Goal: Information Seeking & Learning: Learn about a topic

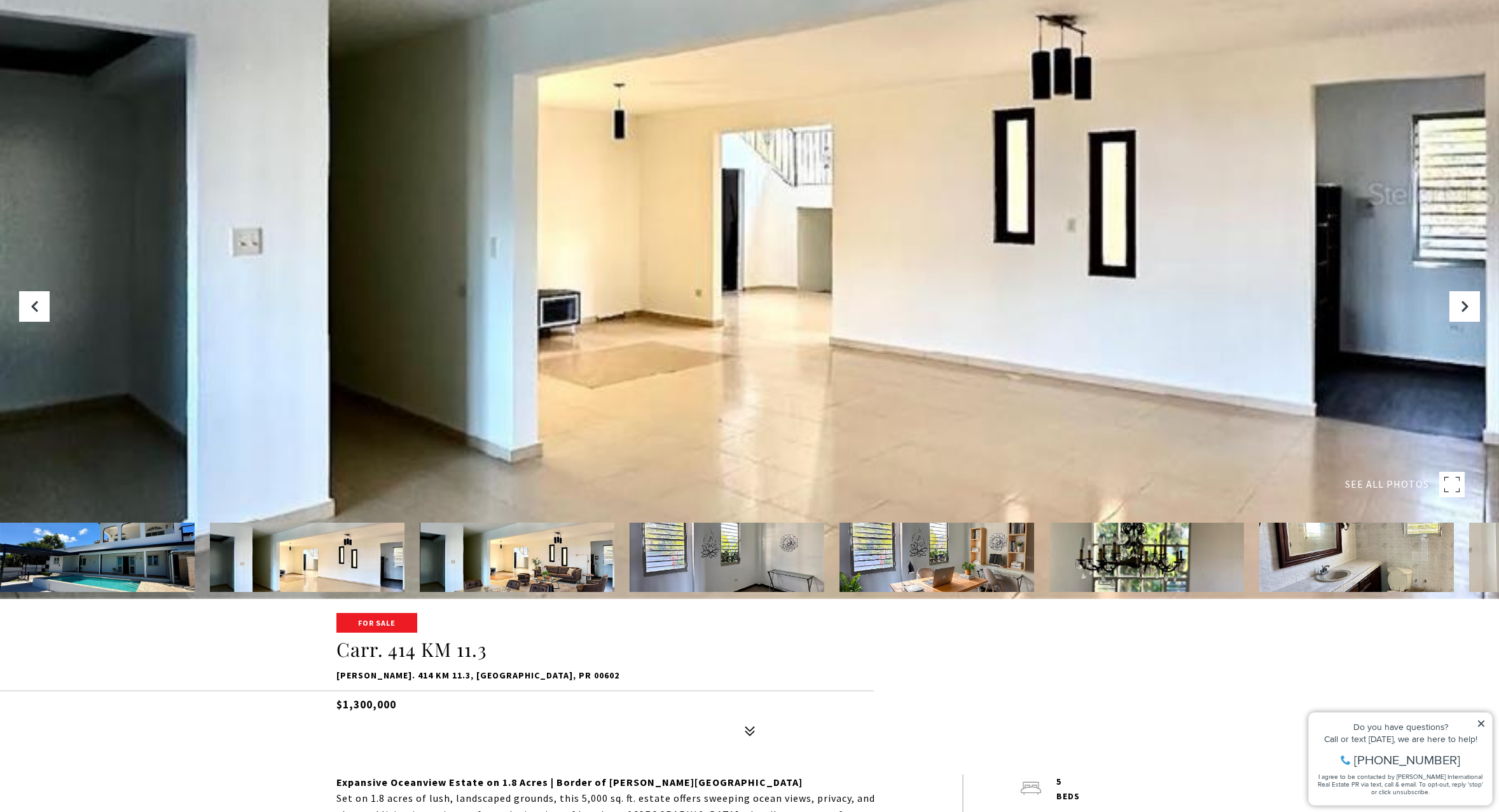
scroll to position [214, 0]
click at [1466, 306] on icon "Next Slide" at bounding box center [1464, 306] width 13 height 13
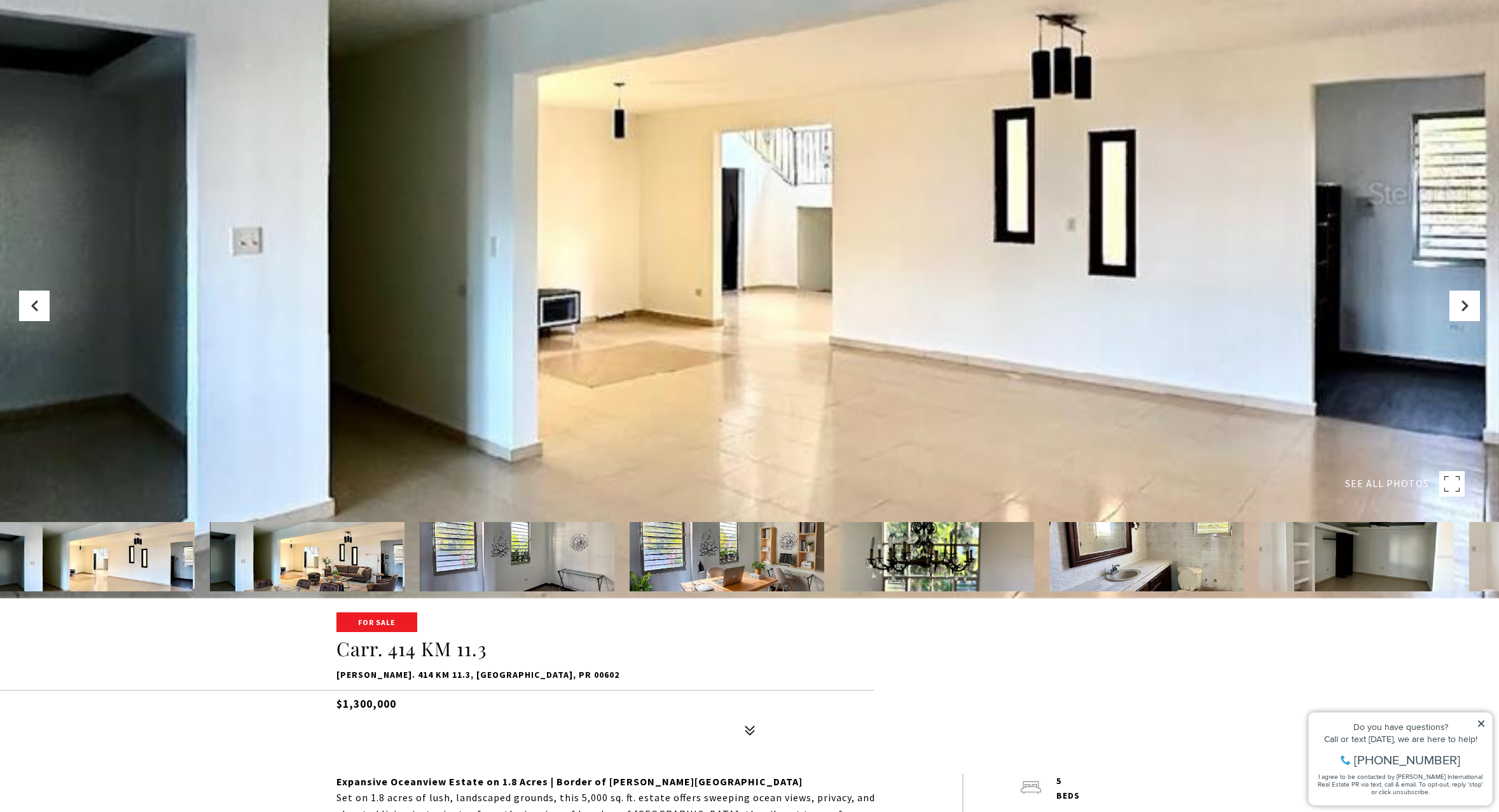
click at [283, 558] on img at bounding box center [307, 557] width 195 height 69
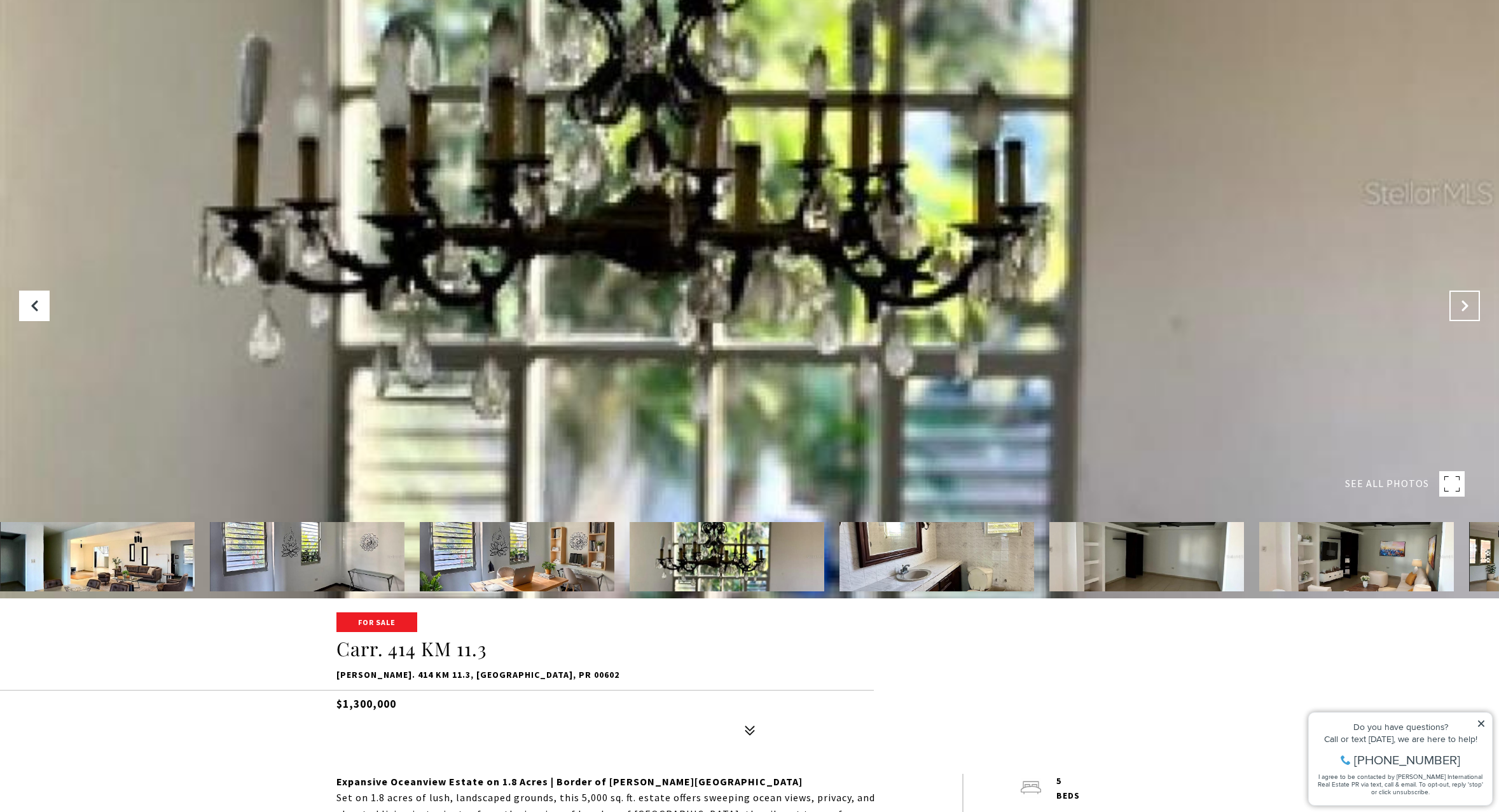
click at [1464, 315] on button "Next Slide" at bounding box center [1464, 306] width 31 height 31
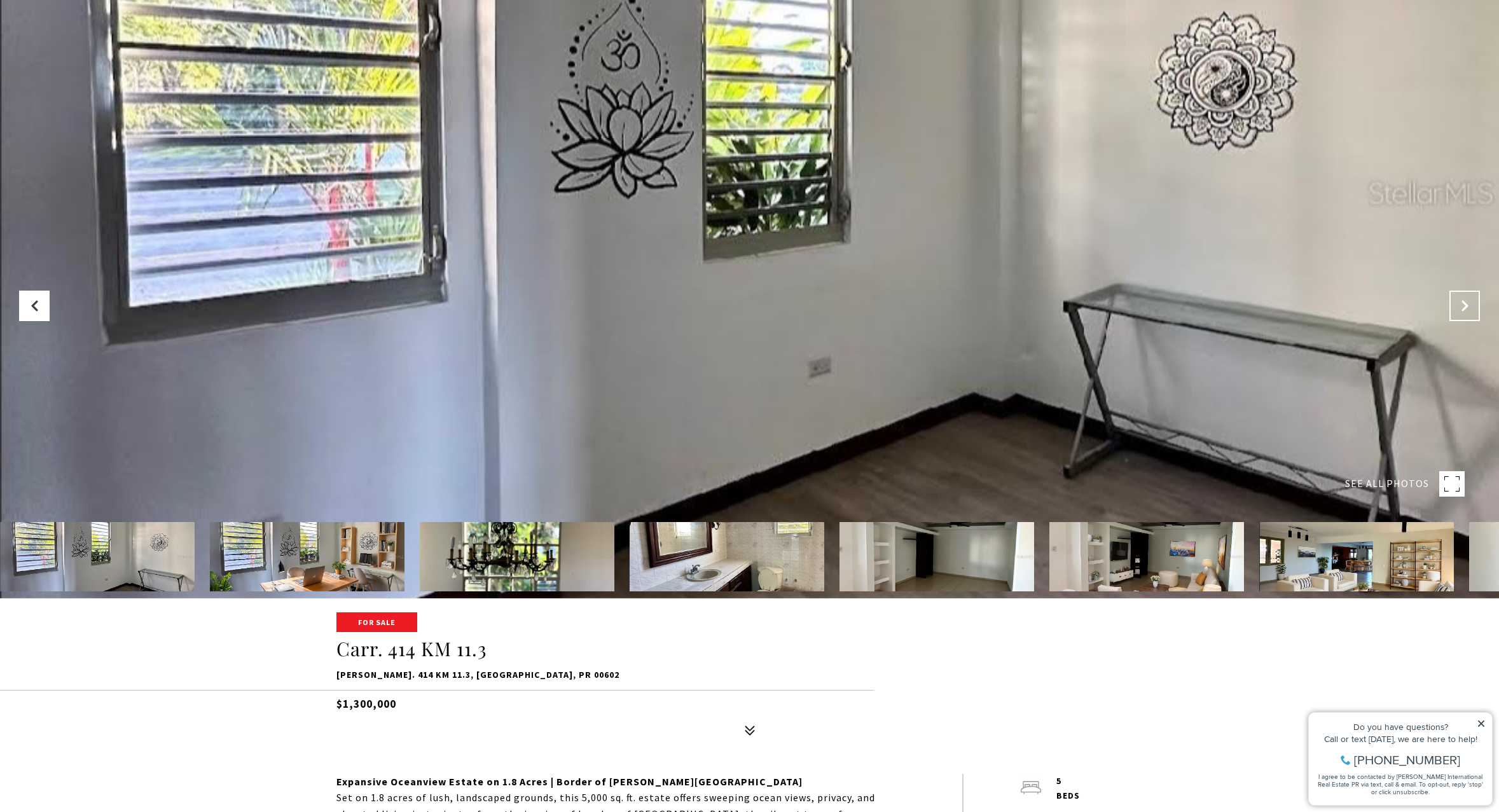
click at [1464, 315] on button "Next Slide" at bounding box center [1464, 306] width 31 height 31
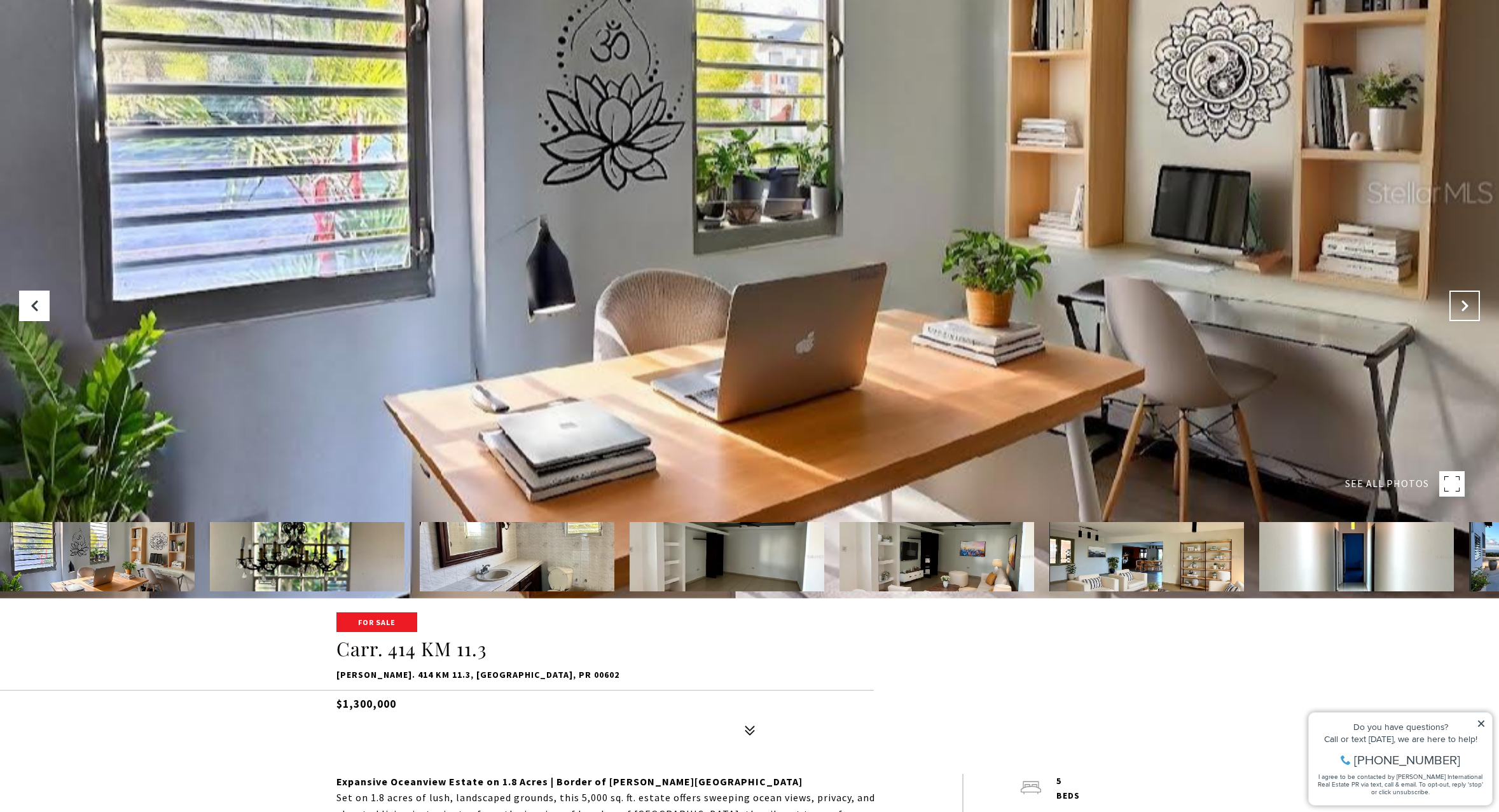
click at [1464, 315] on button "Next Slide" at bounding box center [1464, 306] width 31 height 31
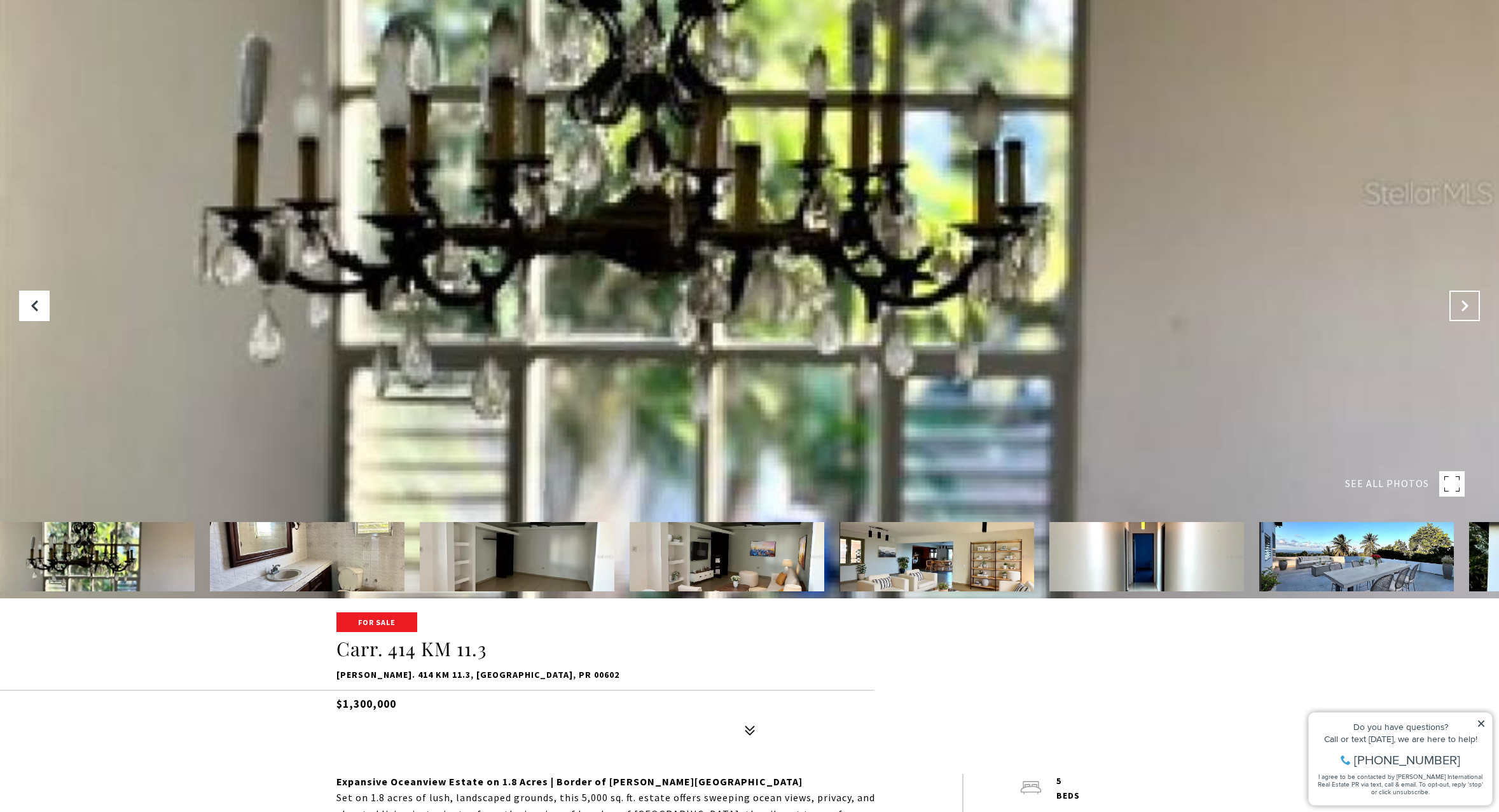
click at [1464, 315] on button "Next Slide" at bounding box center [1464, 306] width 31 height 31
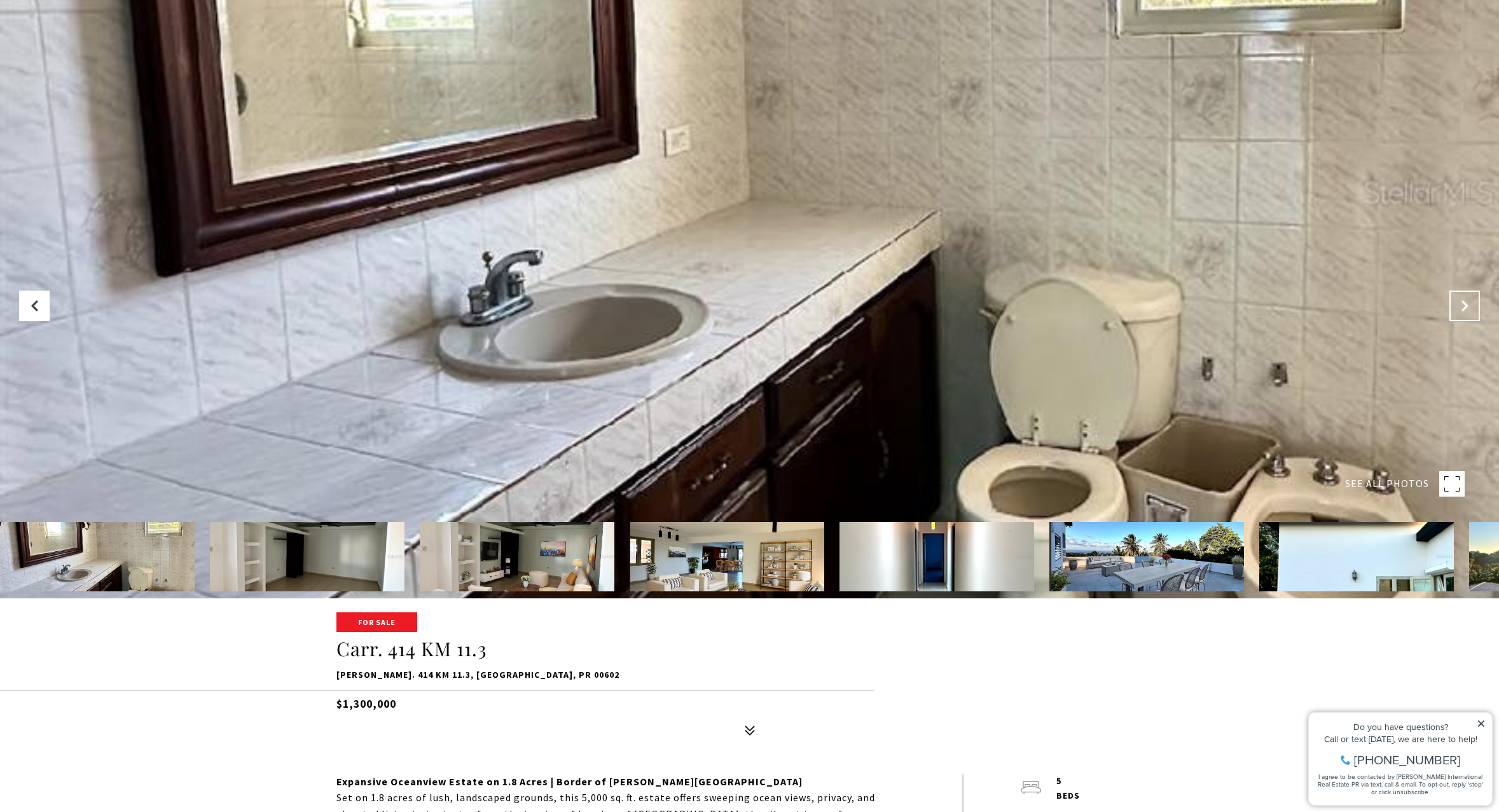
click at [1464, 315] on button "Next Slide" at bounding box center [1464, 306] width 31 height 31
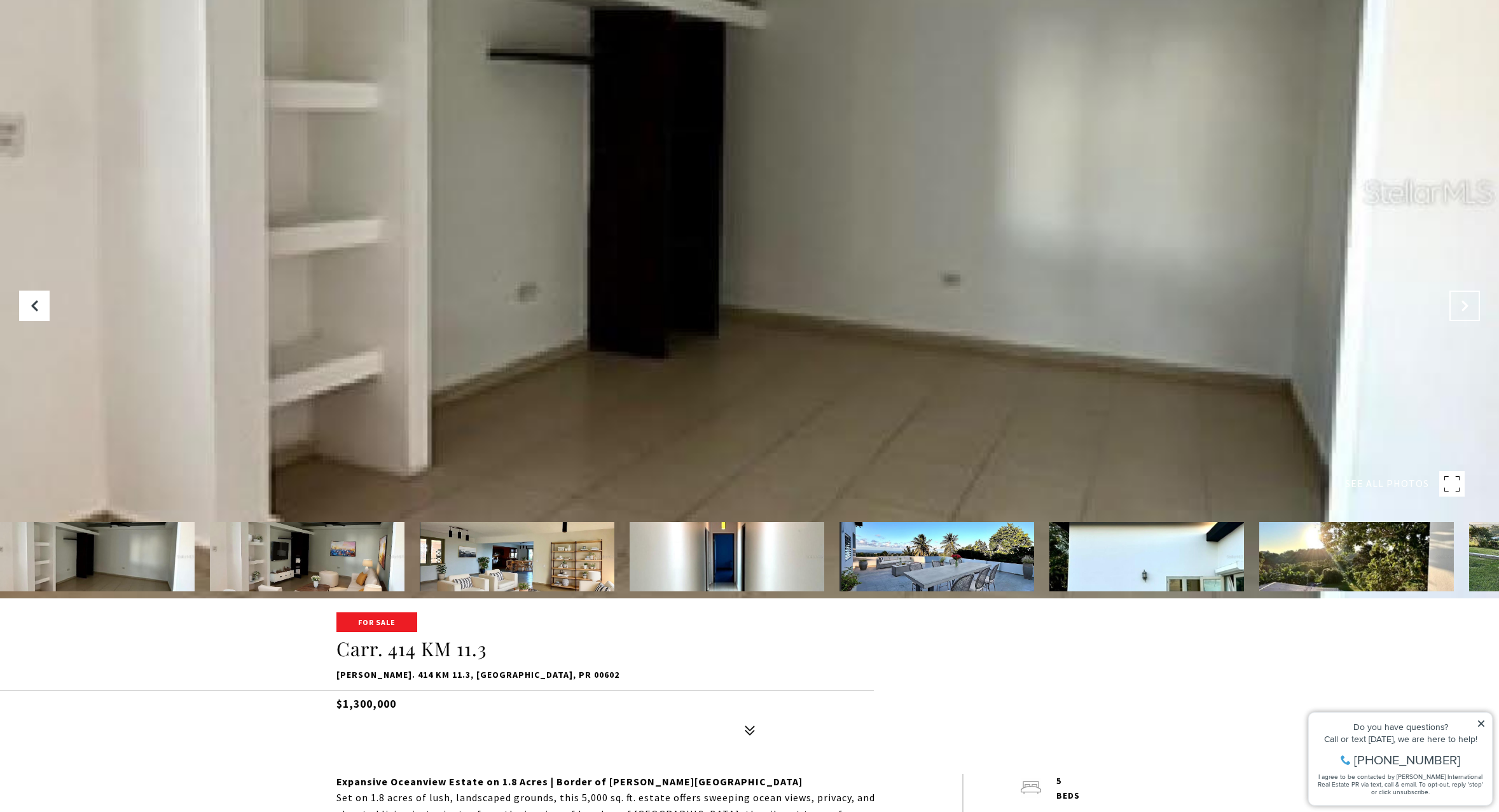
click at [1464, 315] on button "Next Slide" at bounding box center [1464, 306] width 31 height 31
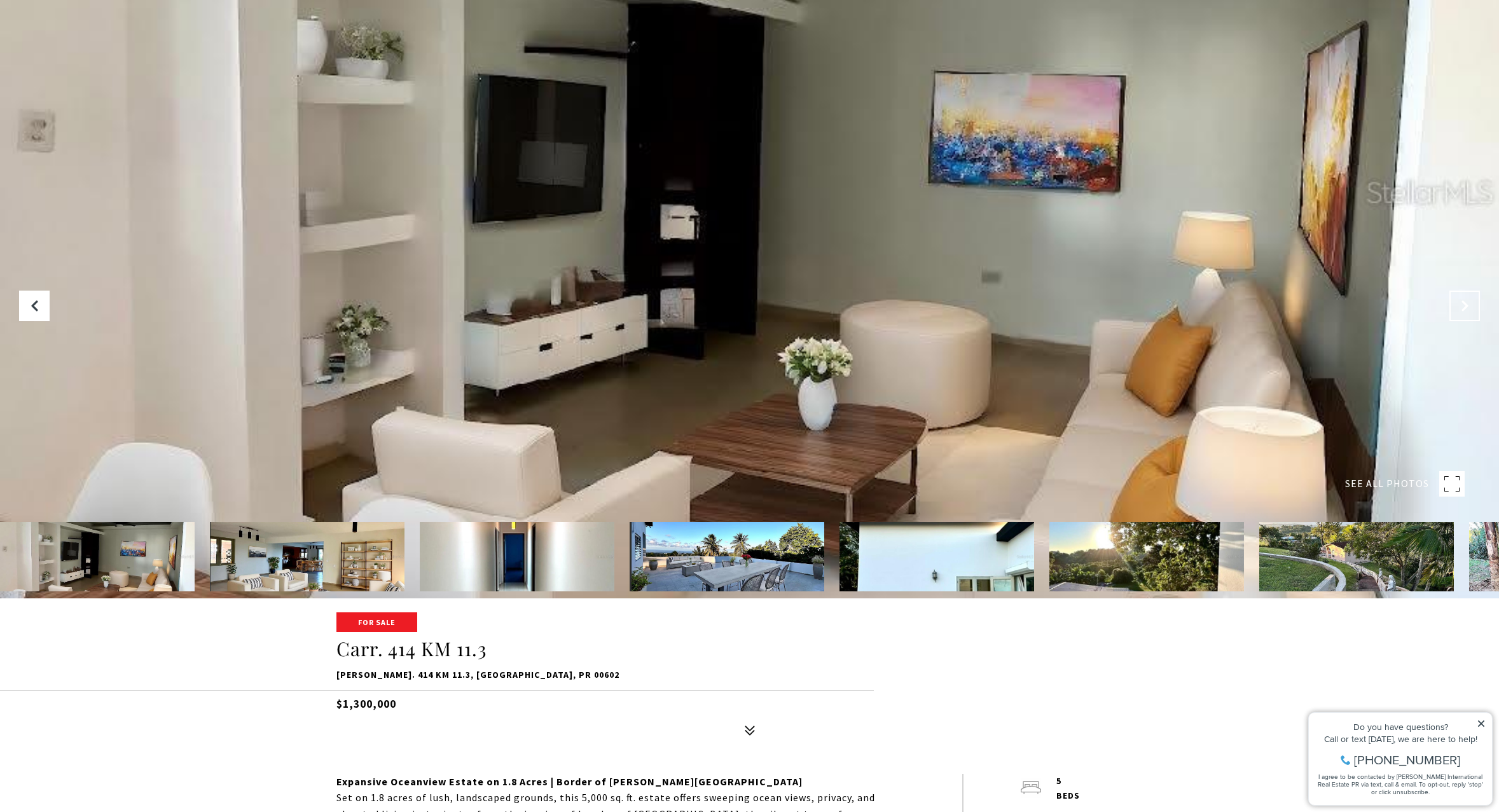
click at [1464, 315] on button "Next Slide" at bounding box center [1464, 306] width 31 height 31
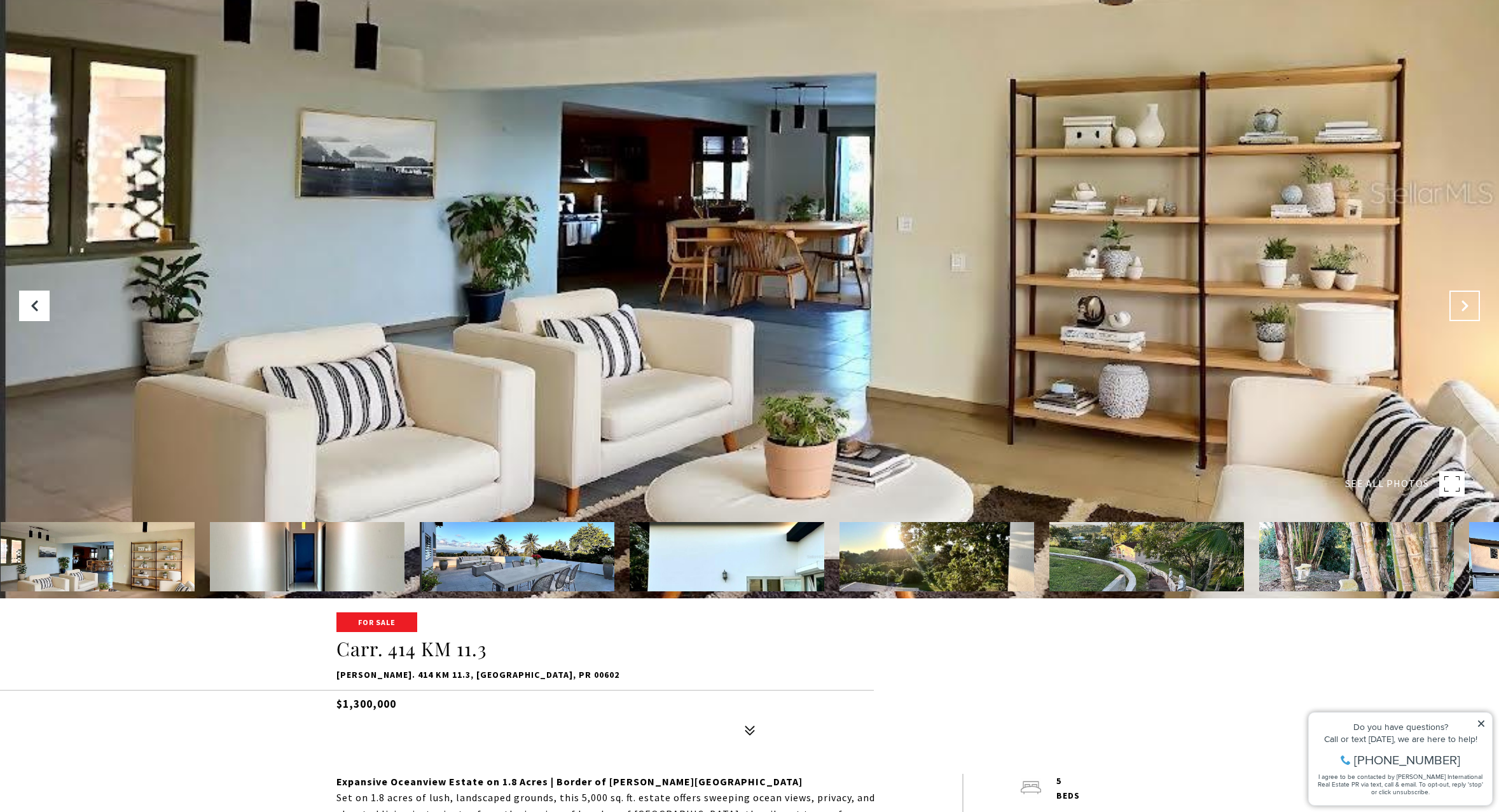
click at [1464, 315] on button "Next Slide" at bounding box center [1464, 306] width 31 height 31
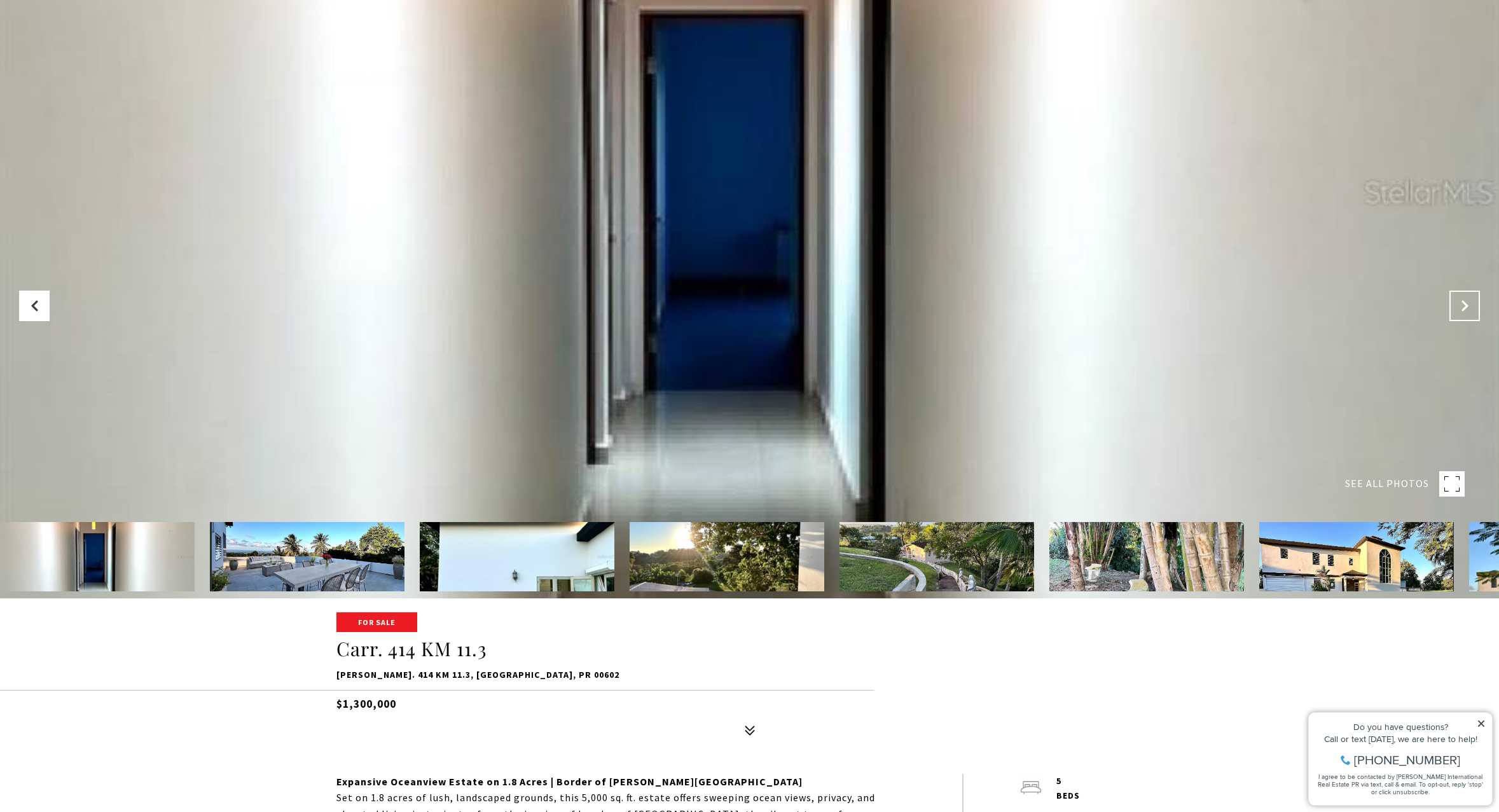
click at [1464, 315] on button "Next Slide" at bounding box center [1464, 306] width 31 height 31
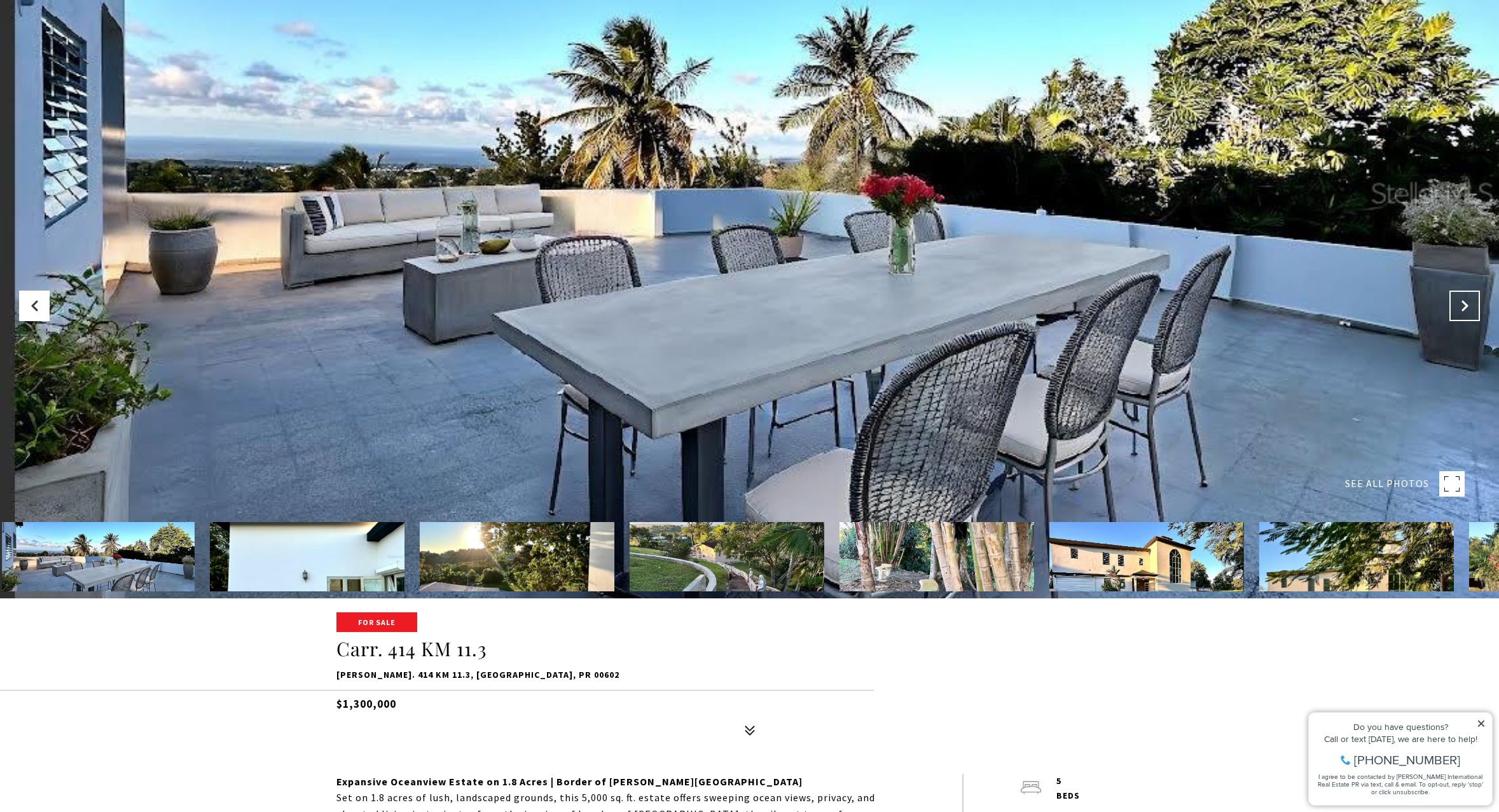
click at [1464, 315] on button "Next Slide" at bounding box center [1464, 306] width 31 height 31
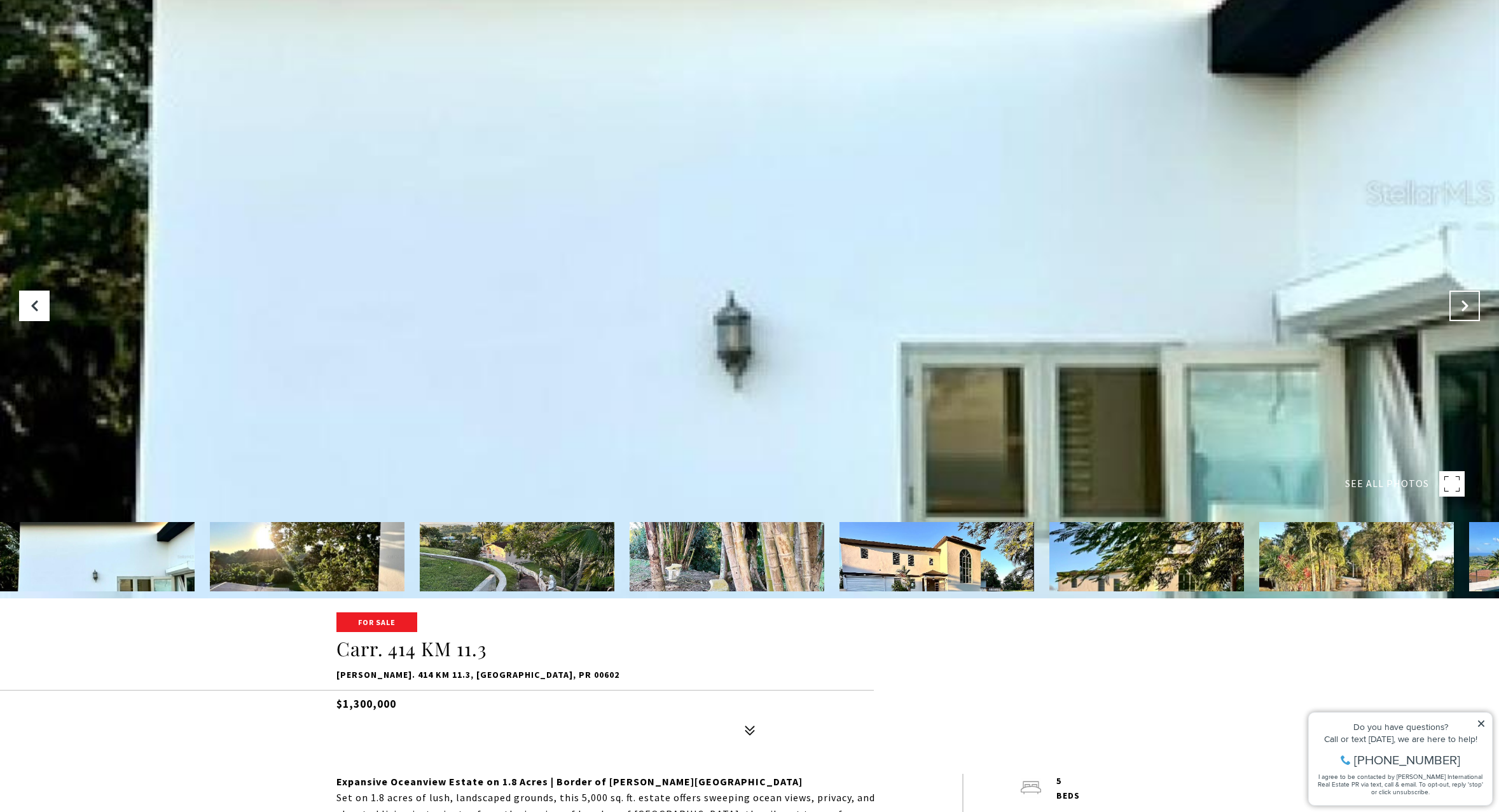
click at [1464, 315] on button "Next Slide" at bounding box center [1464, 306] width 31 height 31
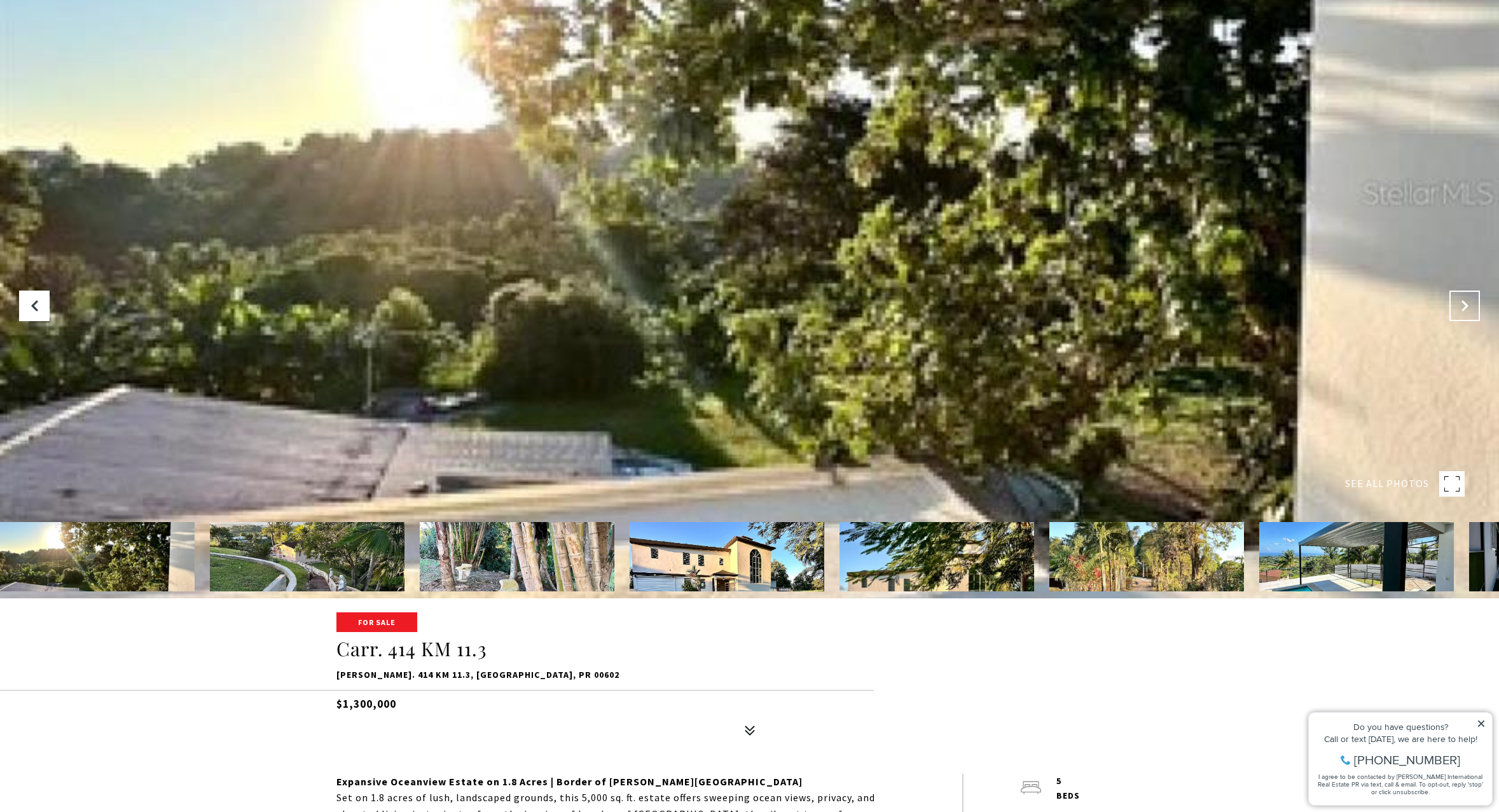
click at [1464, 315] on button "Next Slide" at bounding box center [1464, 306] width 31 height 31
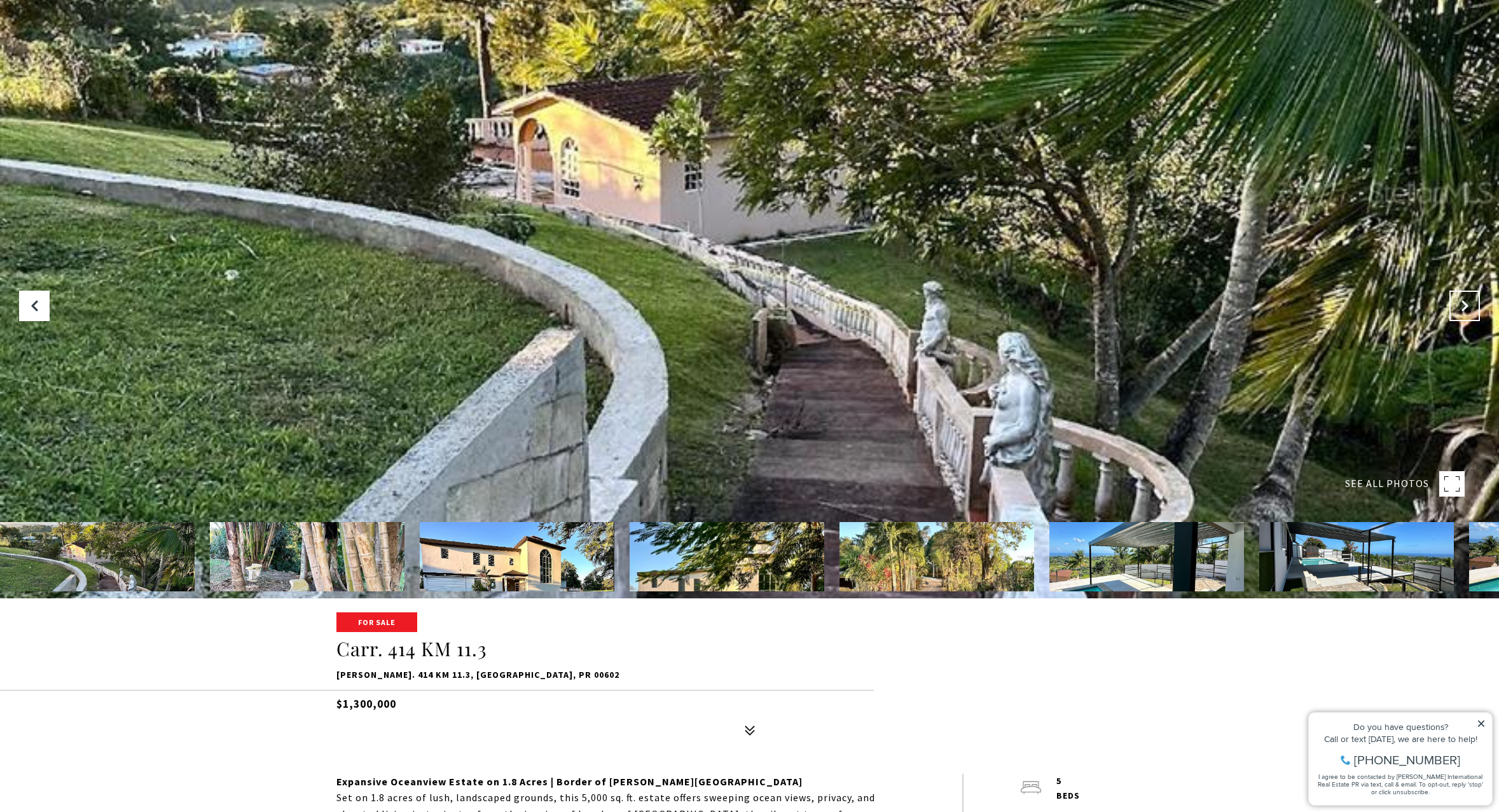
click at [1464, 315] on button "Next Slide" at bounding box center [1464, 306] width 31 height 31
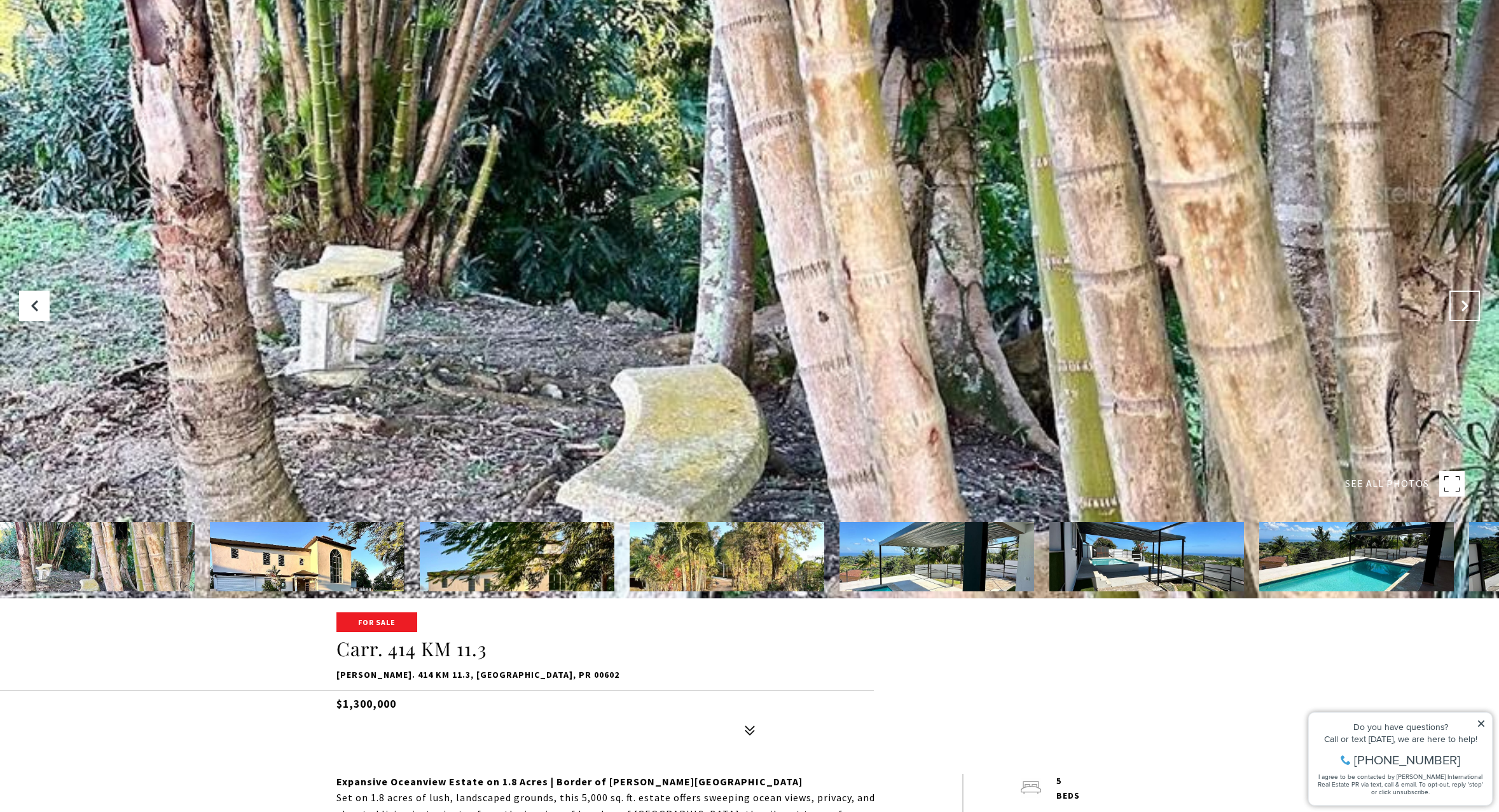
click at [1464, 315] on button "Next Slide" at bounding box center [1464, 306] width 31 height 31
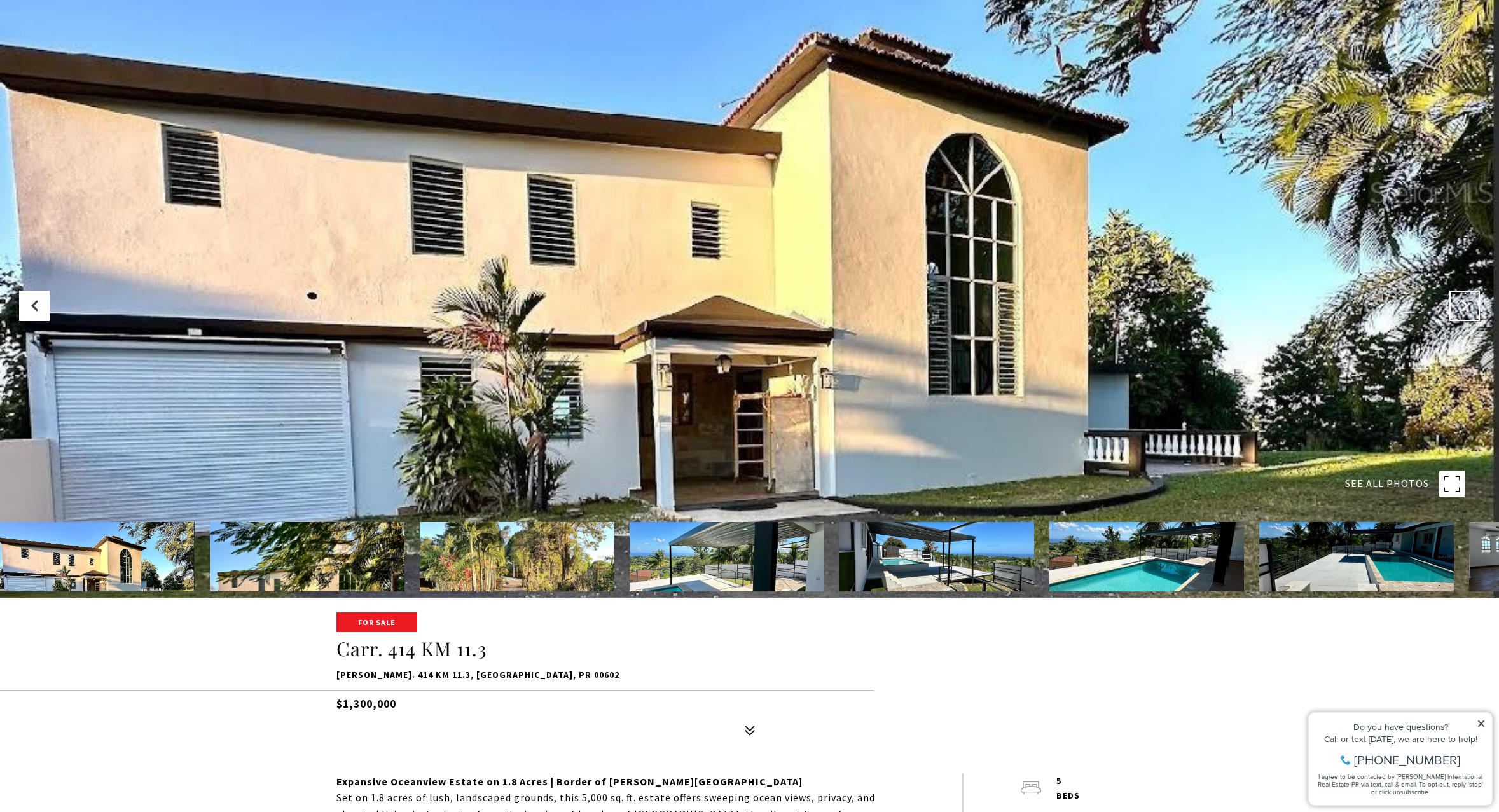
click at [1464, 315] on button "Next Slide" at bounding box center [1464, 306] width 31 height 31
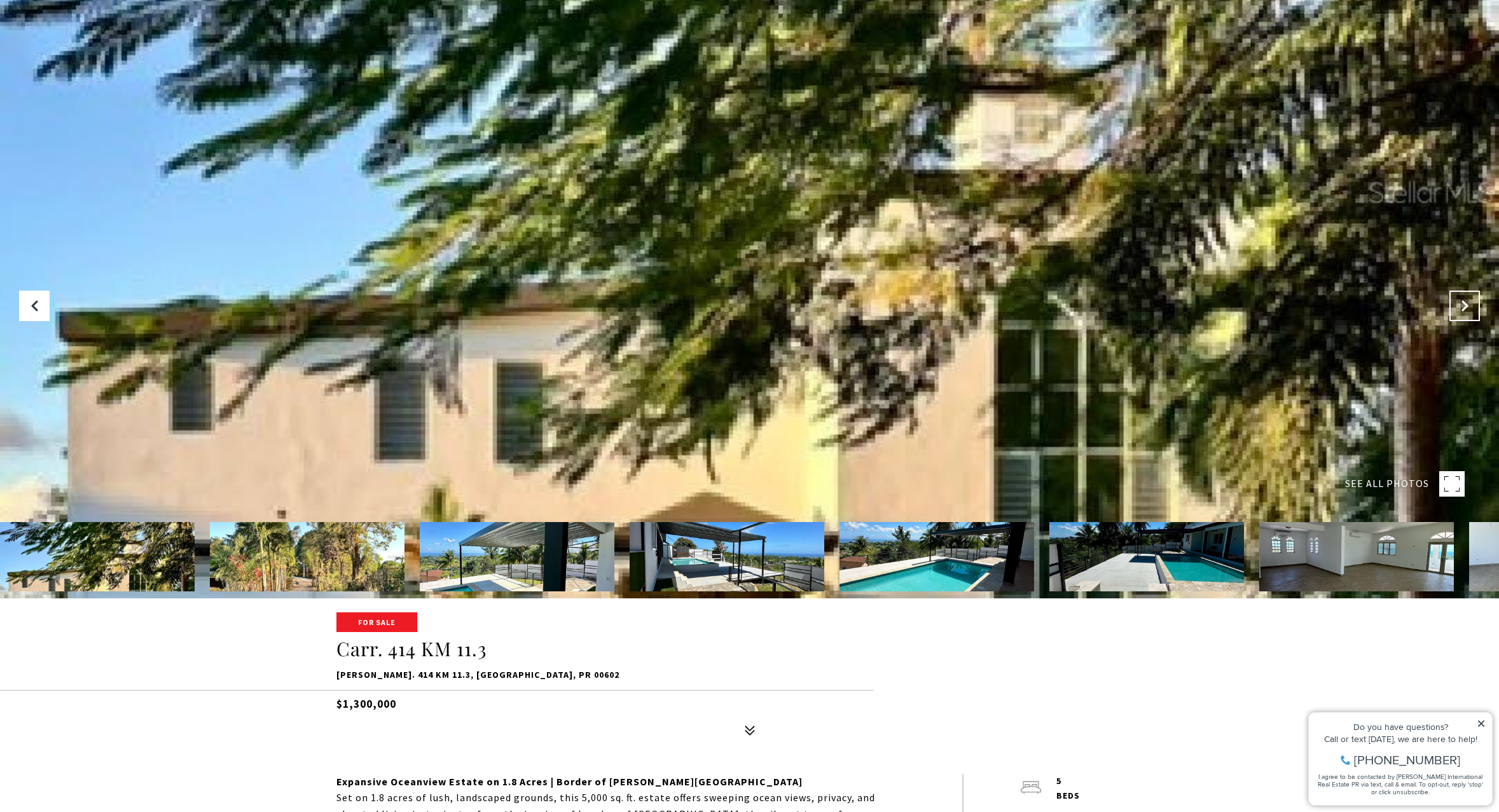
click at [1464, 315] on button "Next Slide" at bounding box center [1464, 306] width 31 height 31
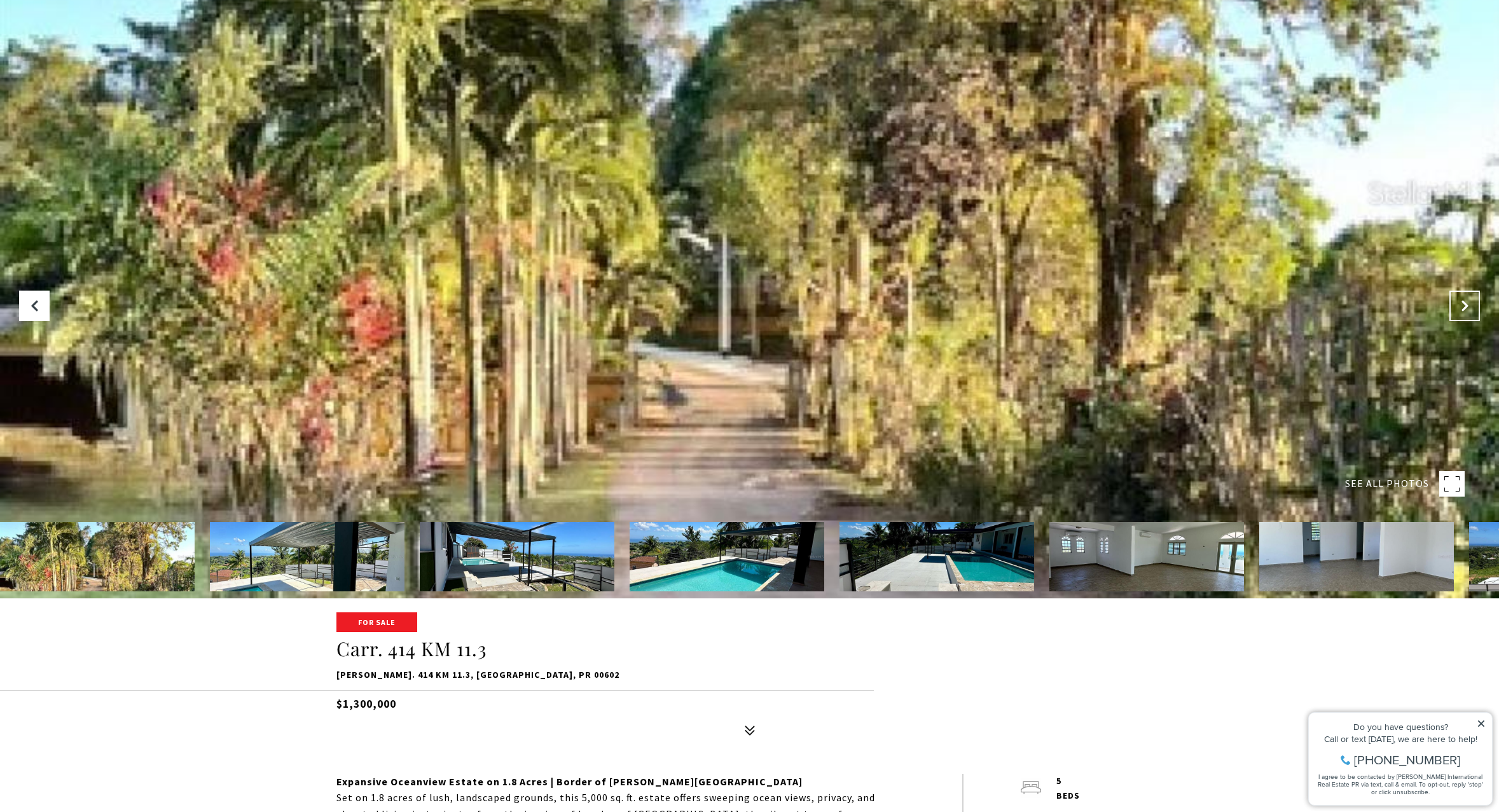
click at [1464, 315] on button "Next Slide" at bounding box center [1464, 306] width 31 height 31
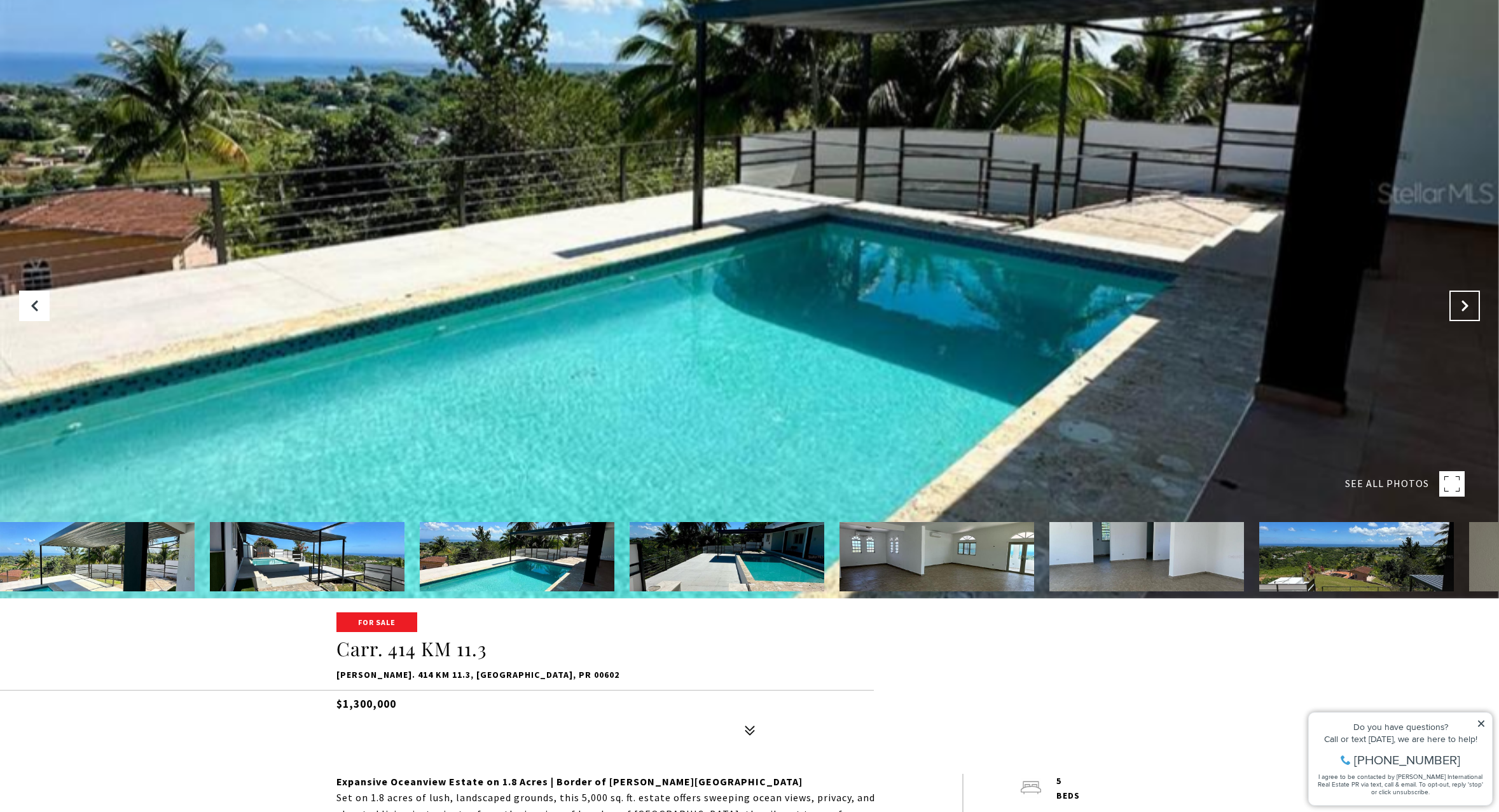
click at [1464, 315] on button "Next Slide" at bounding box center [1464, 306] width 31 height 31
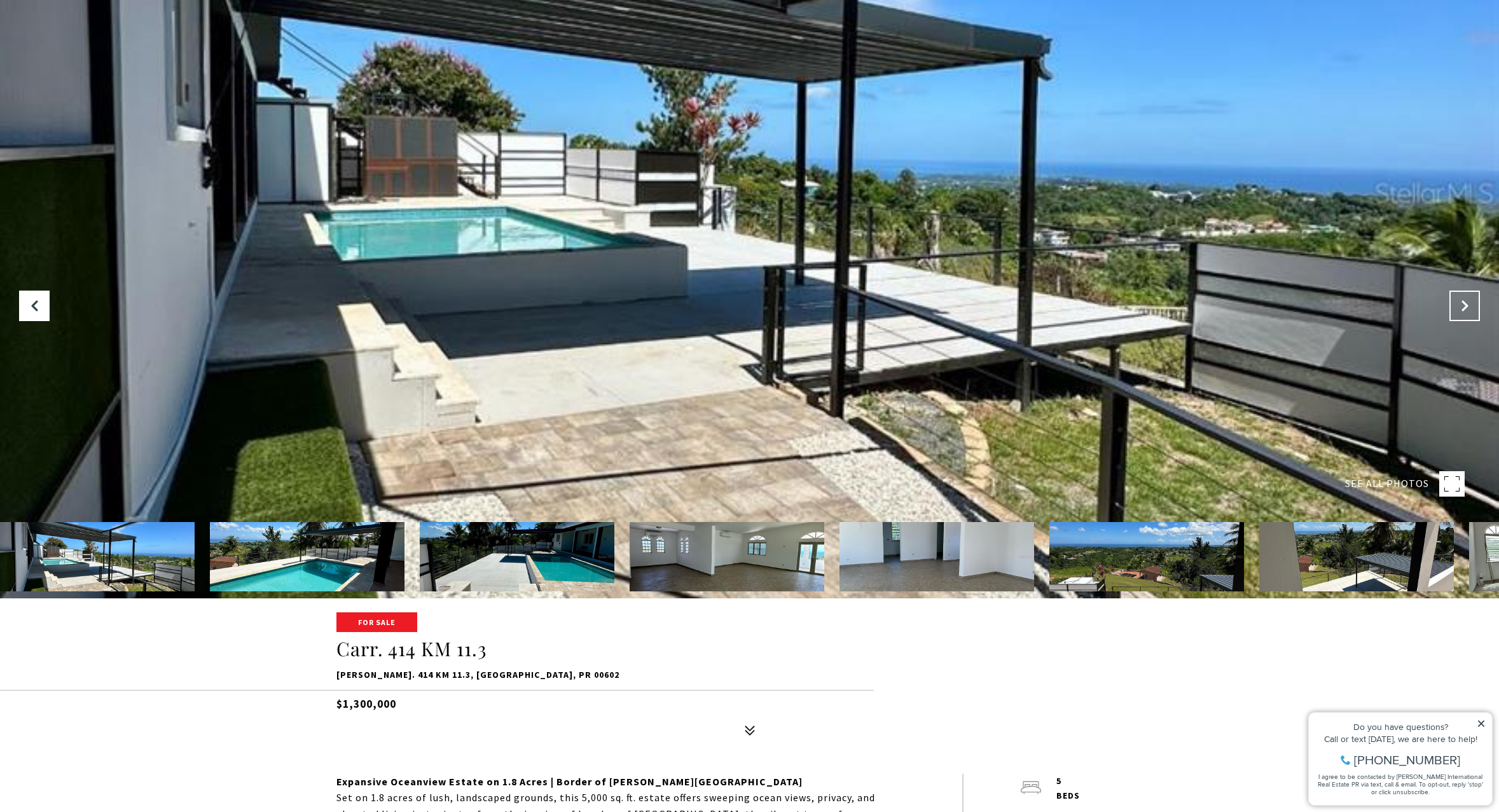
click at [1464, 315] on button "Next Slide" at bounding box center [1464, 306] width 31 height 31
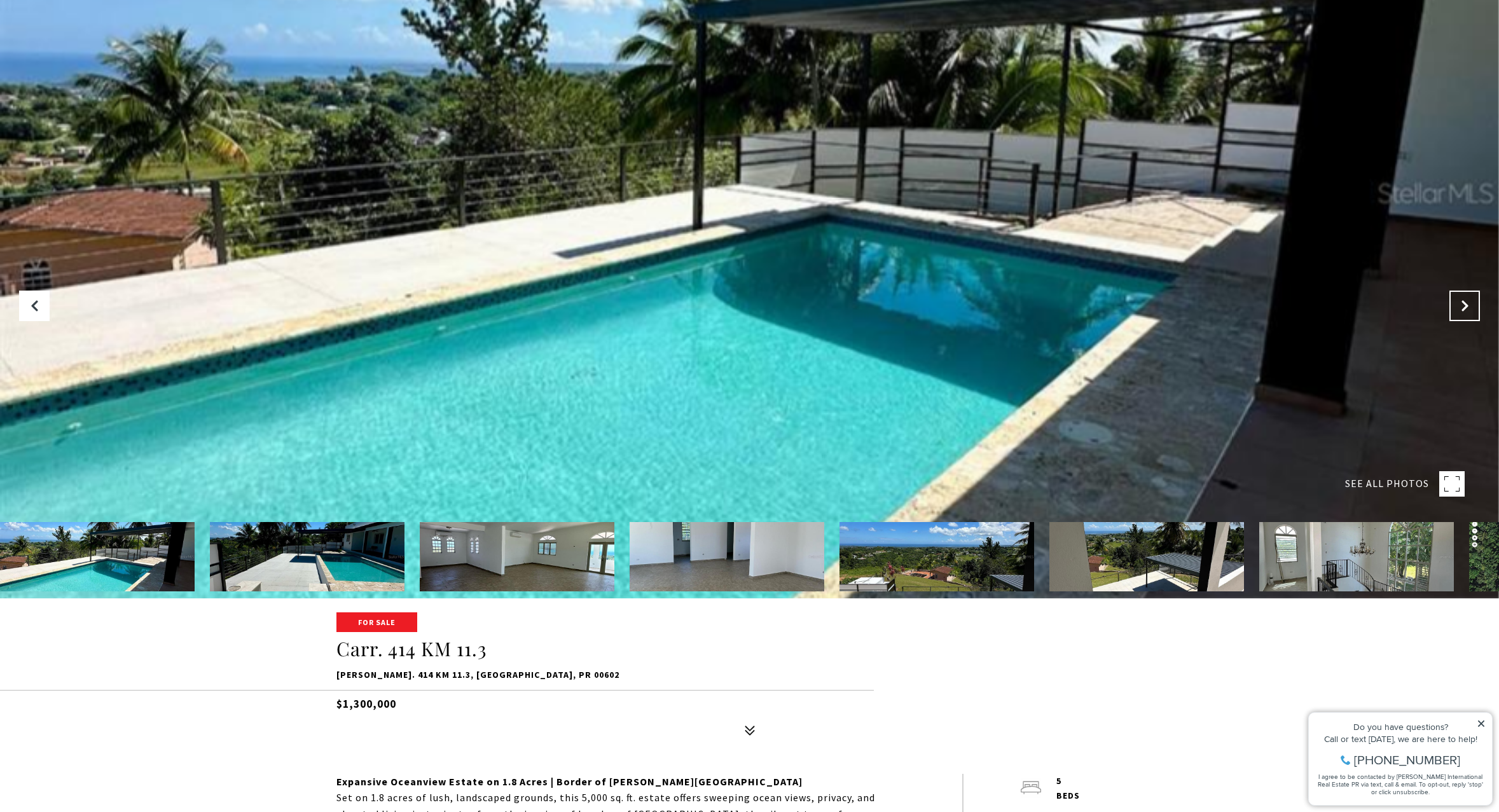
click at [1464, 315] on button "Next Slide" at bounding box center [1464, 306] width 31 height 31
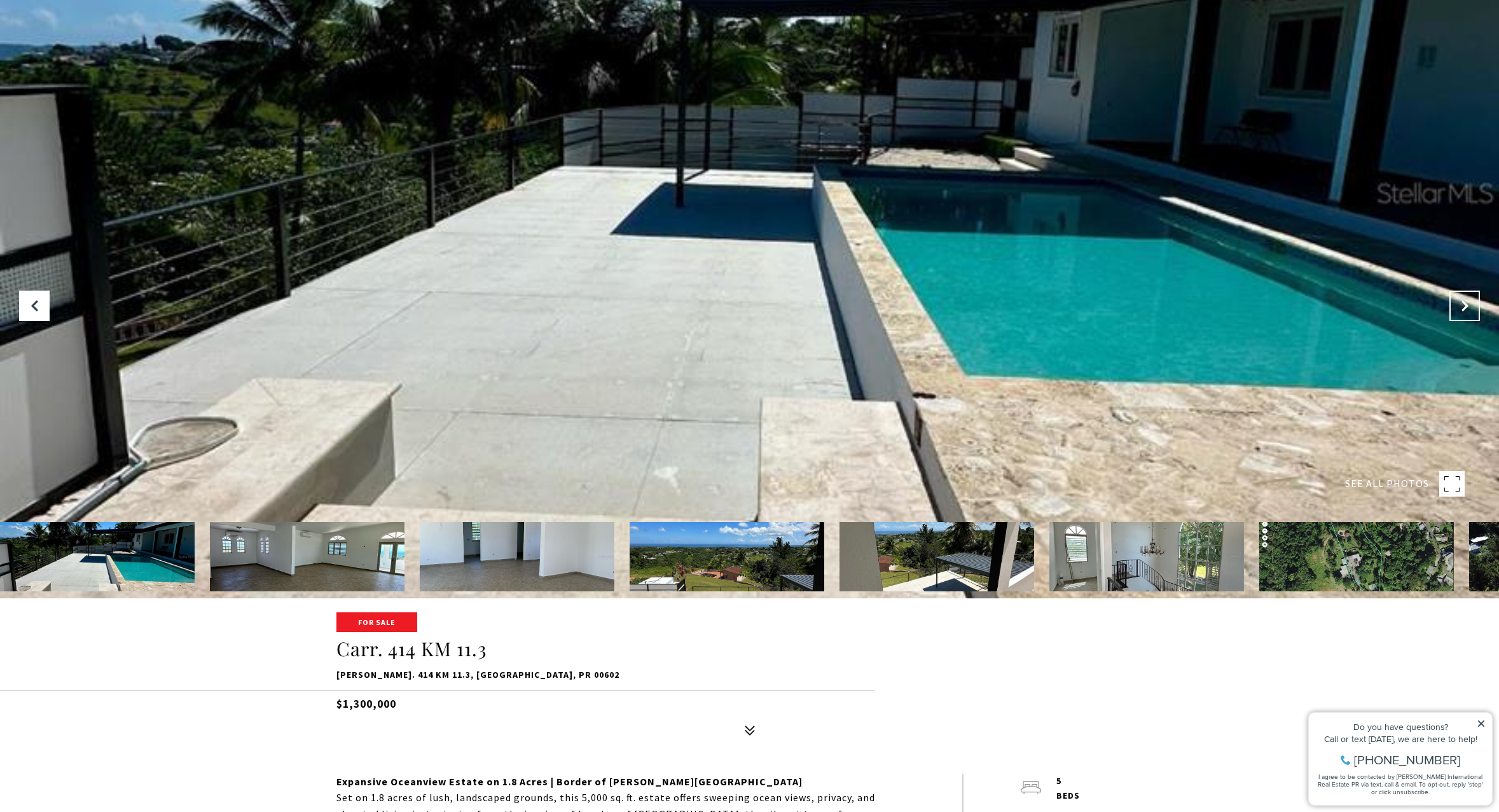
click at [1464, 315] on button "Next Slide" at bounding box center [1464, 306] width 31 height 31
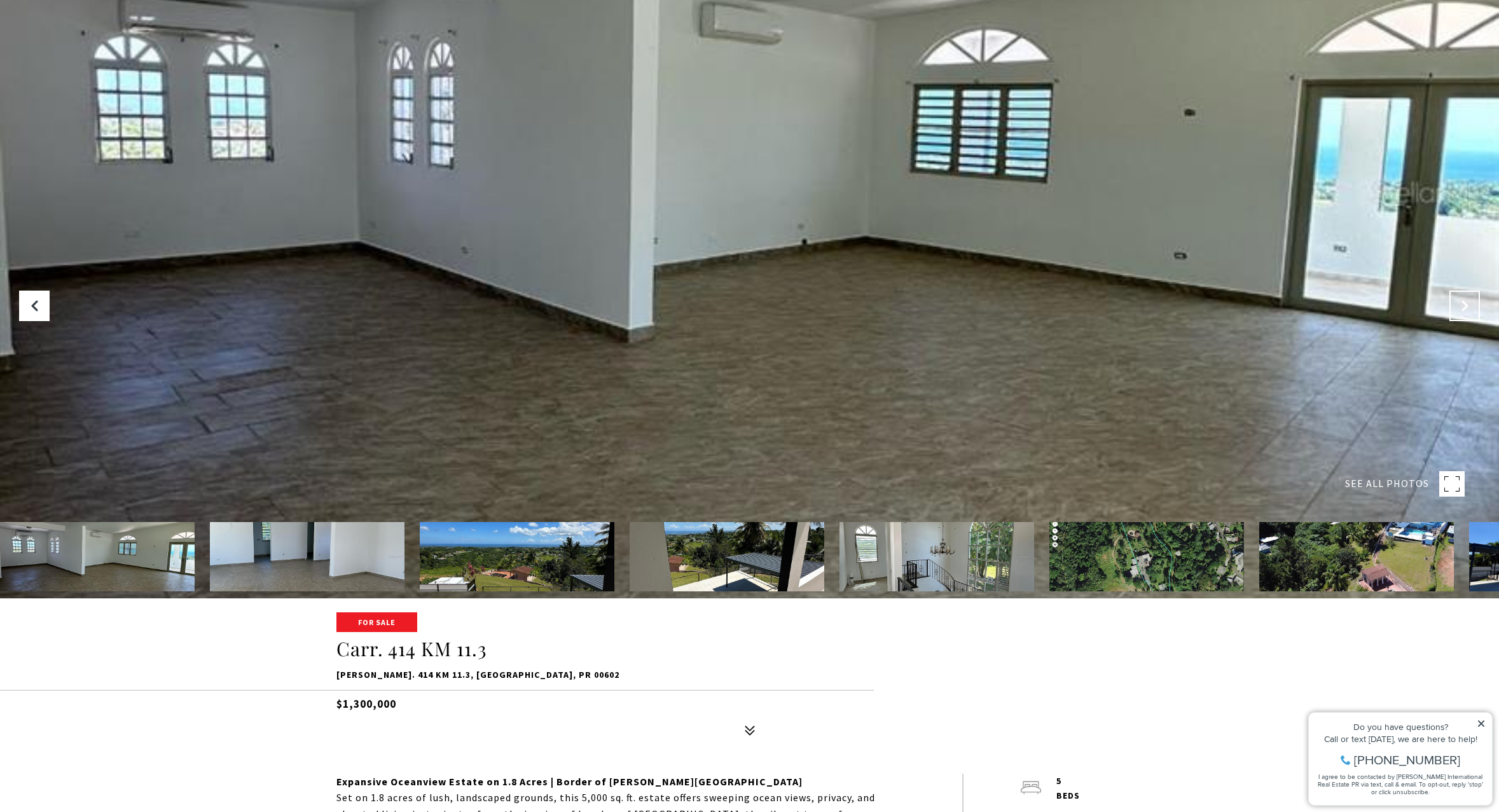
click at [1464, 315] on button "Next Slide" at bounding box center [1464, 306] width 31 height 31
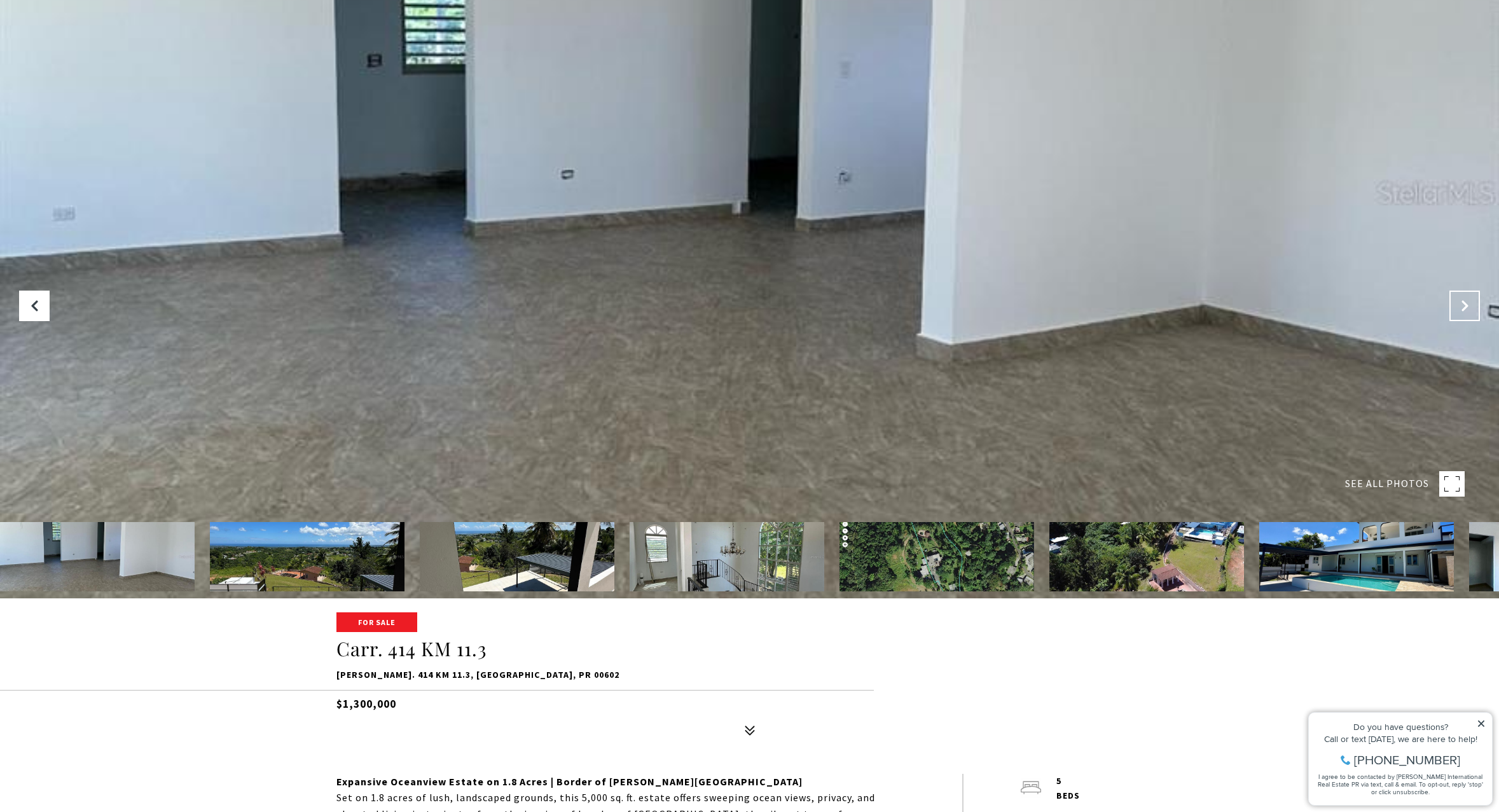
click at [1464, 315] on button "Next Slide" at bounding box center [1464, 306] width 31 height 31
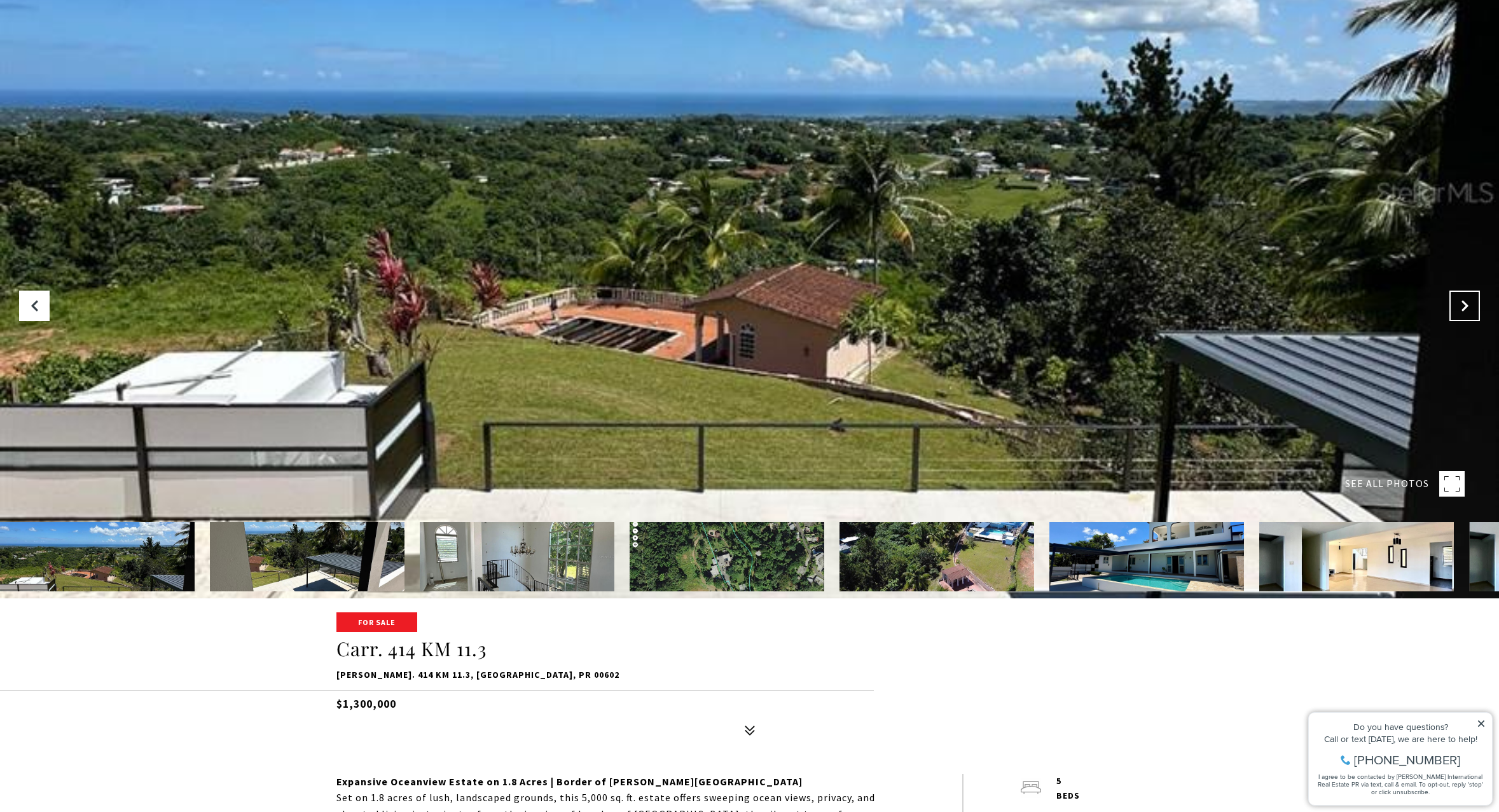
click at [1464, 315] on button "Next Slide" at bounding box center [1464, 306] width 31 height 31
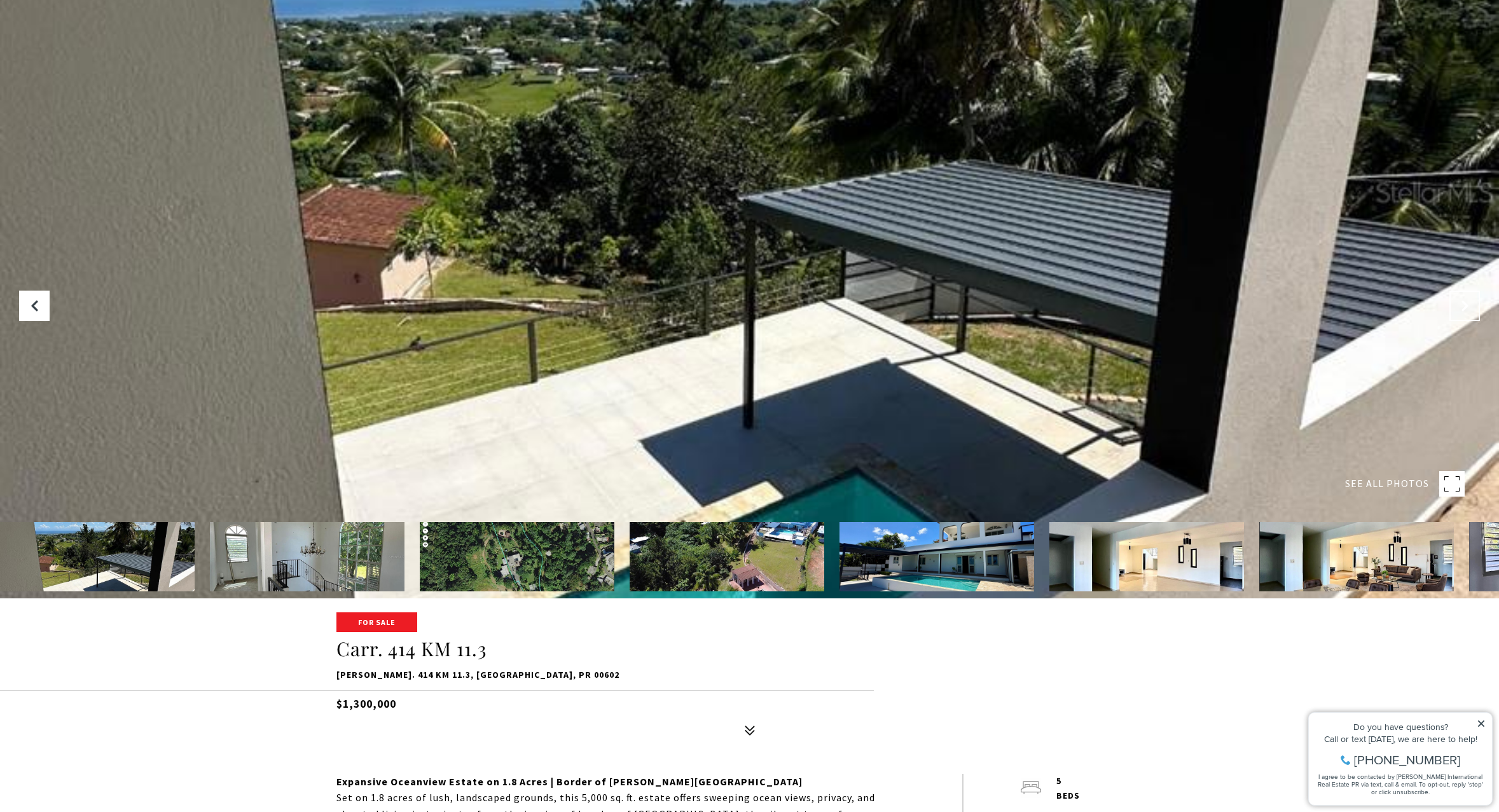
click at [1464, 315] on button "Next Slide" at bounding box center [1464, 306] width 31 height 31
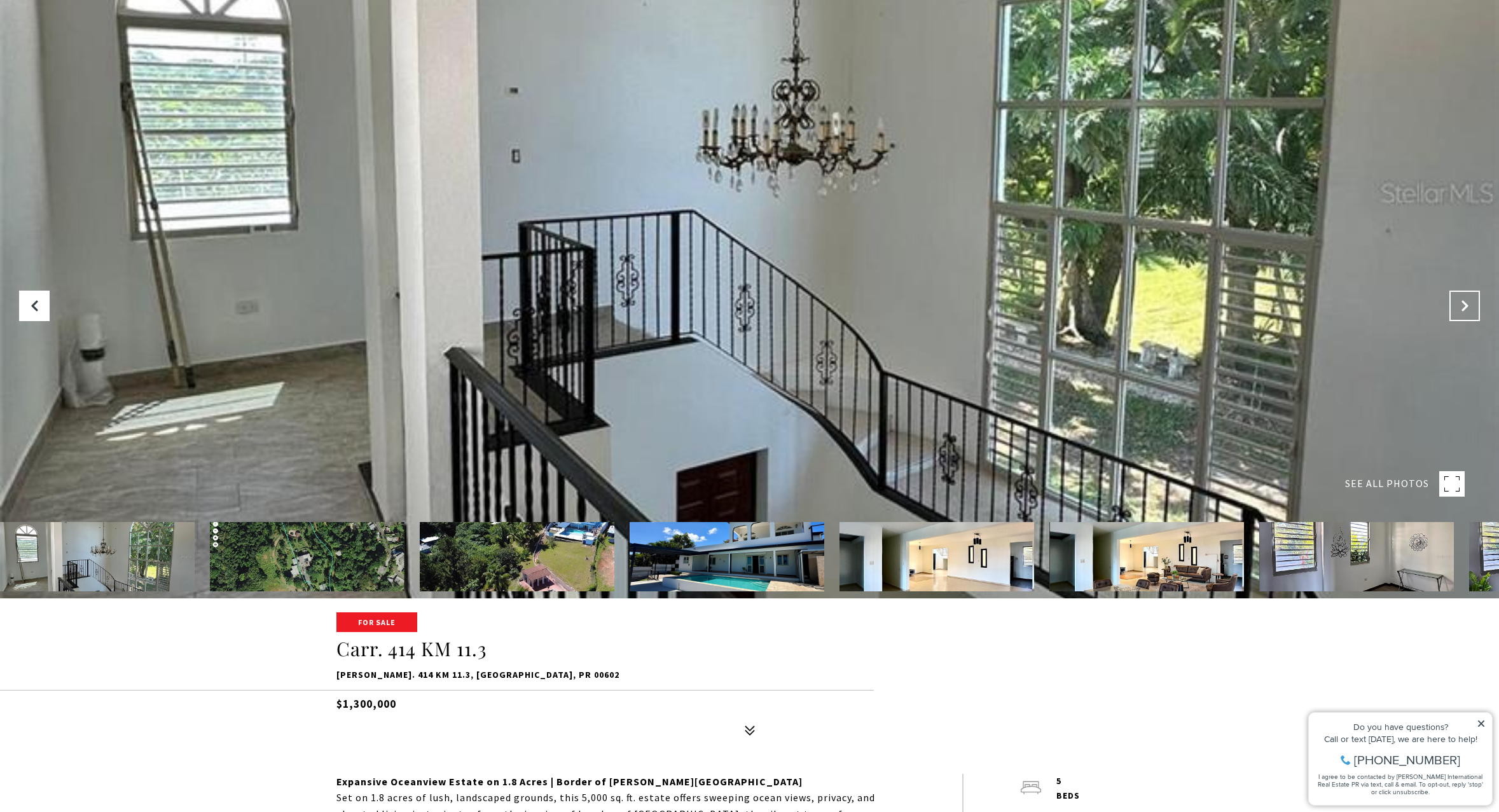
click at [1464, 315] on button "Next Slide" at bounding box center [1464, 306] width 31 height 31
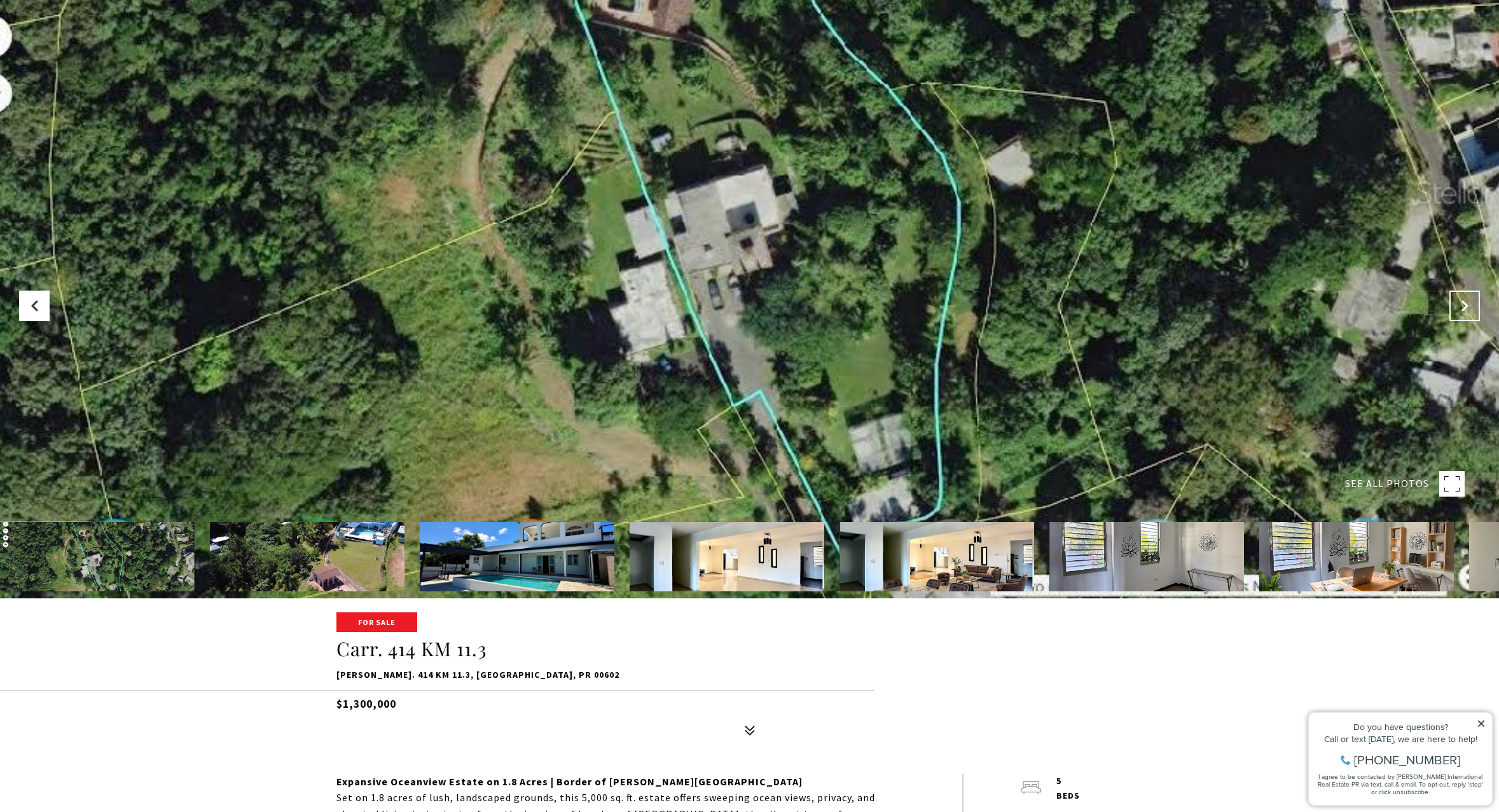
click at [1464, 315] on button "Next Slide" at bounding box center [1464, 306] width 31 height 31
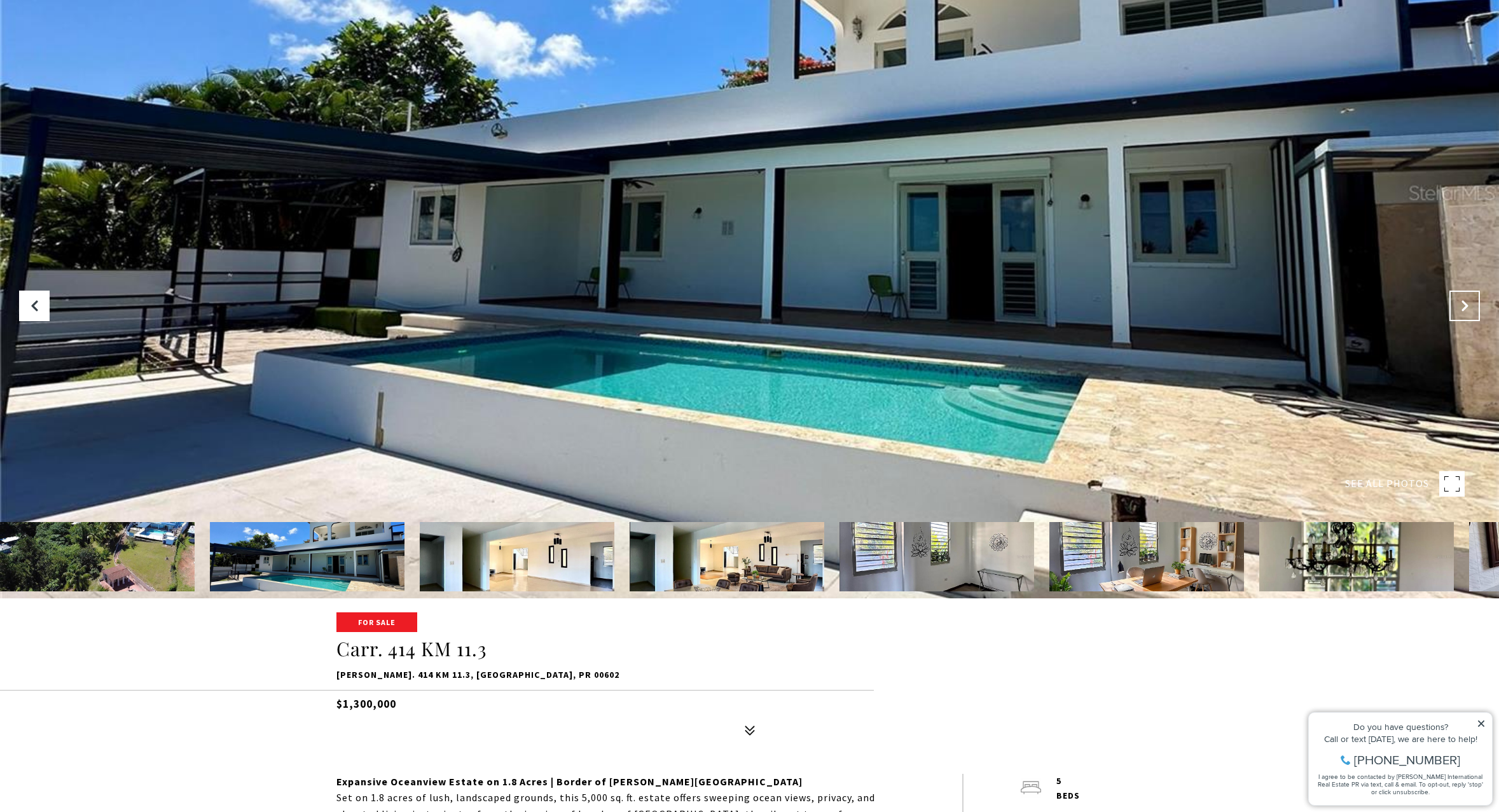
click at [1464, 315] on button "Next Slide" at bounding box center [1464, 306] width 31 height 31
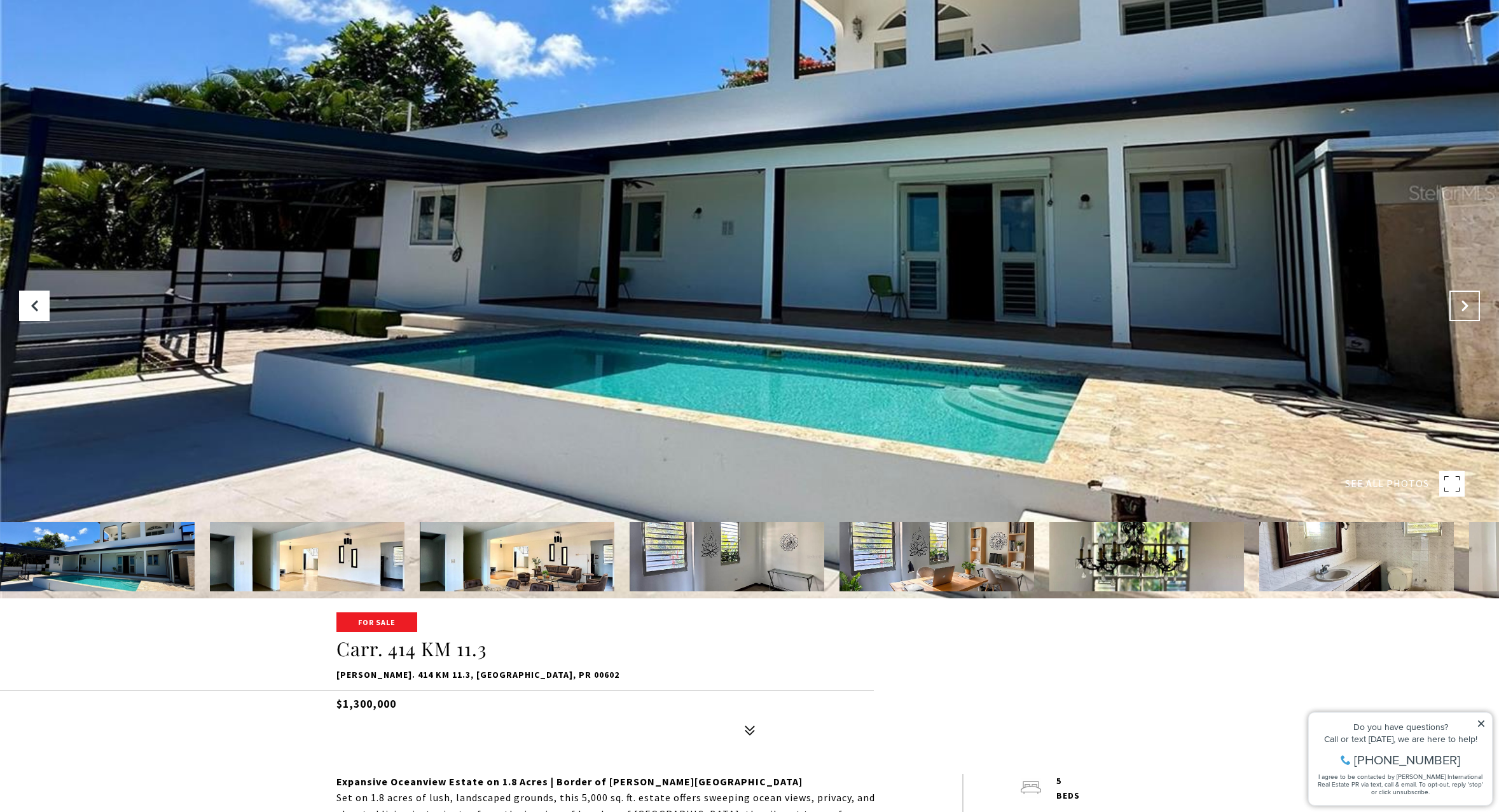
click at [1464, 315] on button "Next Slide" at bounding box center [1464, 306] width 31 height 31
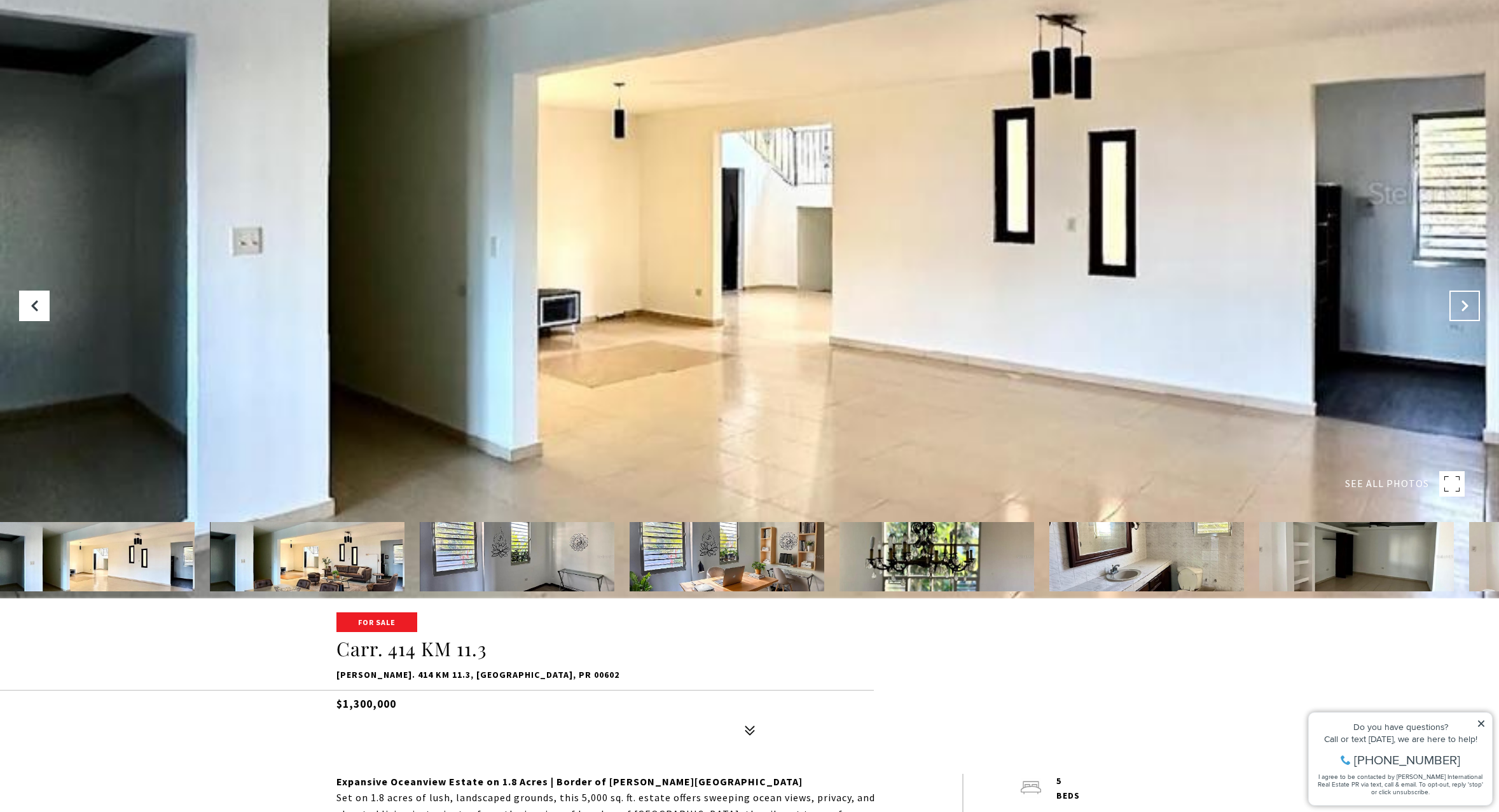
click at [1464, 315] on button "Next Slide" at bounding box center [1464, 306] width 31 height 31
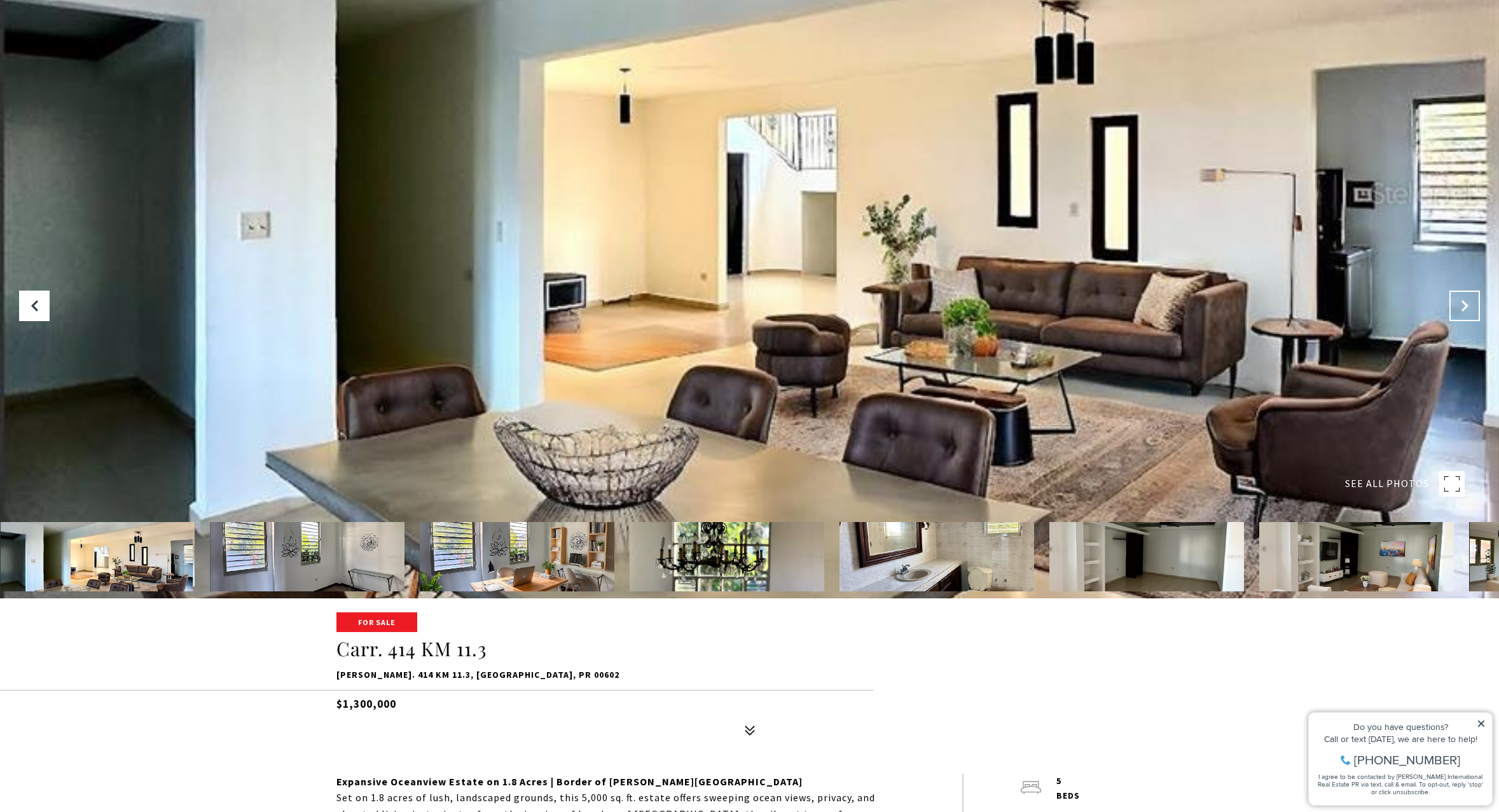
click at [1464, 315] on button "Next Slide" at bounding box center [1464, 306] width 31 height 31
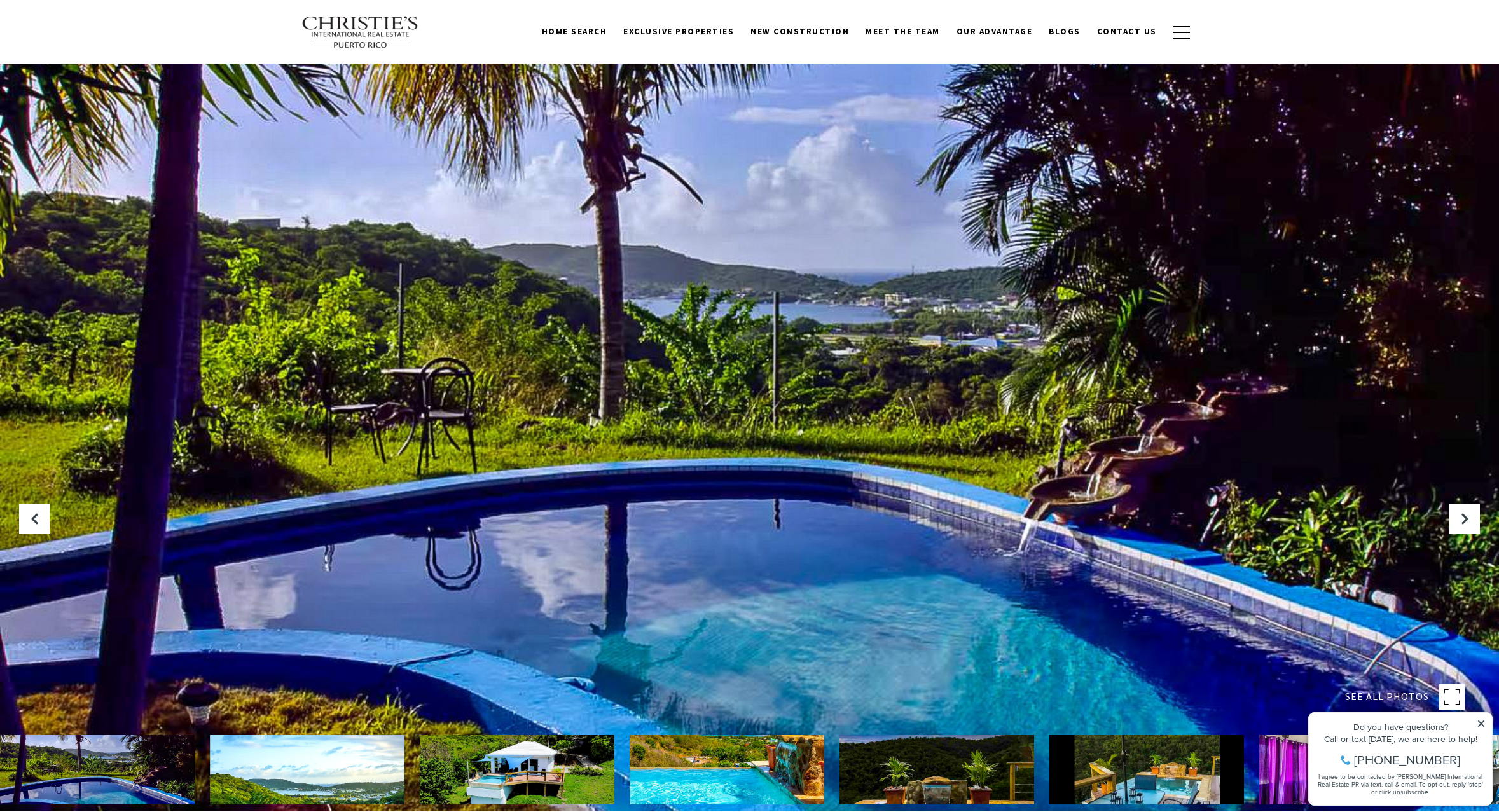
scroll to position [1, 0]
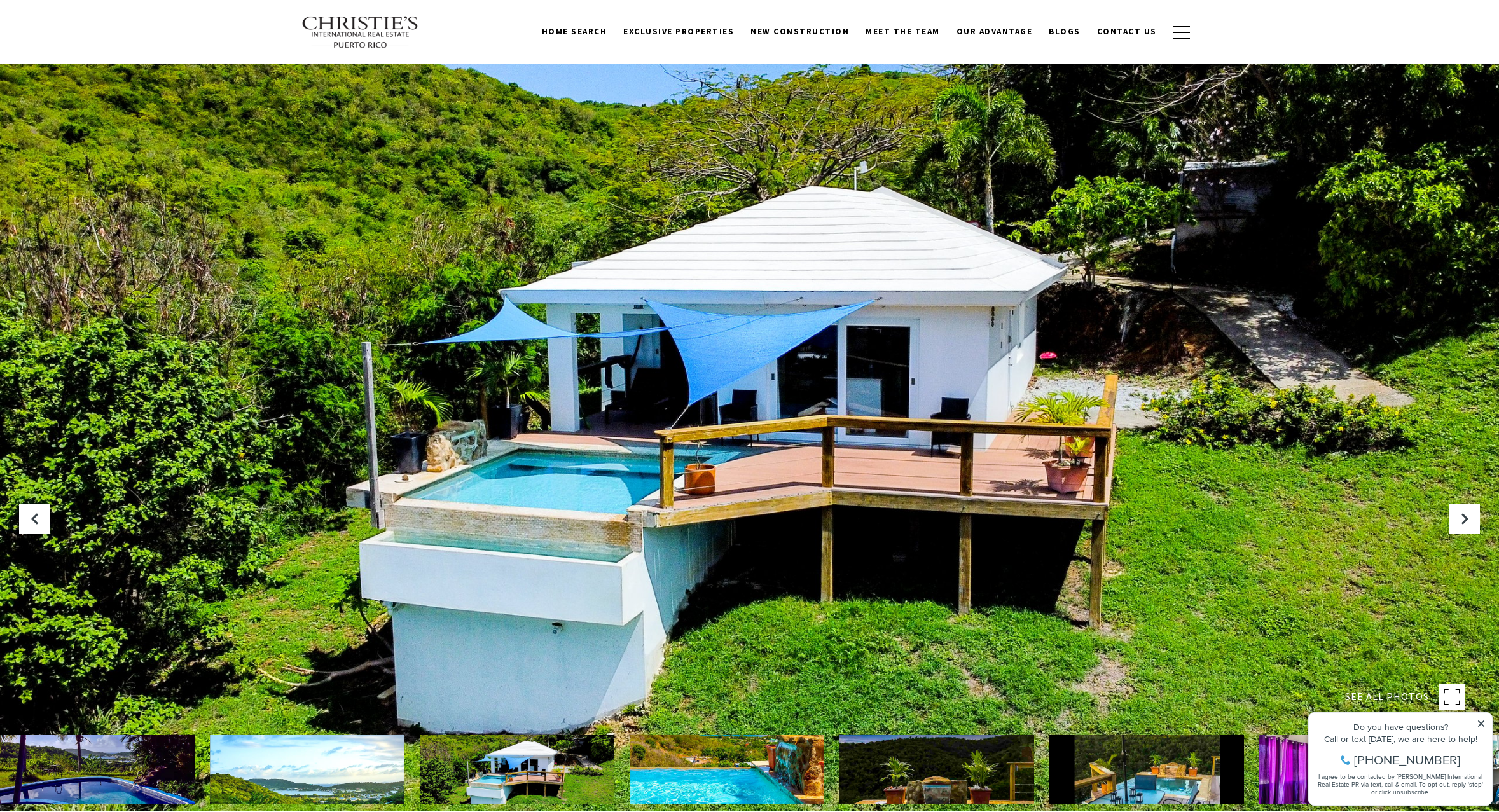
click at [1462, 518] on icon "Next Slide" at bounding box center [1464, 518] width 13 height 13
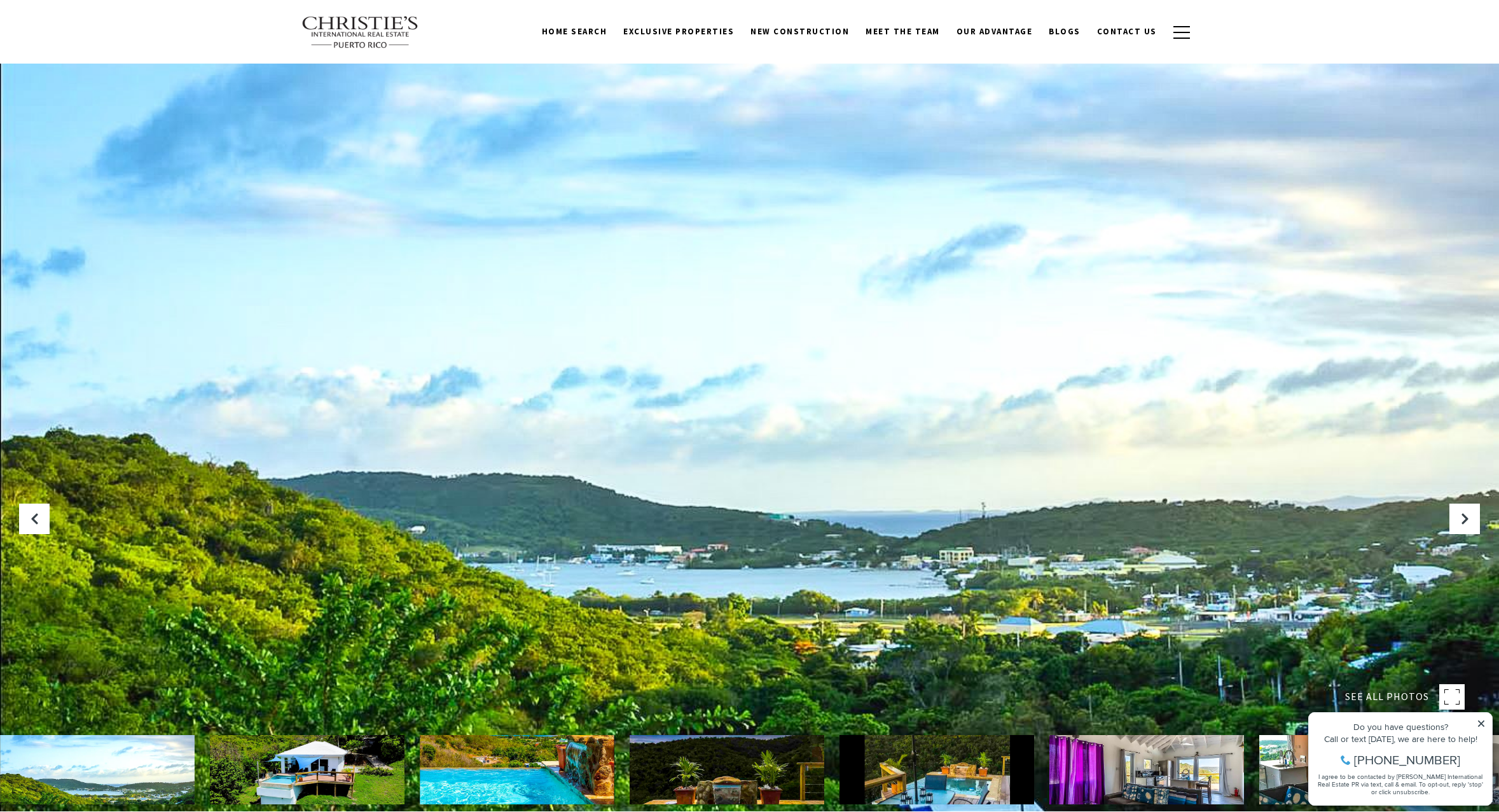
click at [1462, 518] on icon "Next Slide" at bounding box center [1464, 518] width 13 height 13
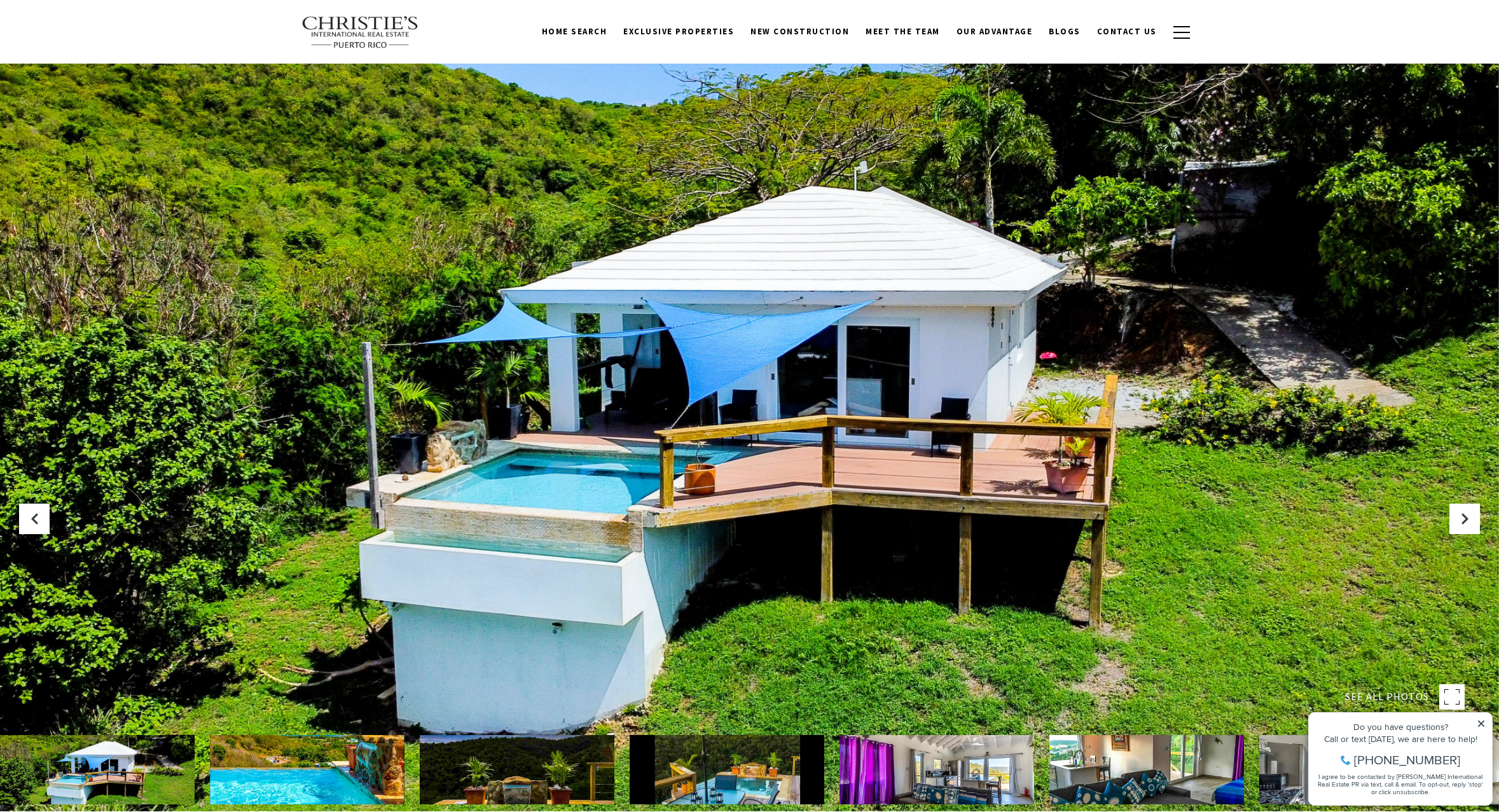
click at [1462, 518] on icon "Next Slide" at bounding box center [1464, 518] width 13 height 13
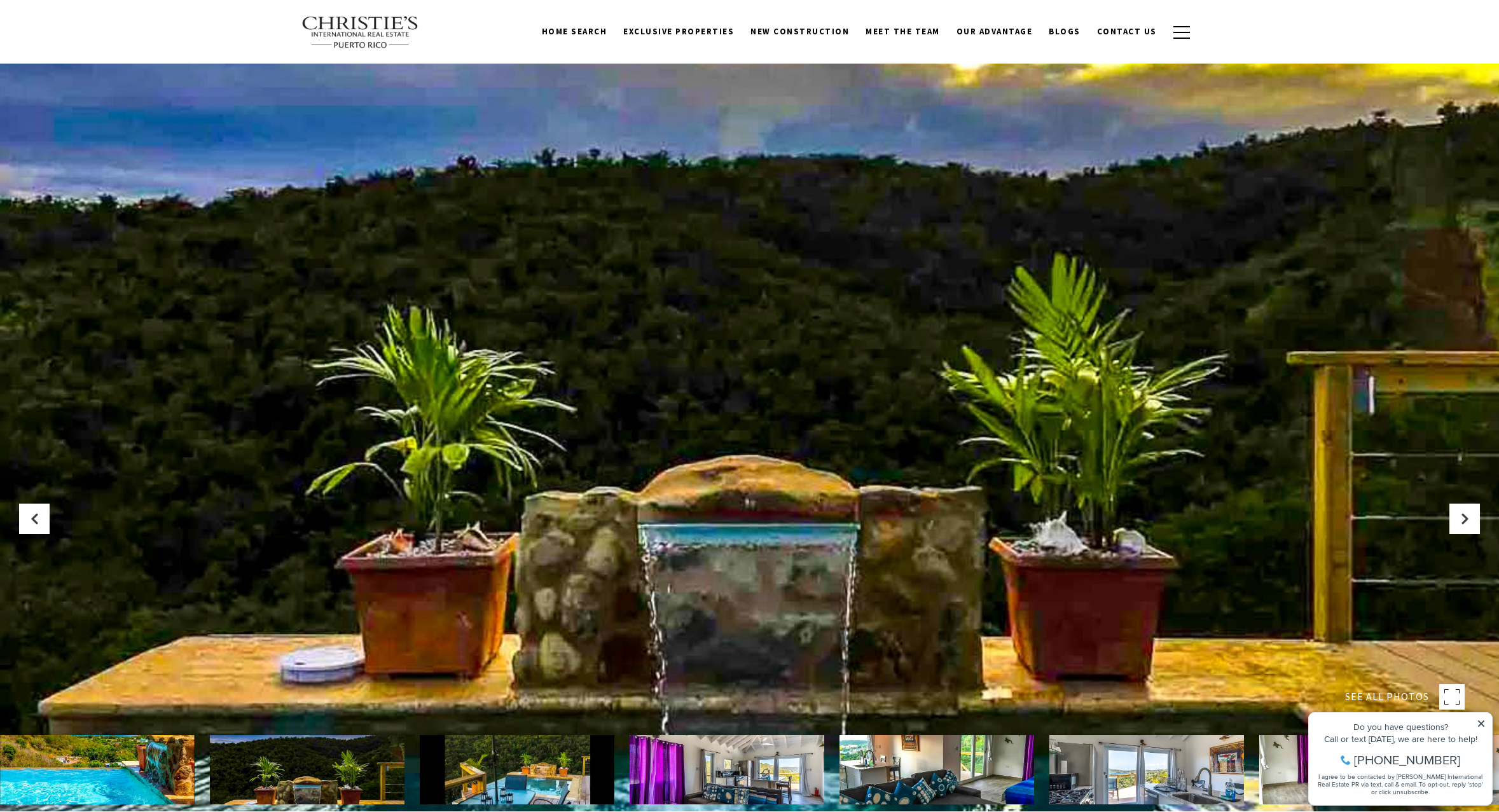
click at [1462, 518] on icon "Next Slide" at bounding box center [1464, 518] width 13 height 13
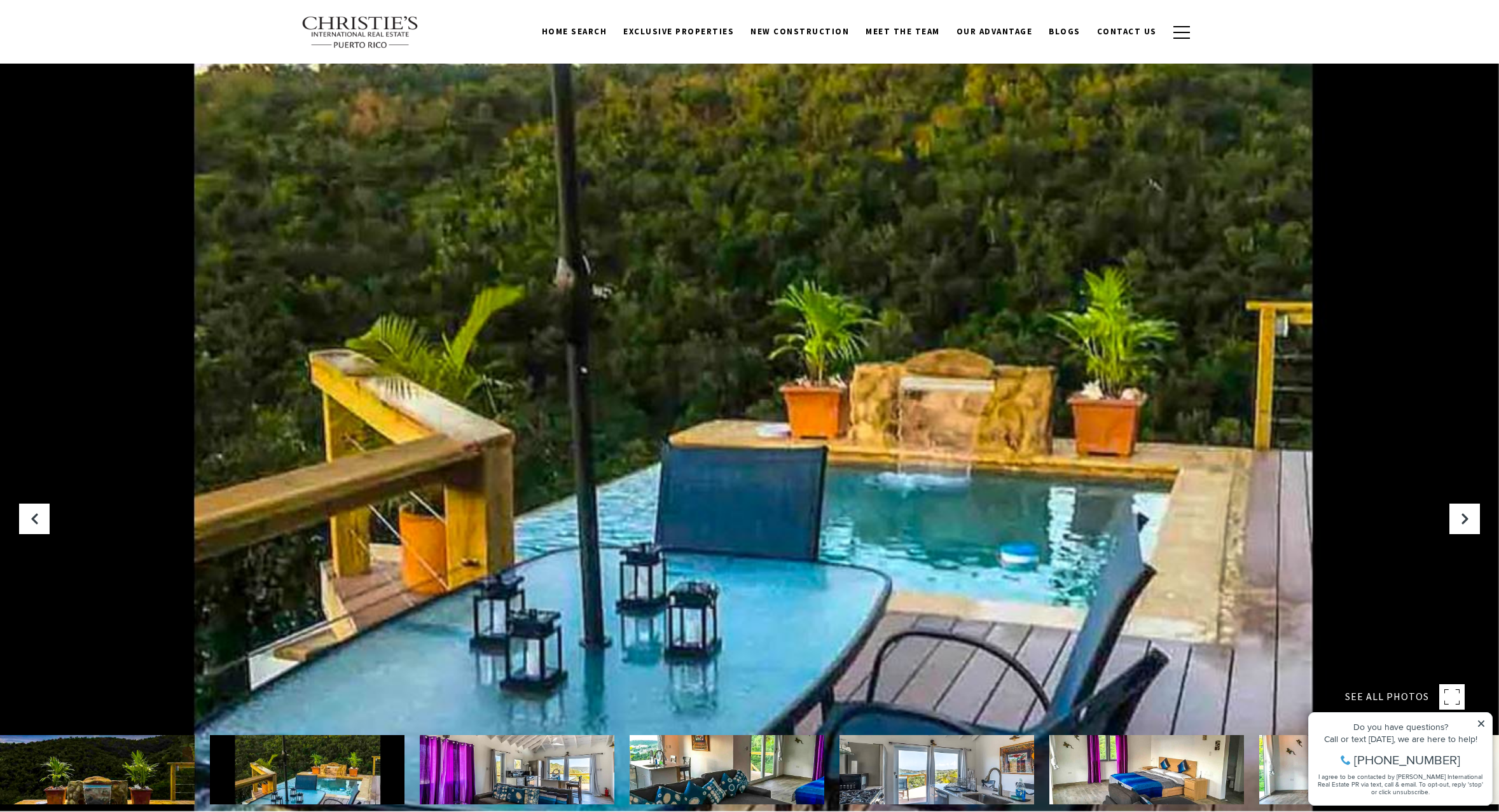
click at [1462, 518] on icon "Next Slide" at bounding box center [1464, 518] width 13 height 13
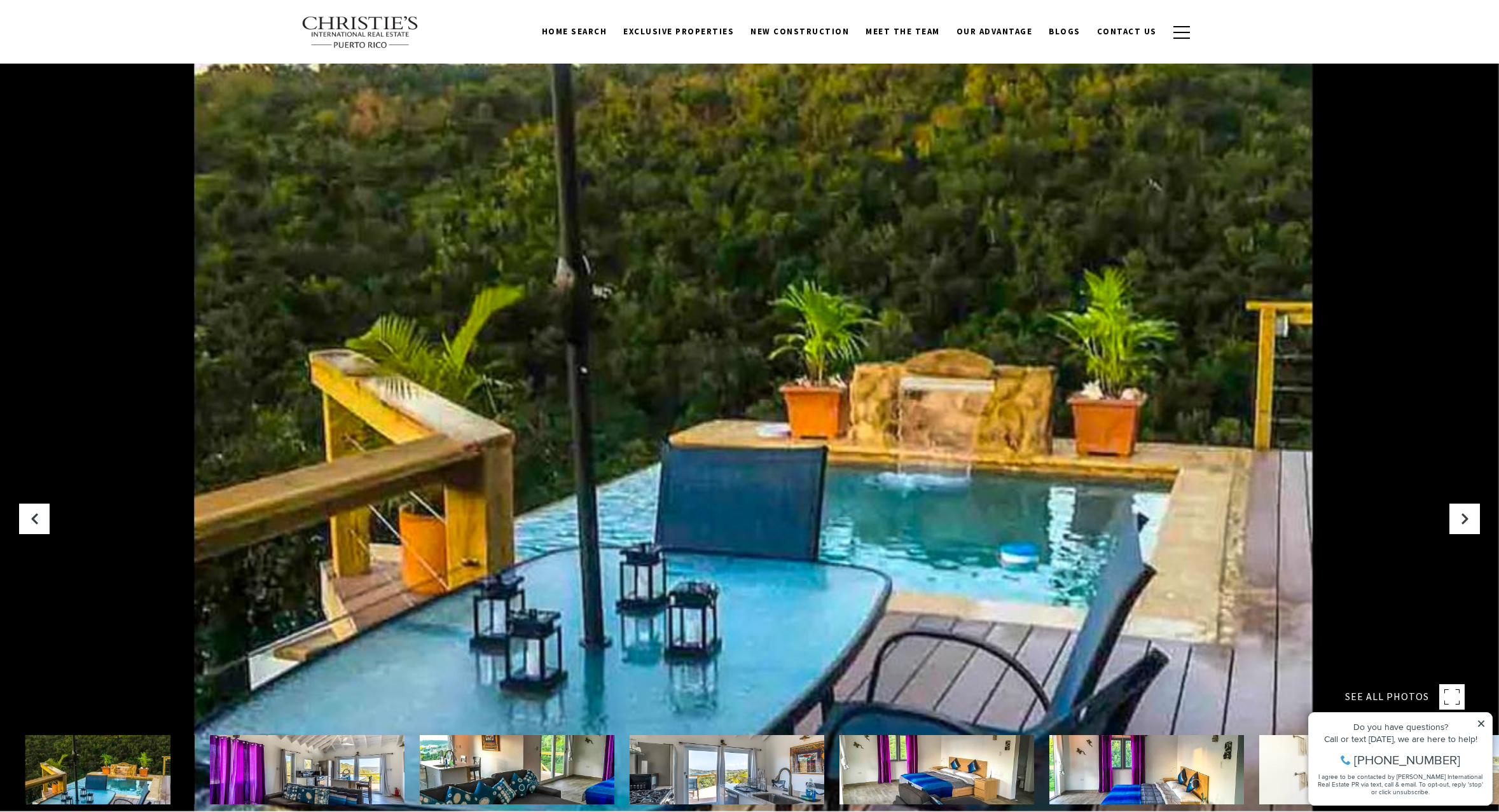
click at [946, 405] on div at bounding box center [750, 405] width 1499 height 812
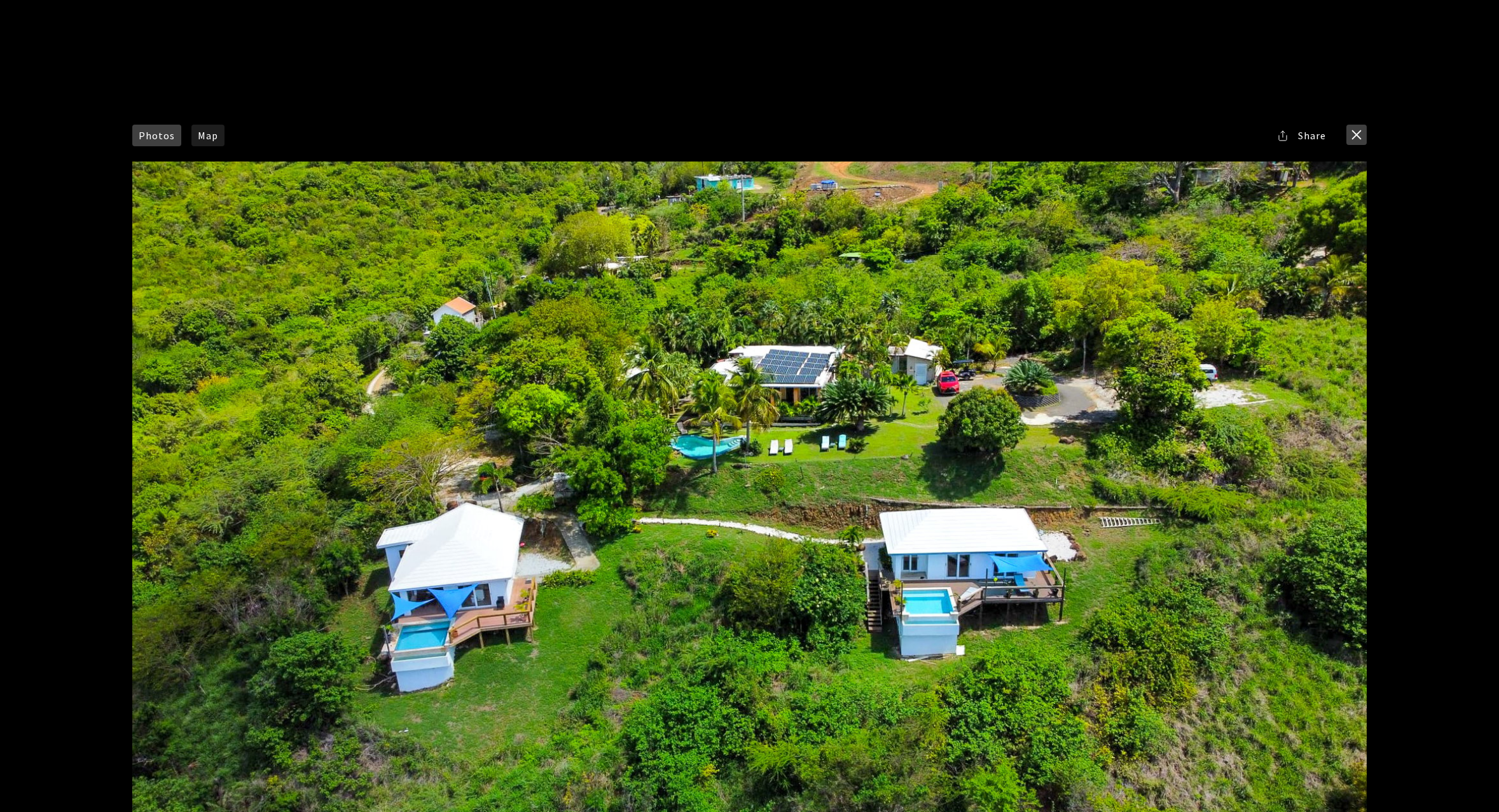
click at [1358, 137] on button "close modal" at bounding box center [1357, 135] width 20 height 20
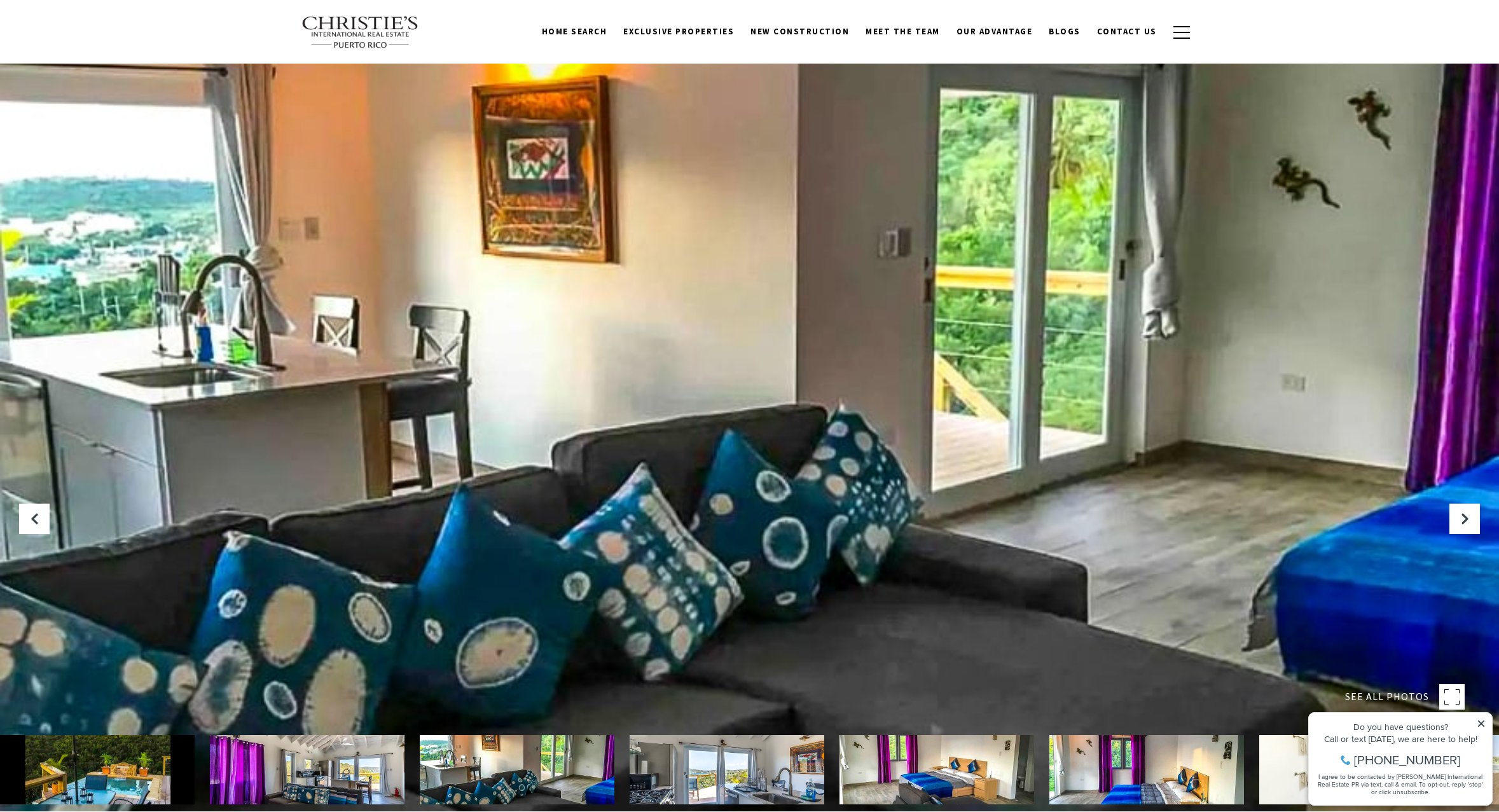
click at [122, 777] on img at bounding box center [97, 770] width 195 height 69
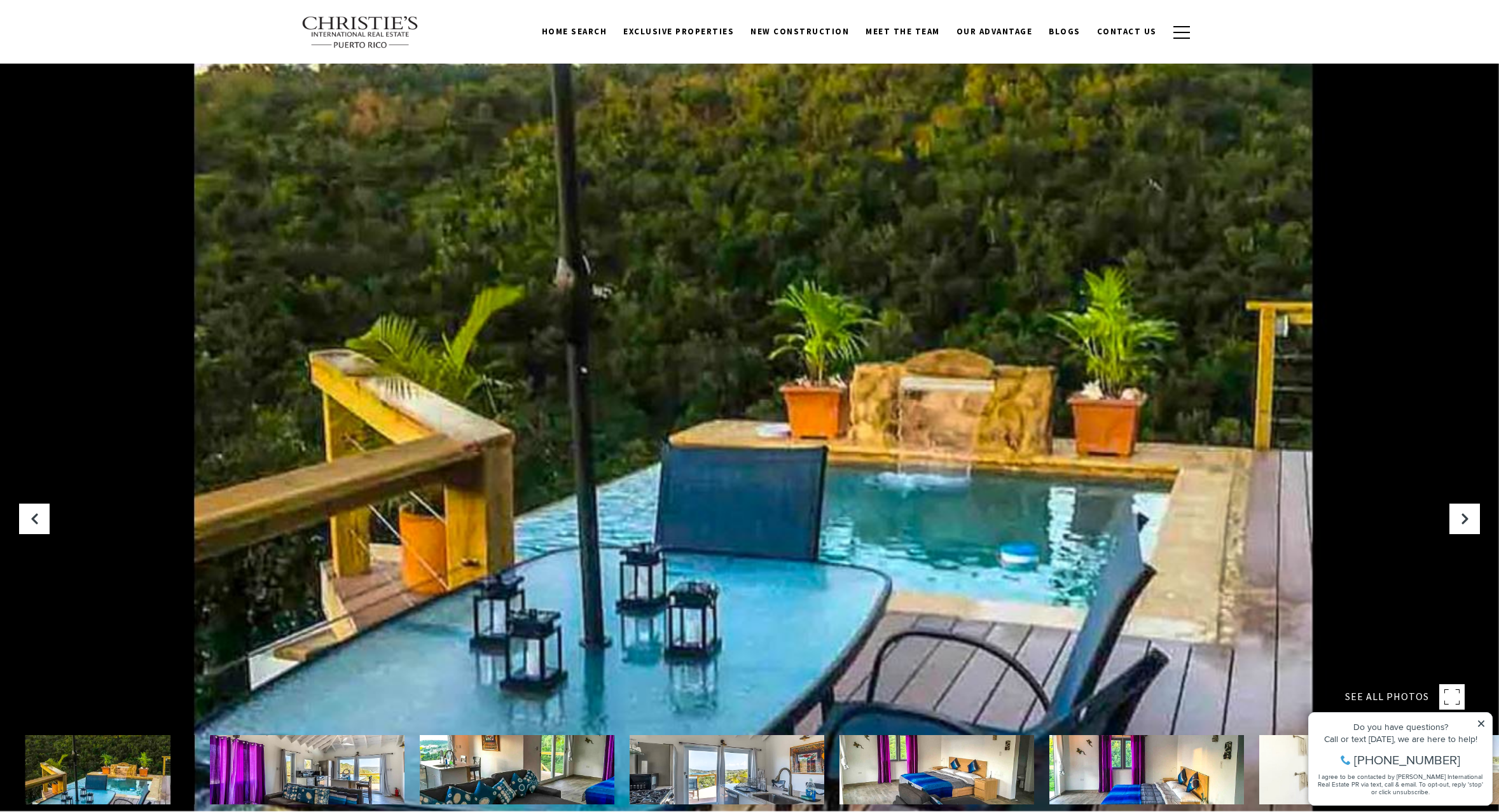
click at [296, 775] on img at bounding box center [307, 770] width 195 height 69
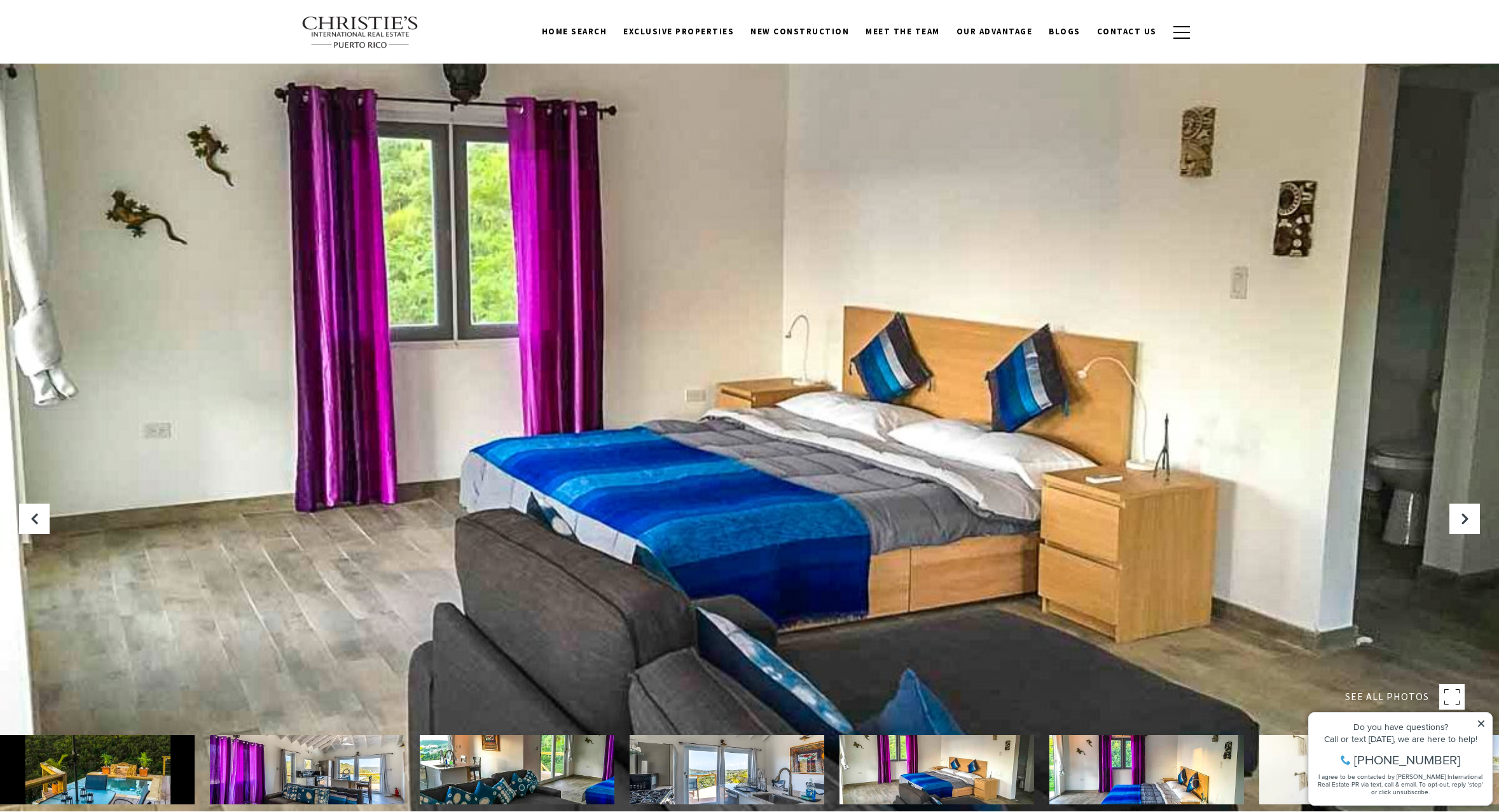
click at [1119, 791] on img at bounding box center [1147, 770] width 195 height 69
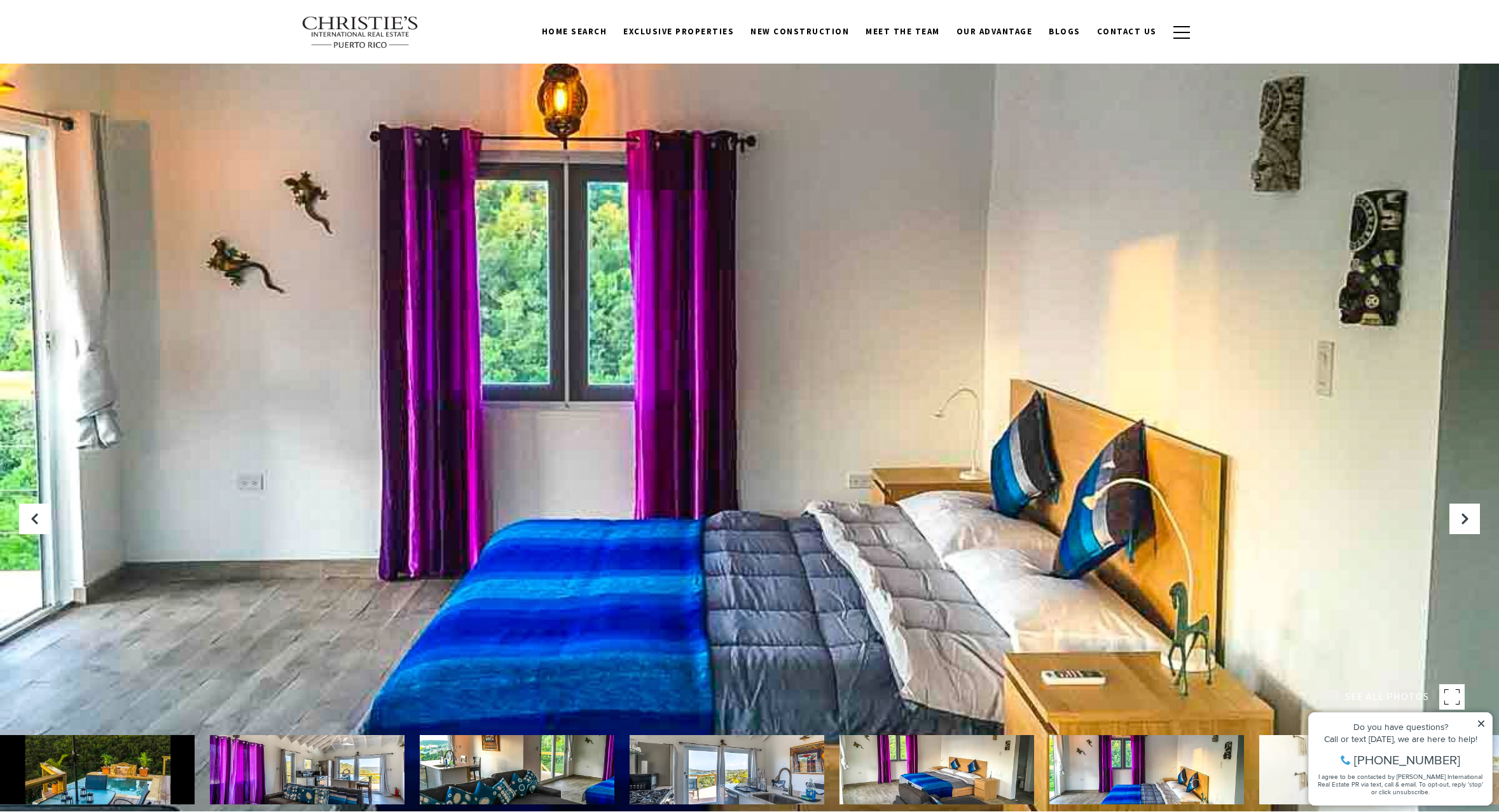
click at [1482, 723] on icon at bounding box center [1481, 723] width 6 height 6
click at [1485, 722] on icon at bounding box center [1481, 723] width 9 height 9
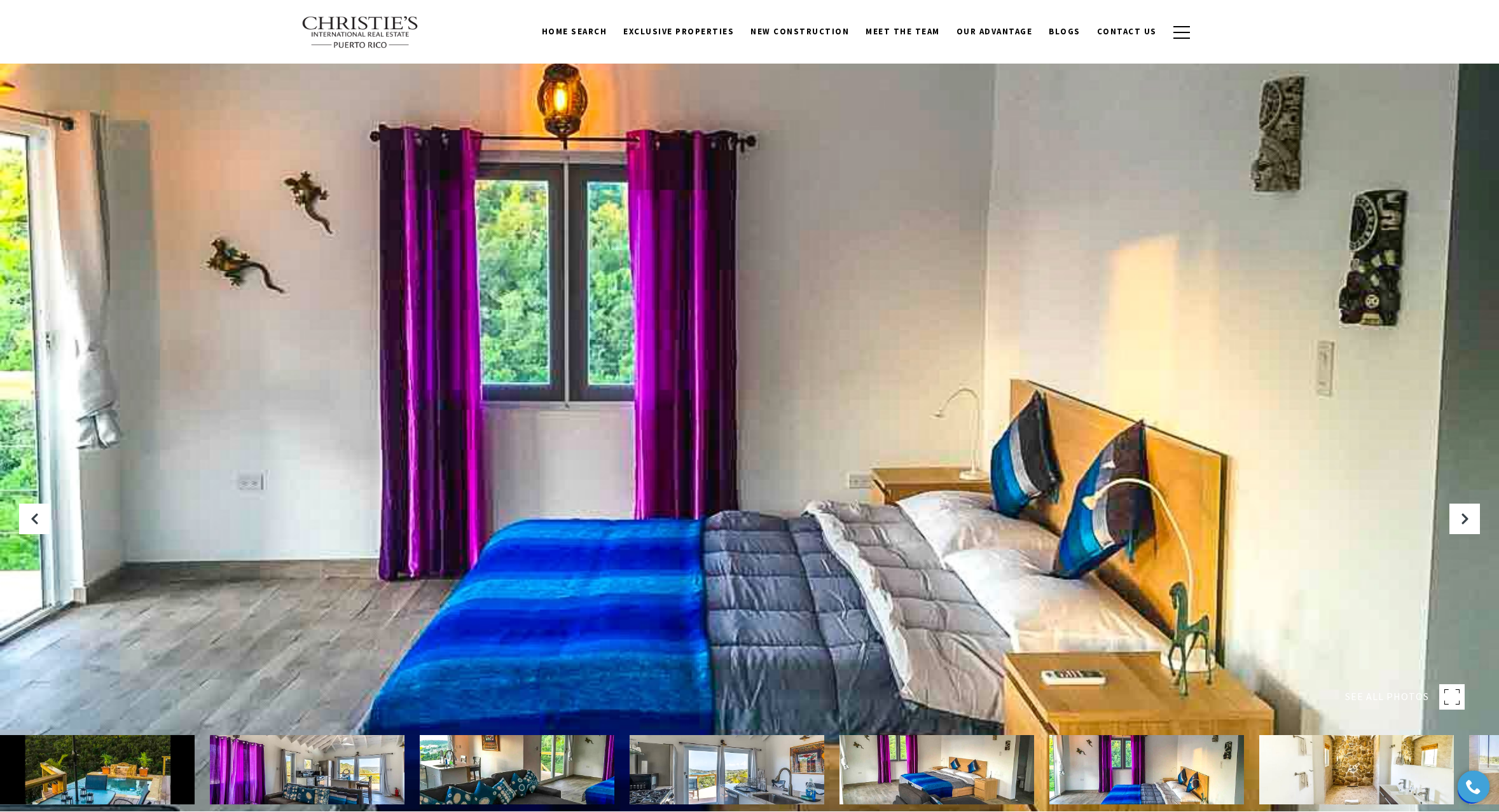
click at [1329, 770] on img at bounding box center [1357, 770] width 195 height 69
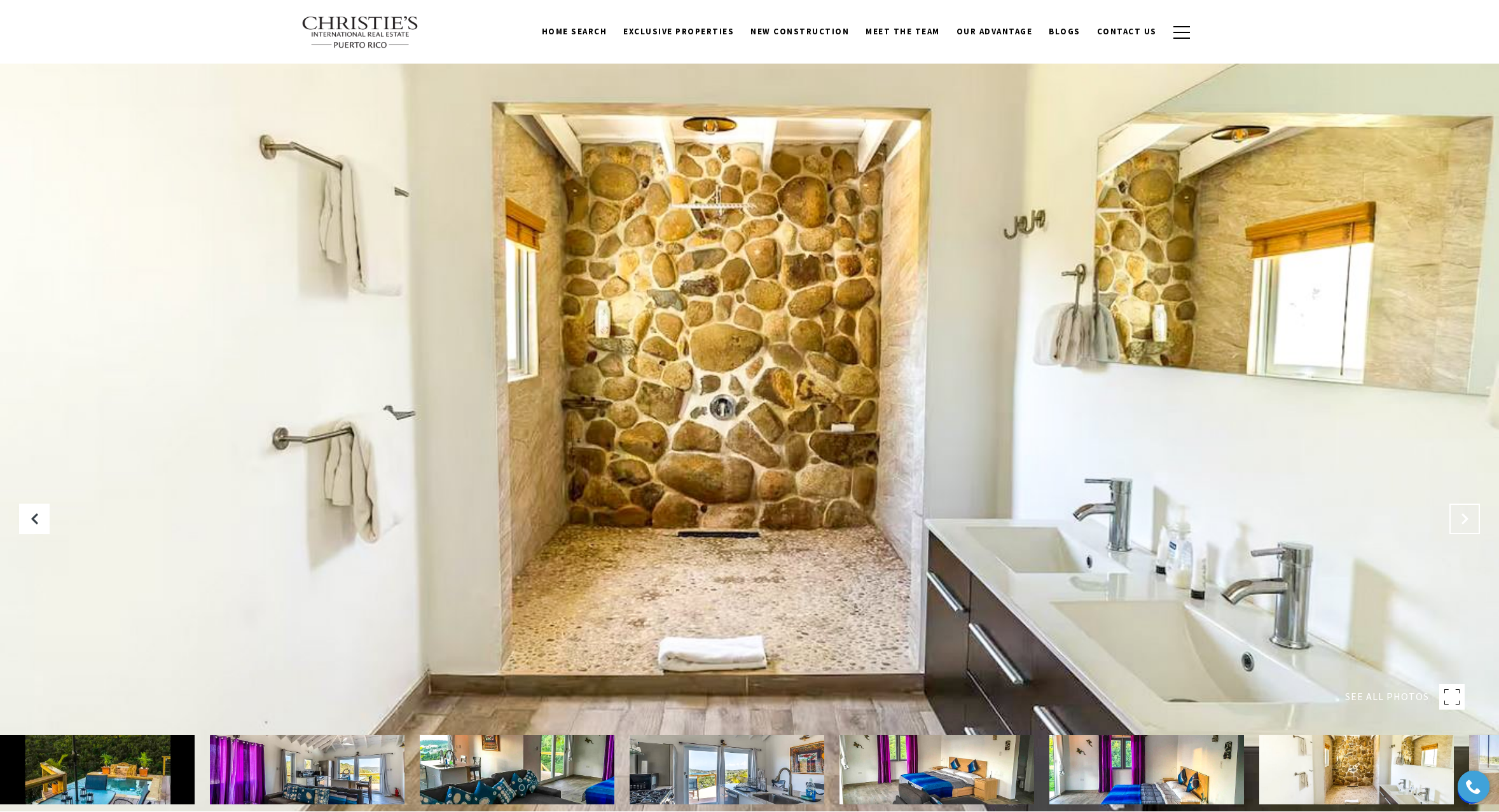
click at [1475, 524] on button "Next Slide" at bounding box center [1464, 518] width 31 height 31
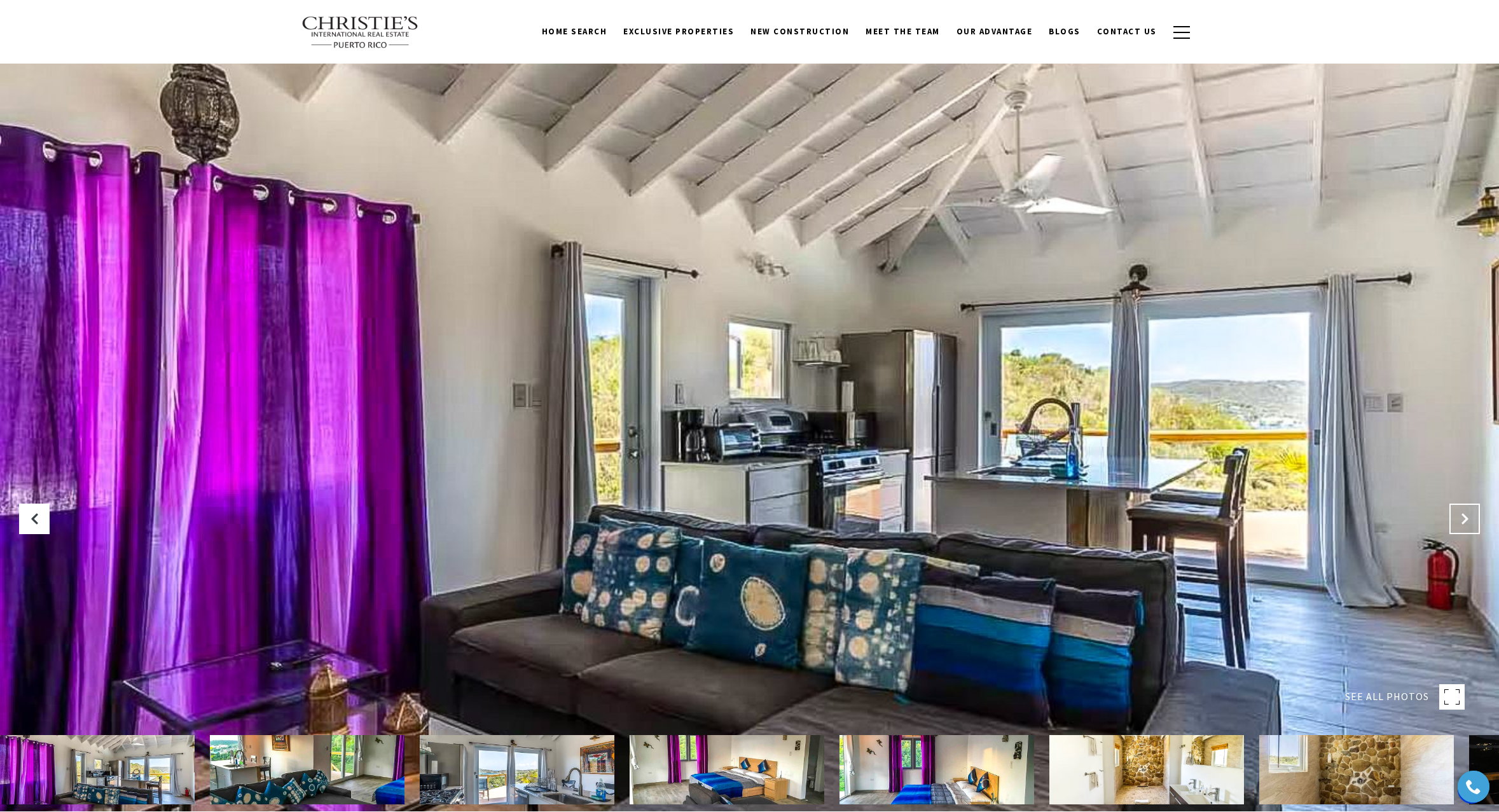
click at [1470, 522] on icon "Next Slide" at bounding box center [1464, 518] width 13 height 13
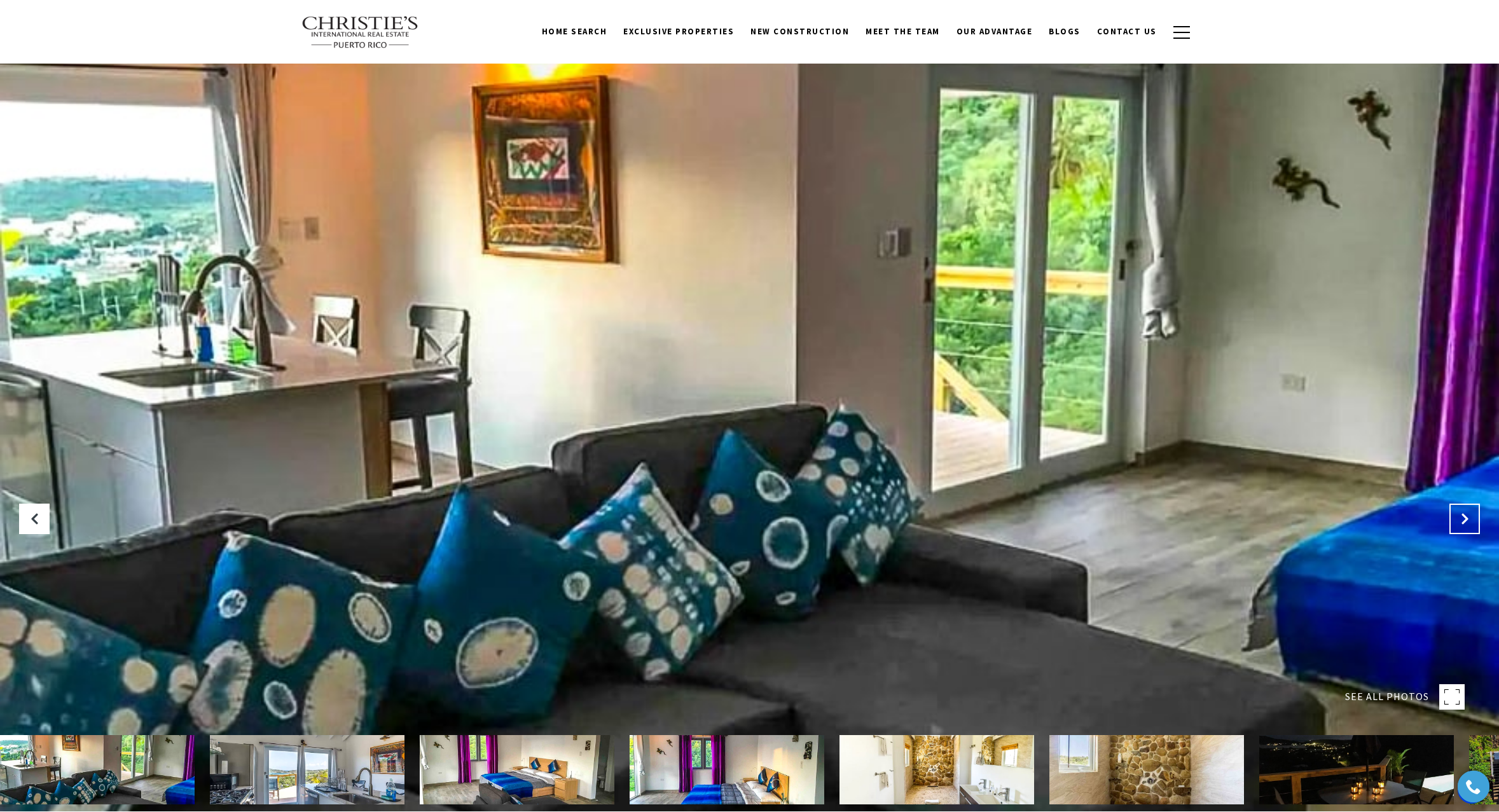
click at [1470, 522] on icon "Next Slide" at bounding box center [1464, 518] width 13 height 13
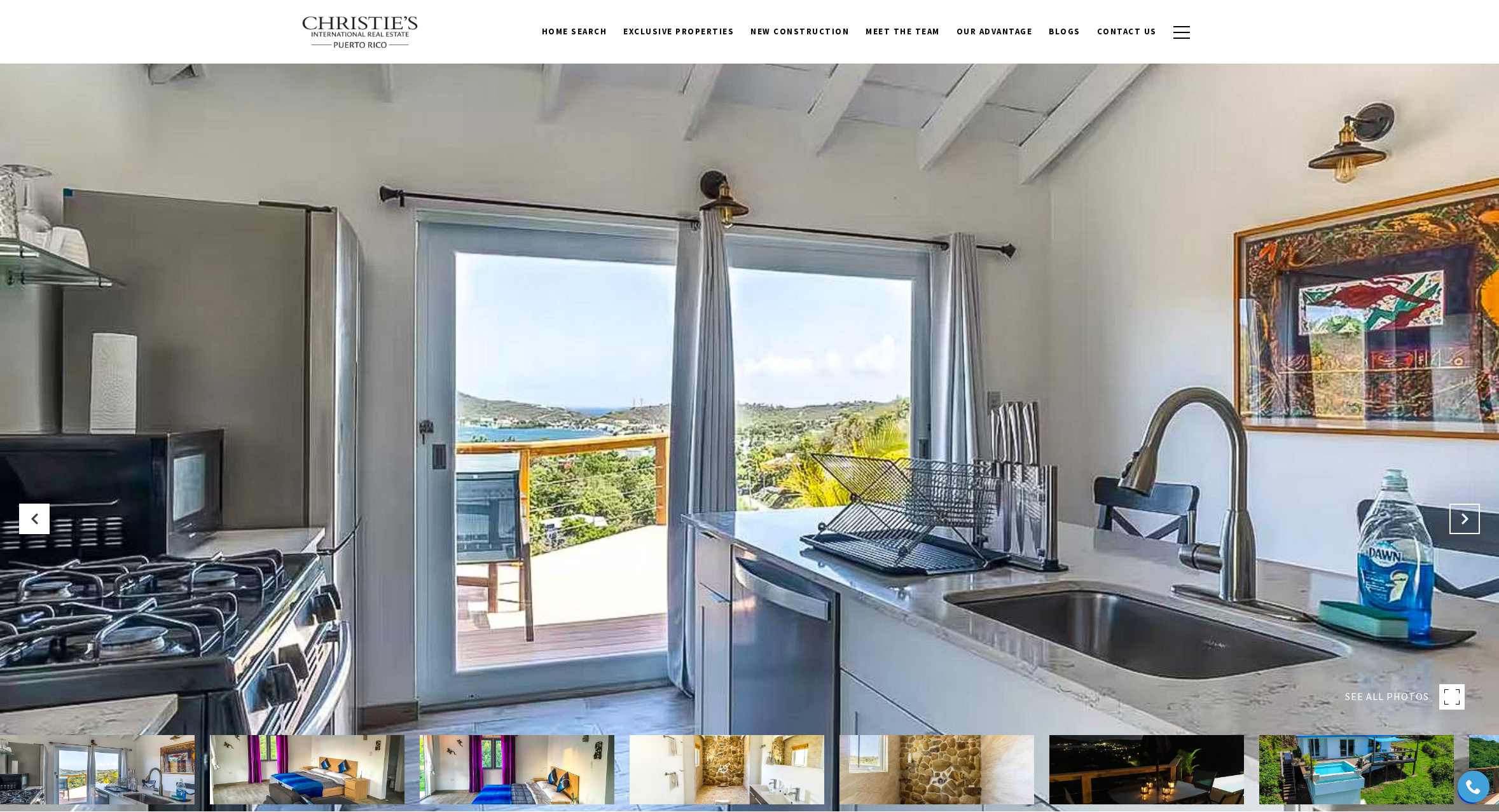
click at [1470, 522] on icon "Next Slide" at bounding box center [1464, 518] width 13 height 13
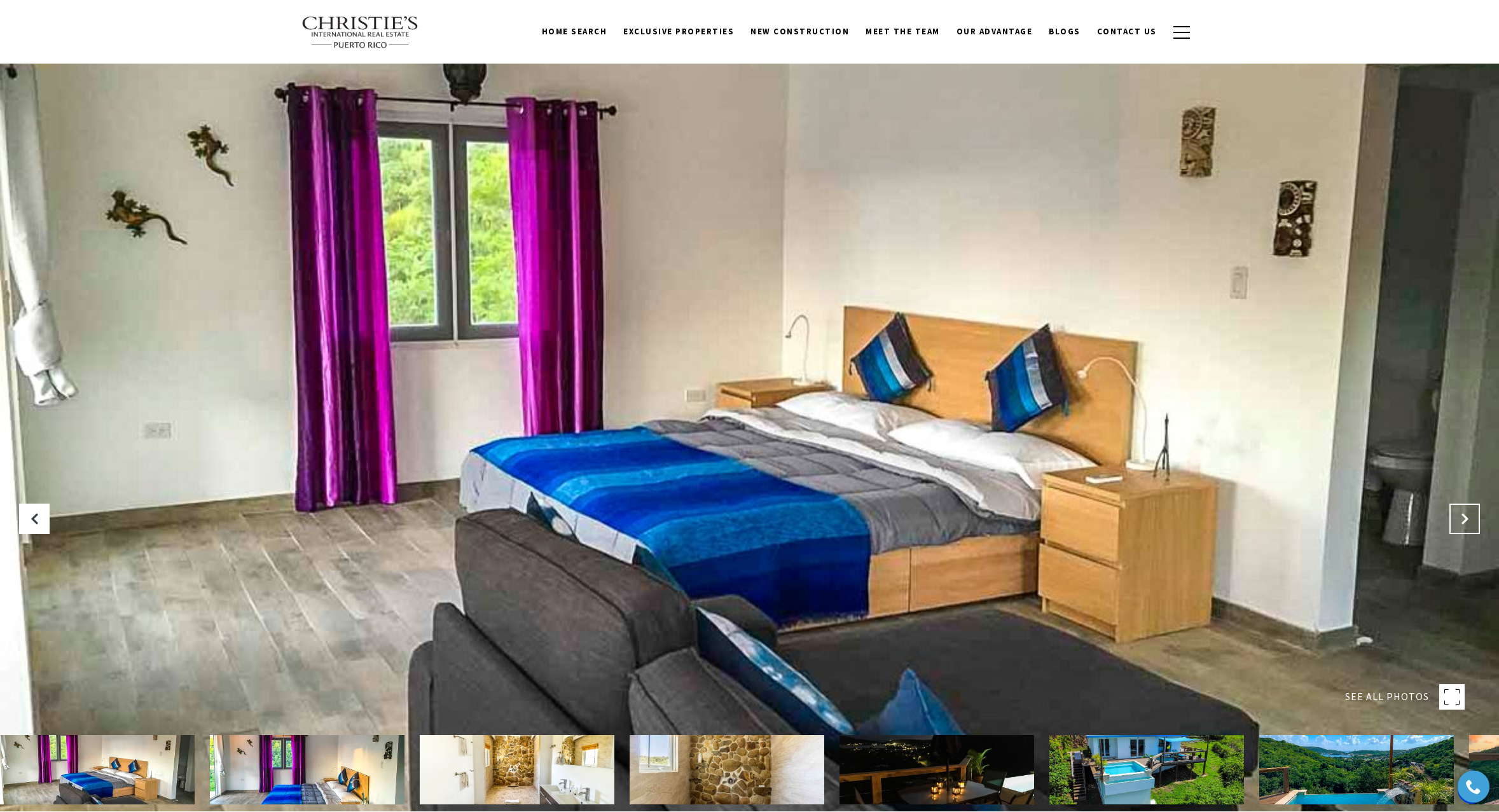
click at [1466, 517] on icon "Next Slide" at bounding box center [1464, 518] width 13 height 13
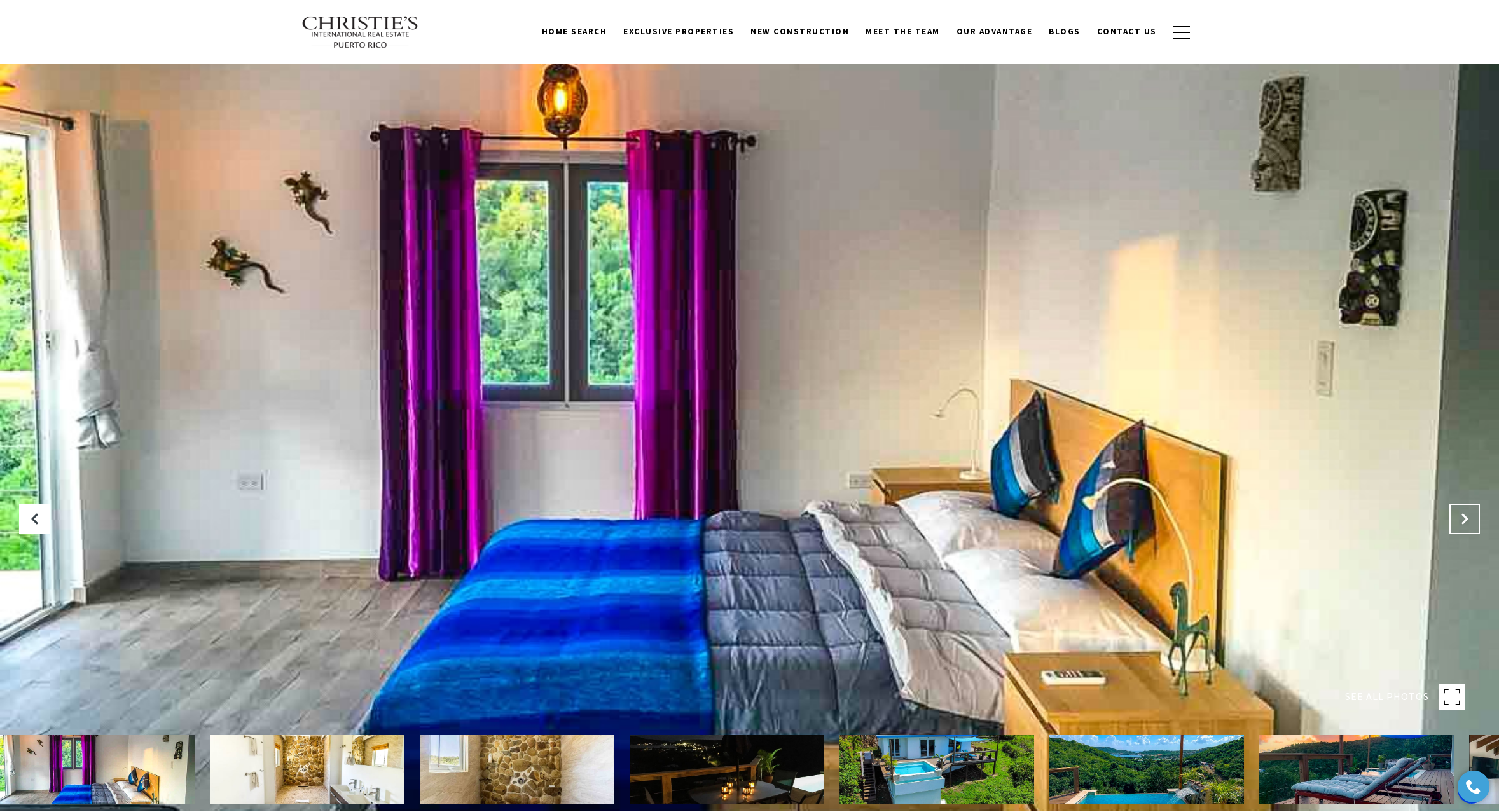
click at [1466, 517] on icon "Next Slide" at bounding box center [1464, 518] width 13 height 13
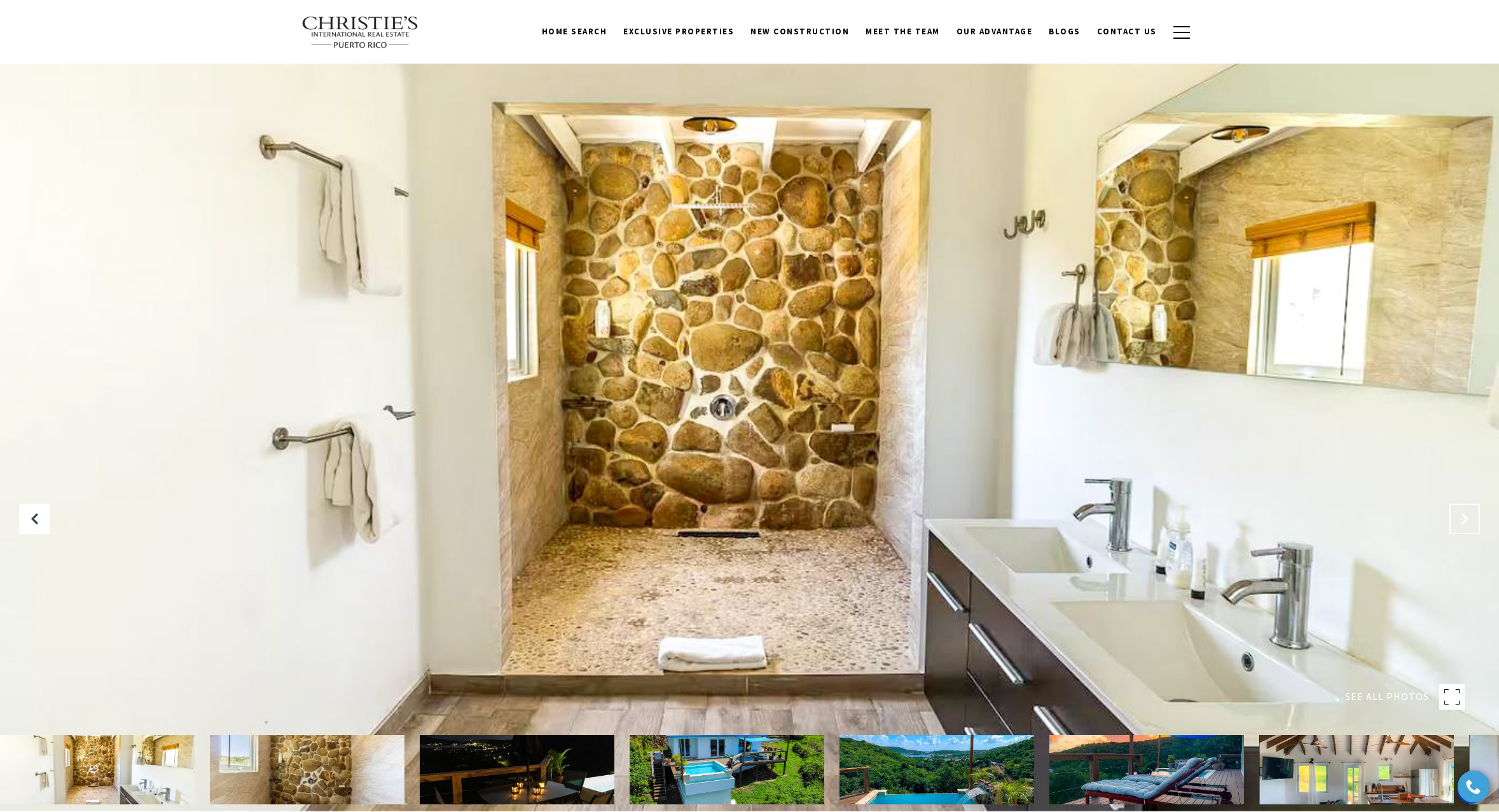
click at [1466, 517] on icon "Next Slide" at bounding box center [1464, 518] width 13 height 13
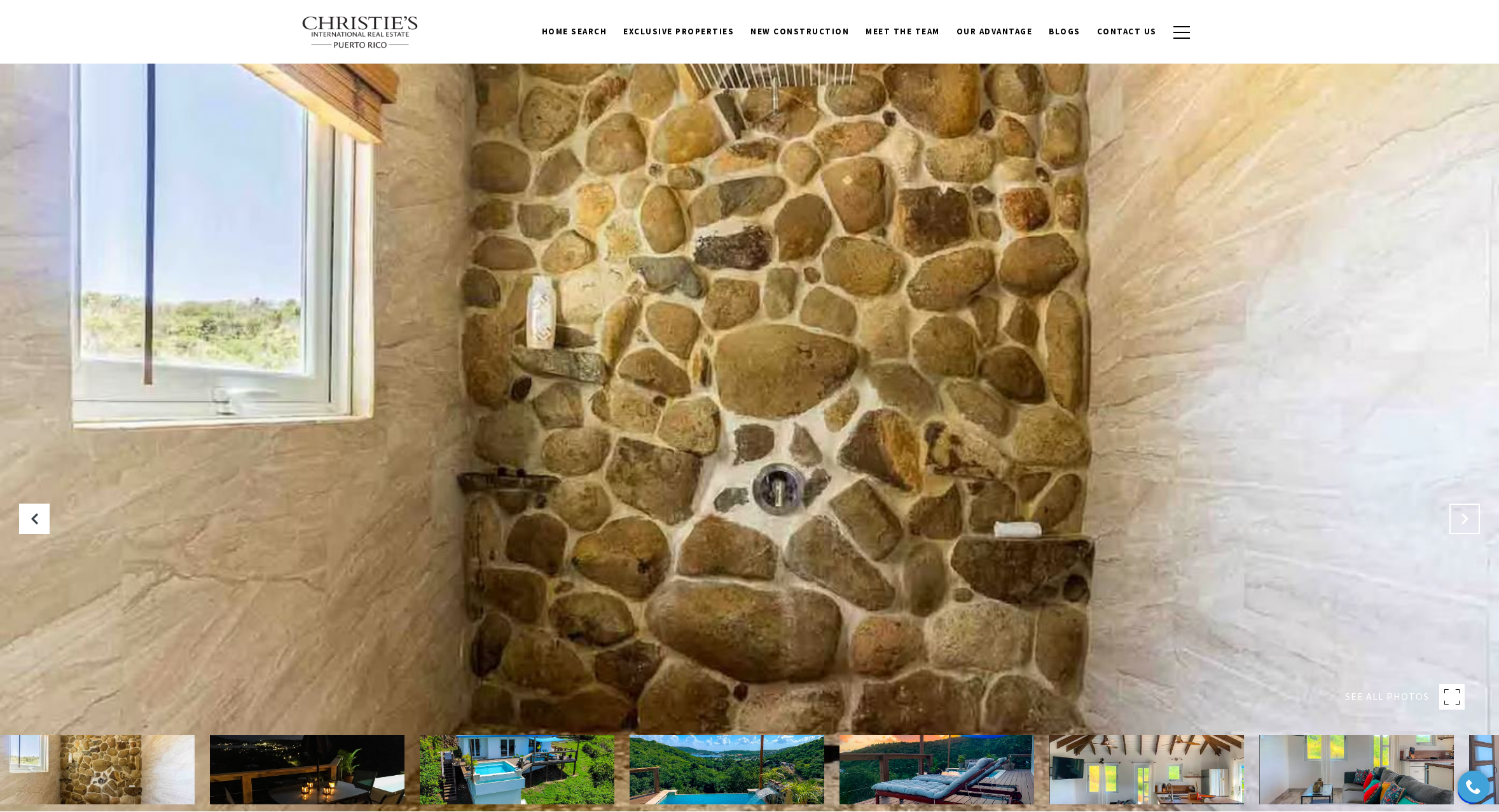
click at [1466, 517] on icon "Next Slide" at bounding box center [1464, 518] width 13 height 13
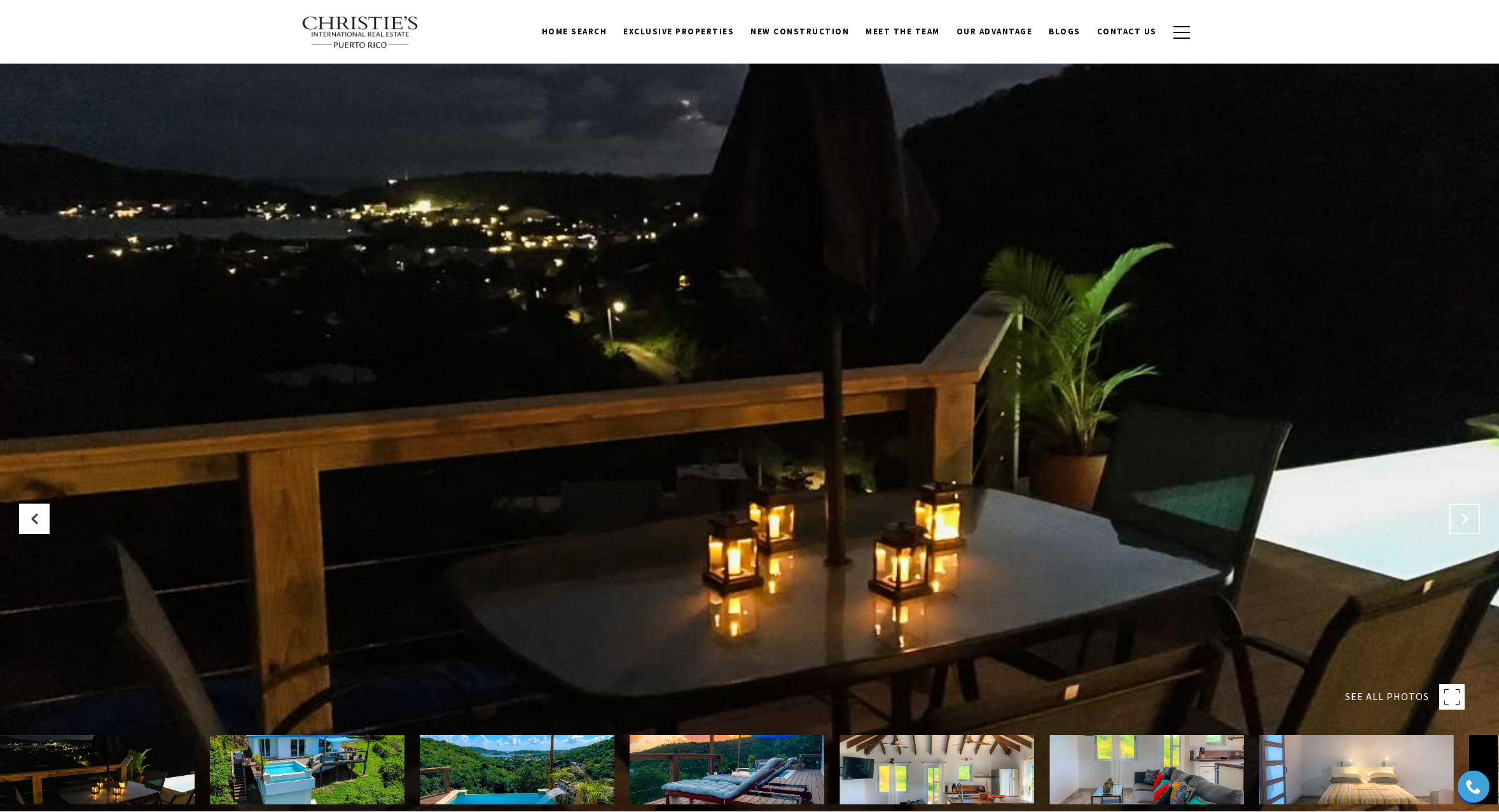
click at [1466, 517] on icon "Next Slide" at bounding box center [1464, 518] width 13 height 13
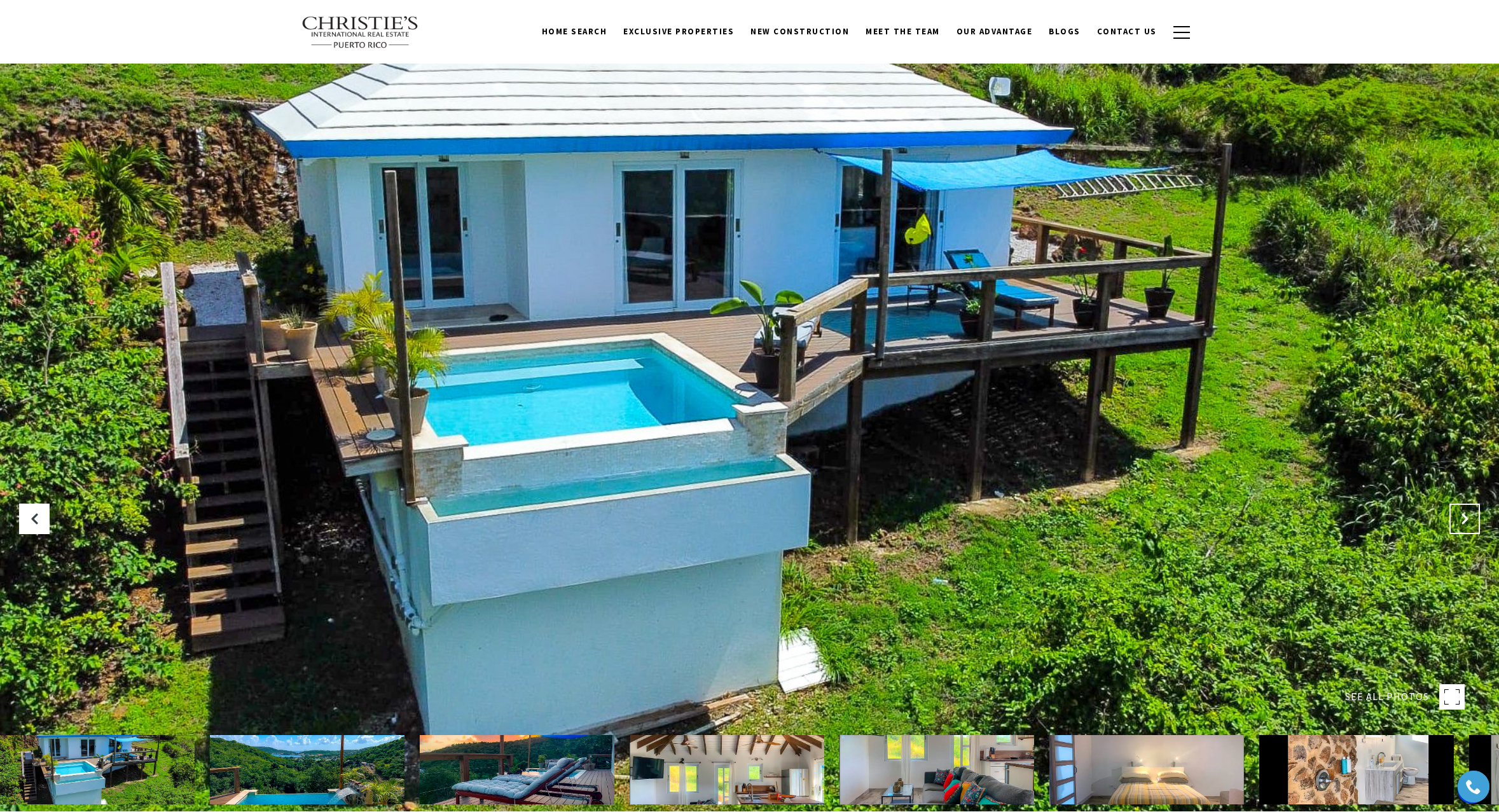
click at [1466, 517] on icon "Next Slide" at bounding box center [1464, 518] width 13 height 13
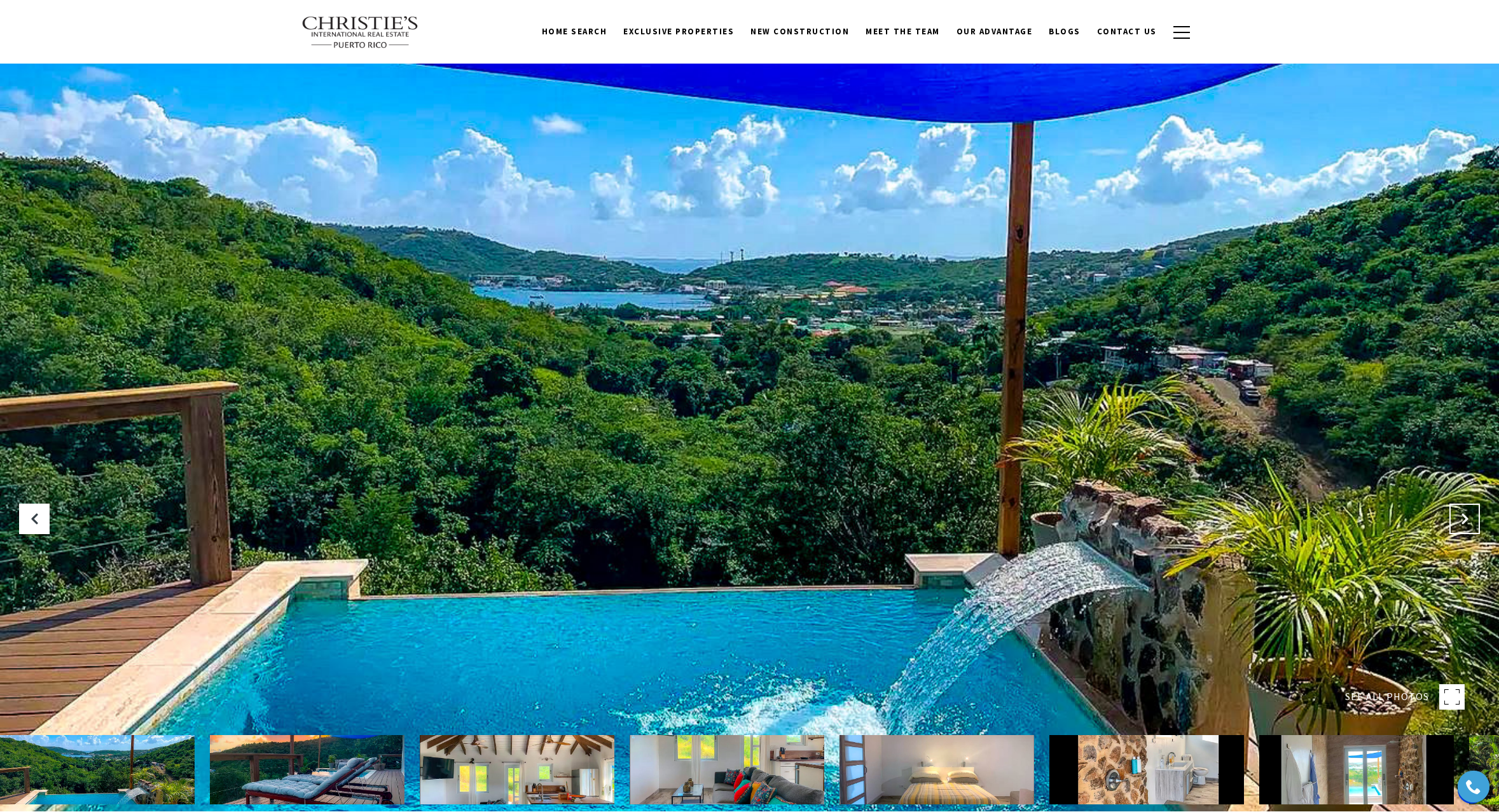
click at [1466, 517] on icon "Next Slide" at bounding box center [1464, 518] width 13 height 13
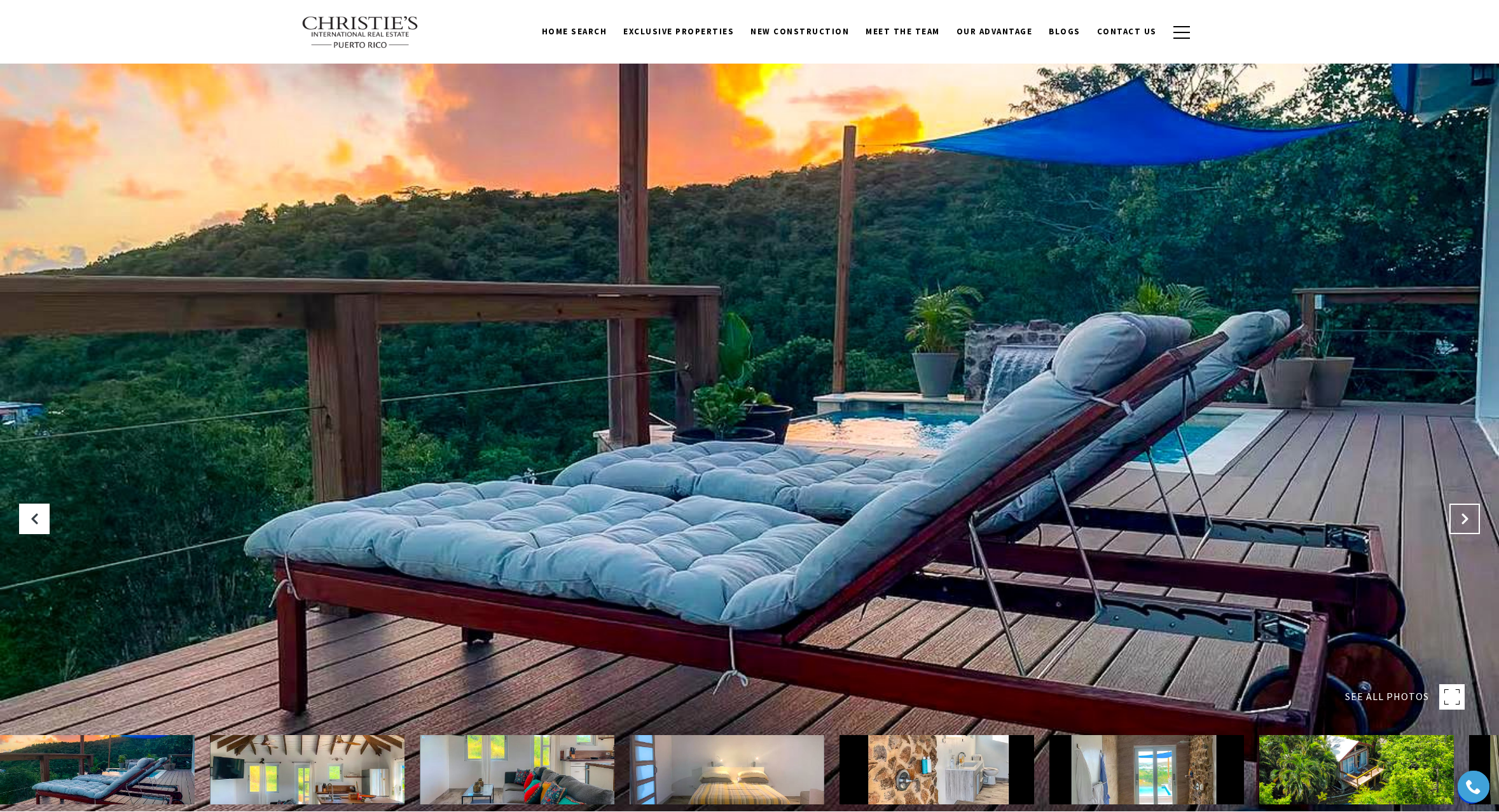
click at [1466, 517] on icon "Next Slide" at bounding box center [1464, 518] width 13 height 13
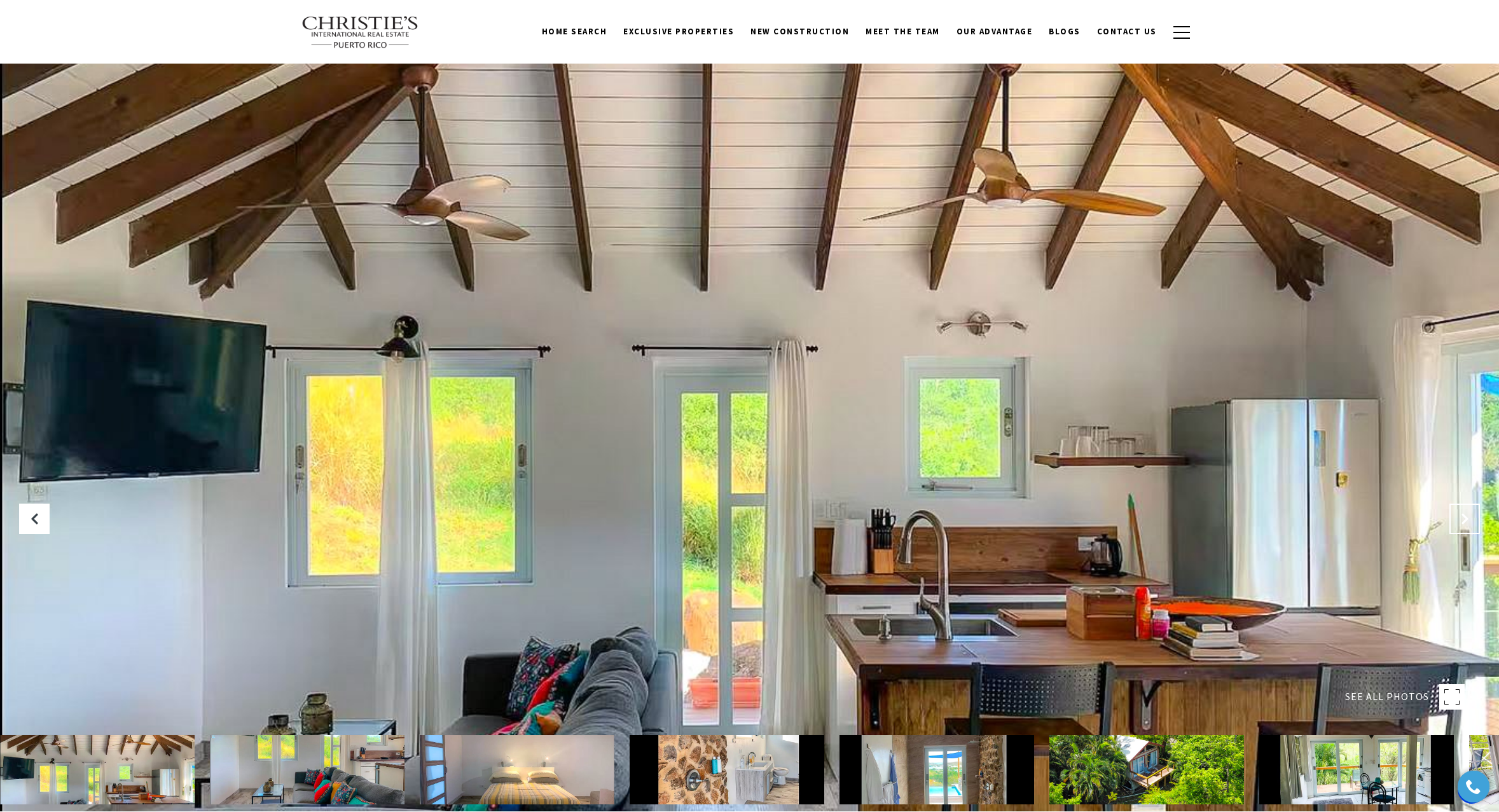
click at [1466, 517] on icon "Next Slide" at bounding box center [1464, 518] width 13 height 13
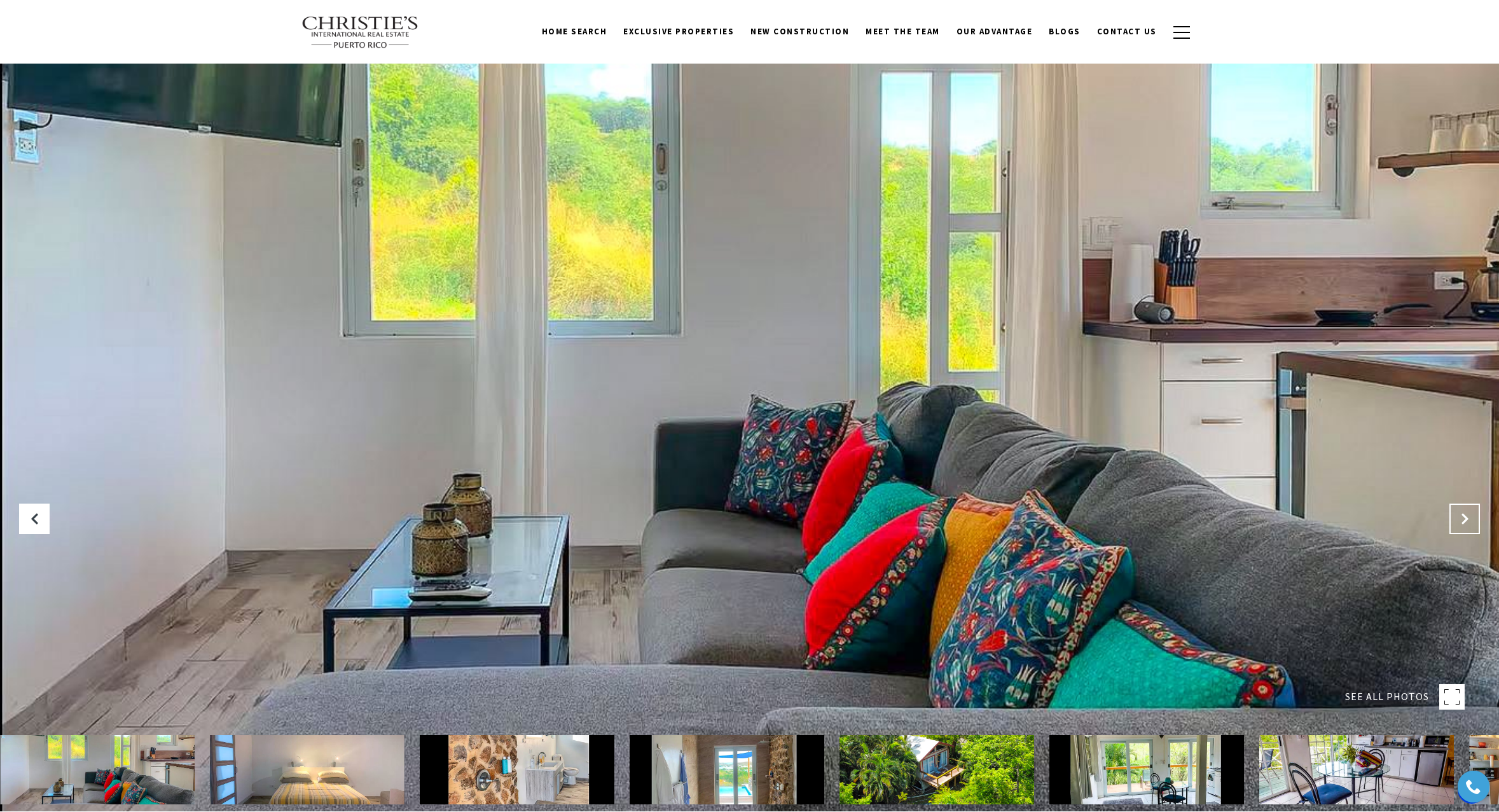
click at [1466, 517] on icon "Next Slide" at bounding box center [1464, 518] width 13 height 13
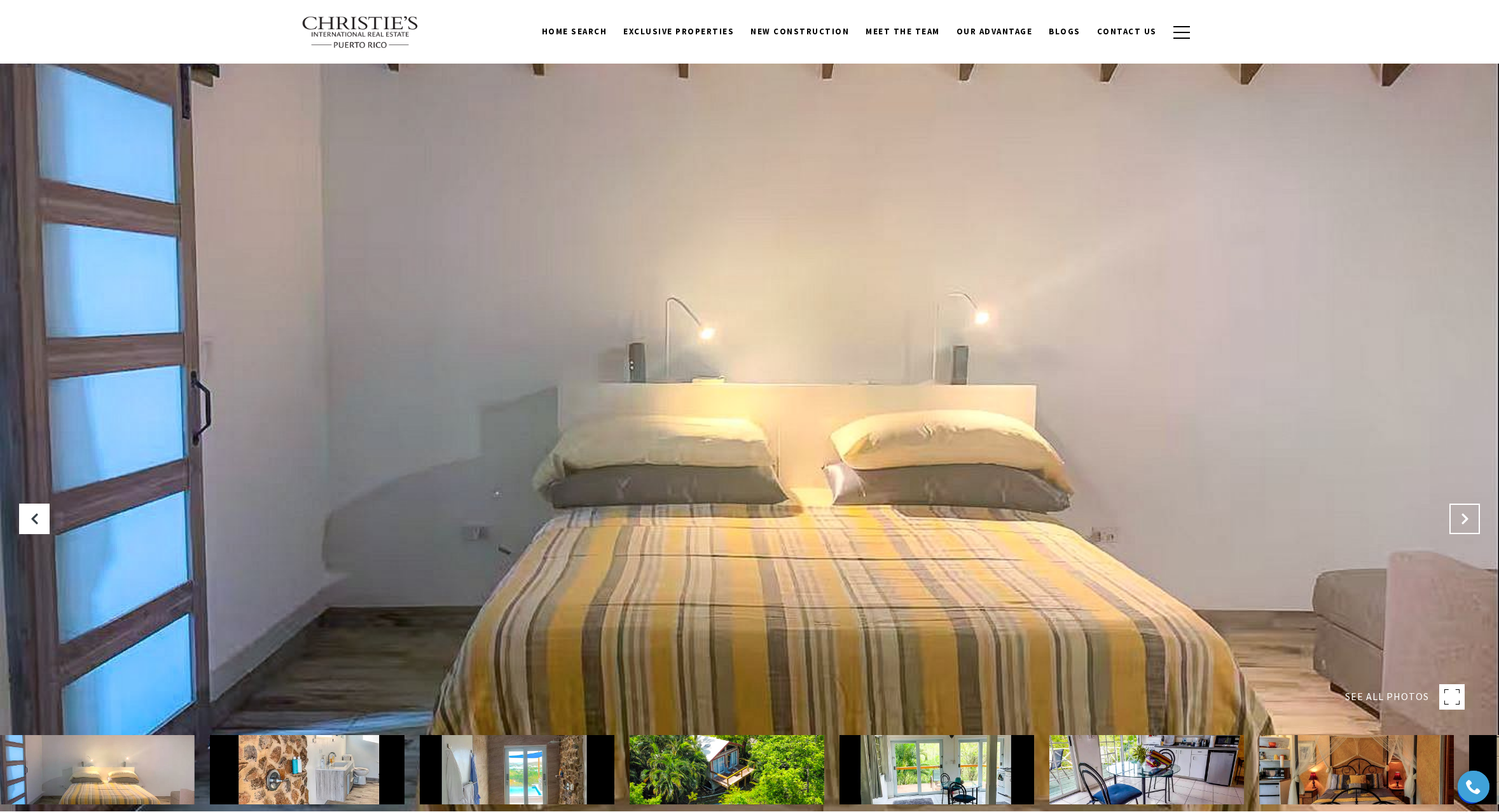
click at [1466, 517] on icon "Next Slide" at bounding box center [1464, 518] width 13 height 13
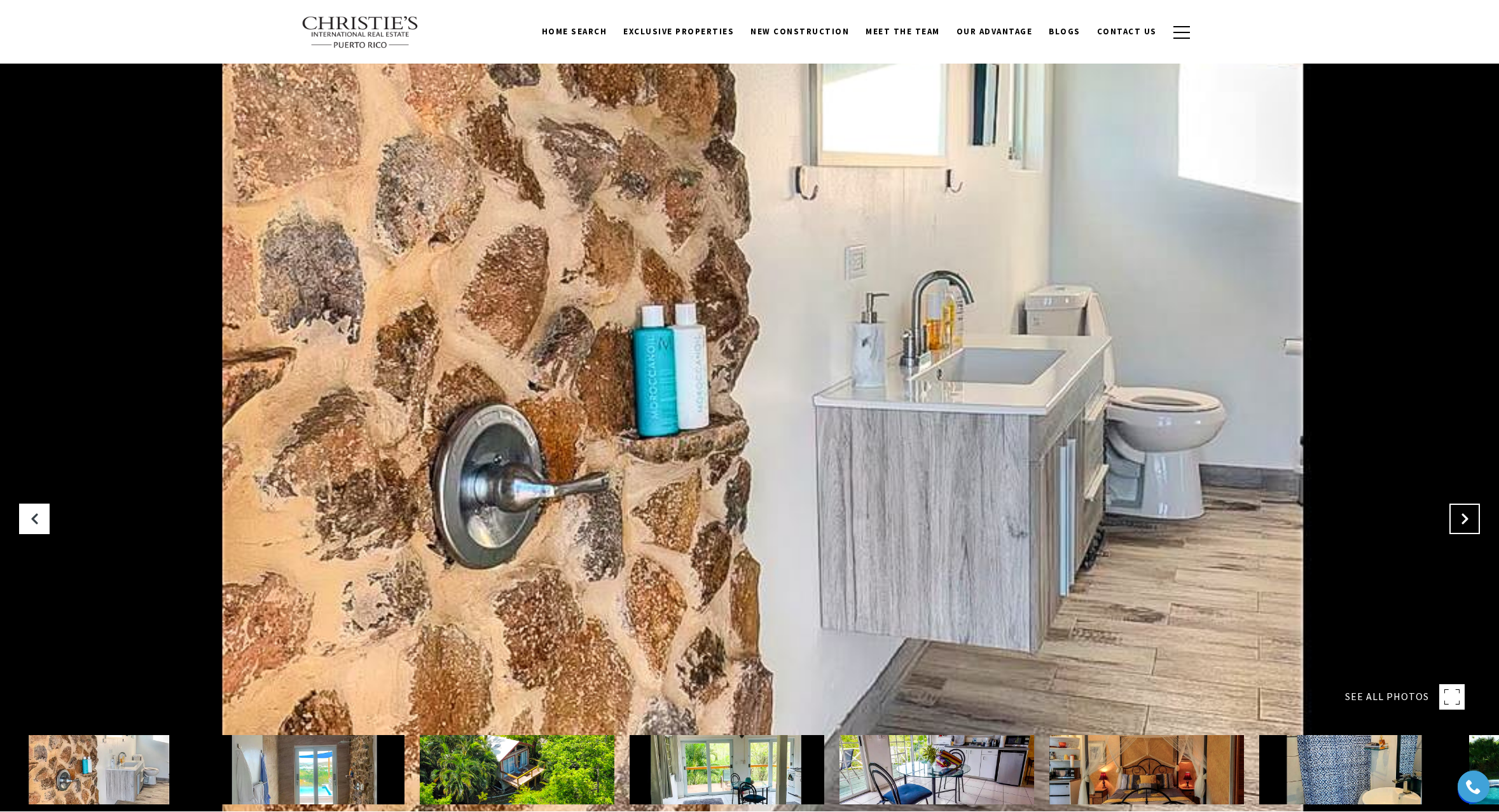
click at [1466, 517] on icon "Next Slide" at bounding box center [1464, 518] width 13 height 13
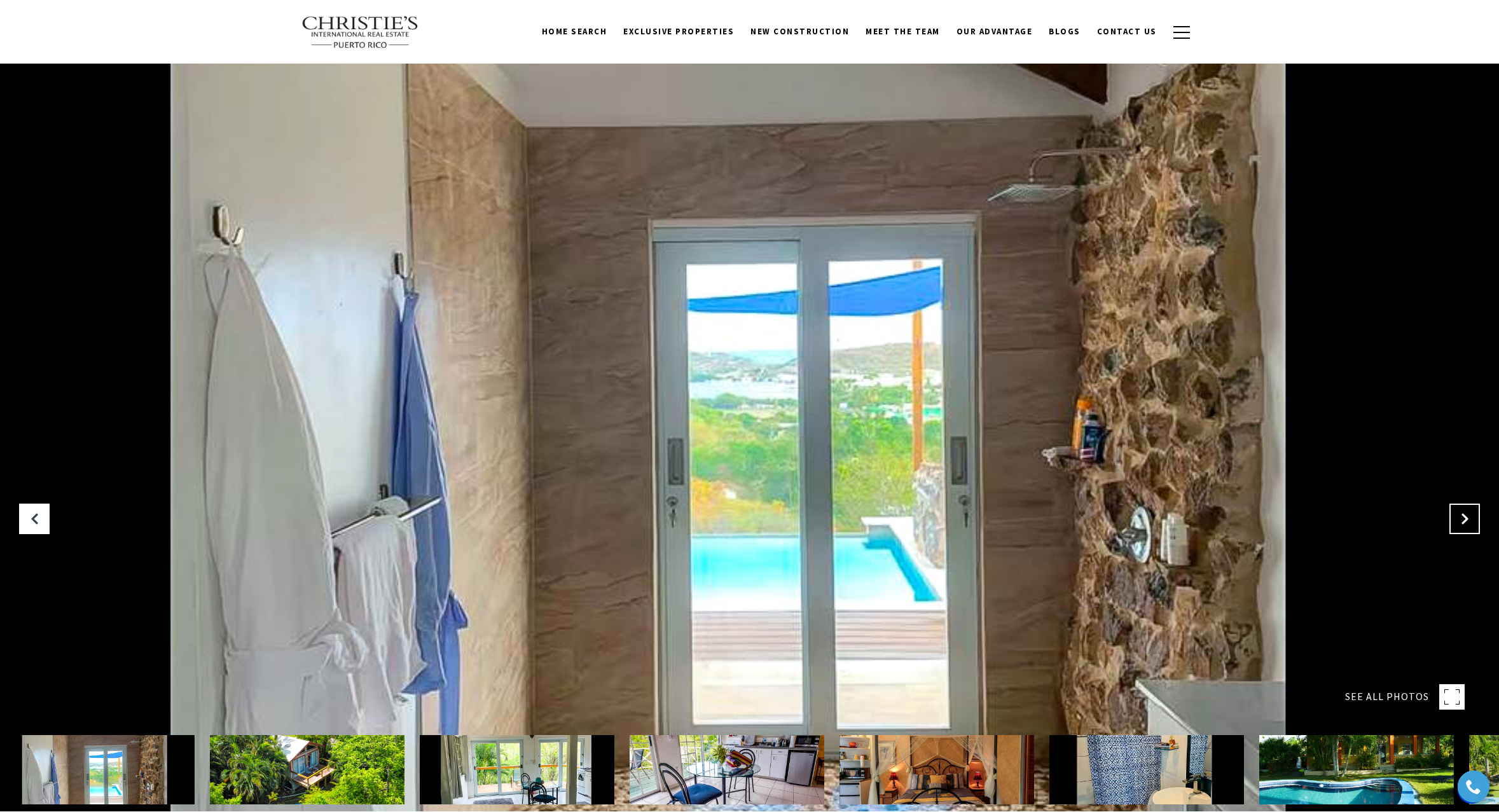
click at [1466, 517] on icon "Next Slide" at bounding box center [1464, 518] width 13 height 13
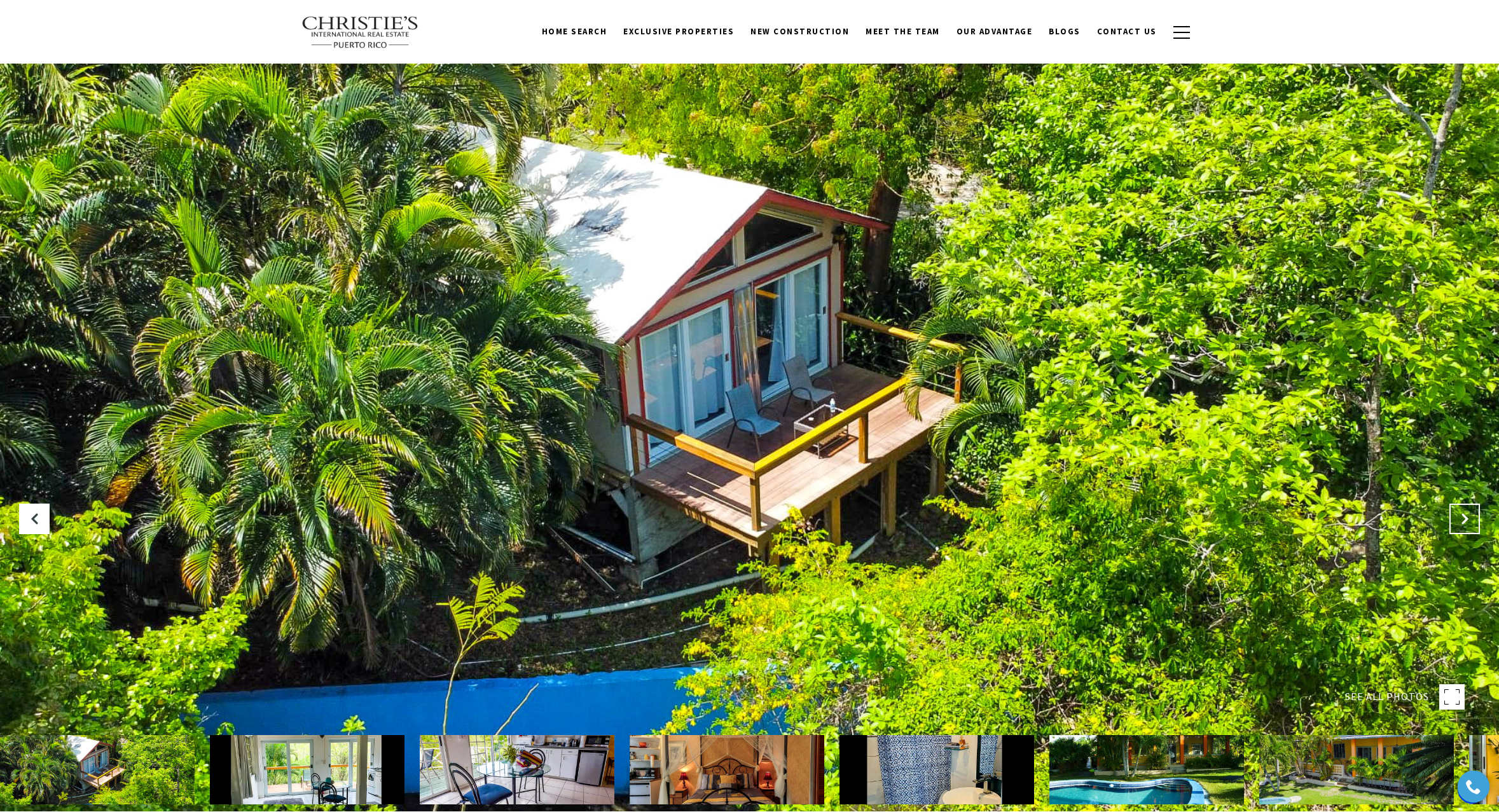
click at [1466, 517] on icon "Next Slide" at bounding box center [1464, 518] width 13 height 13
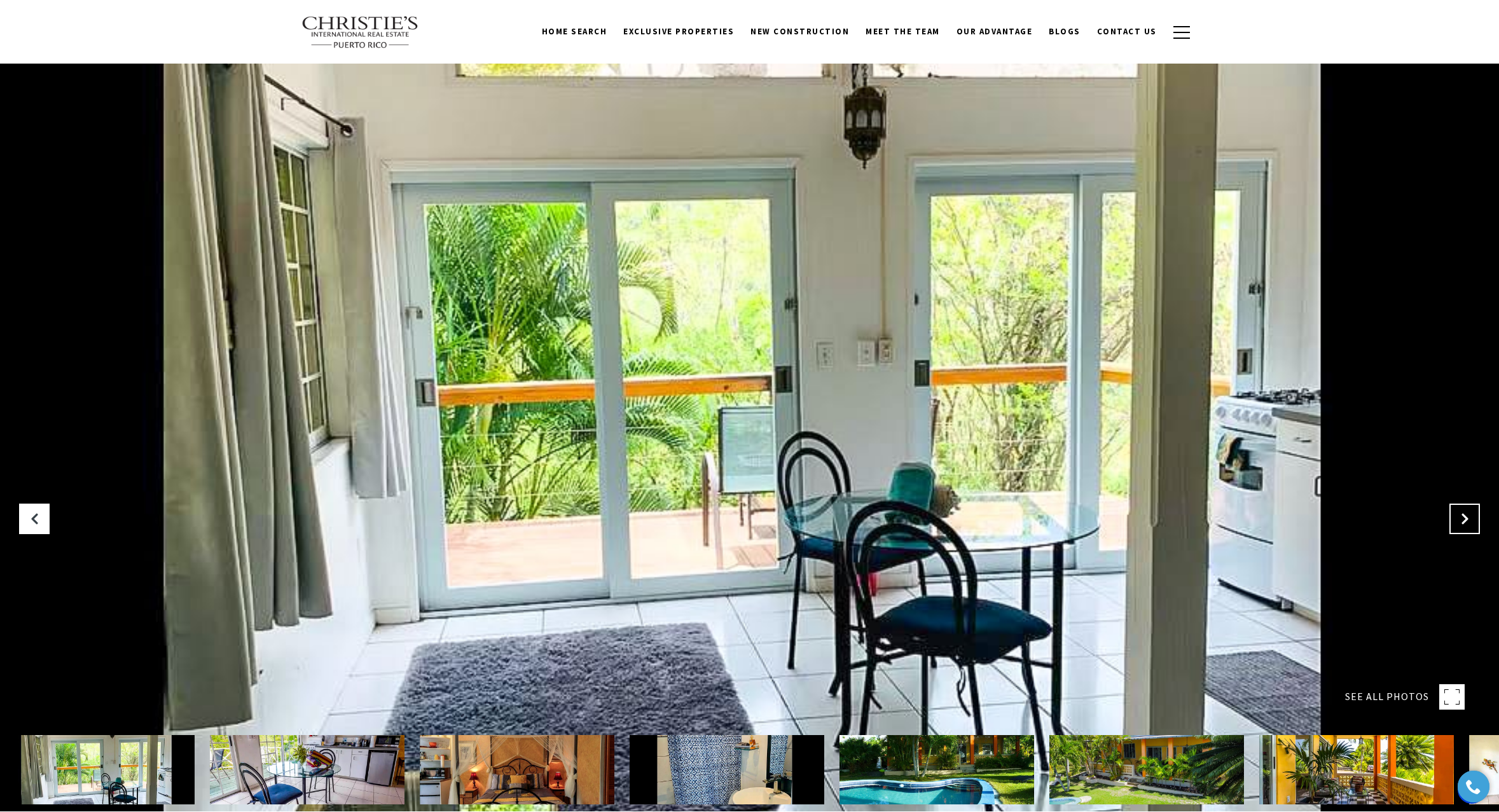
click at [1466, 517] on icon "Next Slide" at bounding box center [1464, 518] width 13 height 13
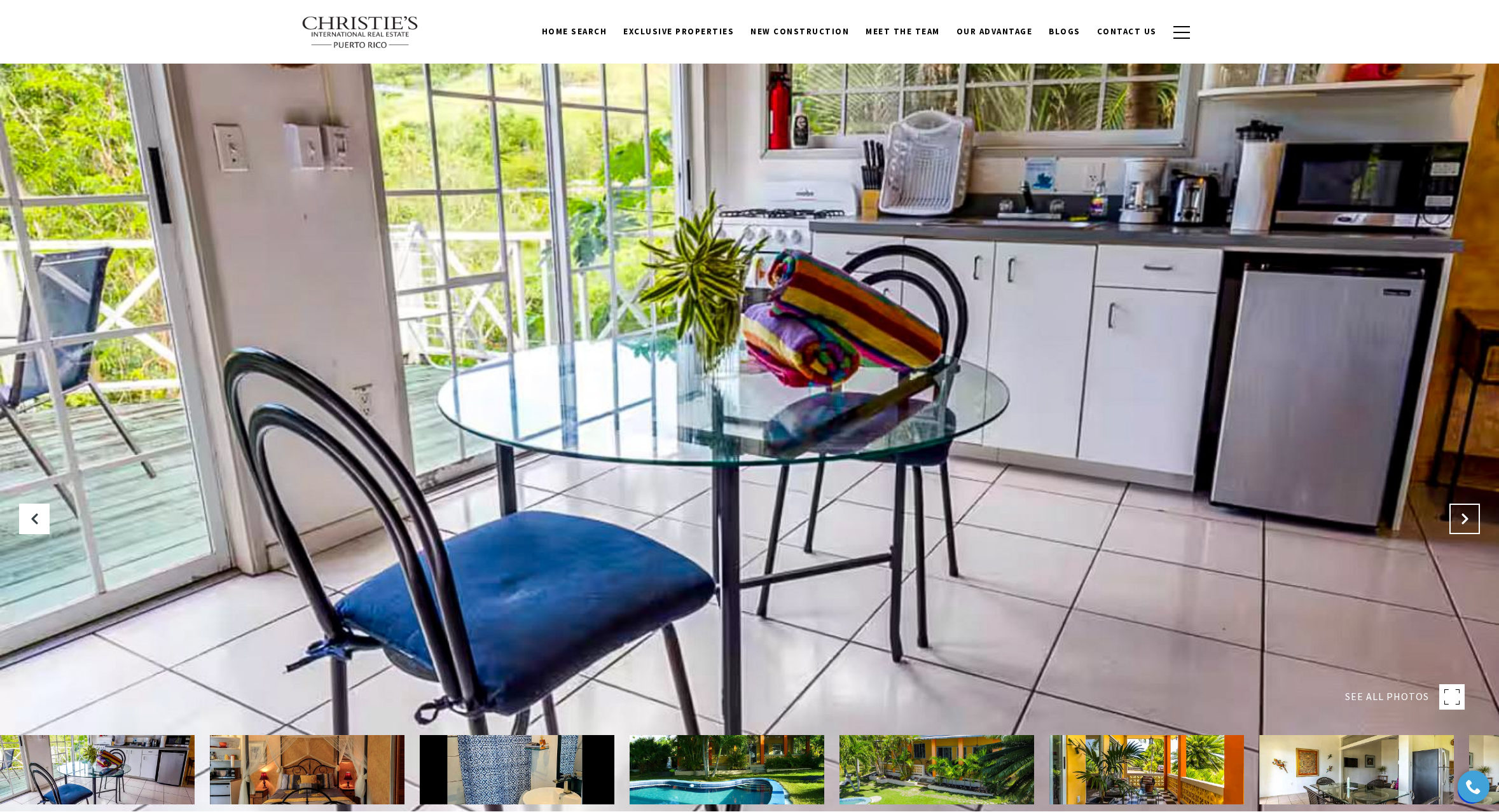
click at [1466, 517] on icon "Next Slide" at bounding box center [1464, 518] width 13 height 13
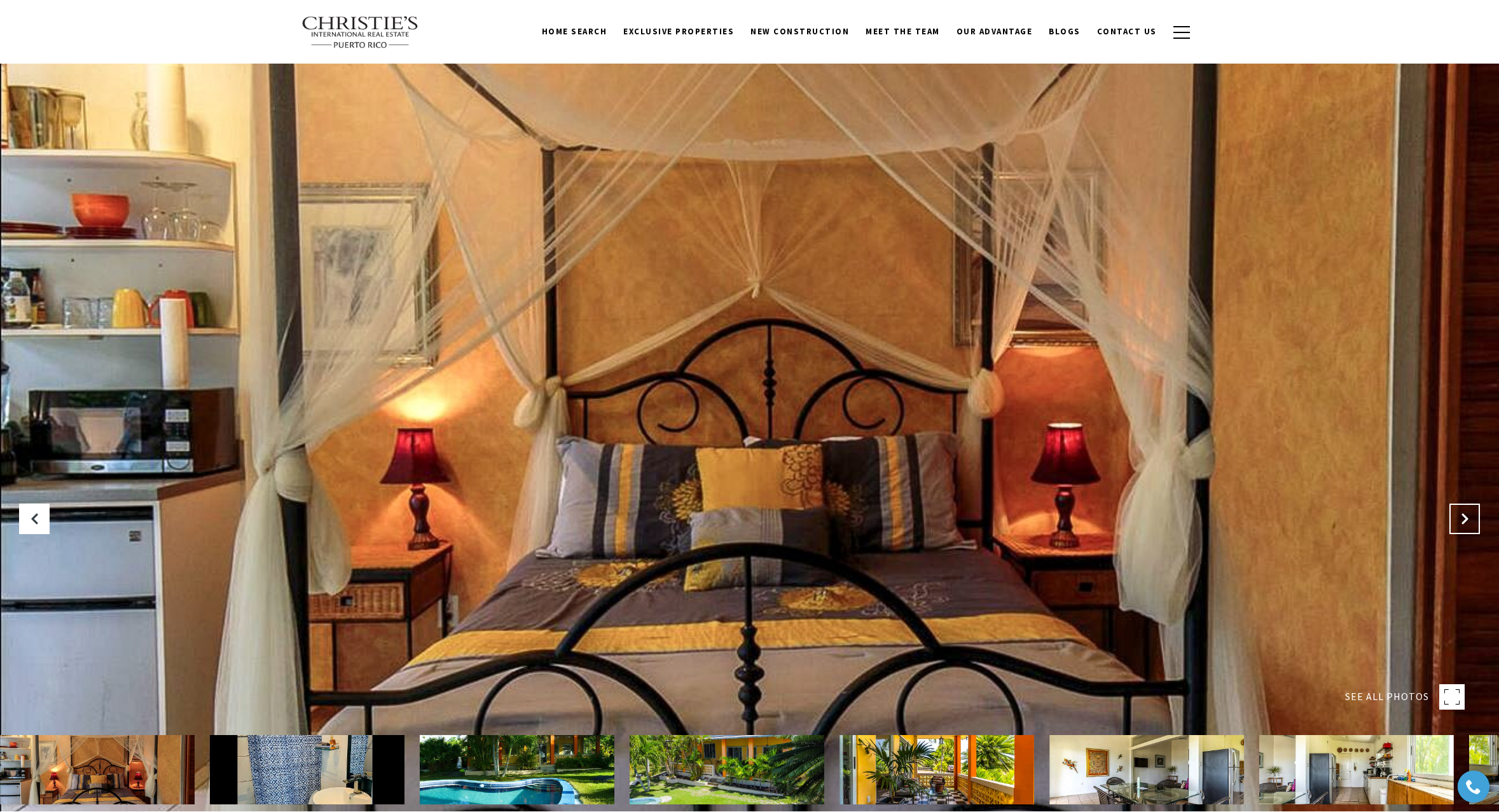
click at [1466, 517] on icon "Next Slide" at bounding box center [1464, 518] width 13 height 13
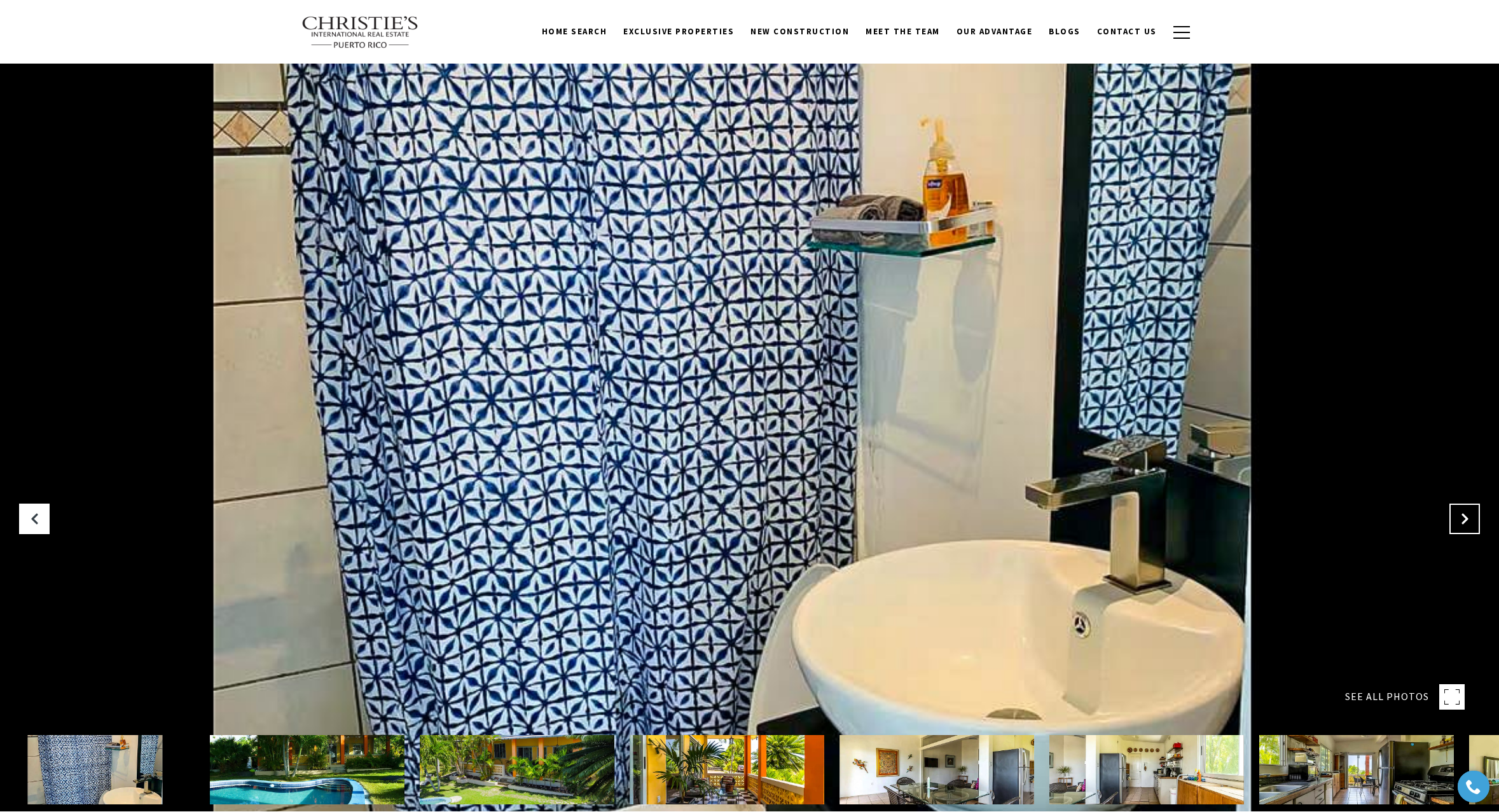
click at [1466, 517] on icon "Next Slide" at bounding box center [1464, 518] width 13 height 13
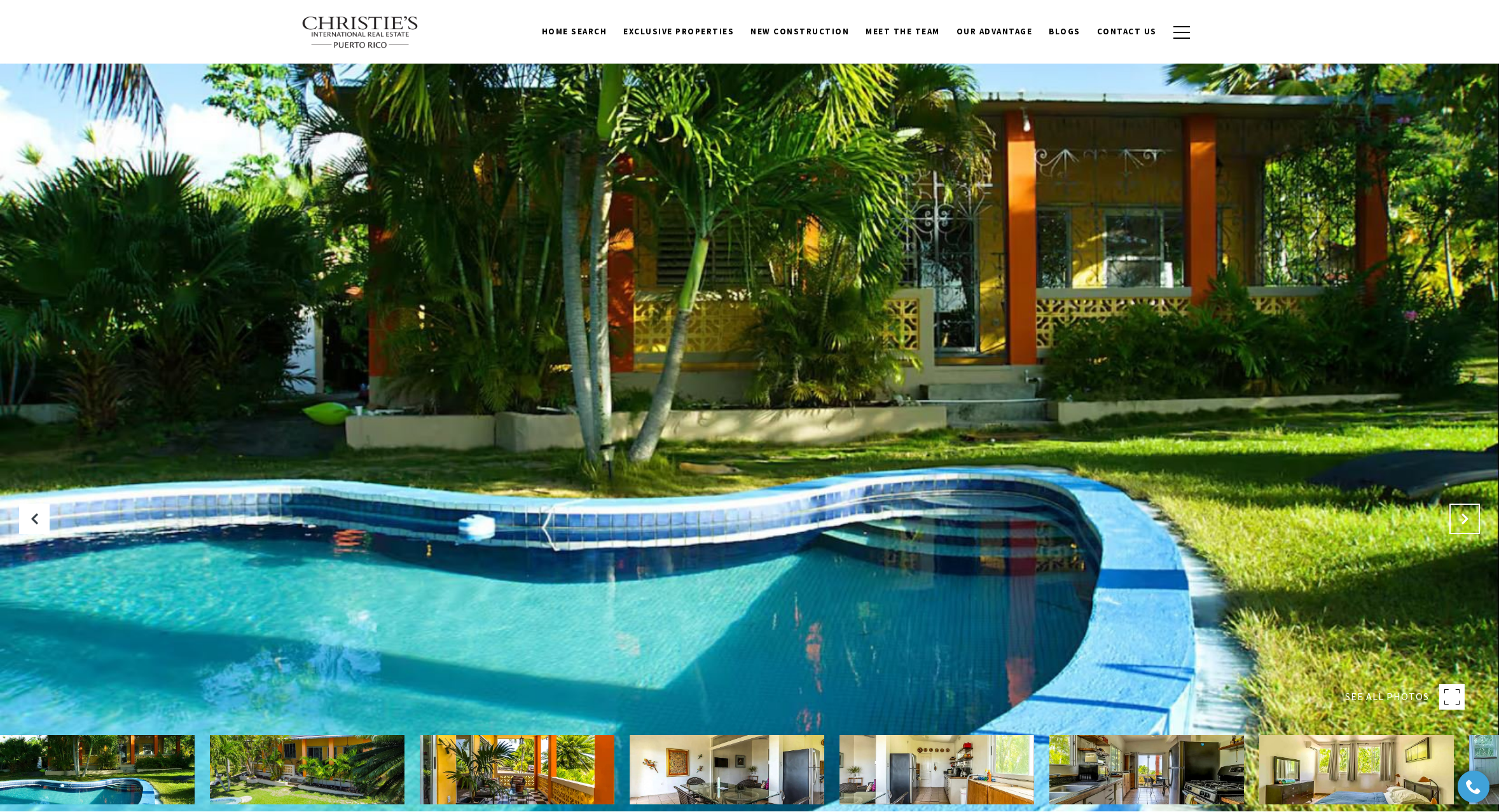
click at [1466, 517] on icon "Next Slide" at bounding box center [1464, 518] width 13 height 13
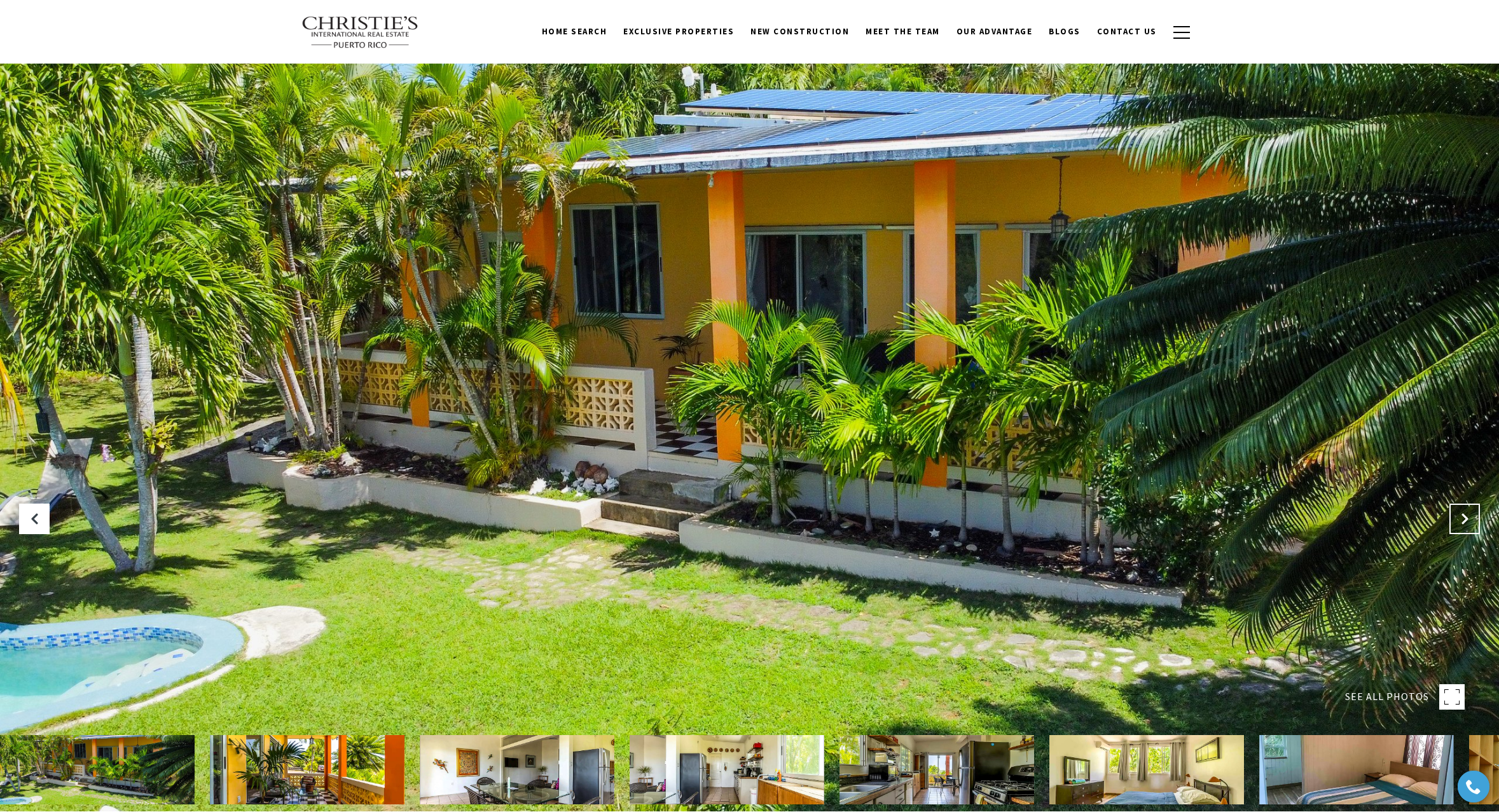
click at [1466, 517] on icon "Next Slide" at bounding box center [1464, 518] width 13 height 13
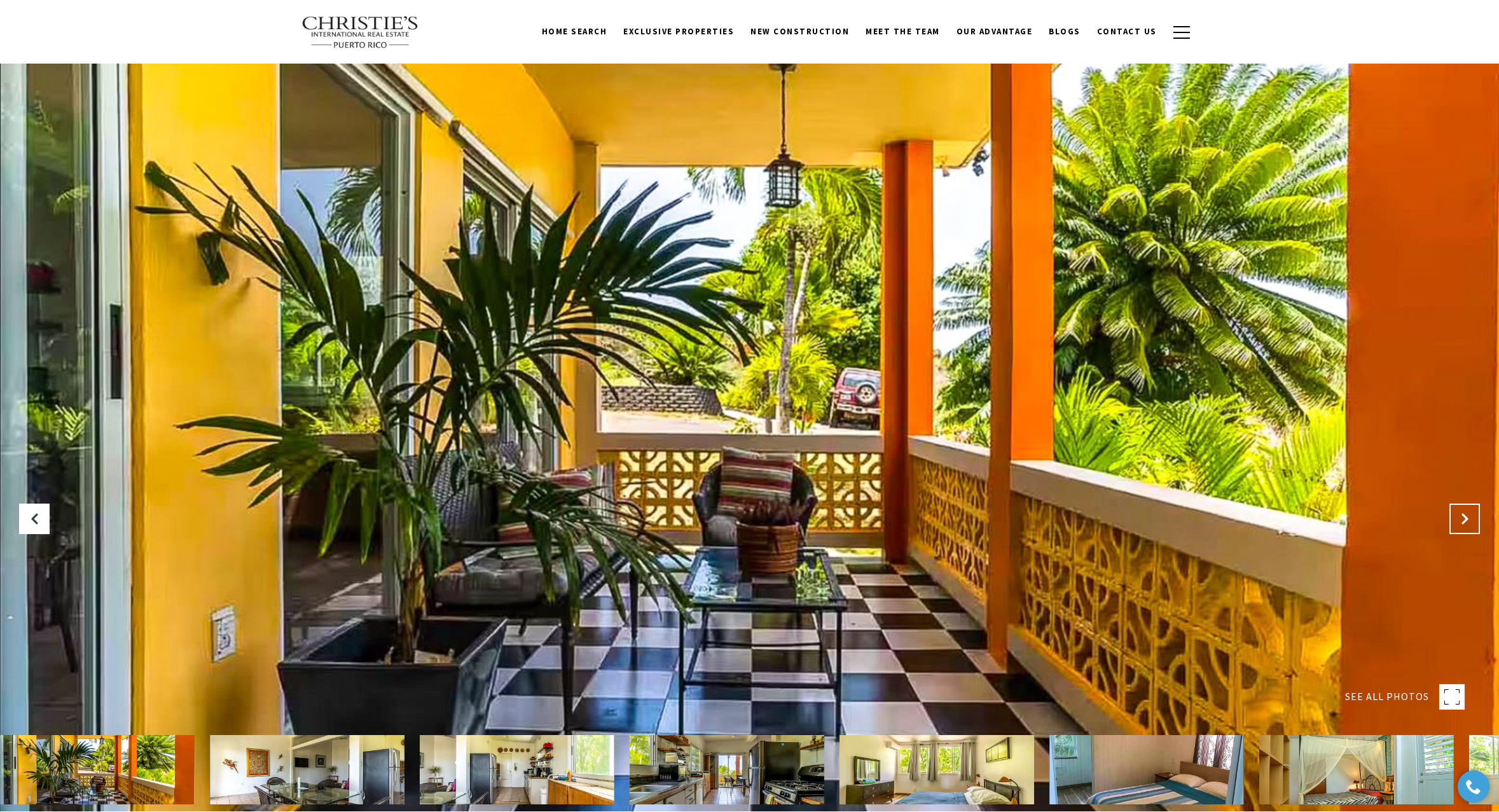
click at [1466, 517] on icon "Next Slide" at bounding box center [1464, 518] width 13 height 13
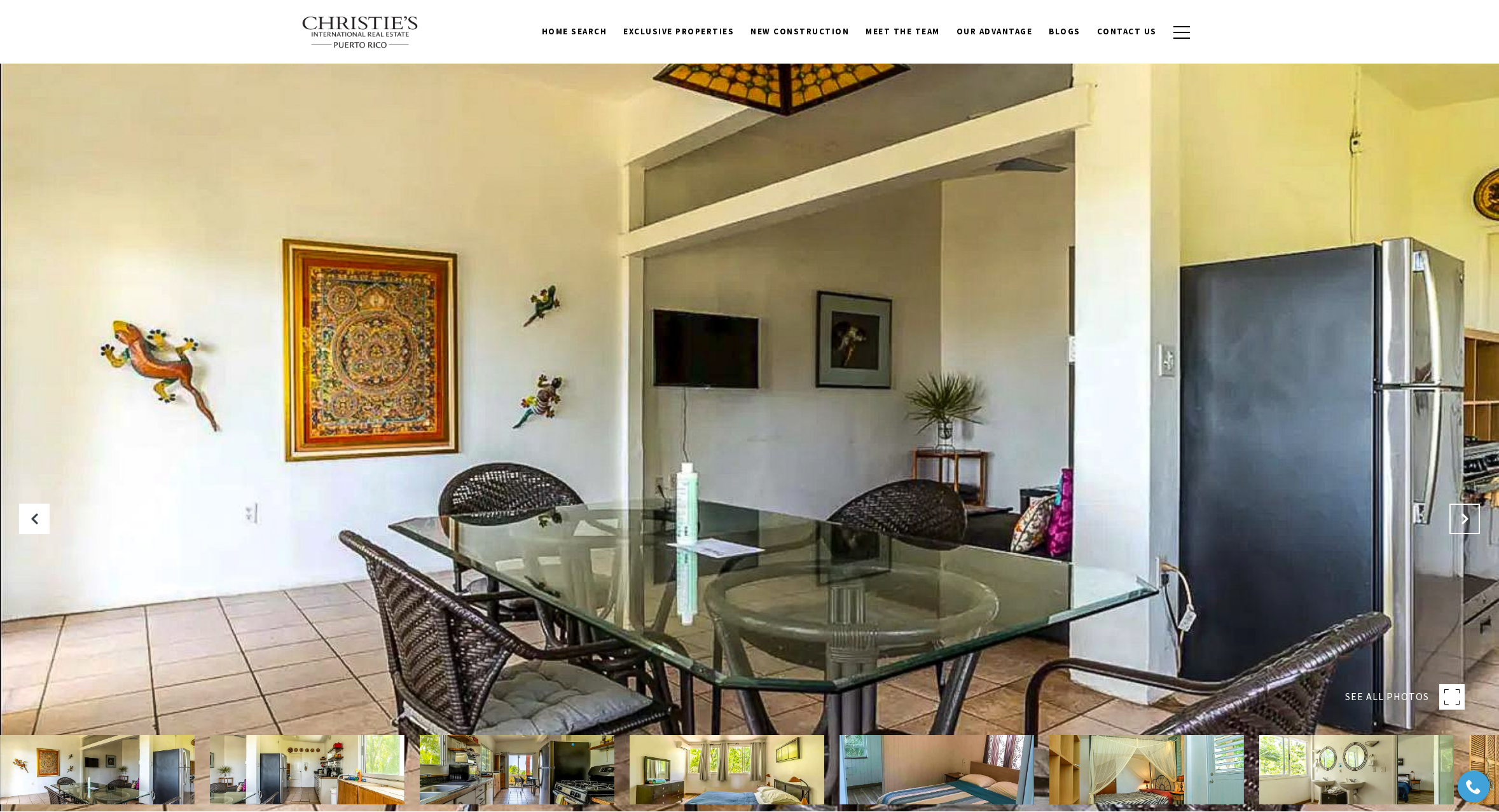
click at [1466, 517] on icon "Next Slide" at bounding box center [1464, 518] width 13 height 13
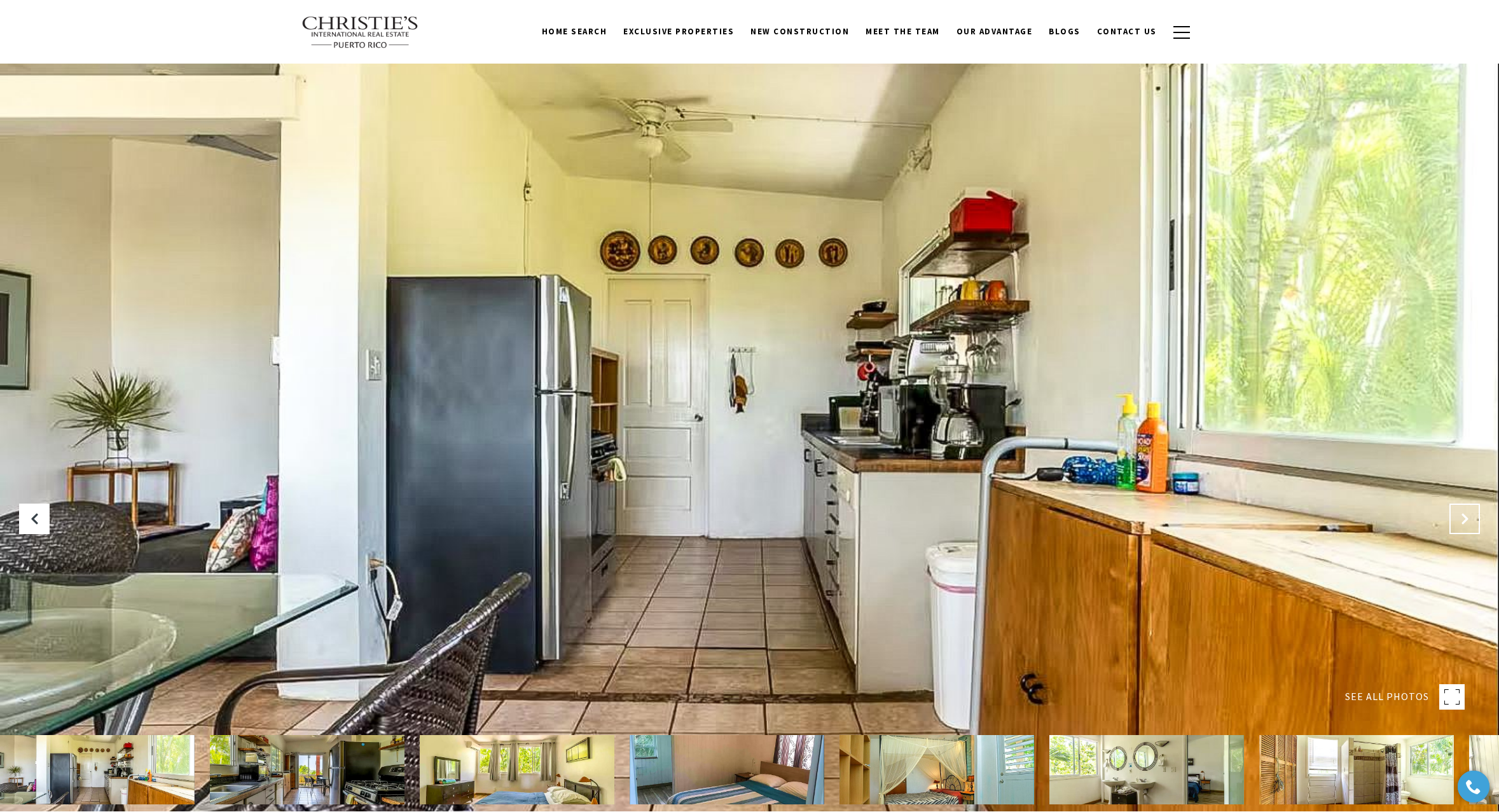
click at [1466, 517] on icon "Next Slide" at bounding box center [1464, 518] width 13 height 13
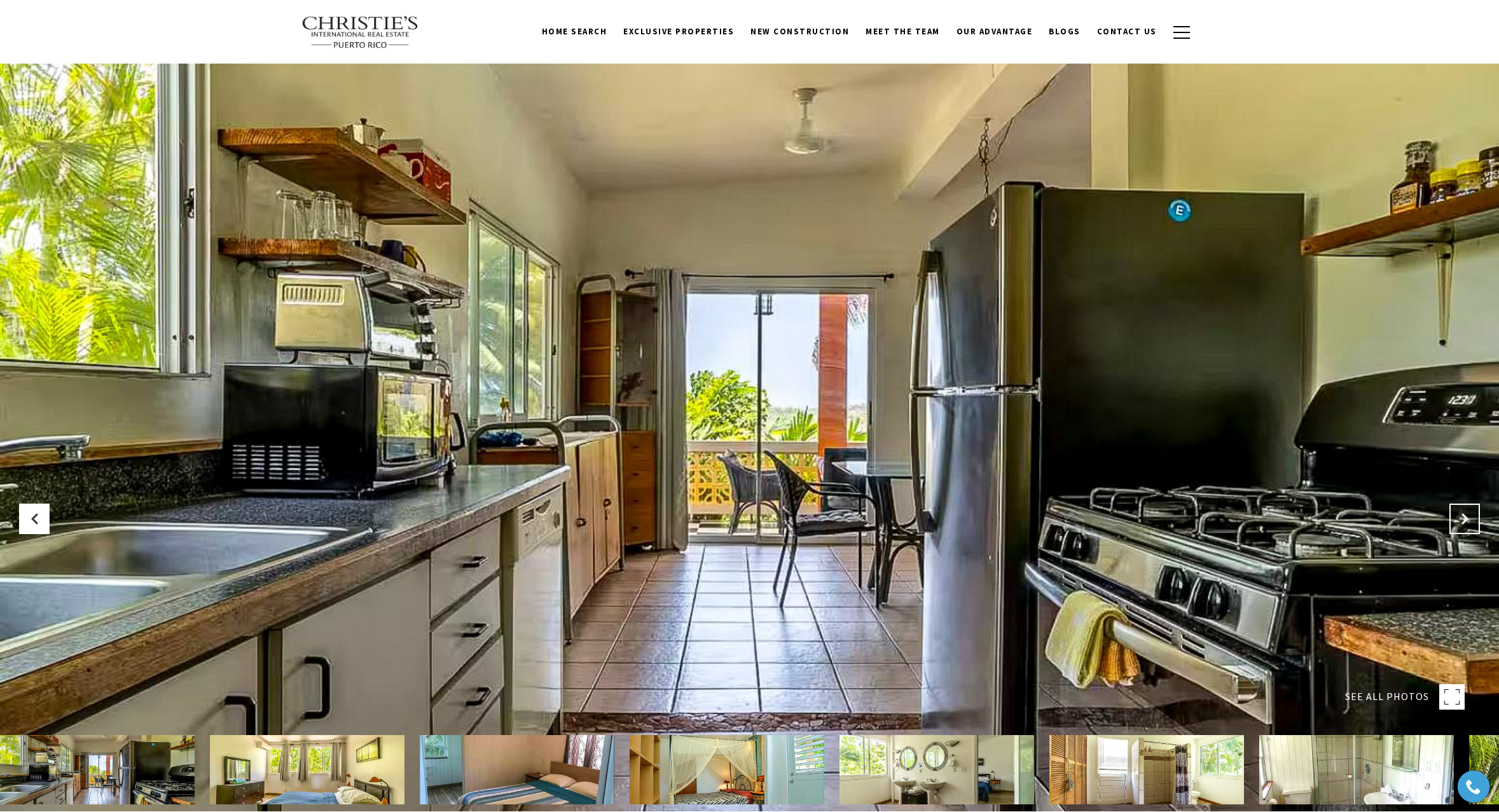
click at [1466, 517] on icon "Next Slide" at bounding box center [1464, 518] width 13 height 13
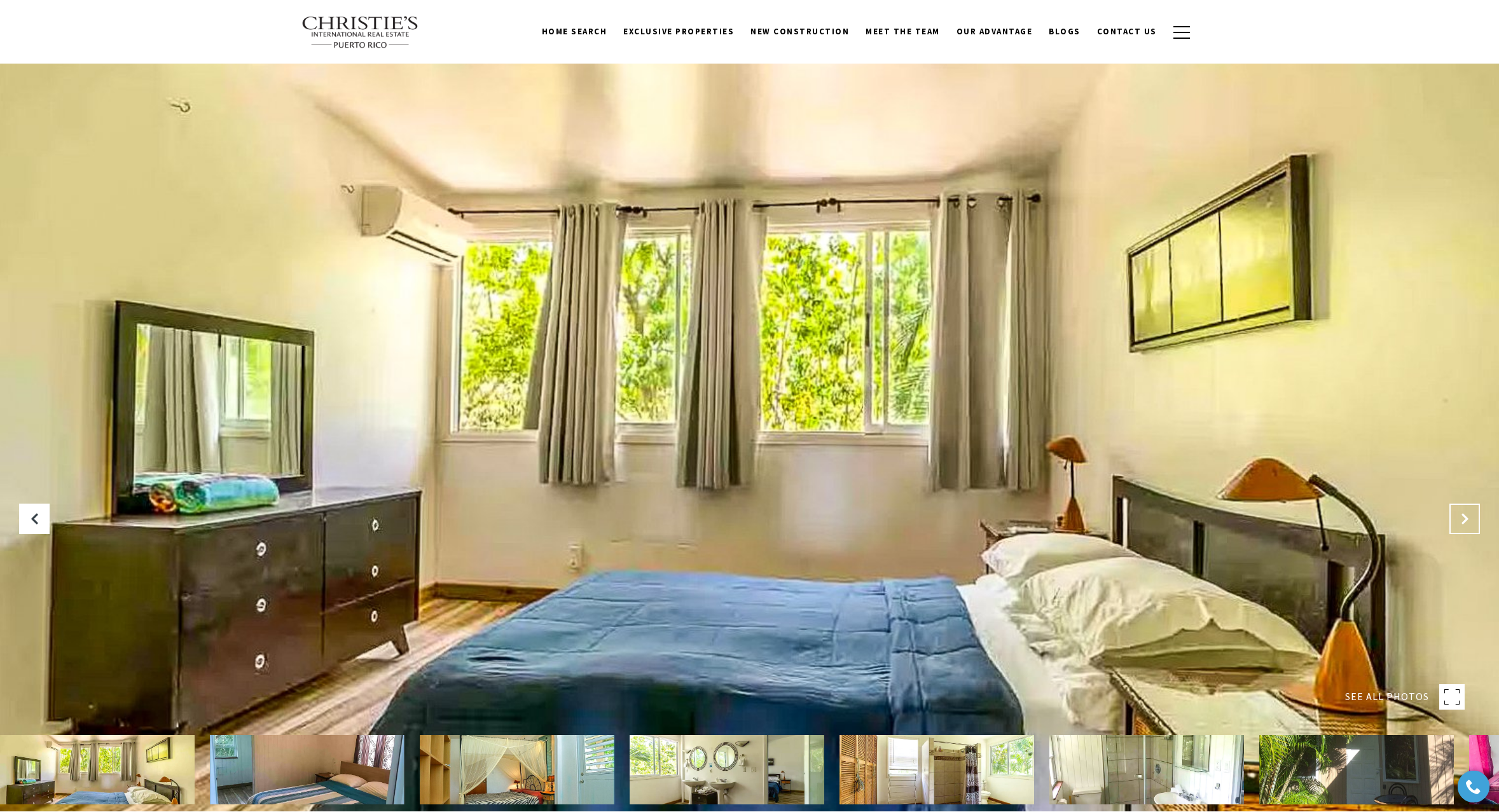
click at [1466, 517] on icon "Next Slide" at bounding box center [1464, 518] width 13 height 13
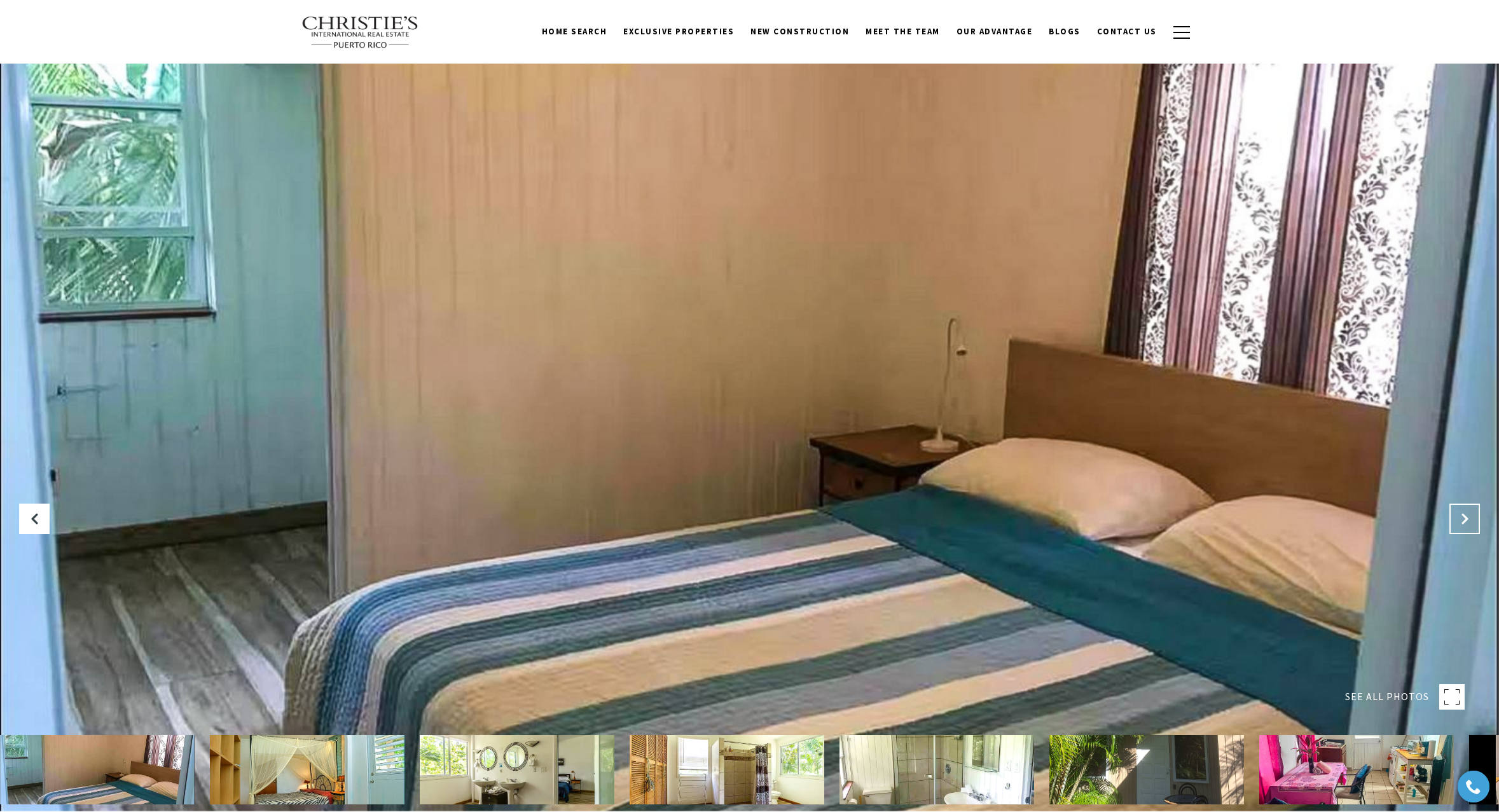
click at [1466, 517] on icon "Next Slide" at bounding box center [1464, 518] width 13 height 13
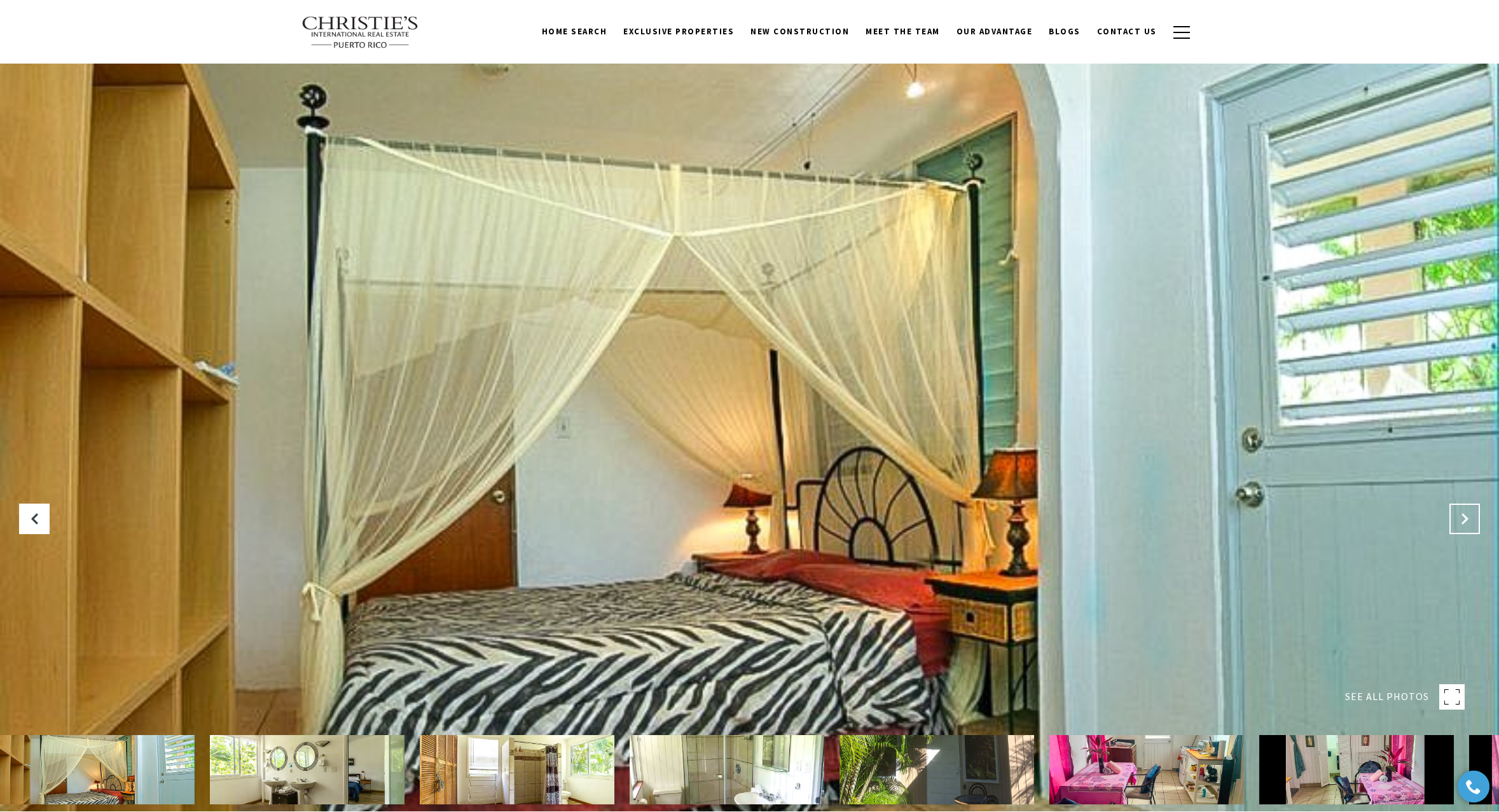
click at [1466, 517] on icon "Next Slide" at bounding box center [1464, 518] width 13 height 13
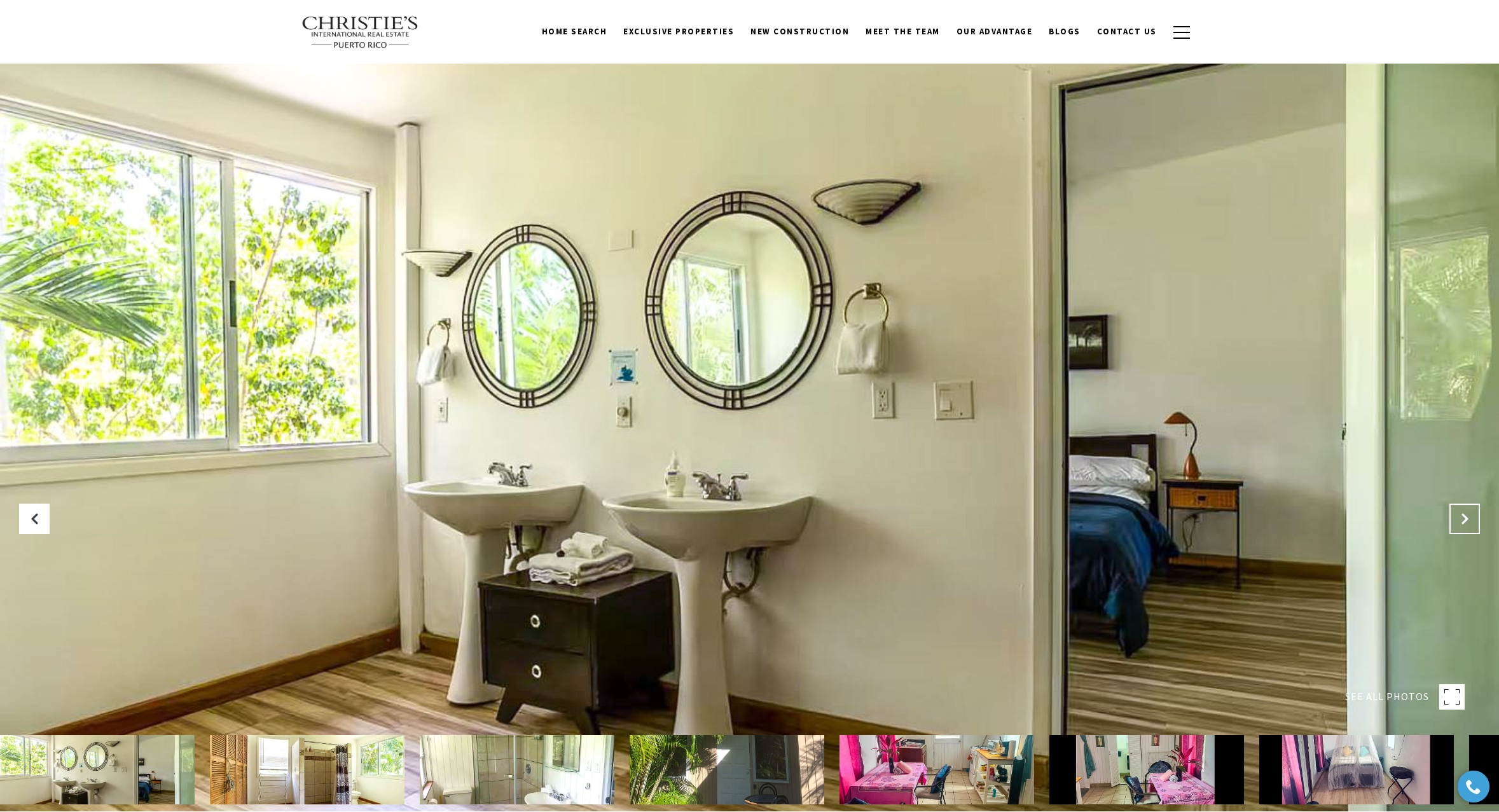
click at [1466, 517] on icon "Next Slide" at bounding box center [1464, 518] width 13 height 13
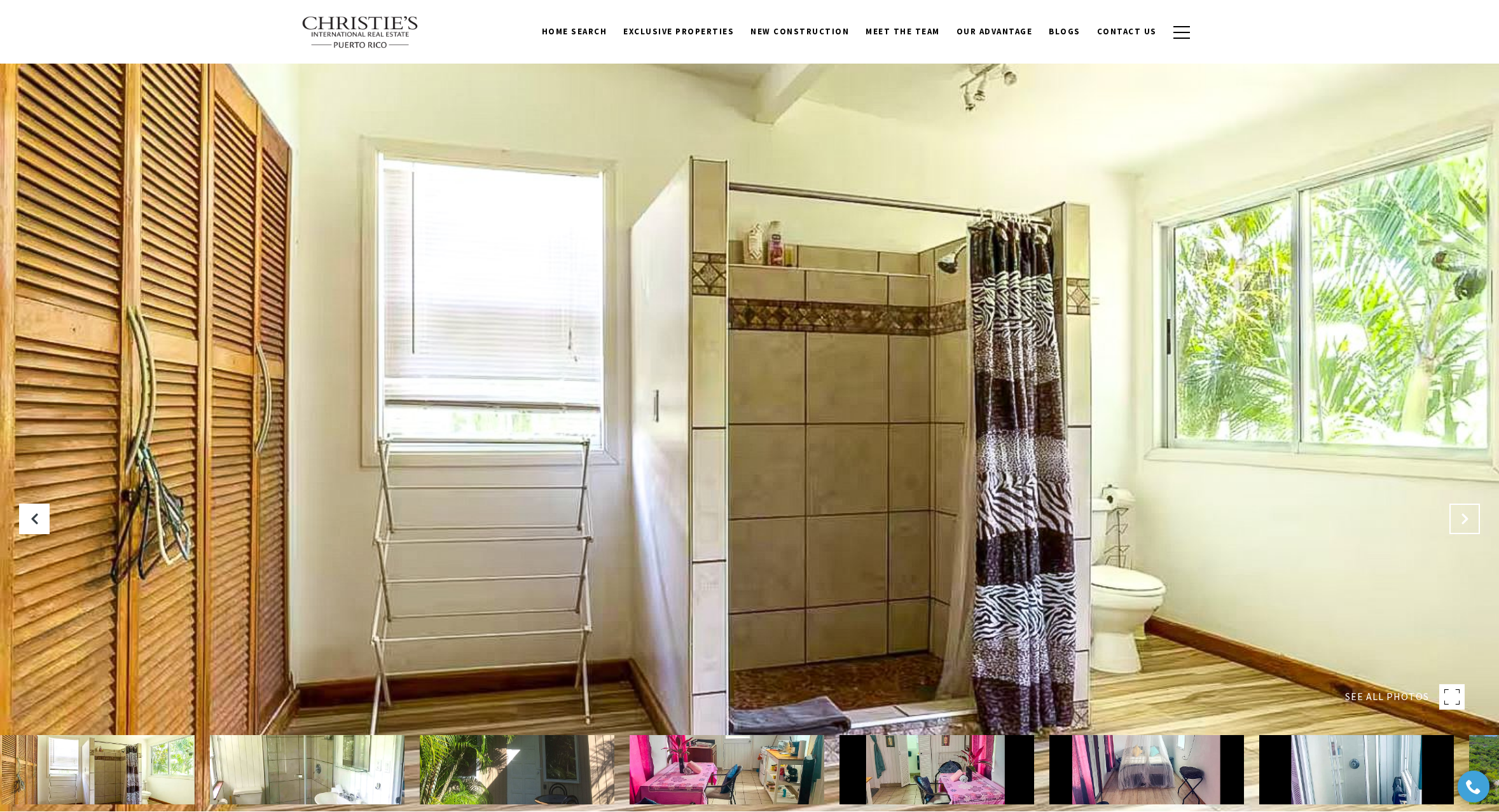
click at [1466, 517] on icon "Next Slide" at bounding box center [1464, 518] width 13 height 13
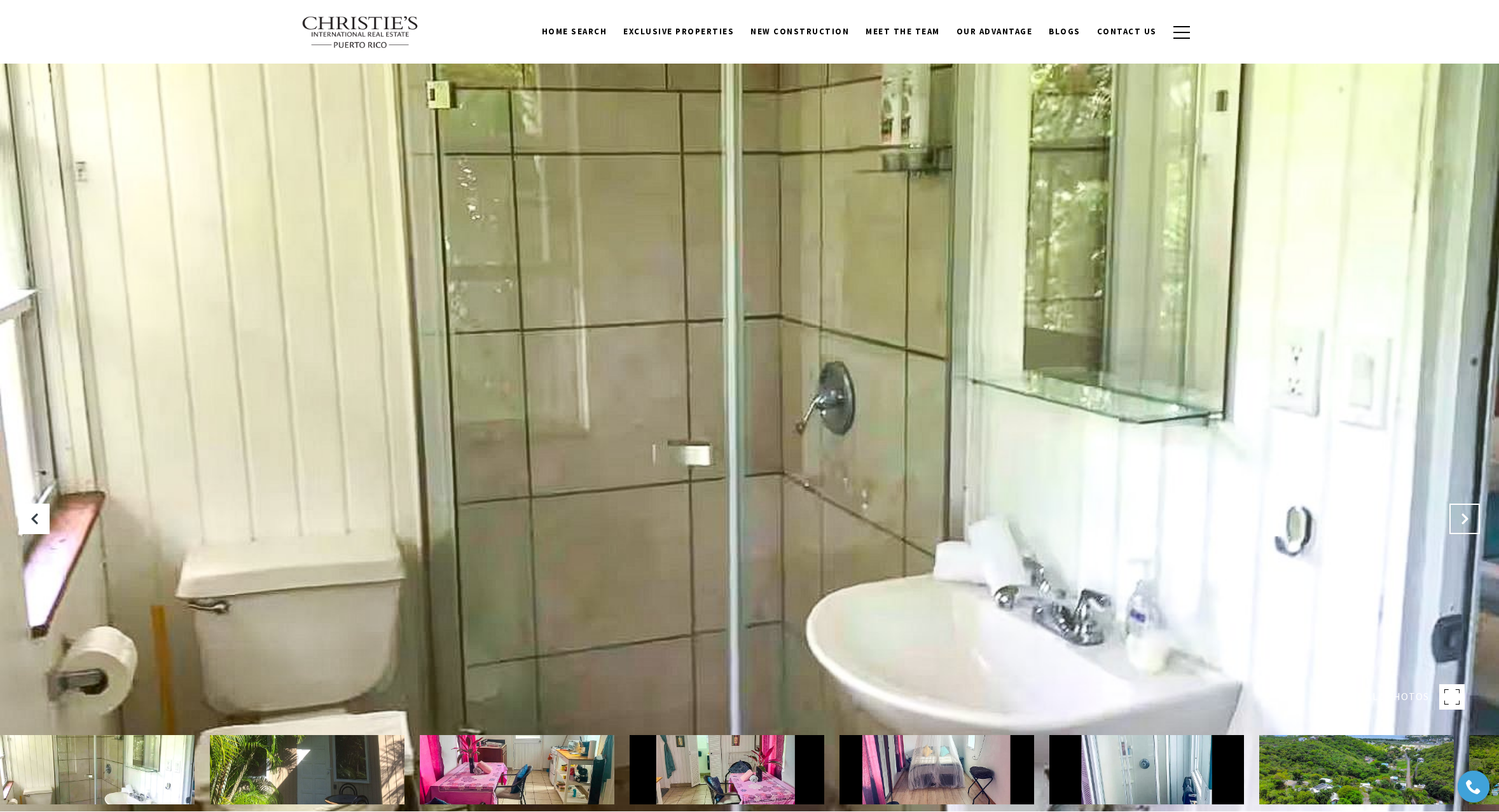
click at [1466, 517] on icon "Next Slide" at bounding box center [1464, 518] width 13 height 13
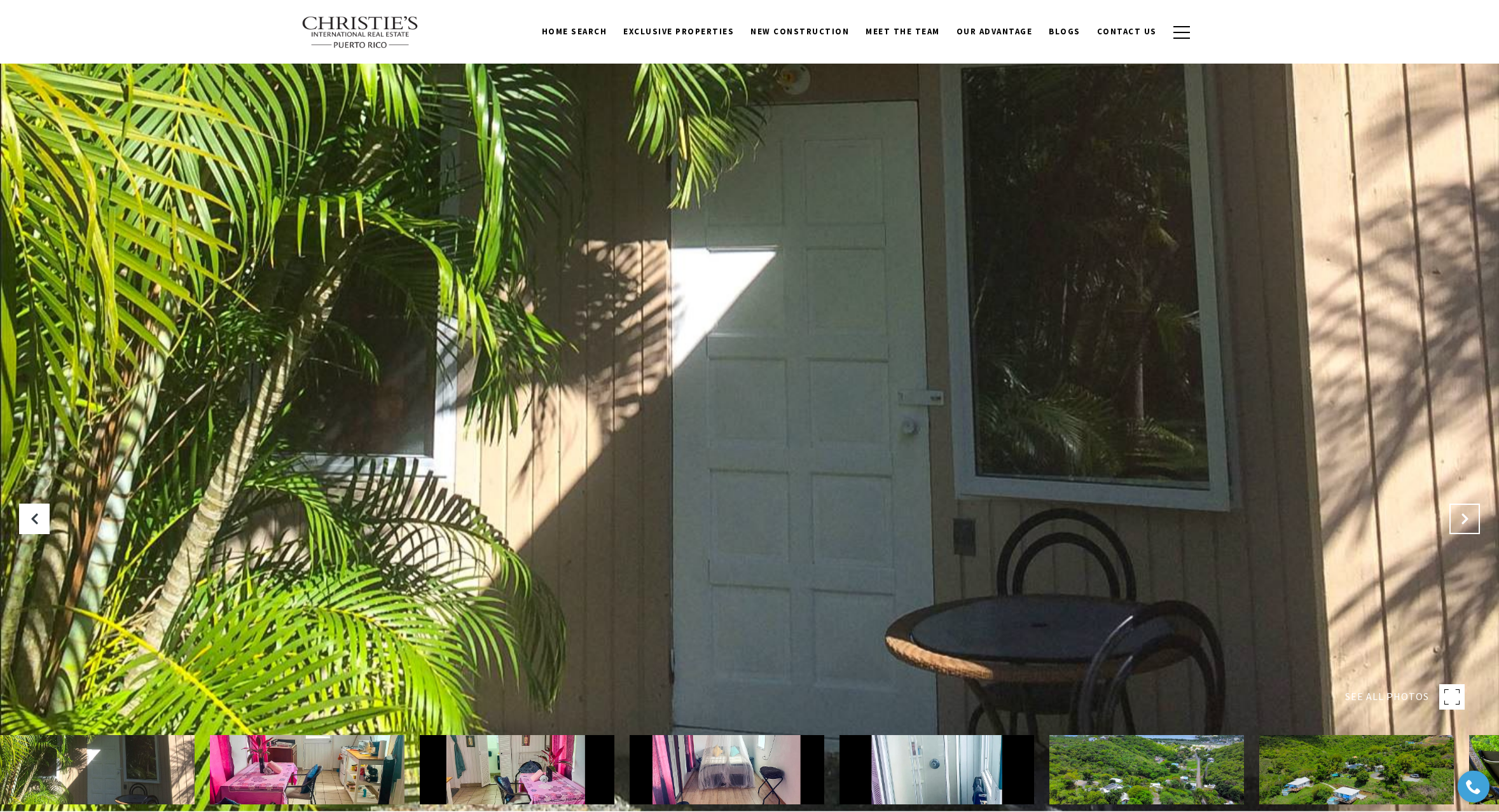
click at [1466, 517] on icon "Next Slide" at bounding box center [1464, 518] width 13 height 13
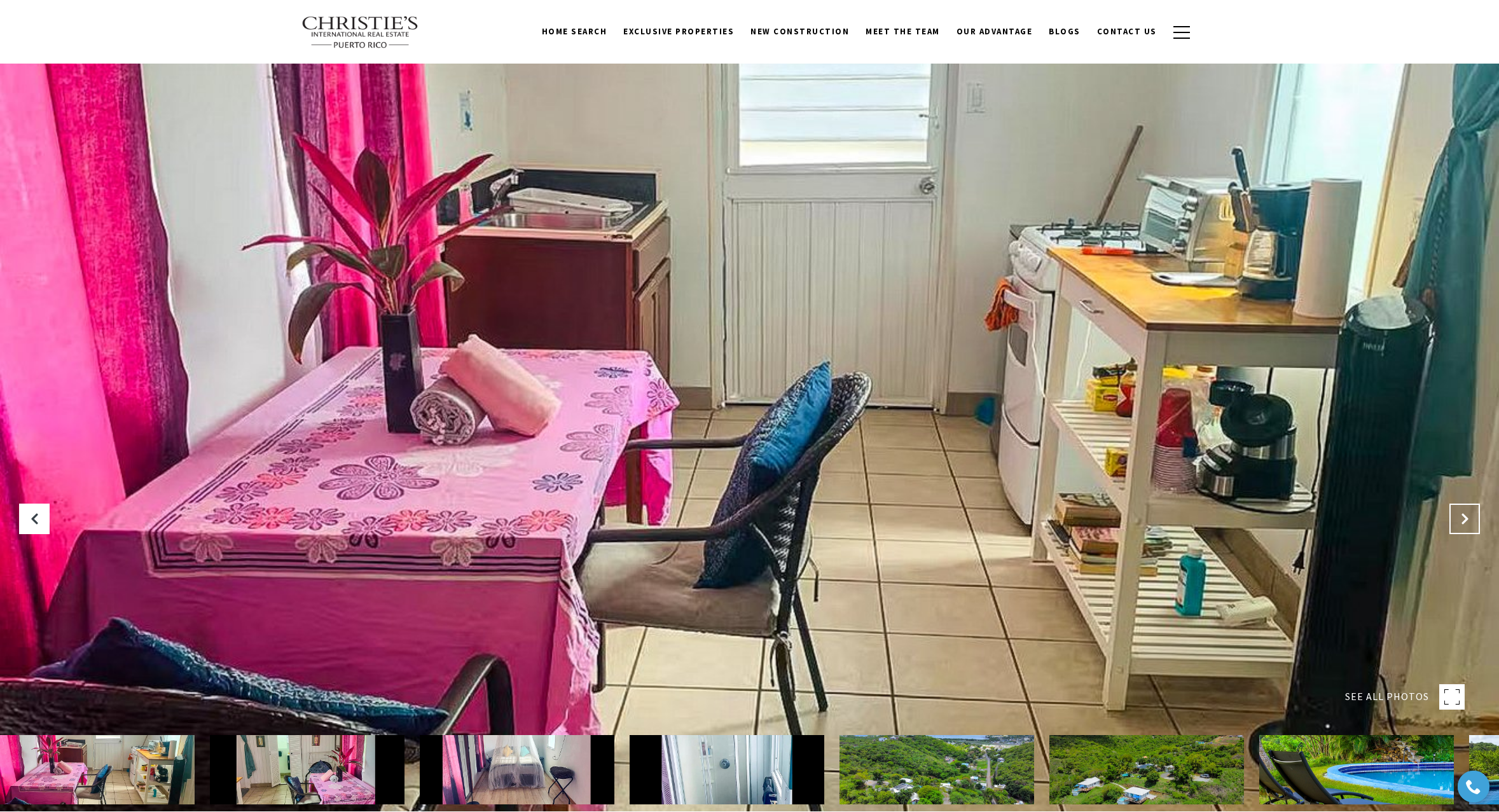
click at [1466, 517] on icon "Next Slide" at bounding box center [1464, 518] width 13 height 13
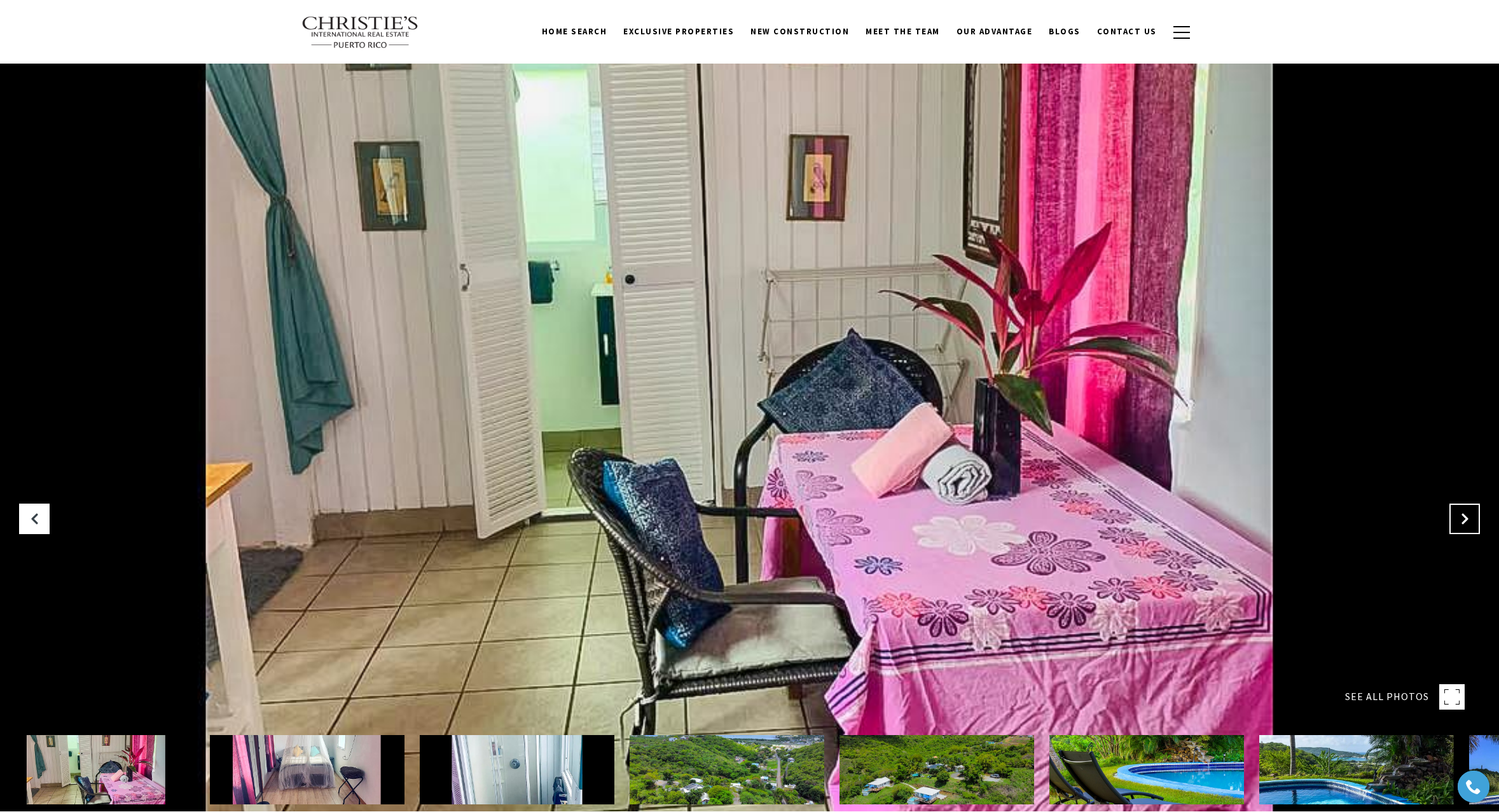
click at [1466, 517] on icon "Next Slide" at bounding box center [1464, 518] width 13 height 13
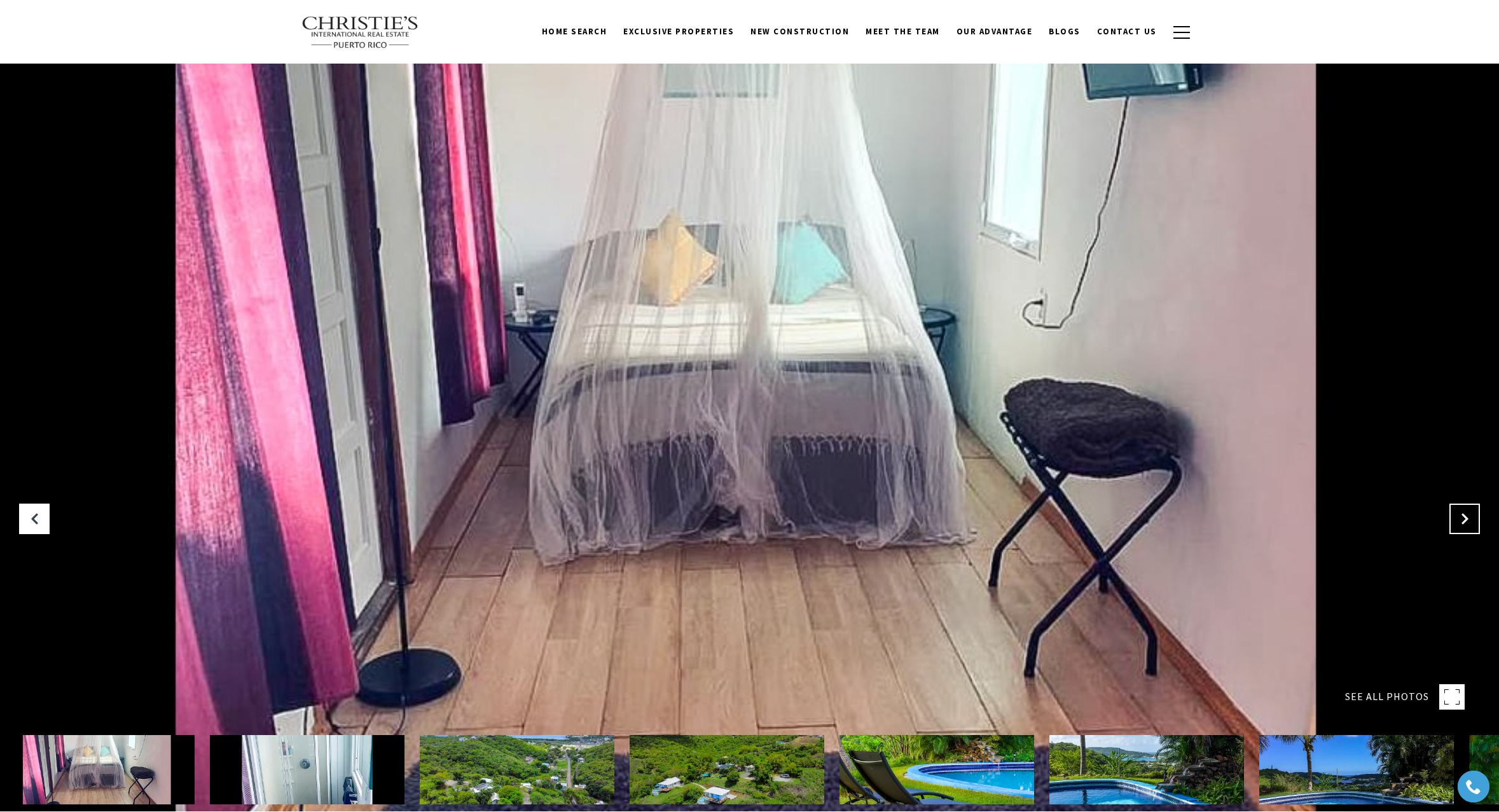
click at [1466, 517] on icon "Next Slide" at bounding box center [1464, 518] width 13 height 13
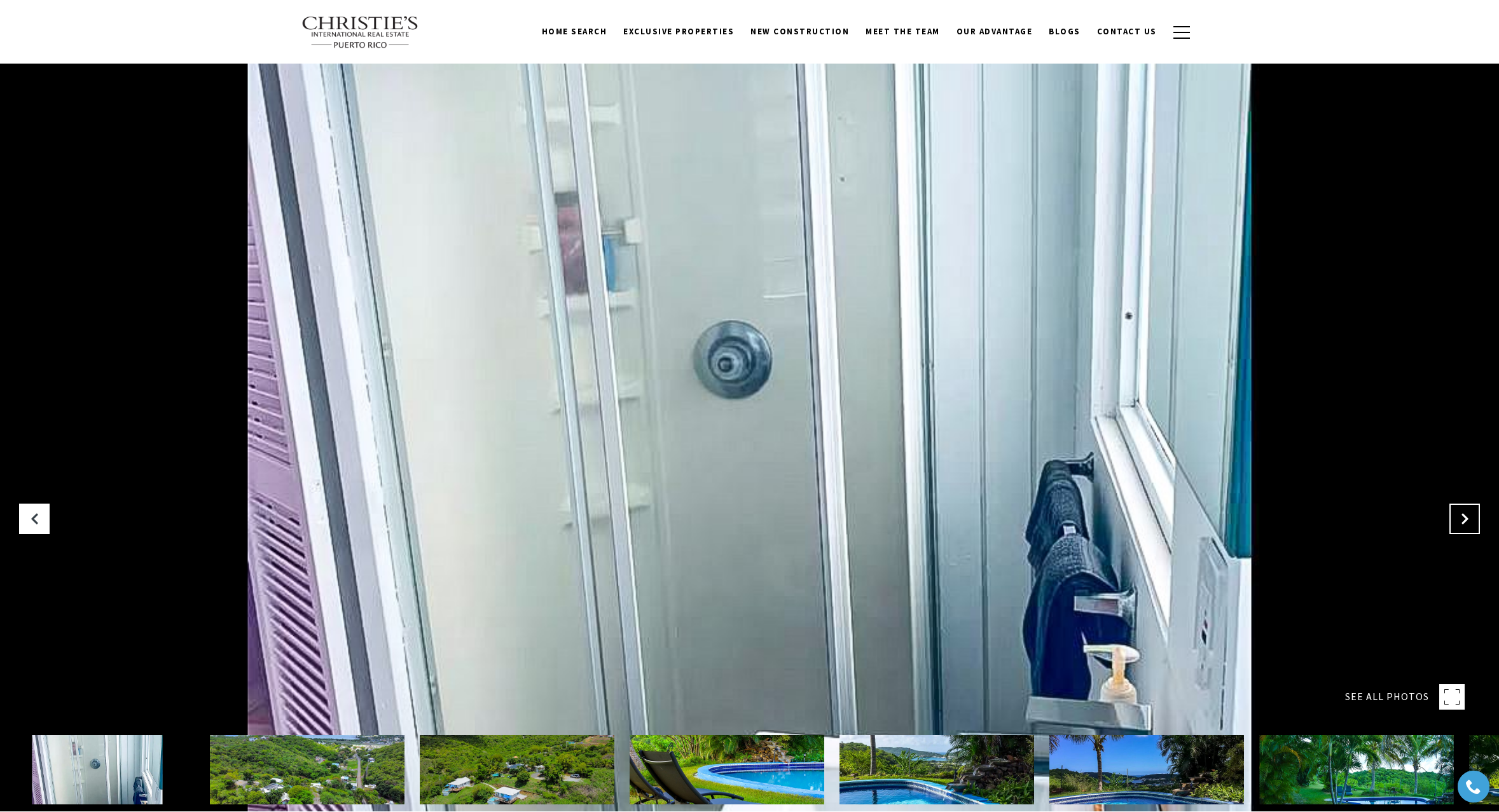
click at [1466, 517] on icon "Next Slide" at bounding box center [1464, 518] width 13 height 13
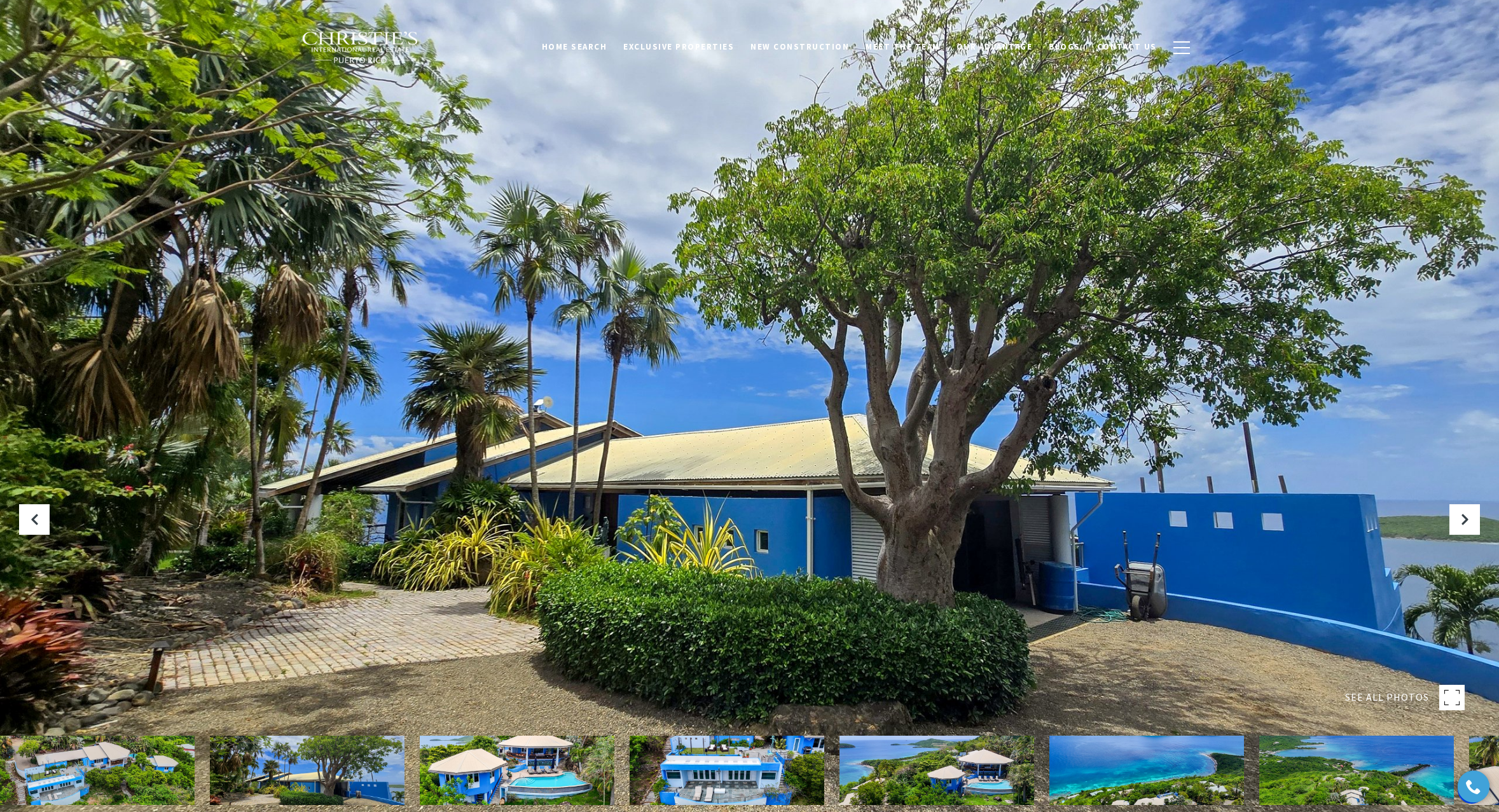
click at [109, 778] on img at bounding box center [97, 770] width 195 height 69
click at [112, 775] on img at bounding box center [97, 770] width 195 height 69
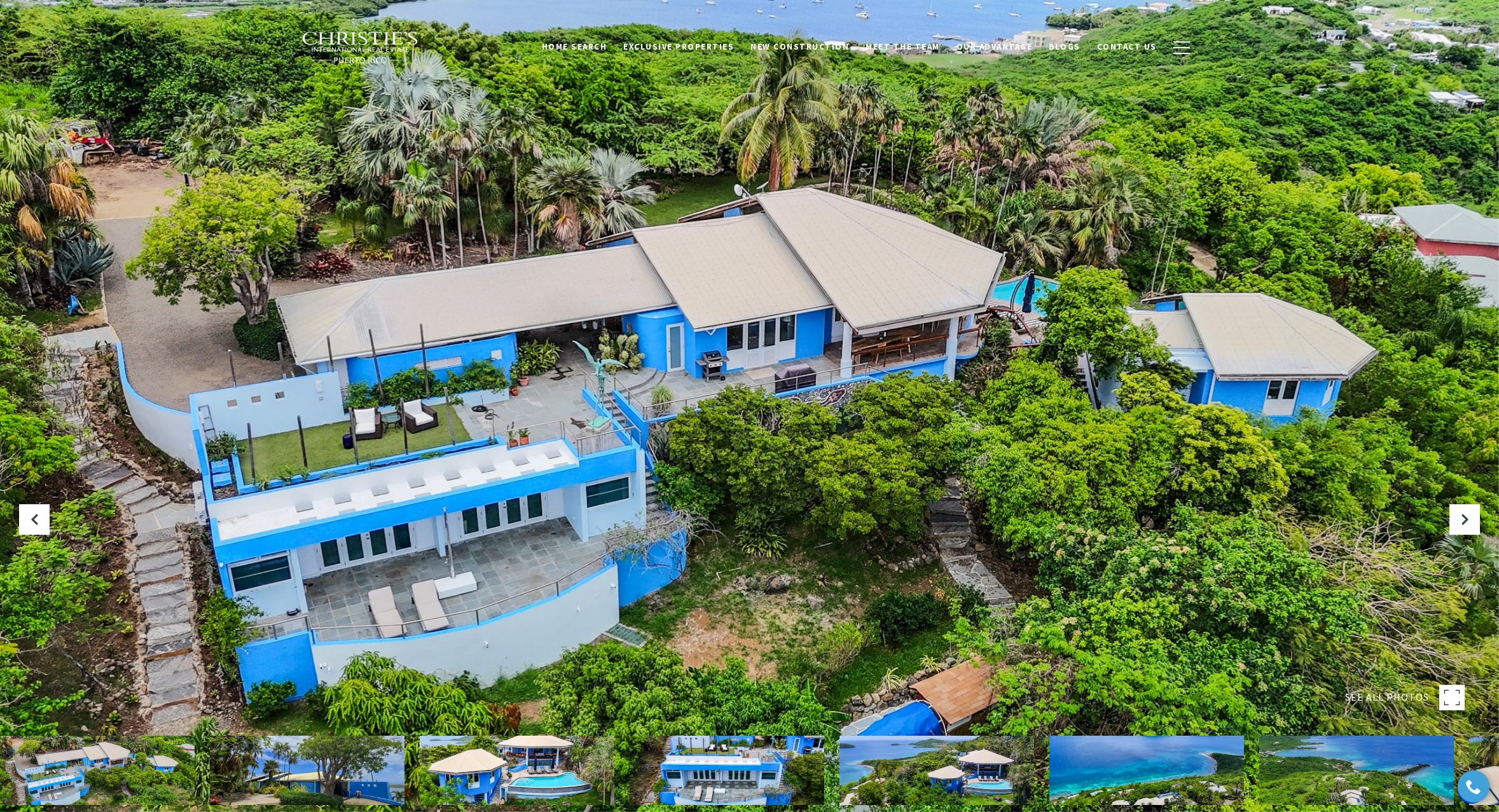
scroll to position [0, 0]
click at [446, 527] on div at bounding box center [750, 406] width 1499 height 812
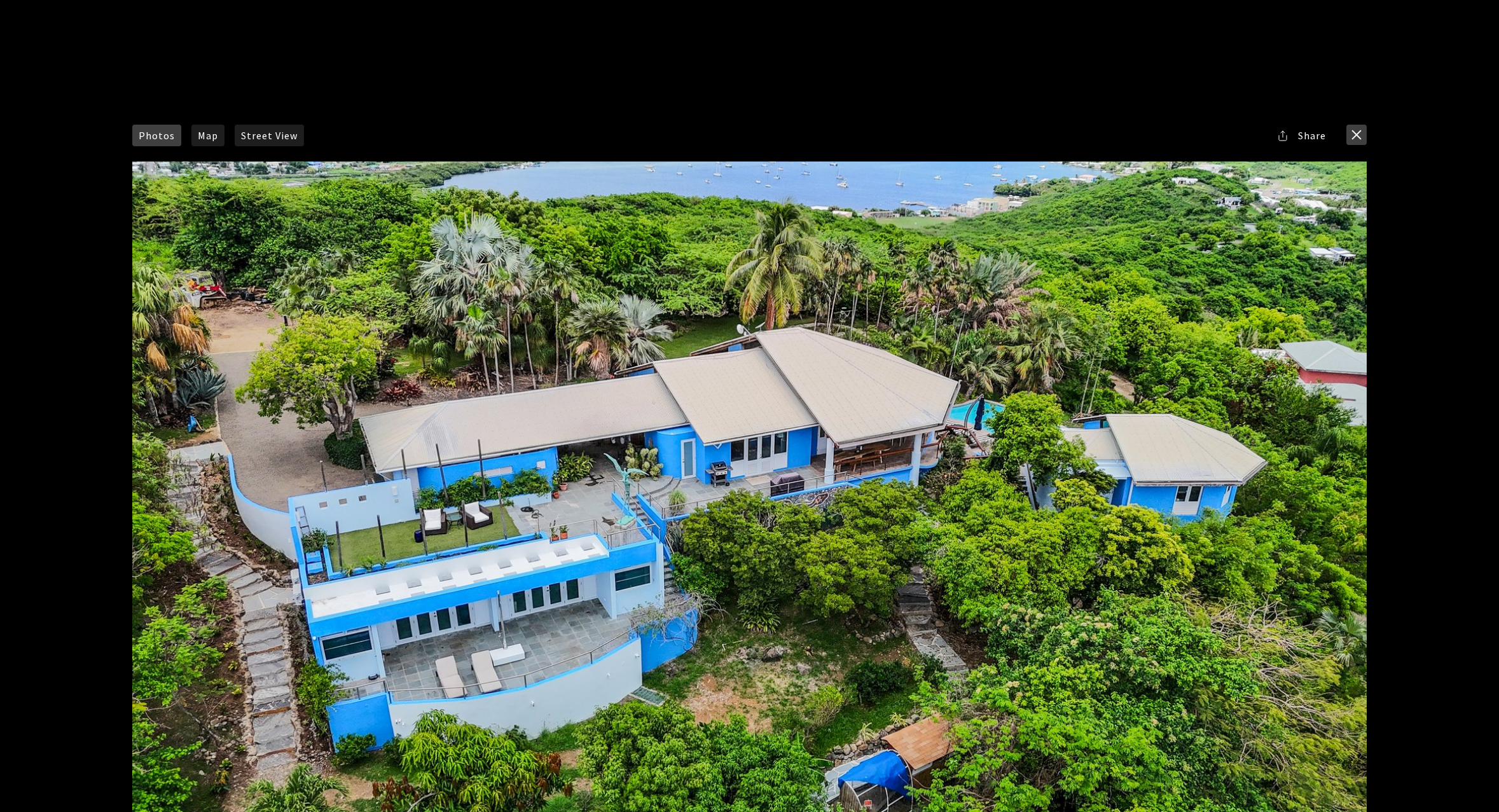
click at [1361, 134] on button "close modal" at bounding box center [1357, 135] width 20 height 20
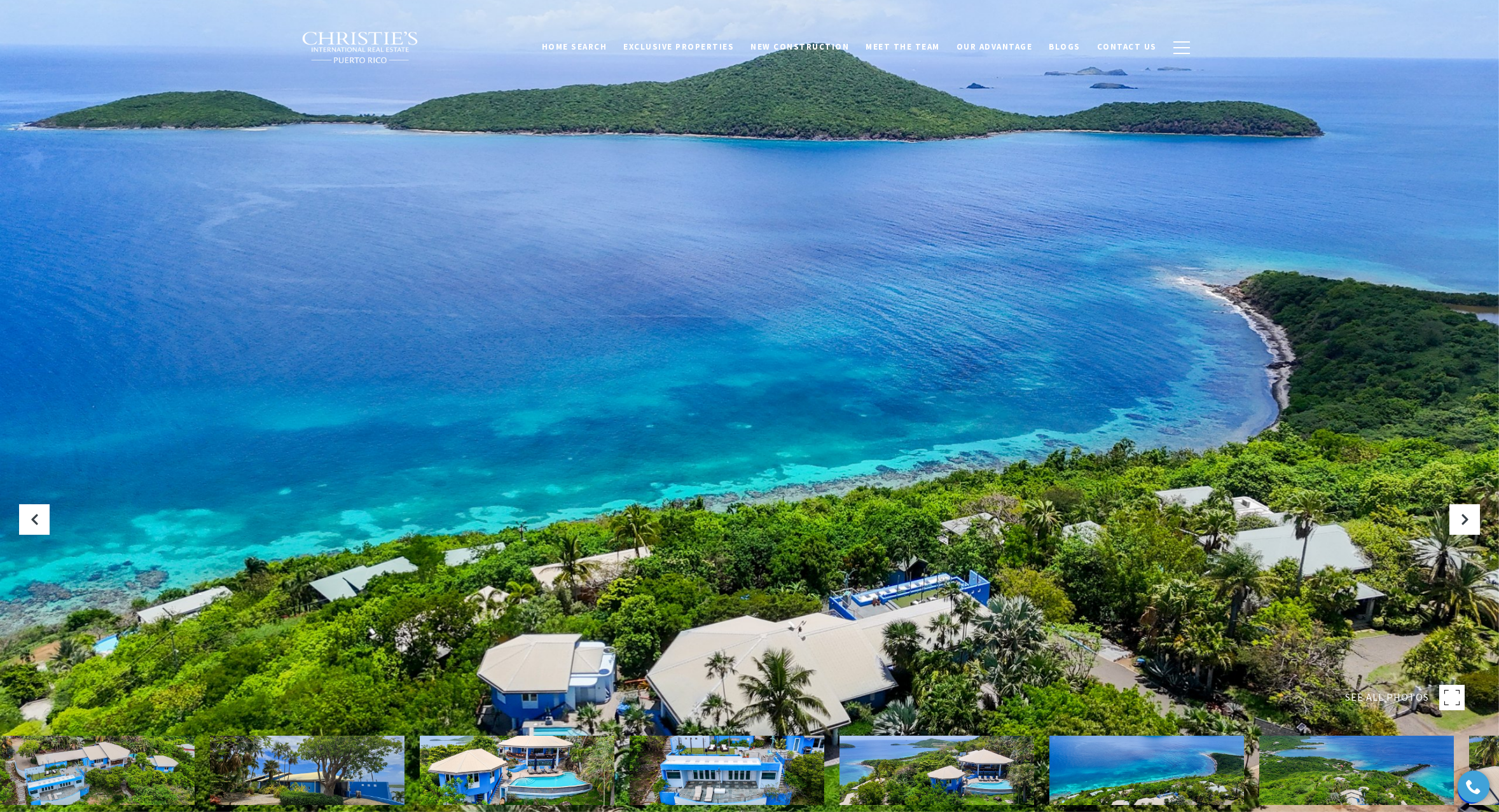
click at [125, 762] on img at bounding box center [97, 770] width 195 height 69
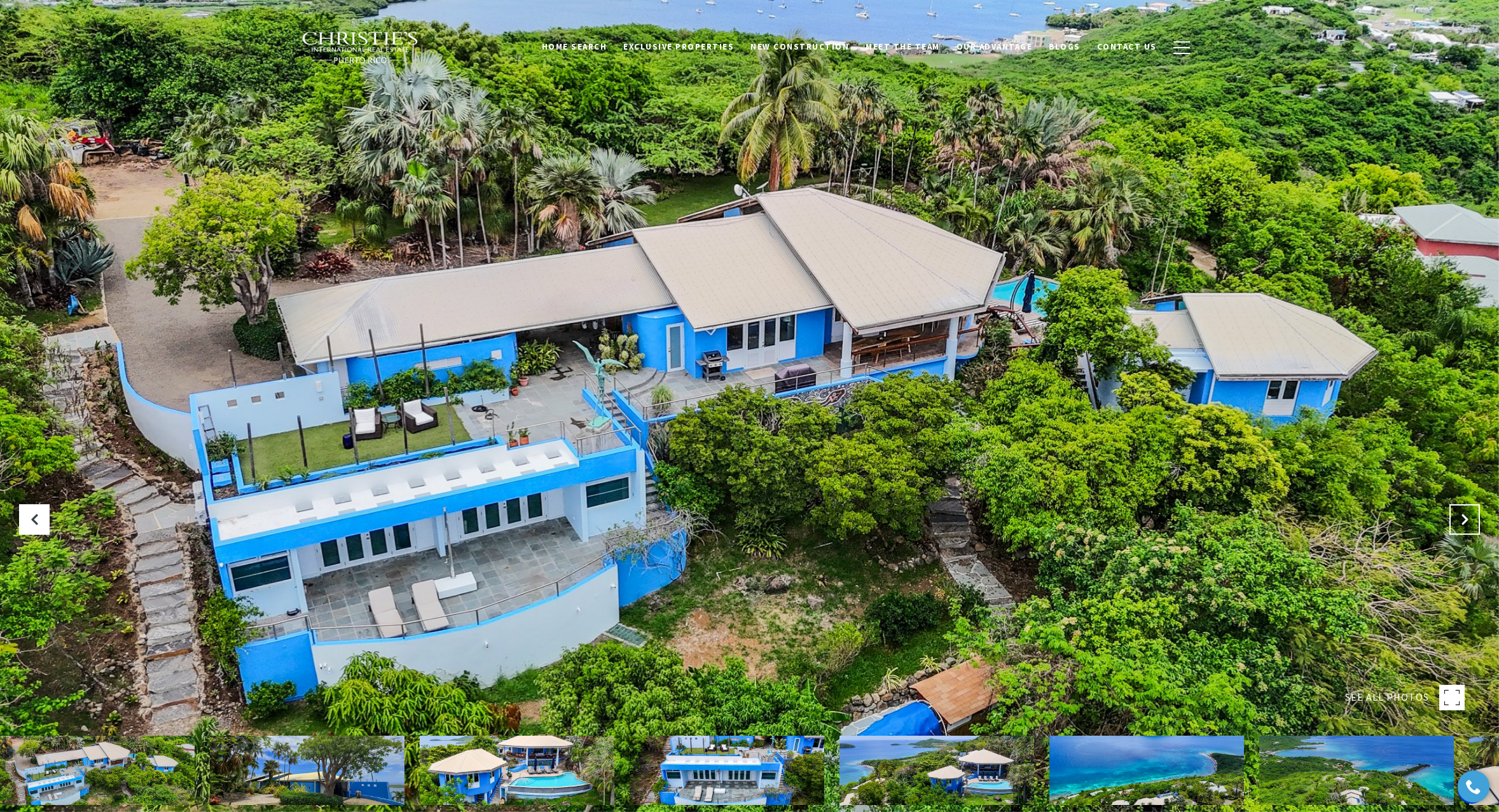
click at [1466, 520] on icon "Next Slide" at bounding box center [1464, 519] width 13 height 13
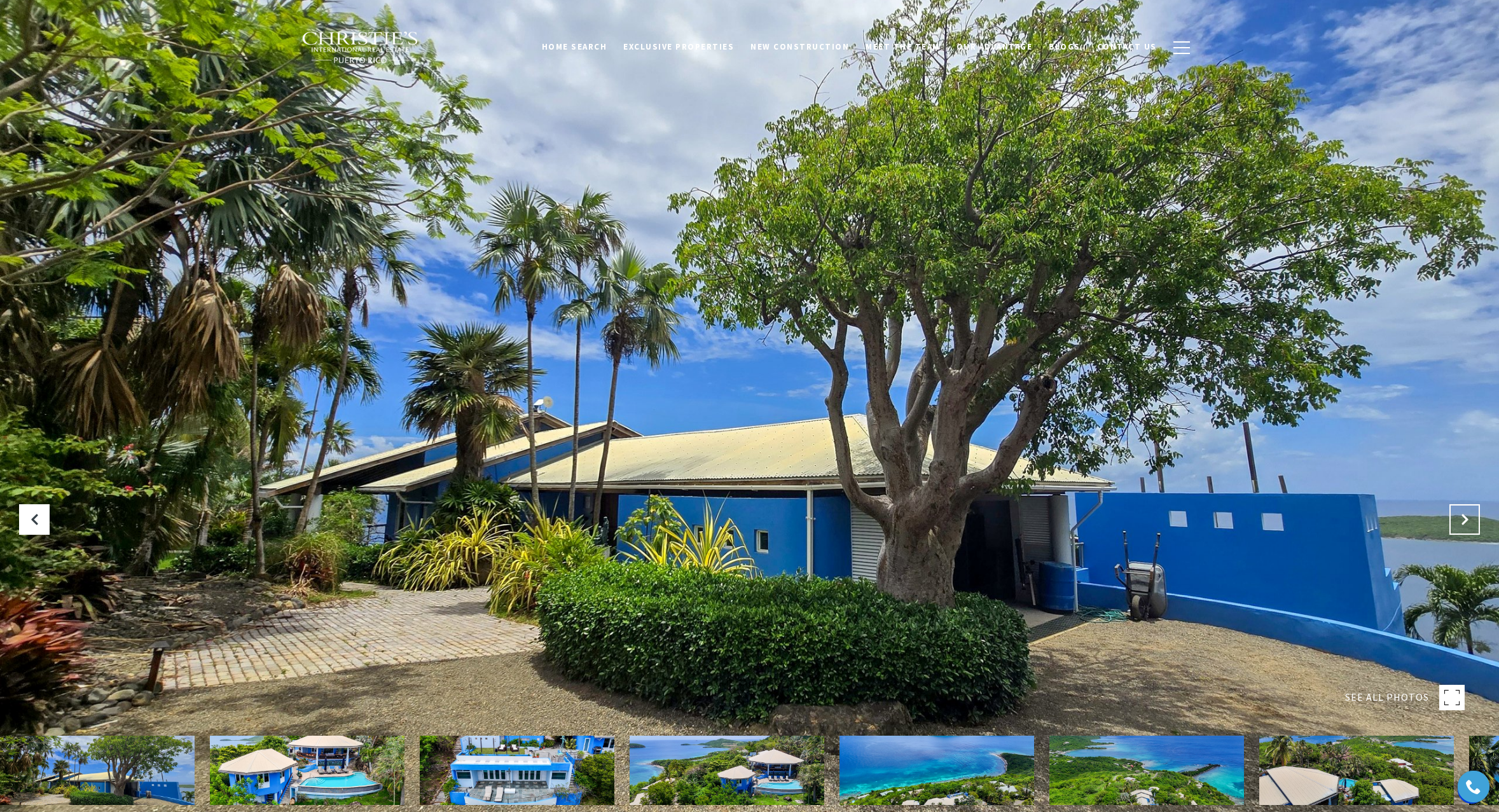
click at [1466, 520] on icon "Next Slide" at bounding box center [1464, 519] width 13 height 13
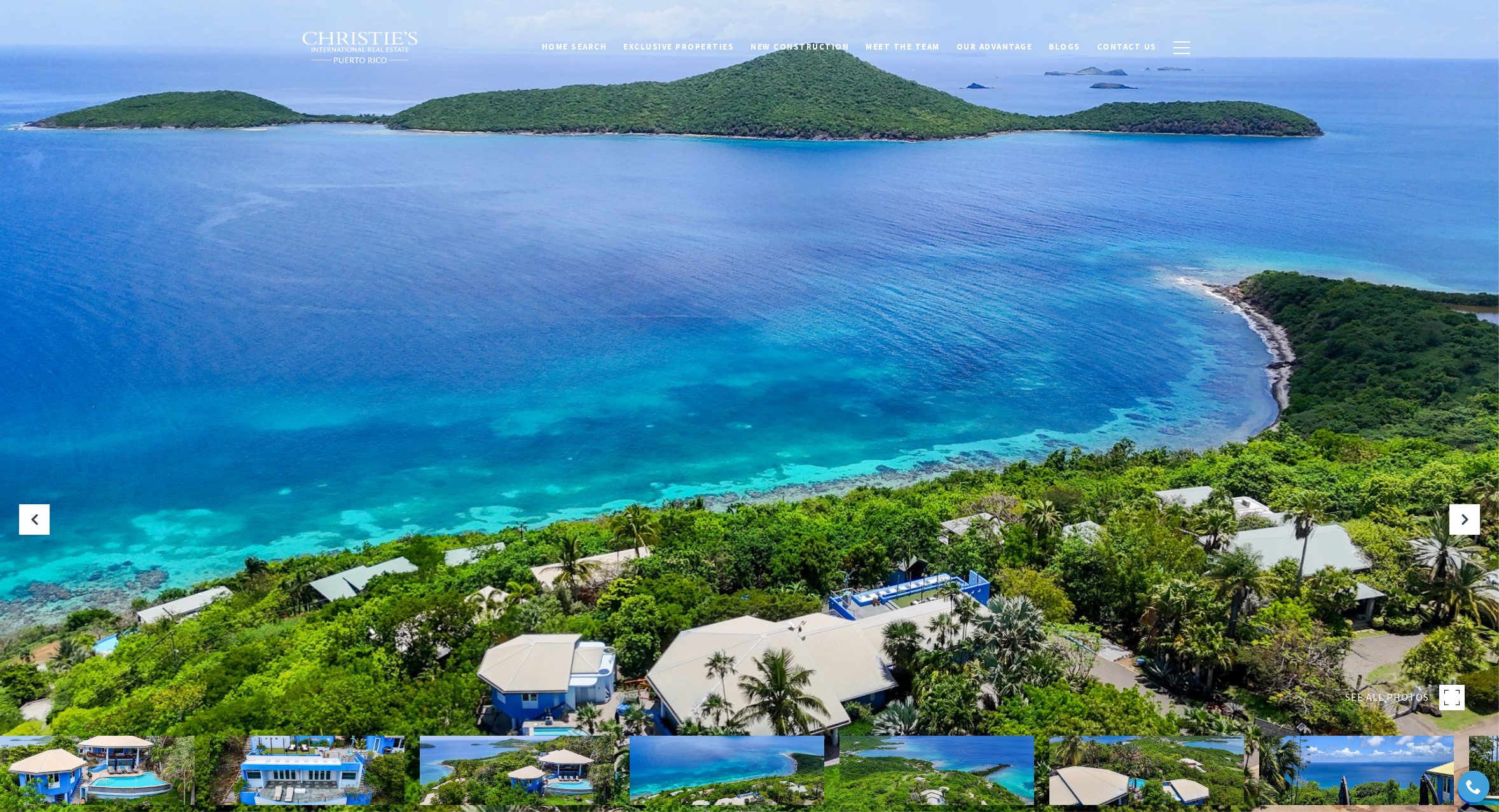
click at [560, 783] on img at bounding box center [517, 770] width 195 height 69
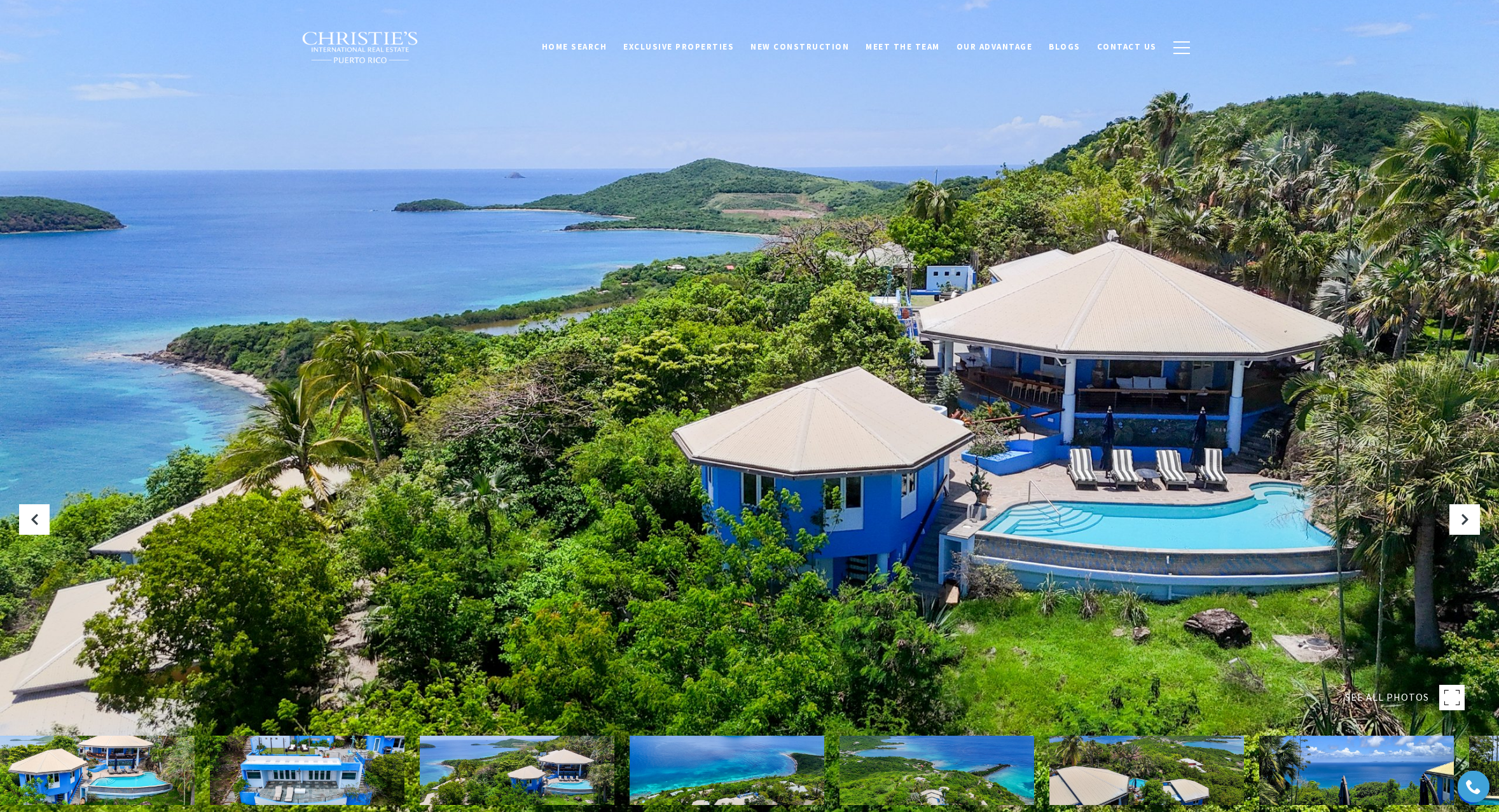
click at [566, 527] on div at bounding box center [750, 406] width 1499 height 812
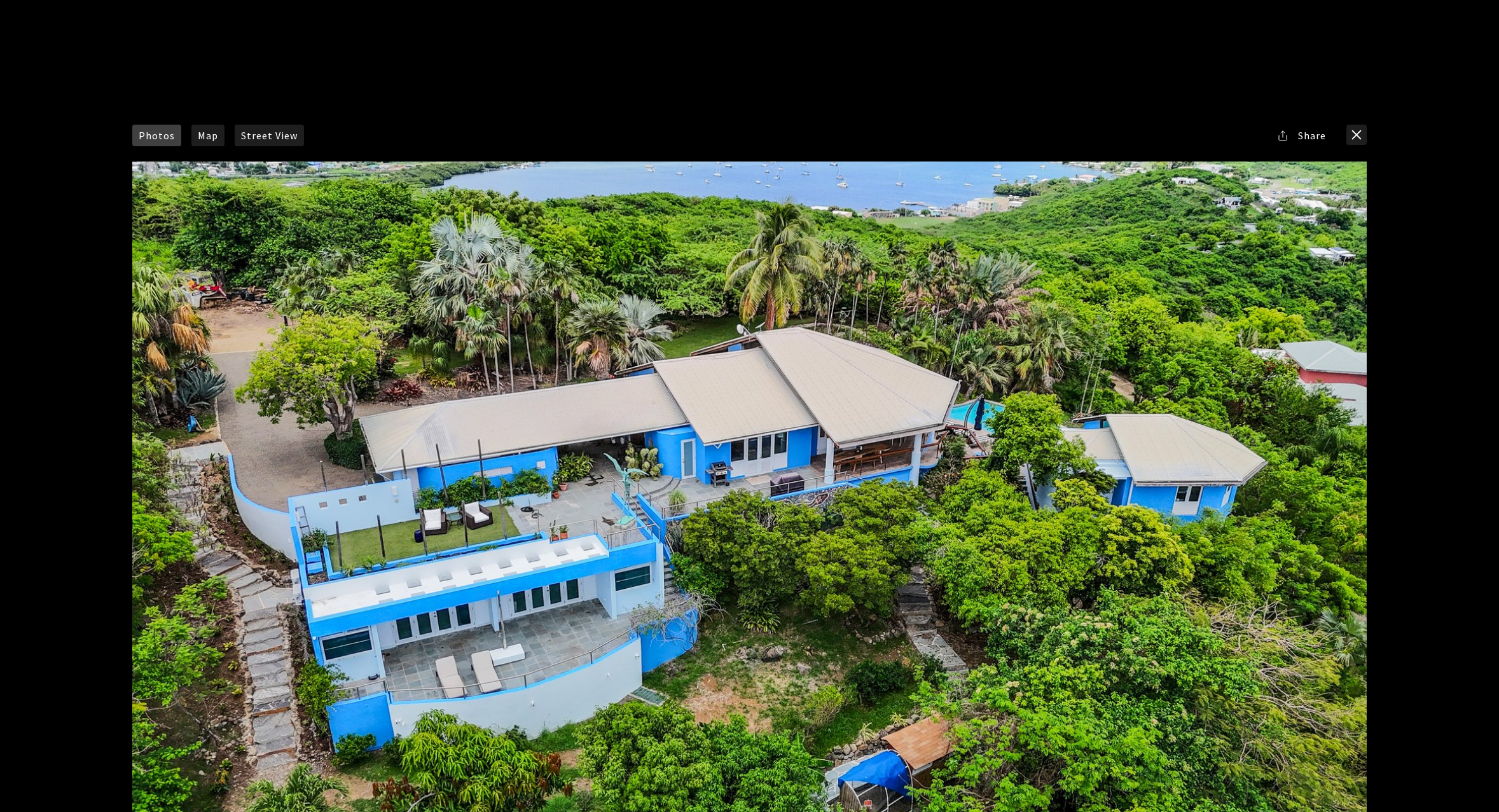
click at [654, 426] on div at bounding box center [749, 507] width 1234 height 691
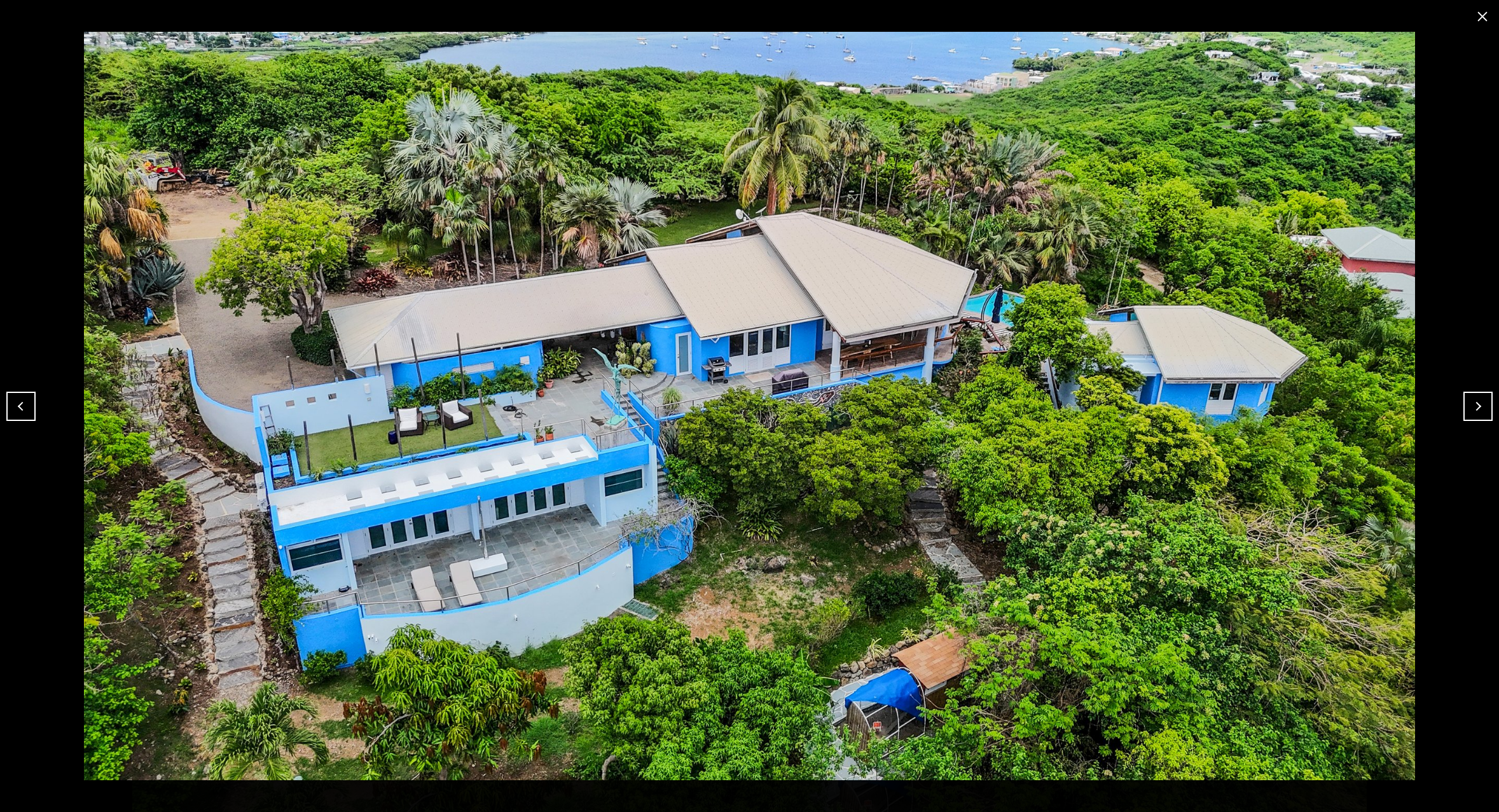
drag, startPoint x: 654, startPoint y: 426, endPoint x: 585, endPoint y: 572, distance: 161.5
click at [503, 792] on div at bounding box center [750, 406] width 1499 height 812
click at [1484, 405] on button "Next" at bounding box center [1478, 406] width 29 height 29
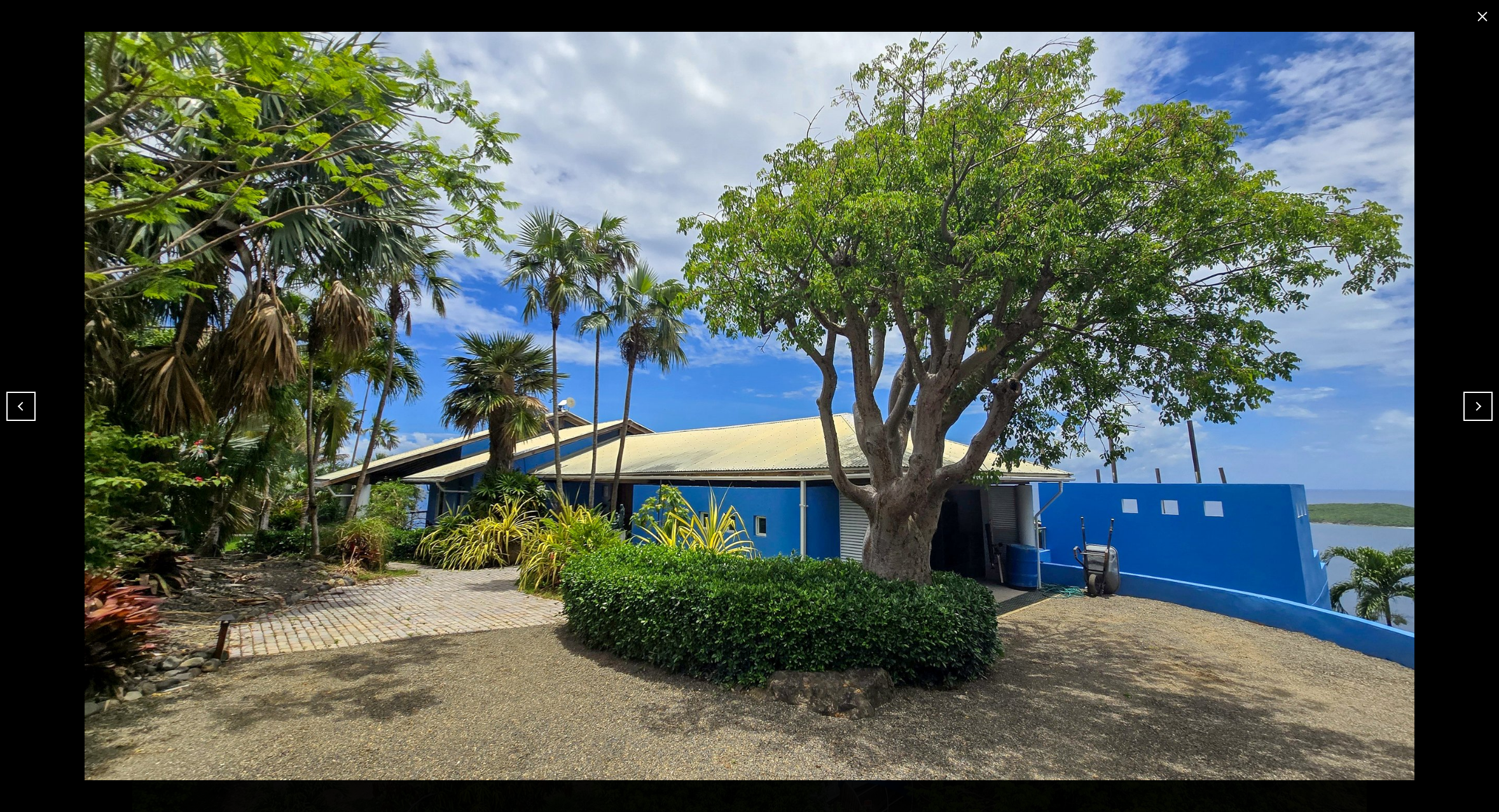
click at [1479, 406] on button "Next" at bounding box center [1478, 406] width 29 height 29
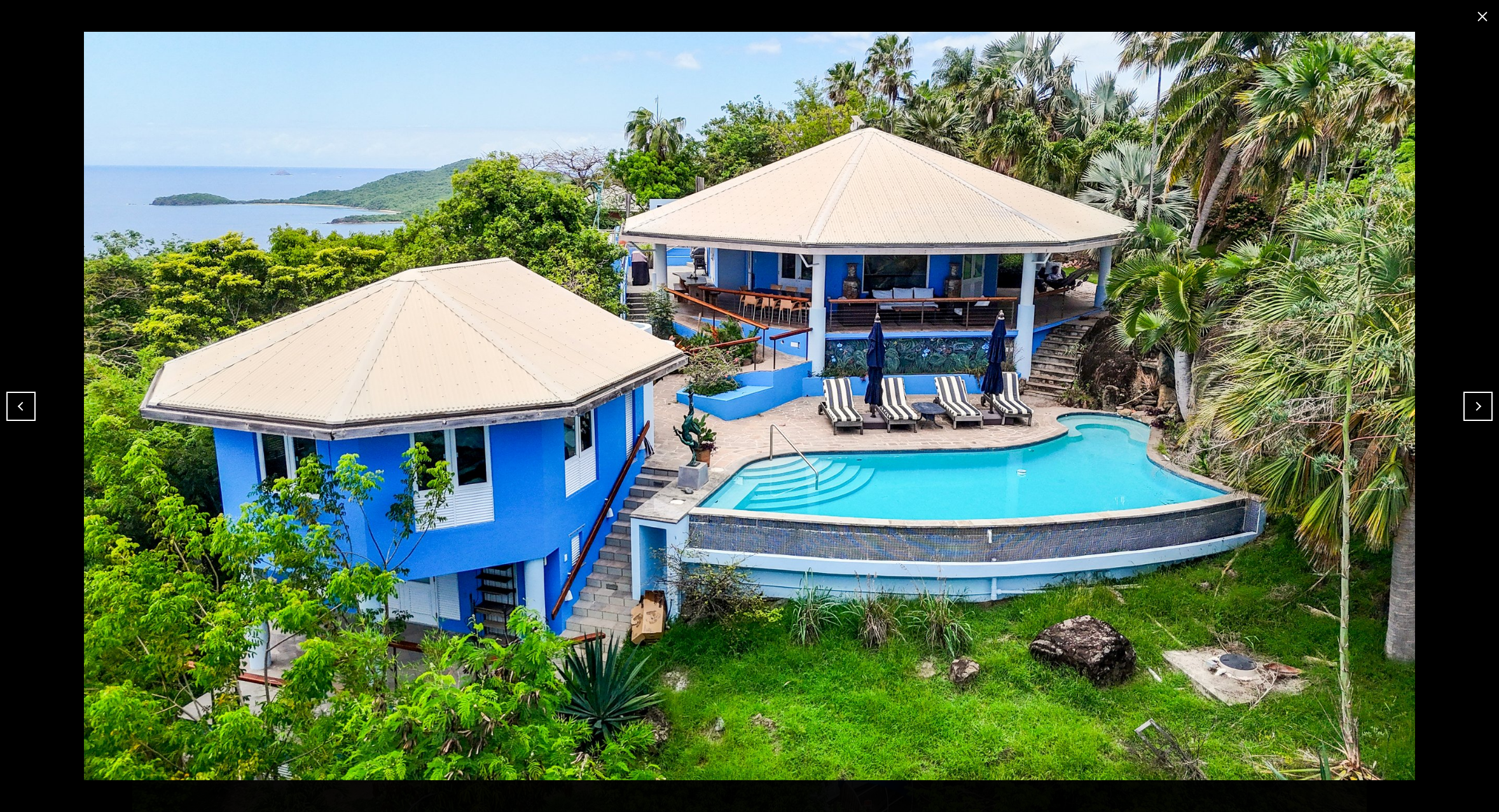
click at [1479, 406] on button "Next" at bounding box center [1478, 406] width 29 height 29
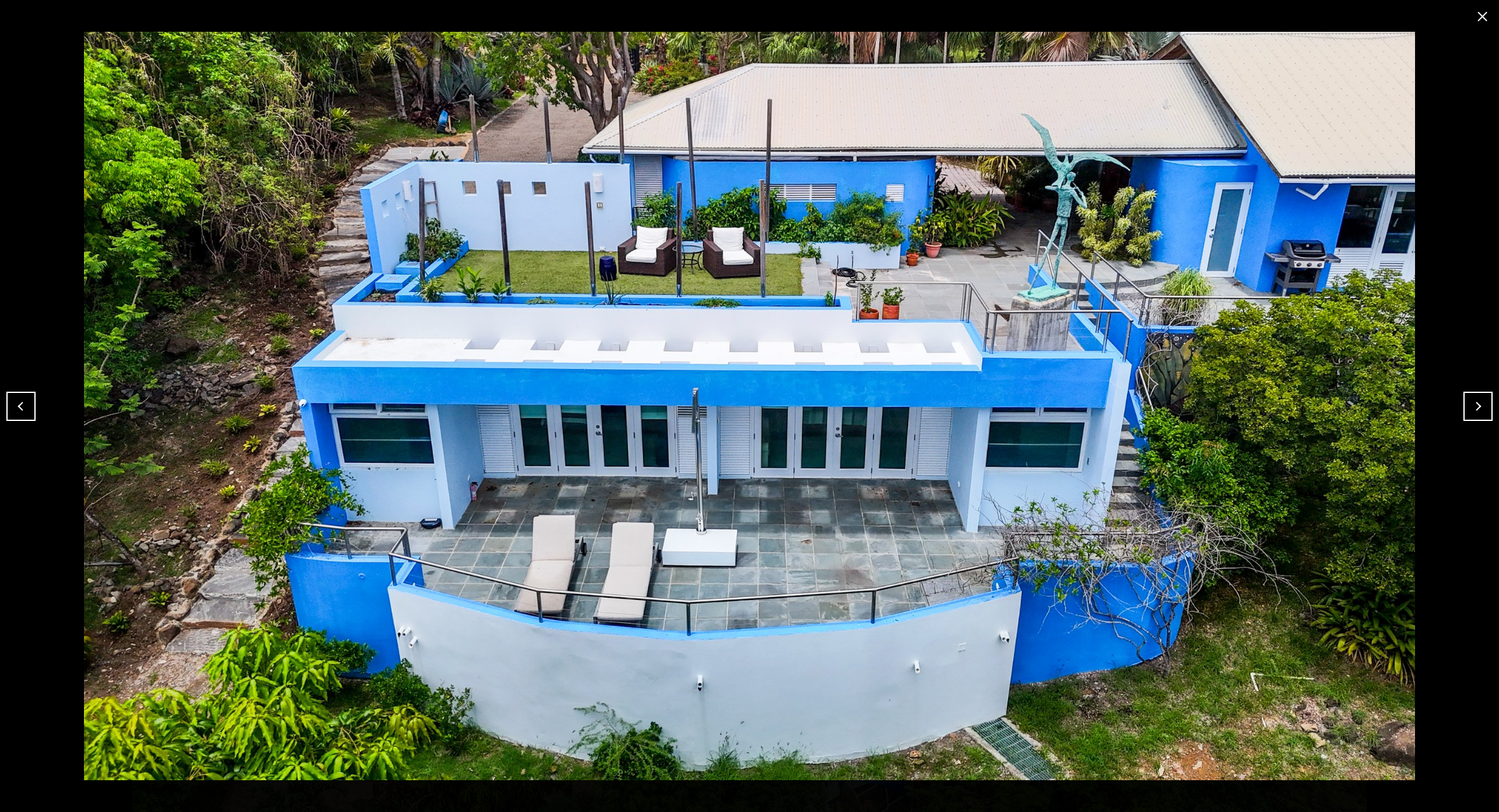
click at [1479, 406] on button "Next" at bounding box center [1478, 406] width 29 height 29
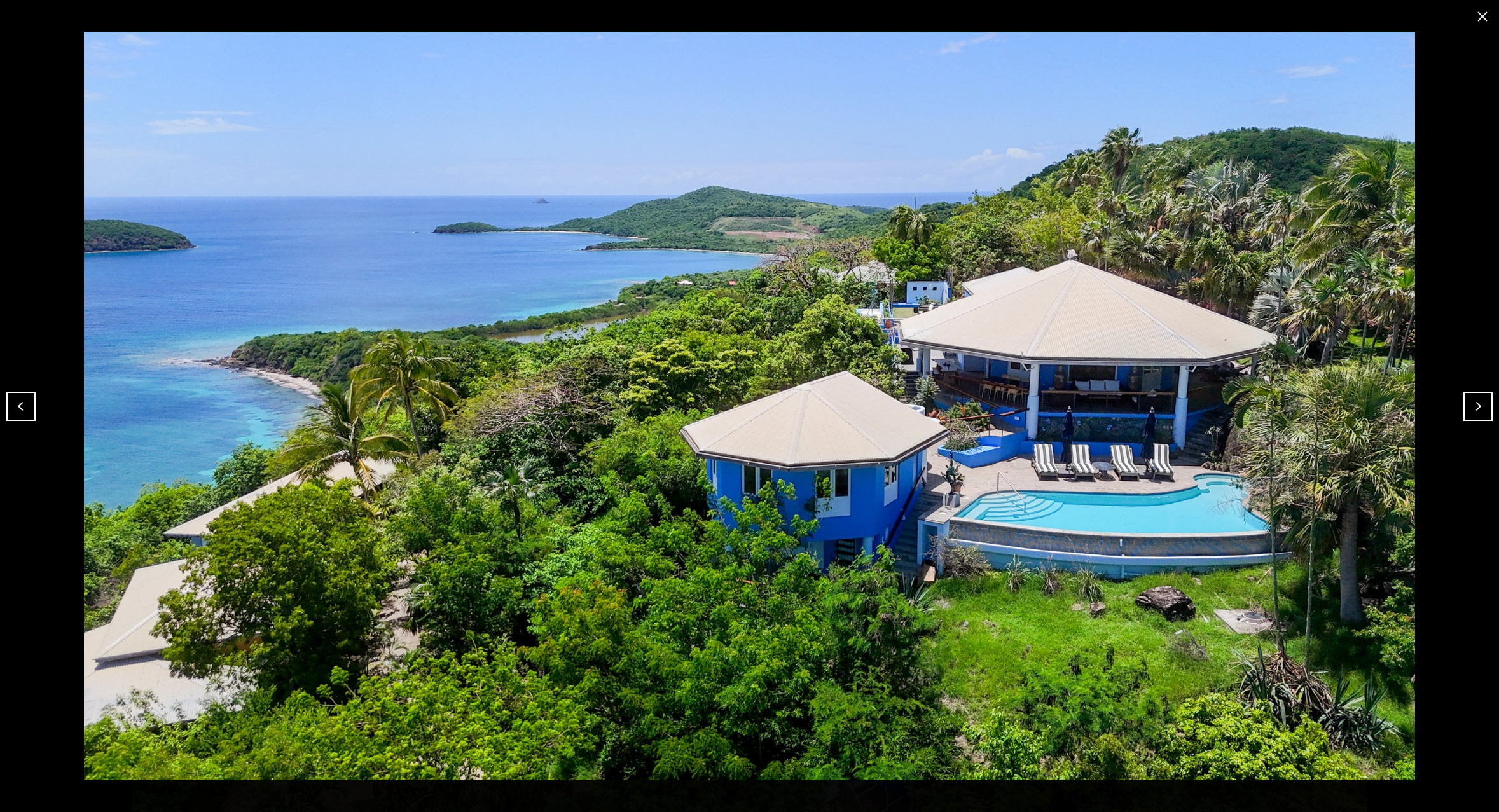
click at [1479, 406] on button "Next" at bounding box center [1478, 406] width 29 height 29
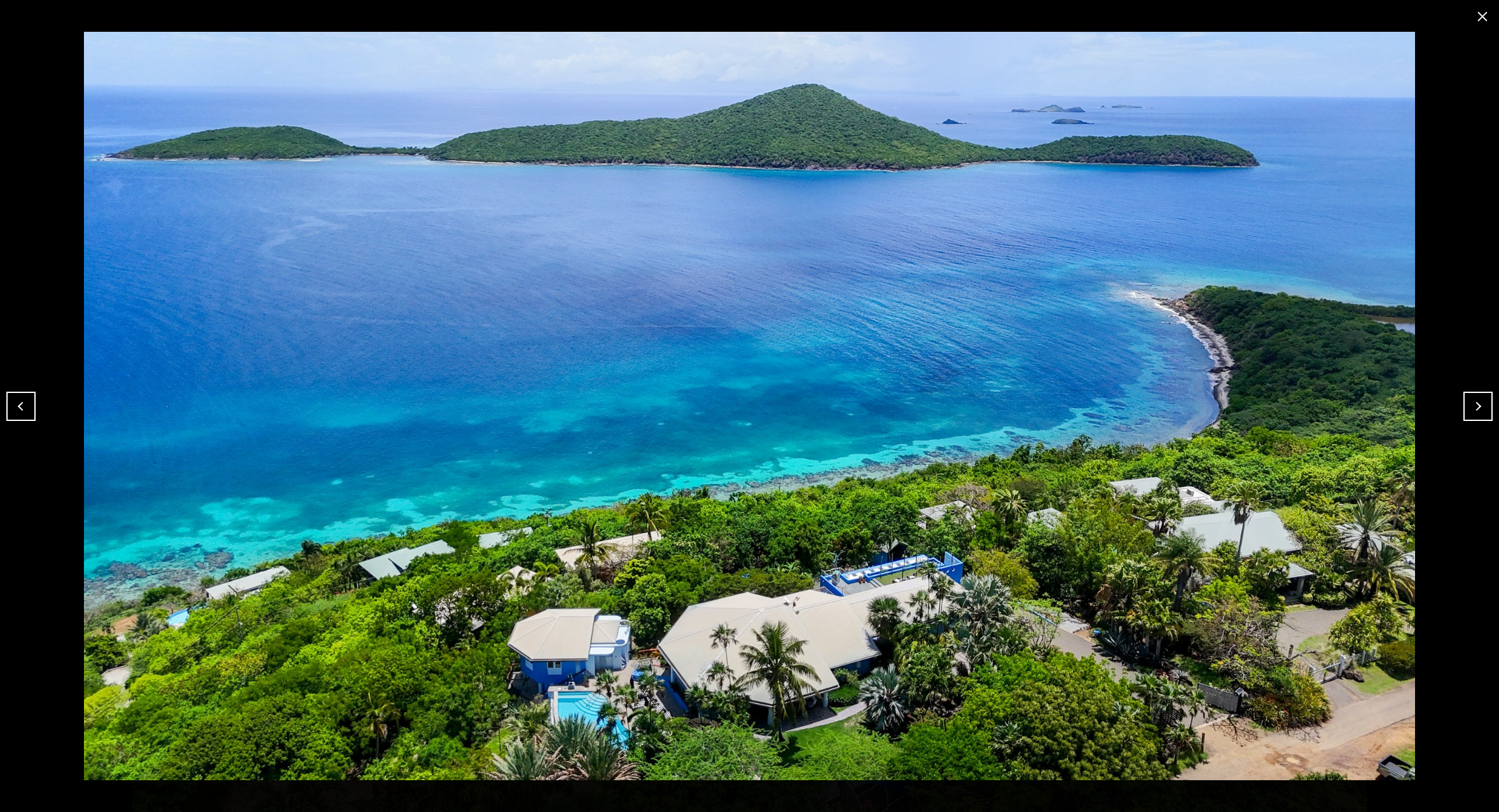
click at [1479, 406] on button "Next" at bounding box center [1478, 406] width 29 height 29
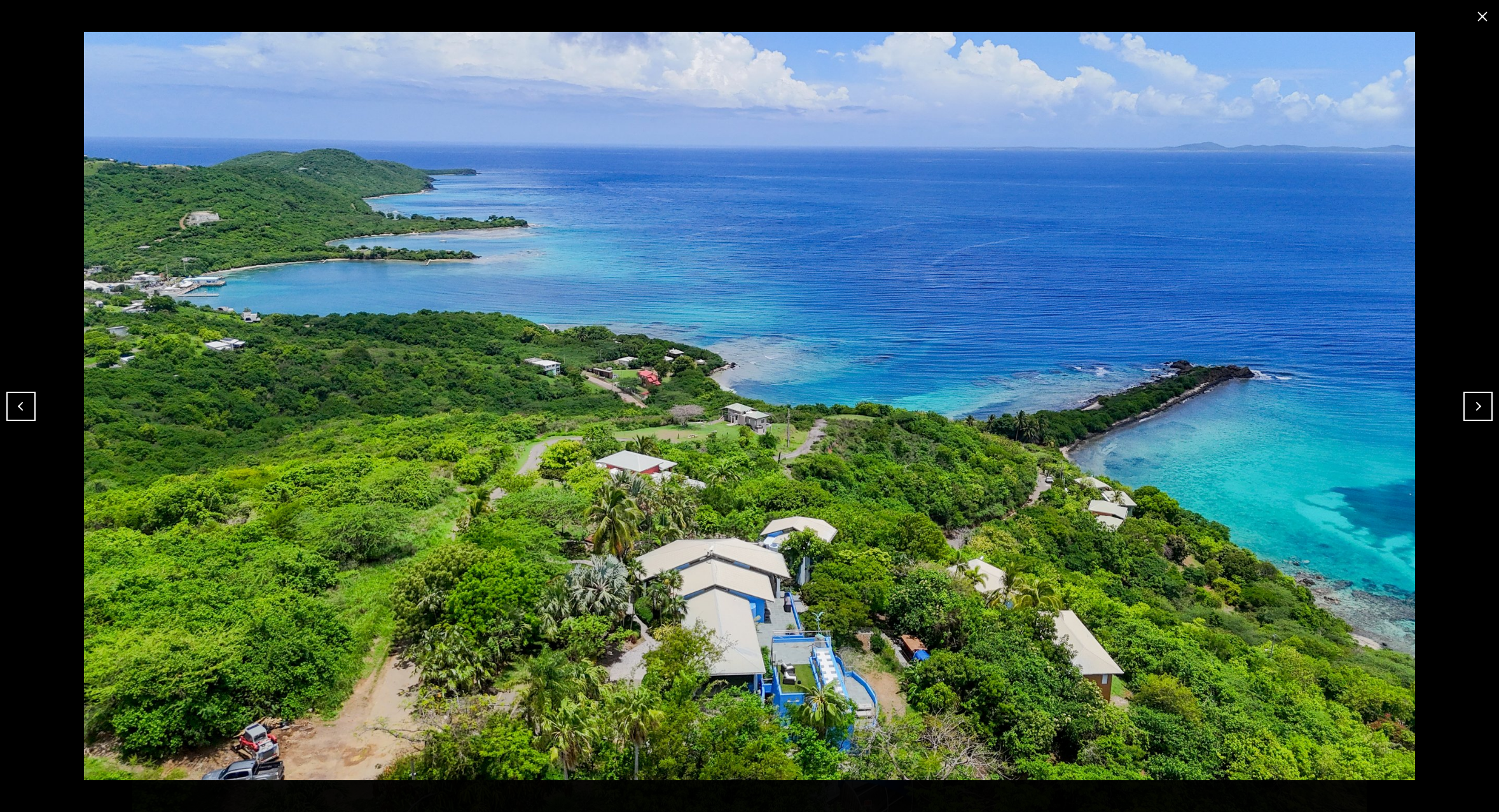
click at [1479, 406] on button "Next" at bounding box center [1478, 406] width 29 height 29
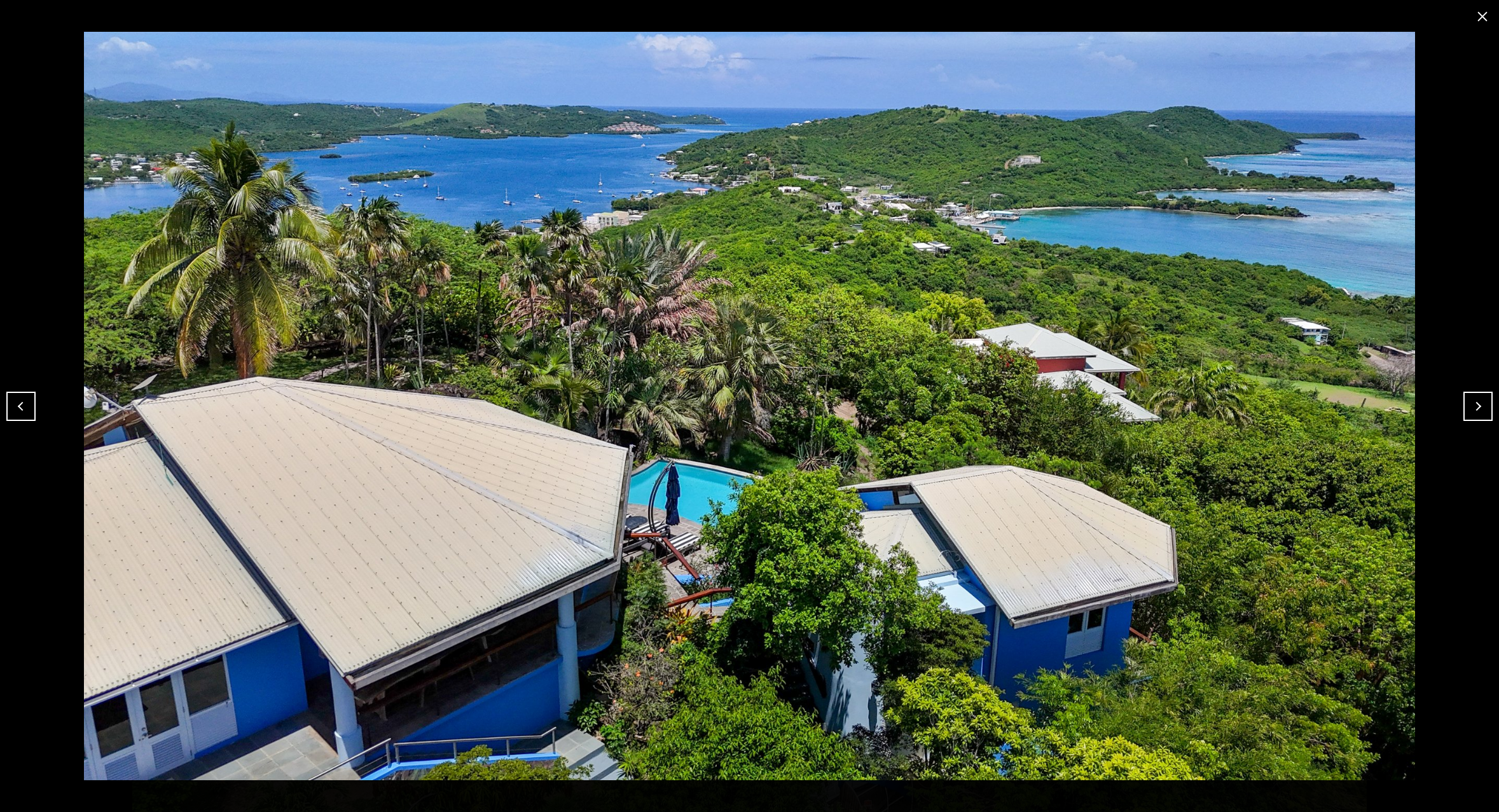
click at [1479, 406] on button "Next" at bounding box center [1478, 406] width 29 height 29
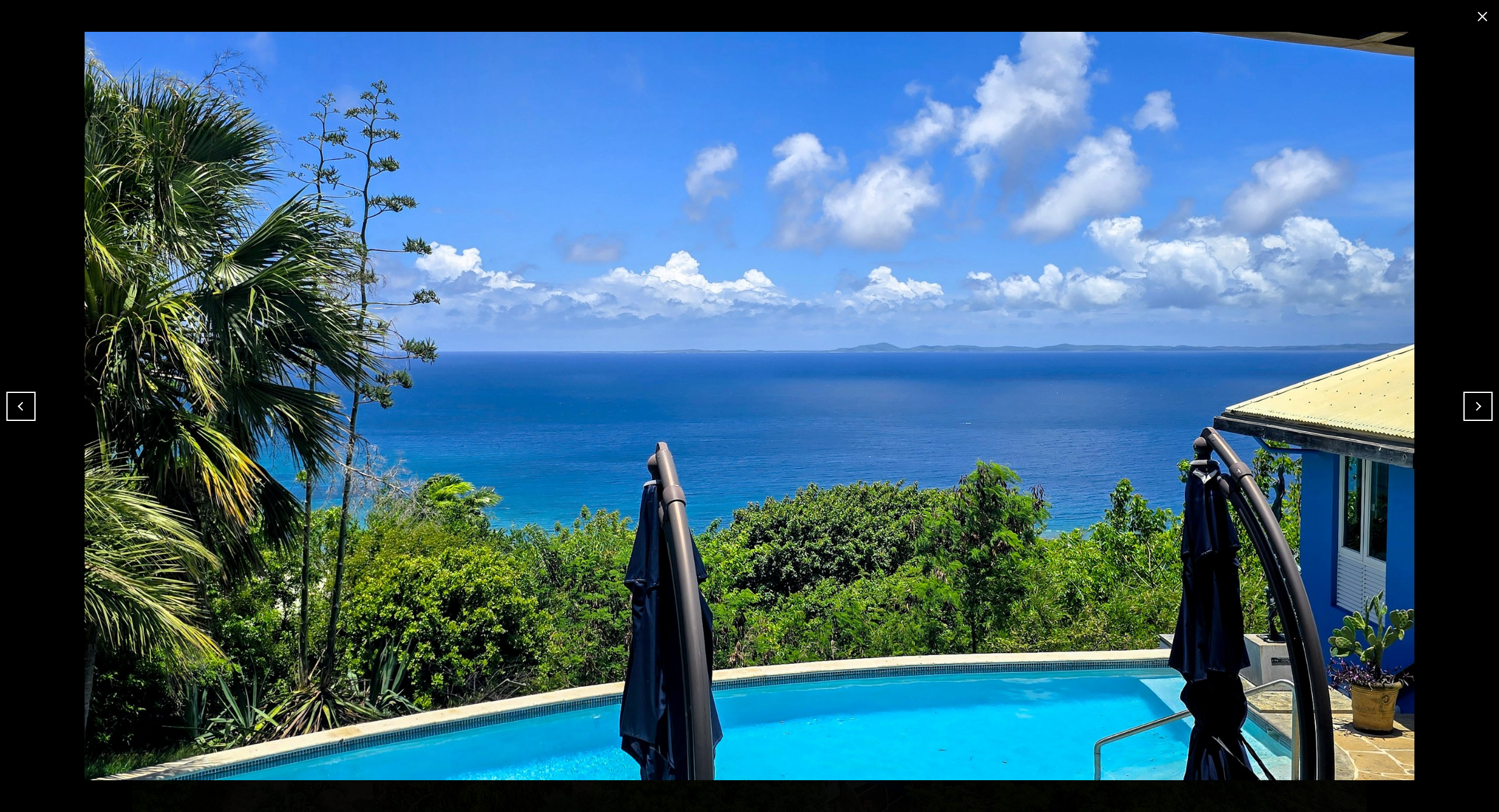
click at [1479, 406] on button "Next" at bounding box center [1478, 406] width 29 height 29
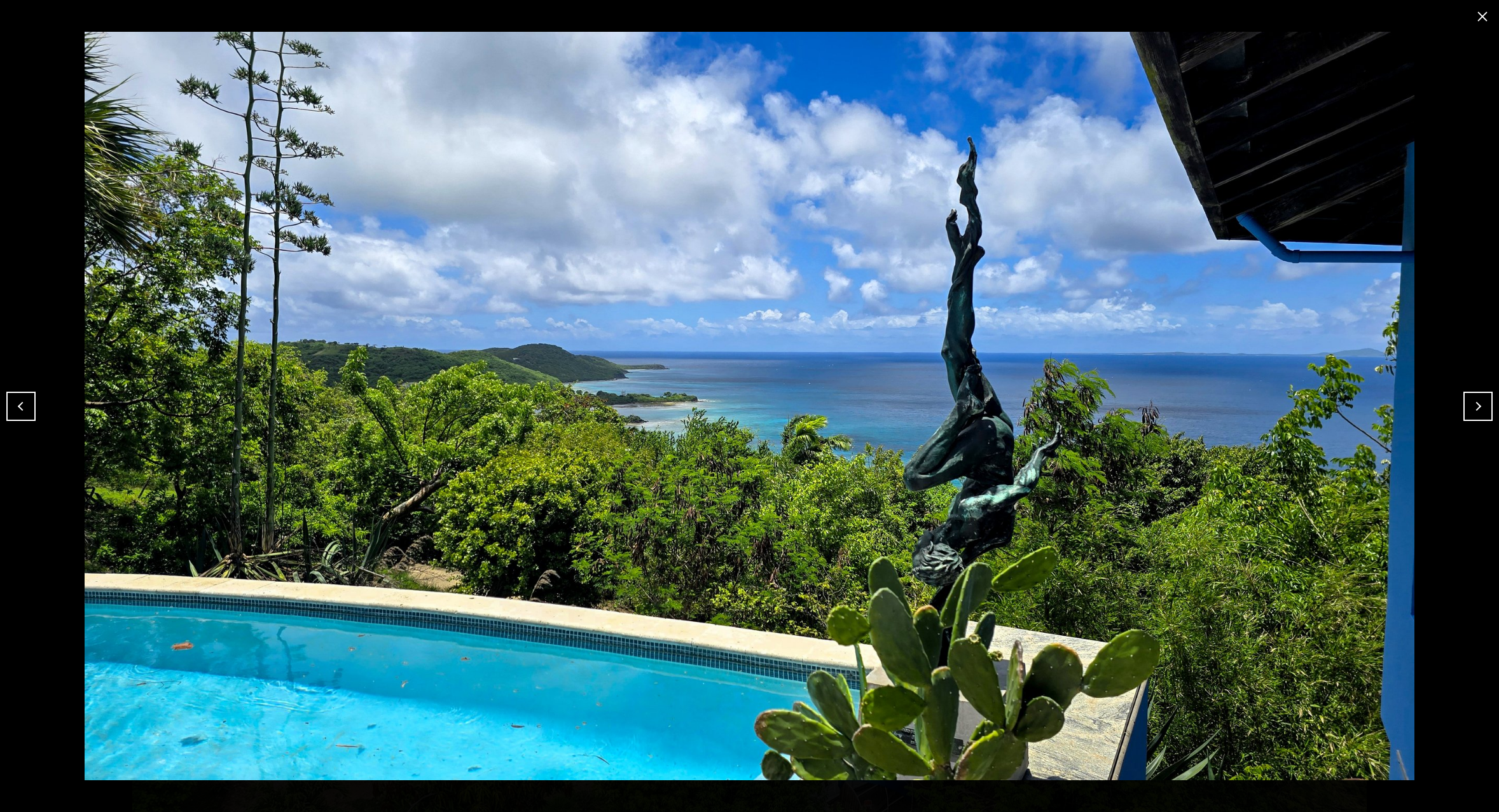
click at [1479, 406] on button "Next" at bounding box center [1478, 406] width 29 height 29
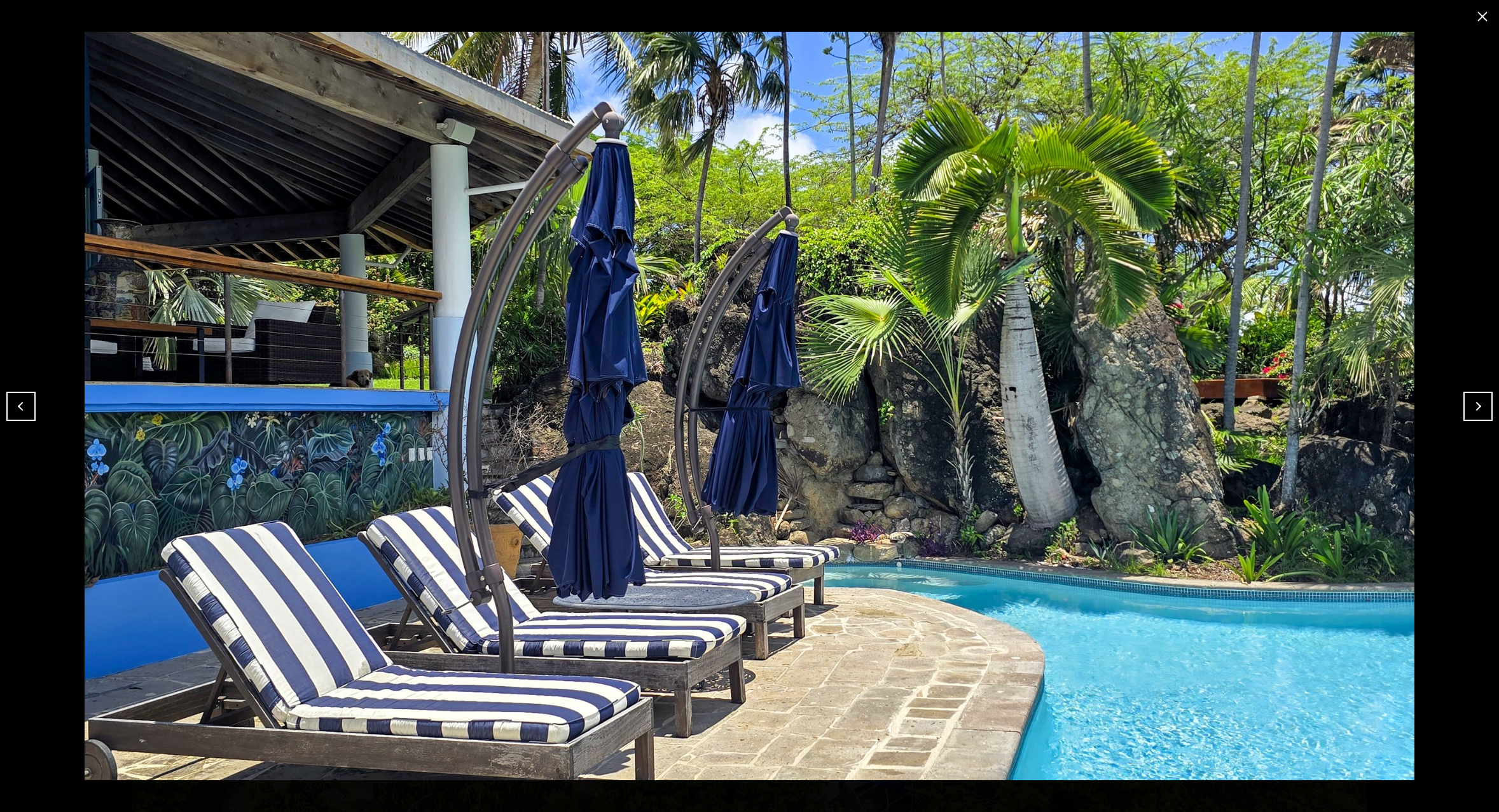
click at [1479, 406] on button "Next" at bounding box center [1478, 406] width 29 height 29
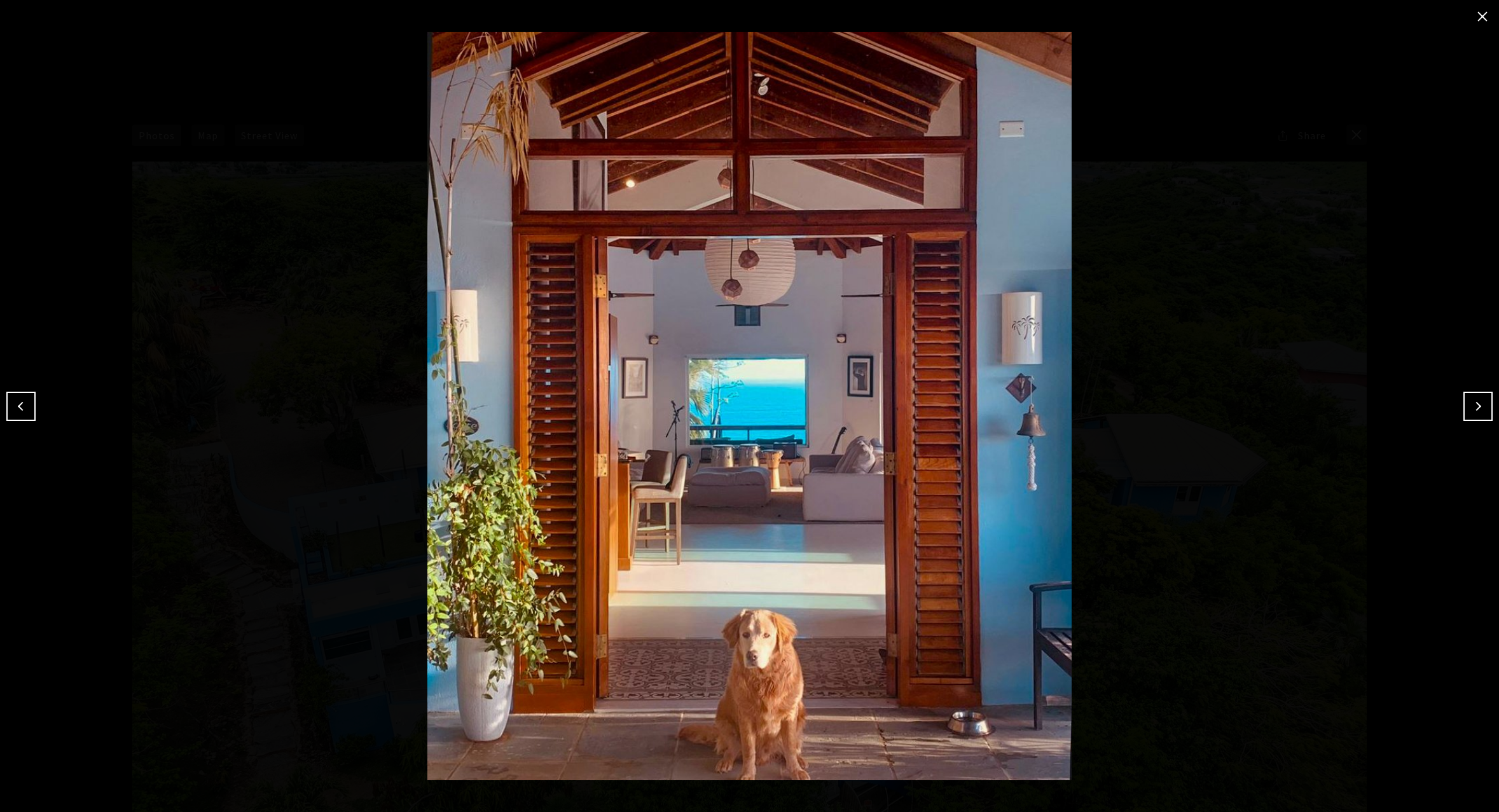
click at [1479, 406] on button "Next" at bounding box center [1478, 406] width 29 height 29
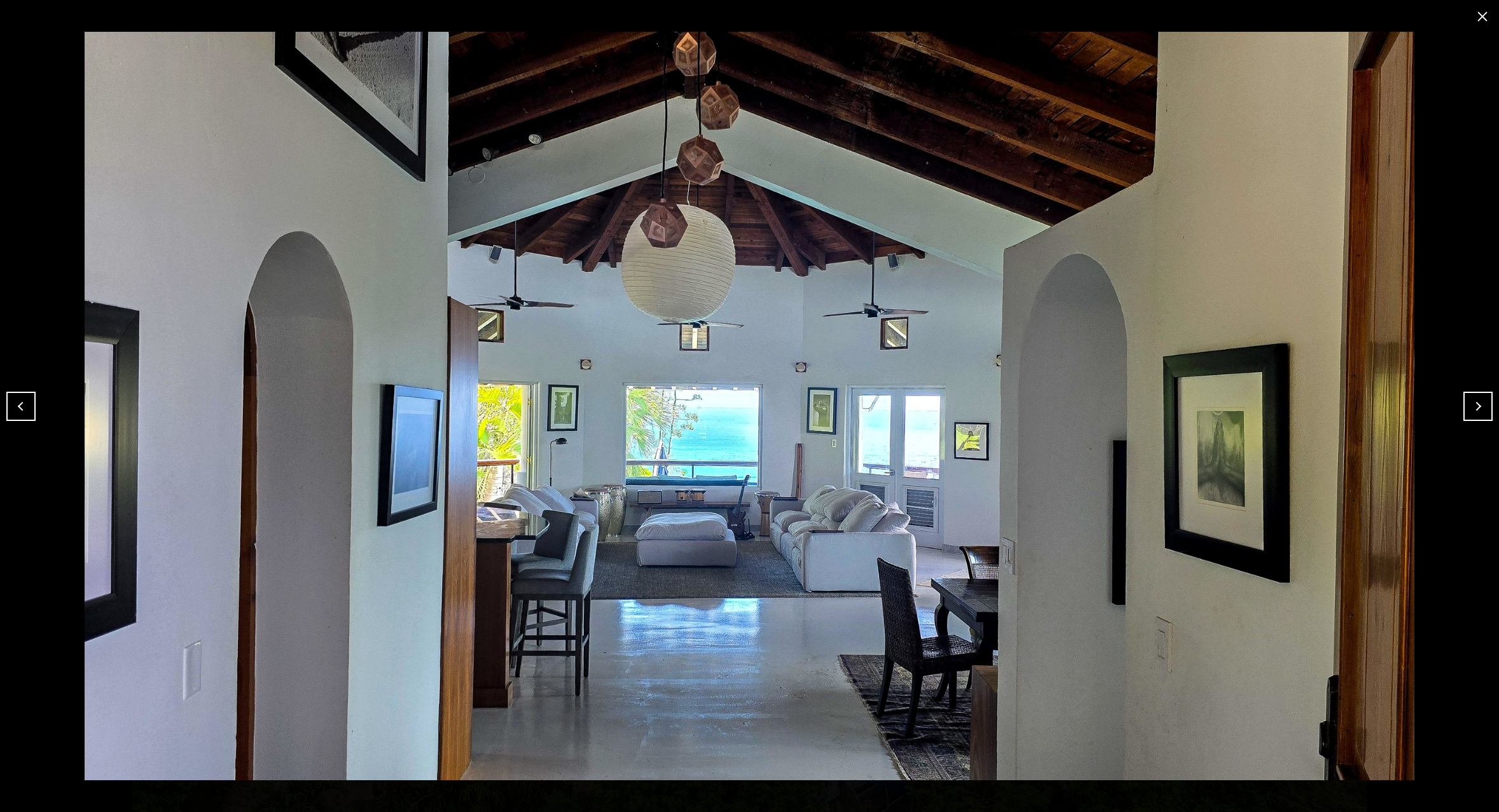
click at [1480, 403] on button "Next" at bounding box center [1478, 406] width 29 height 29
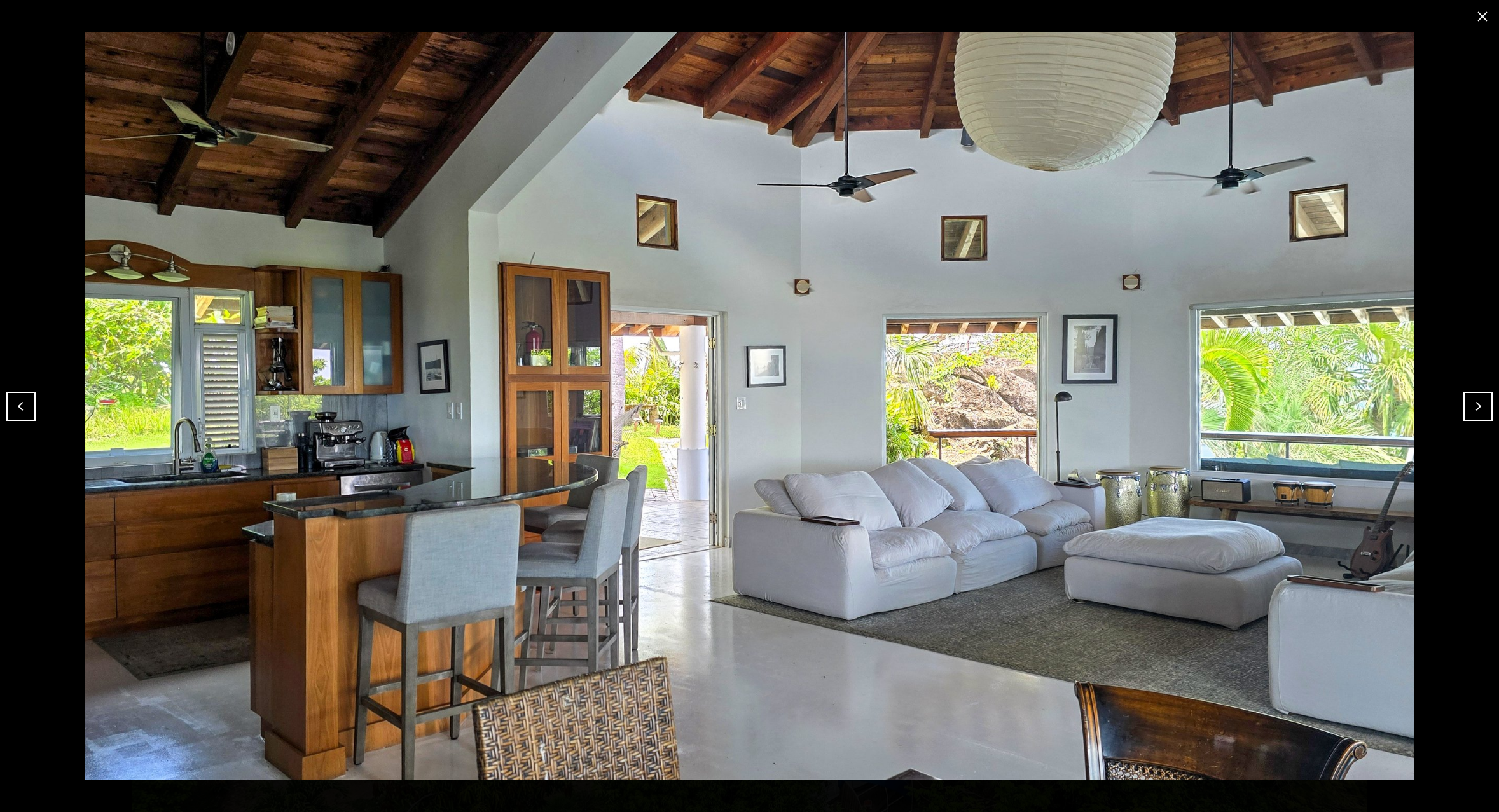
click at [1480, 403] on button "Next" at bounding box center [1478, 406] width 29 height 29
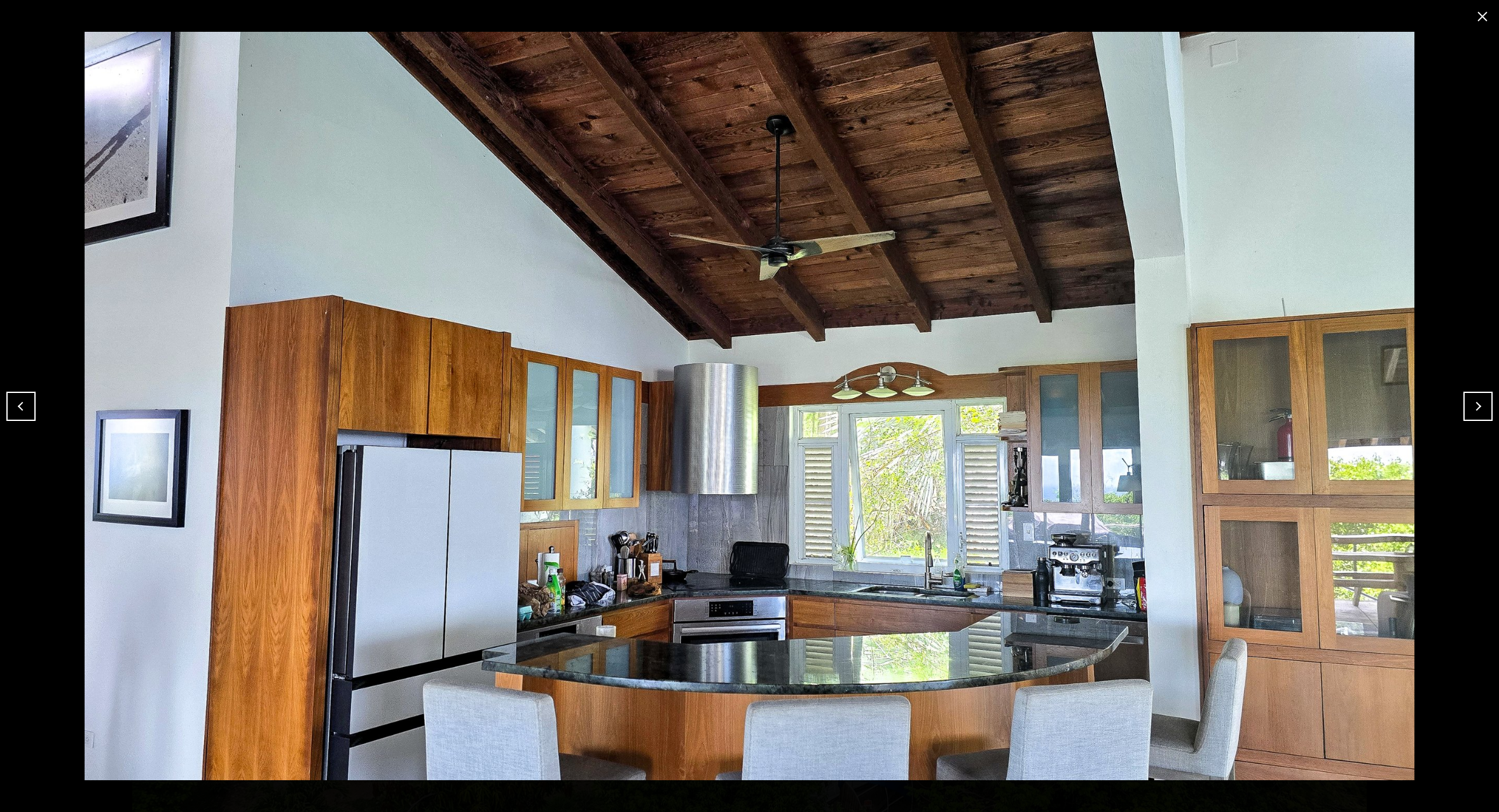
click at [1480, 403] on button "Next" at bounding box center [1478, 406] width 29 height 29
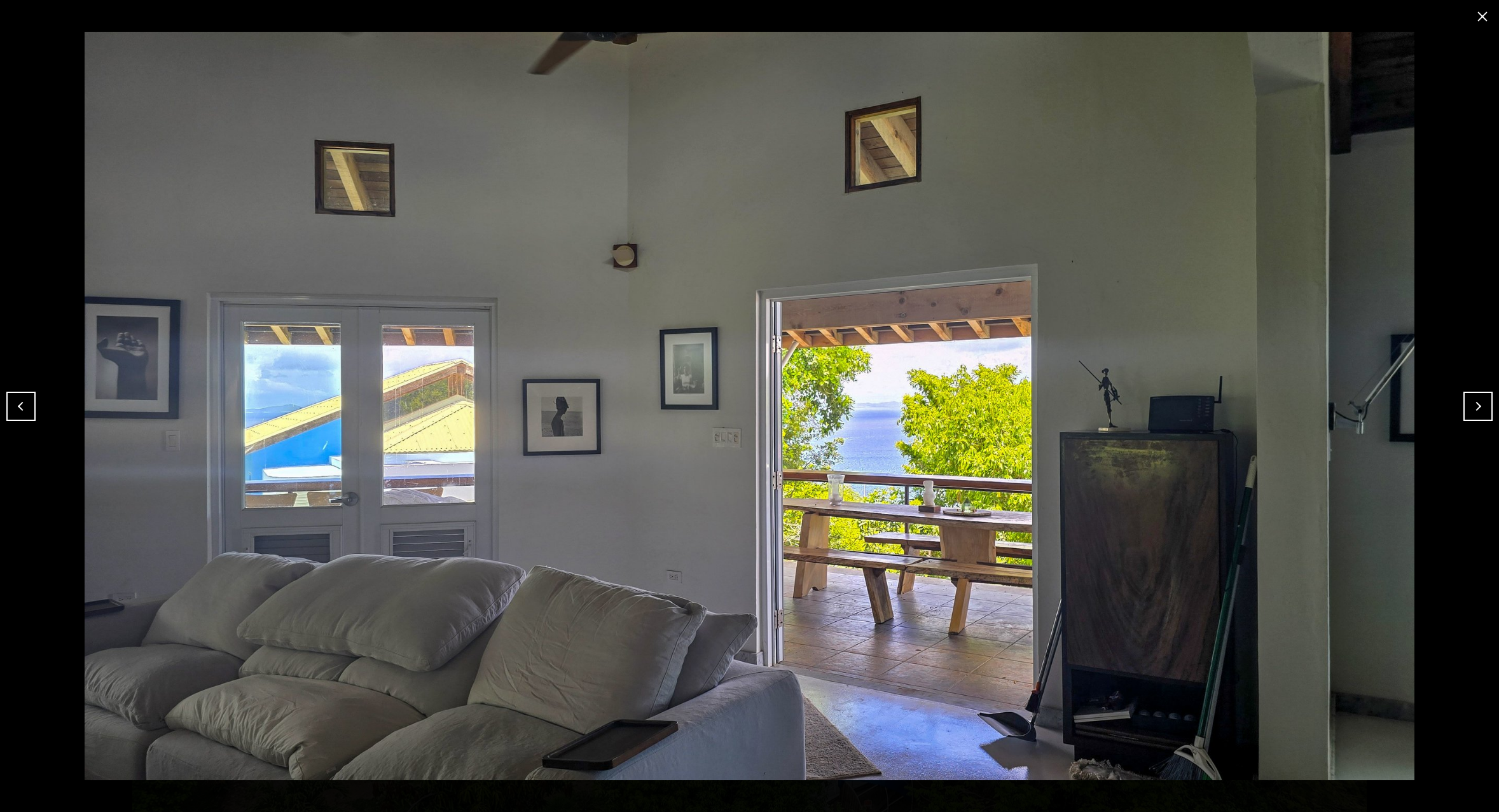
click at [1480, 403] on button "Next" at bounding box center [1478, 406] width 29 height 29
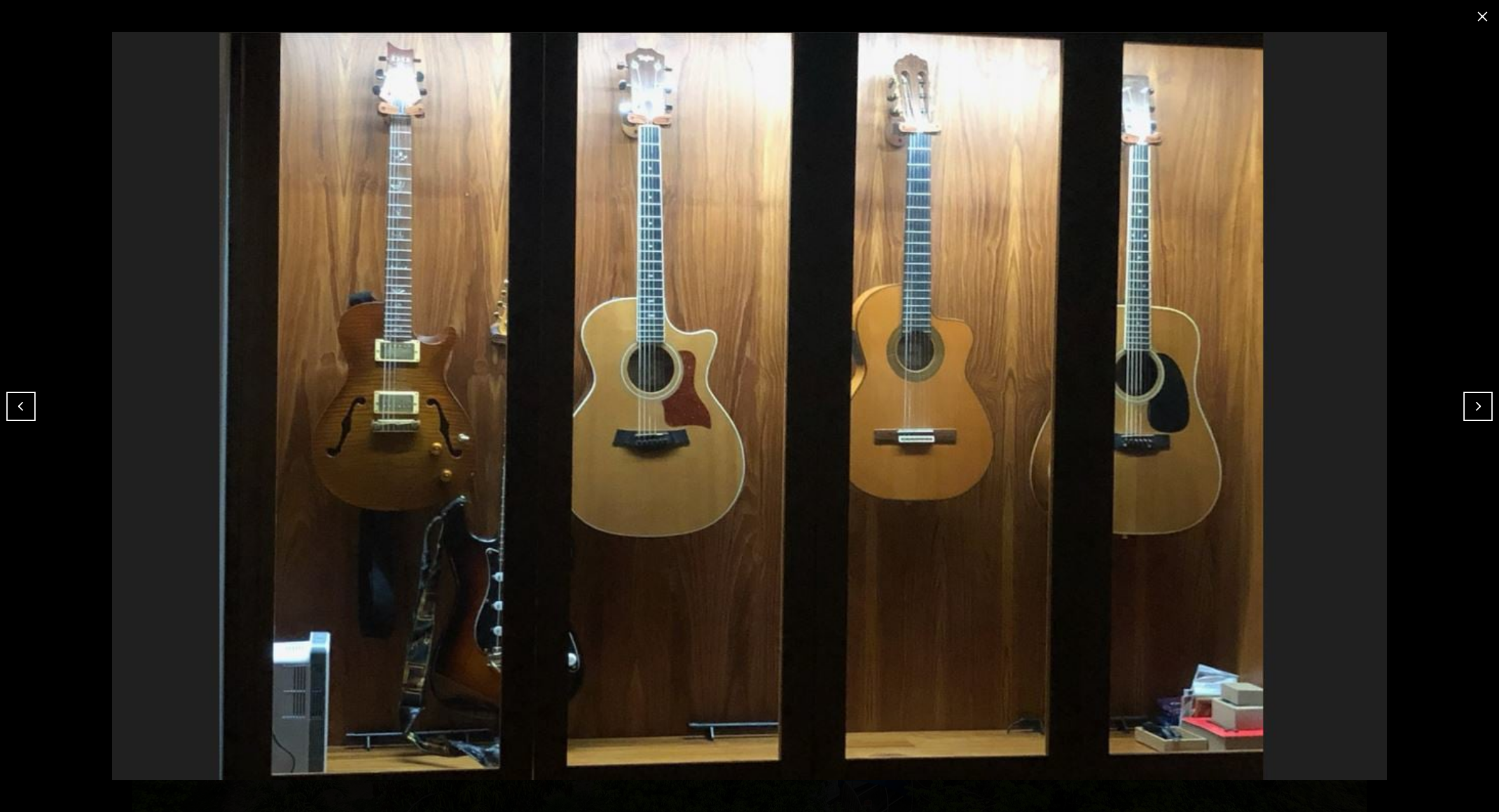
click at [1480, 403] on button "Next" at bounding box center [1478, 406] width 29 height 29
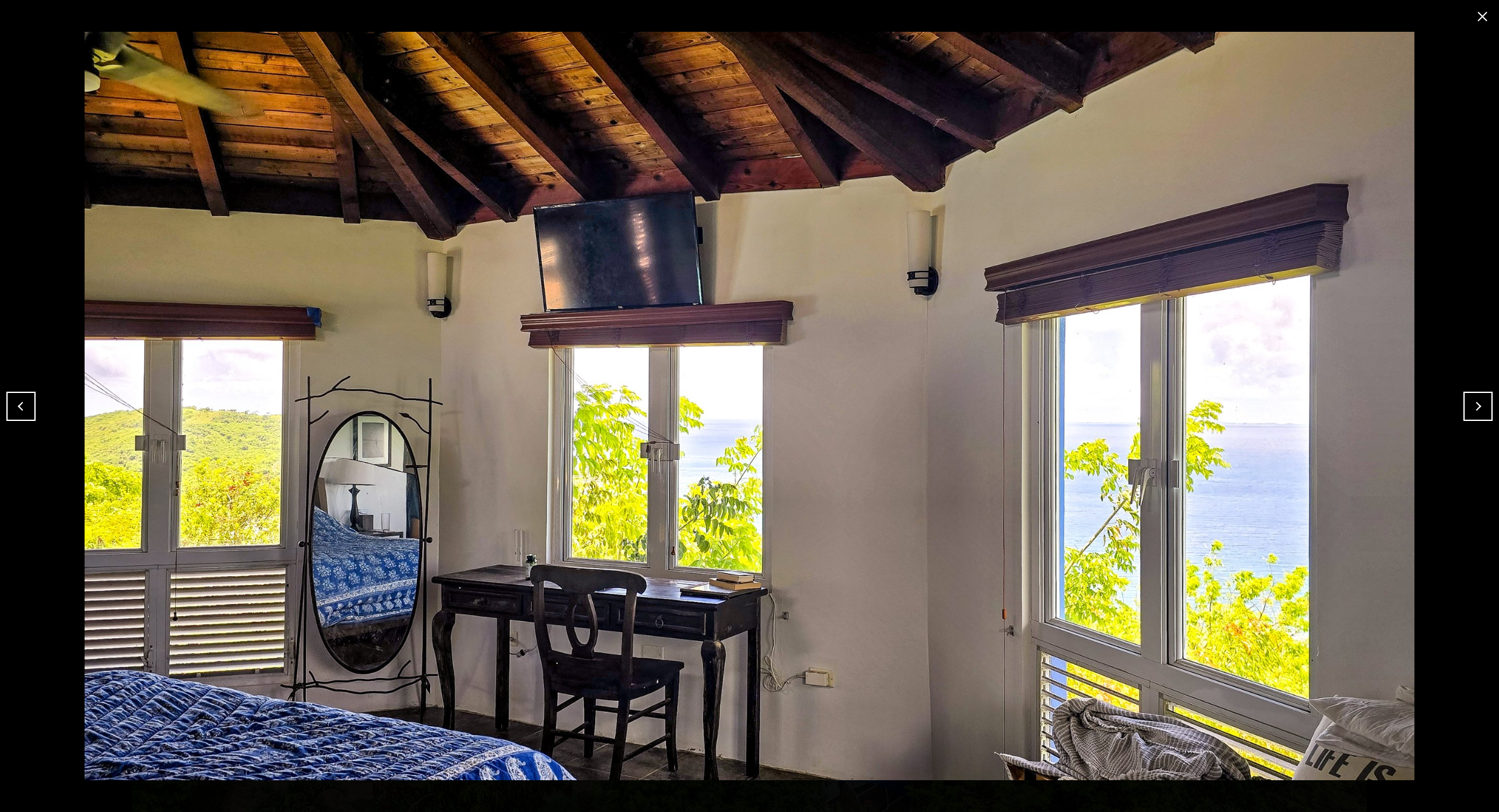
click at [1480, 403] on button "Next" at bounding box center [1478, 406] width 29 height 29
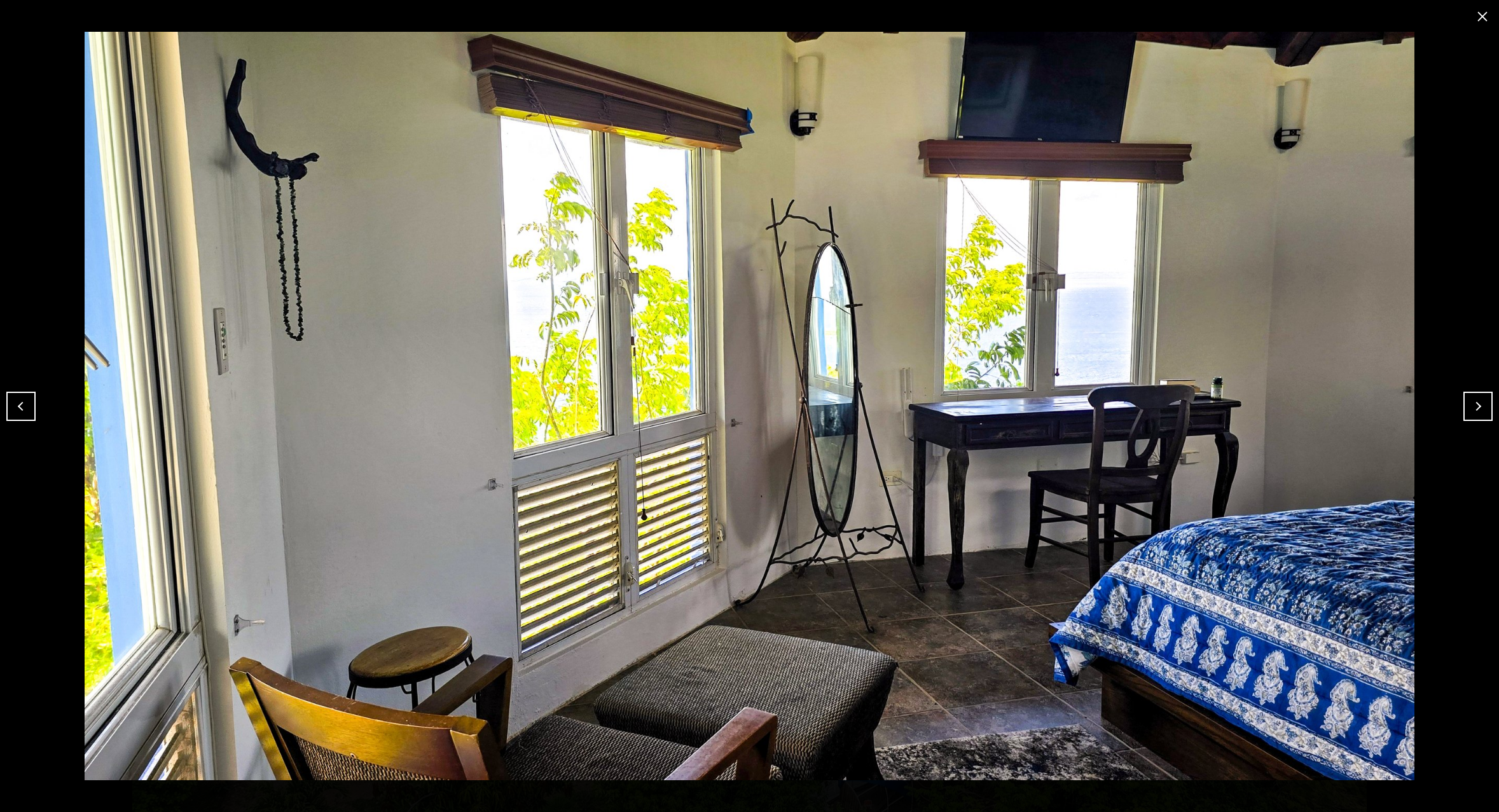
click at [1480, 403] on button "Next" at bounding box center [1478, 406] width 29 height 29
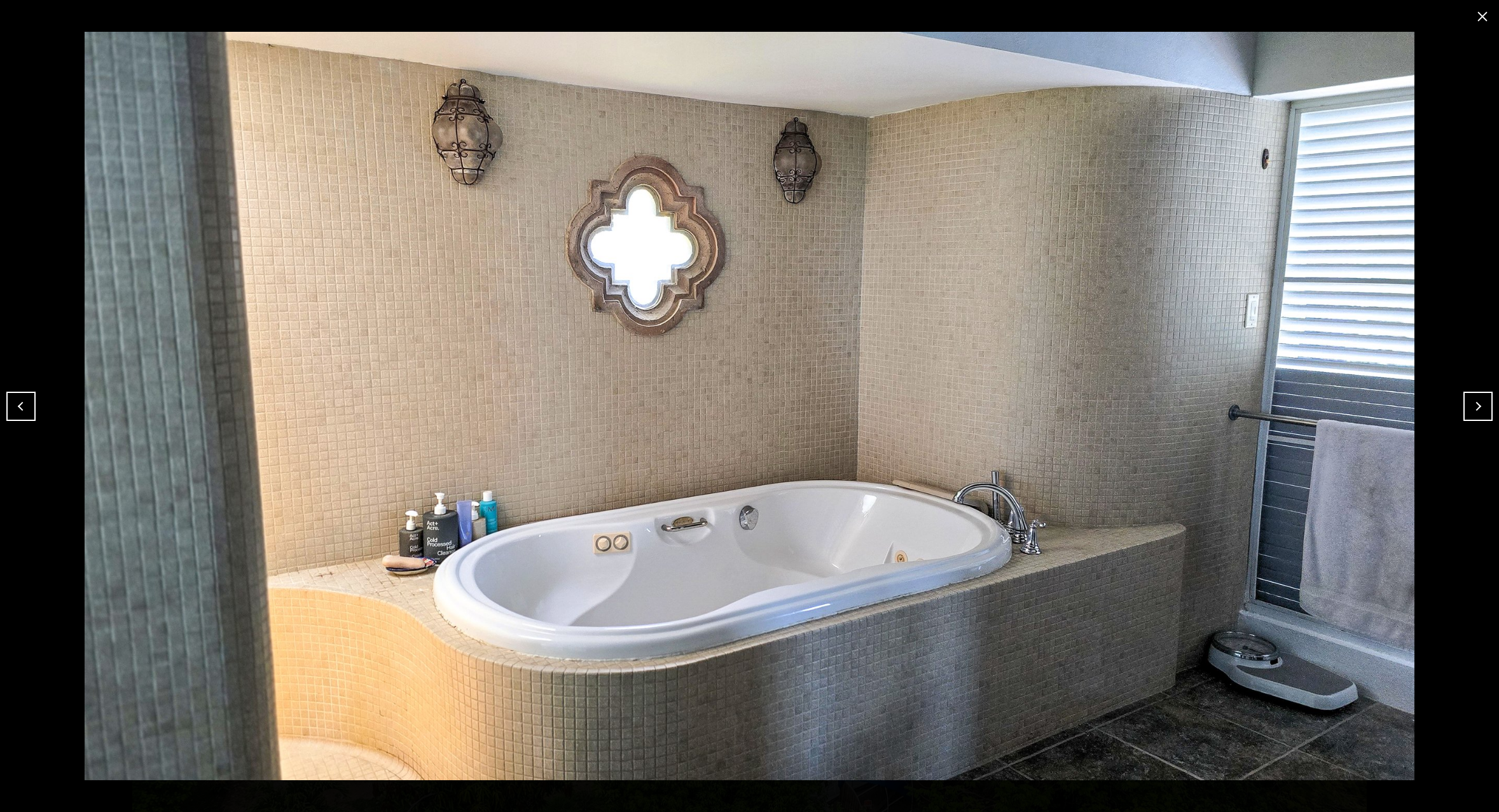
click at [1480, 403] on button "Next" at bounding box center [1478, 406] width 29 height 29
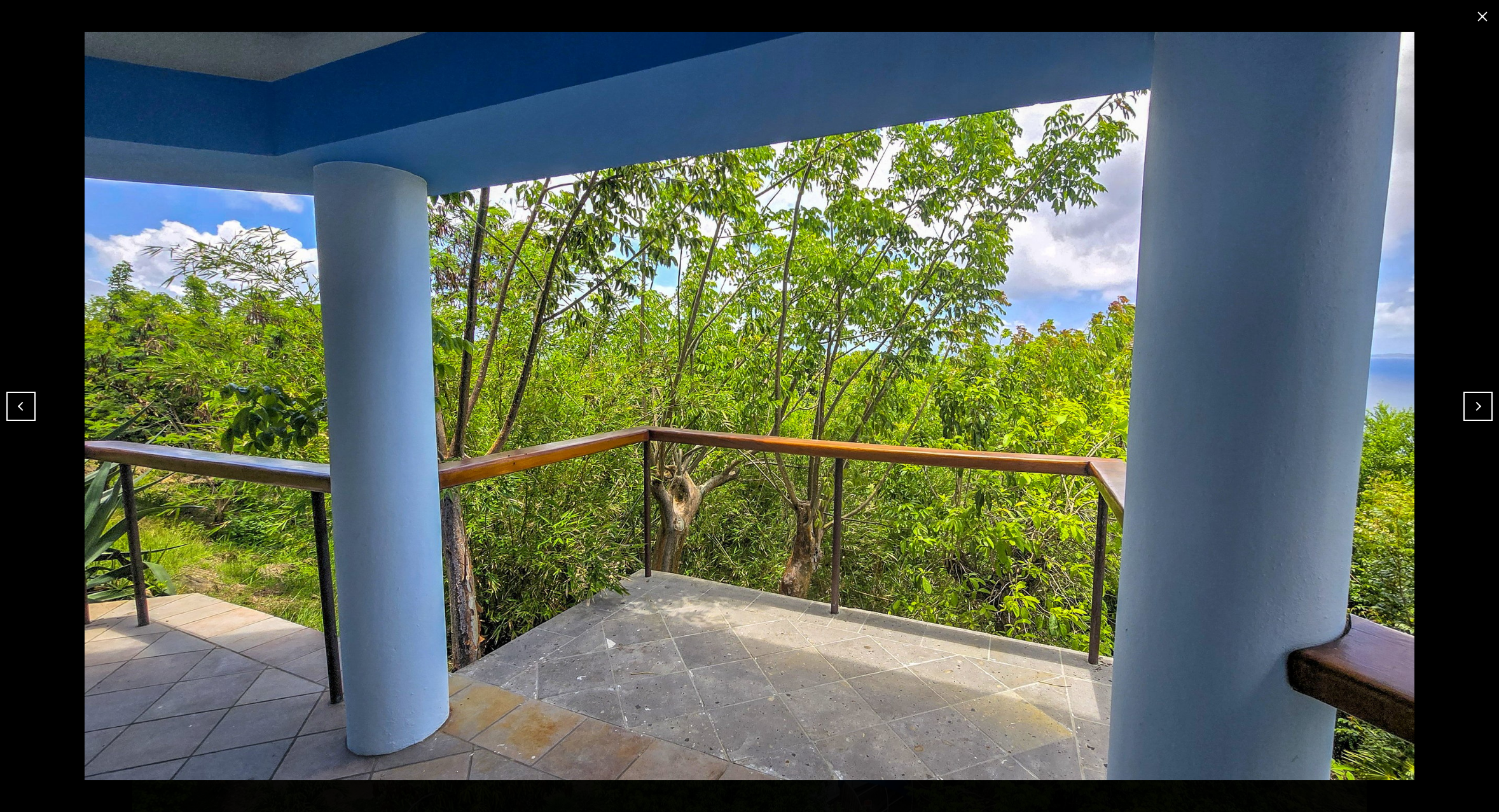
click at [1480, 403] on button "Next" at bounding box center [1478, 406] width 29 height 29
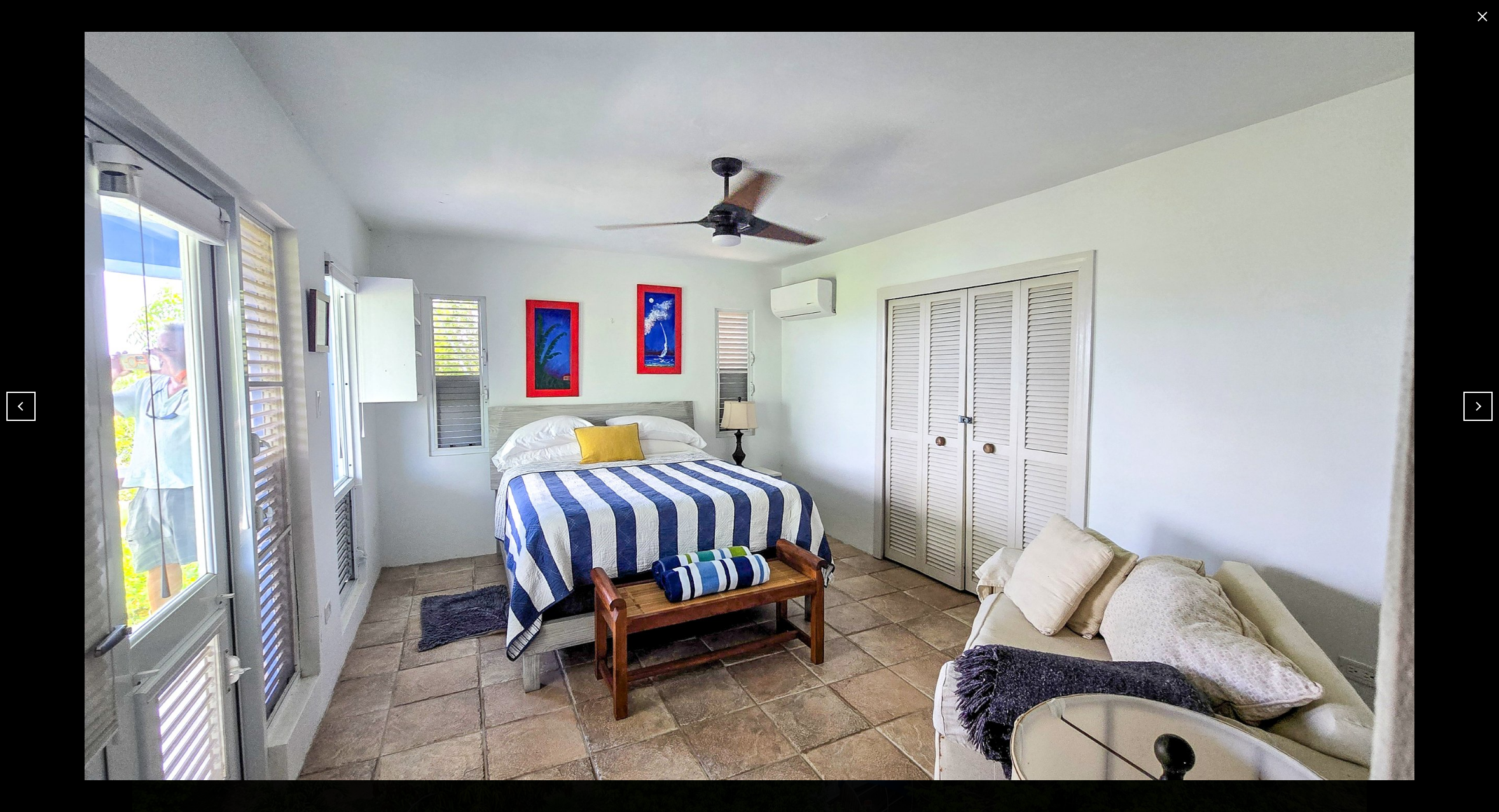
click at [1480, 403] on button "Next" at bounding box center [1478, 406] width 29 height 29
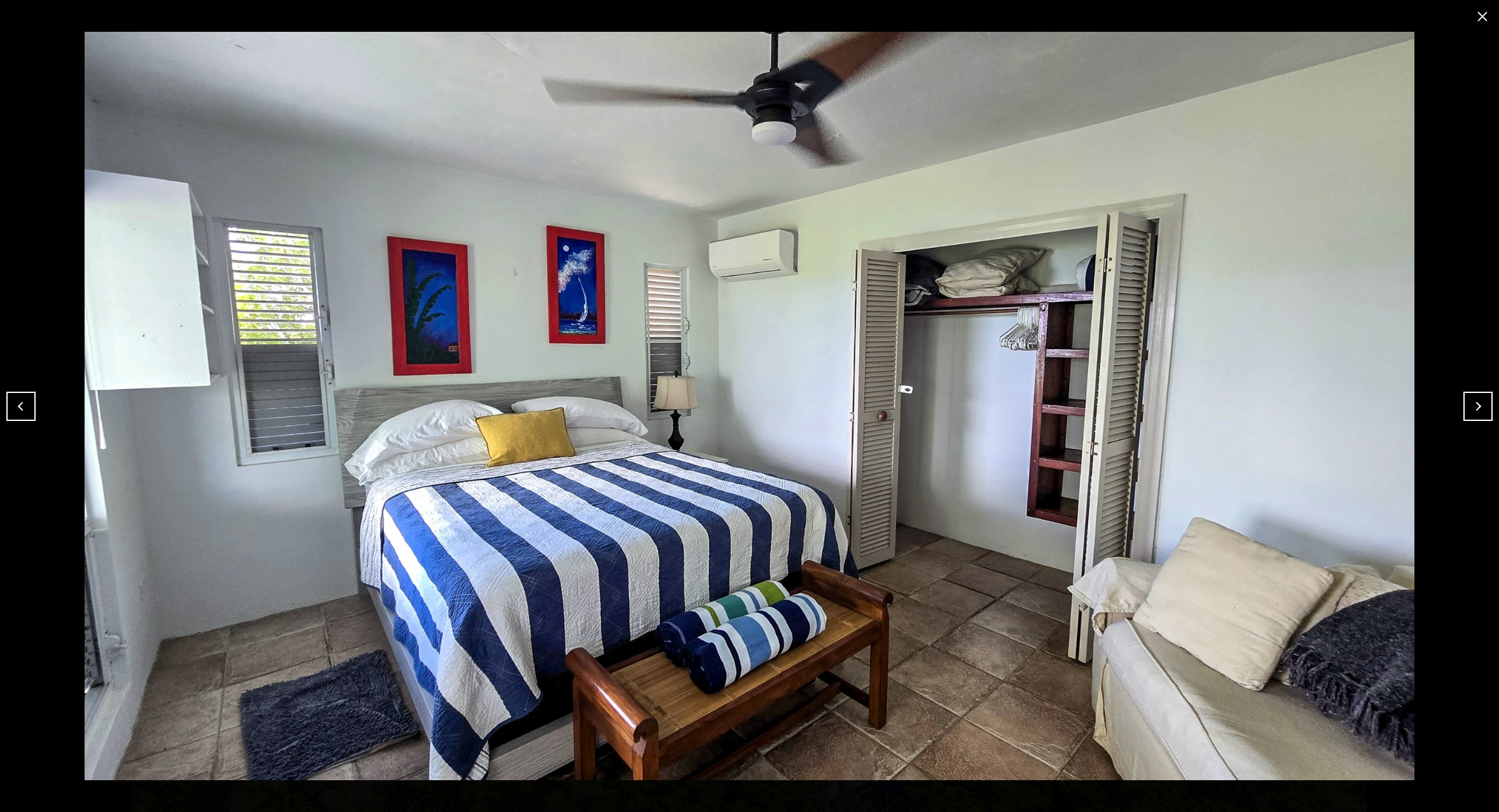
click at [1480, 403] on button "Next" at bounding box center [1478, 406] width 29 height 29
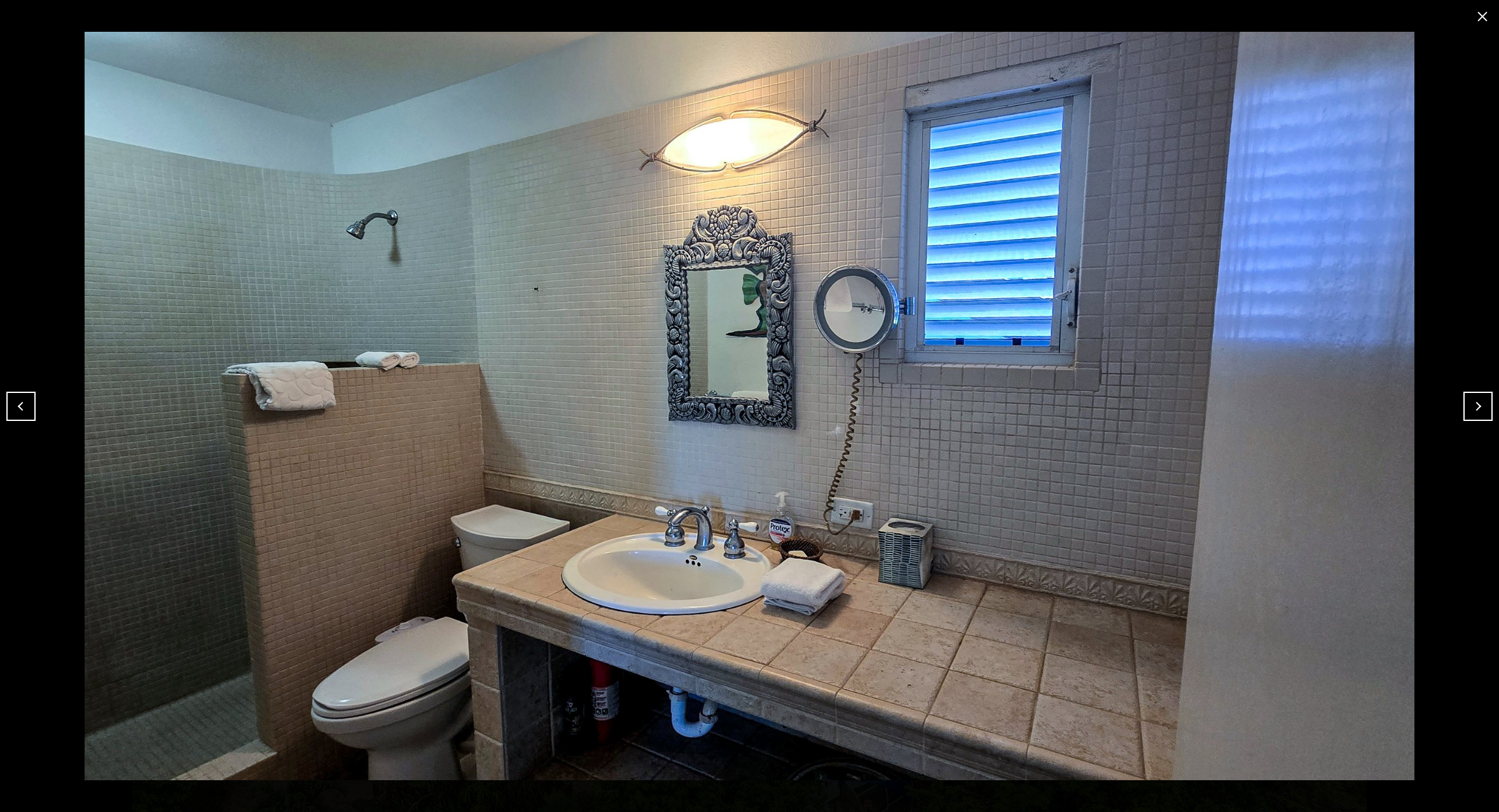
click at [1480, 403] on button "Next" at bounding box center [1478, 406] width 29 height 29
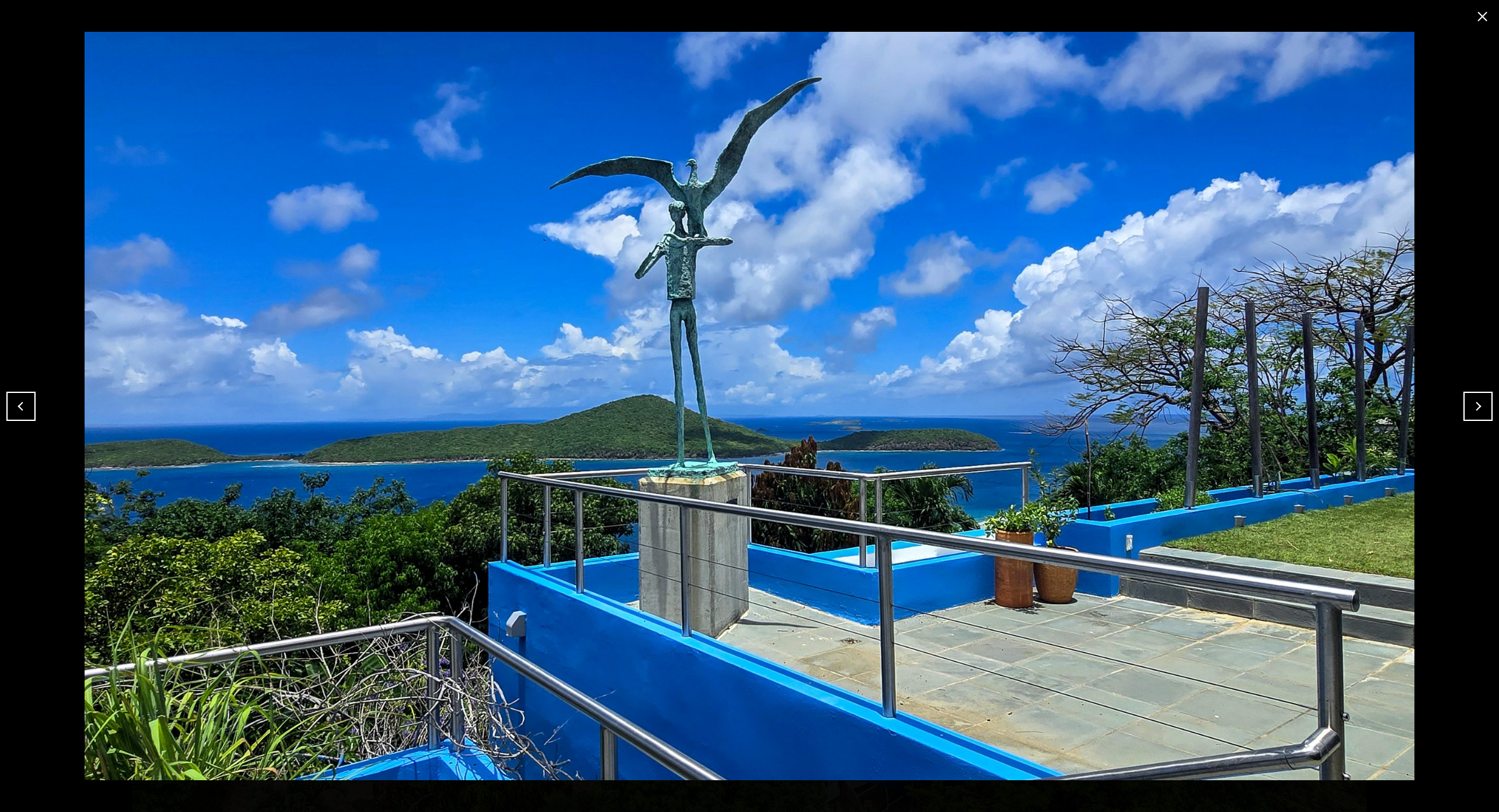
click at [1480, 403] on button "Next" at bounding box center [1478, 406] width 29 height 29
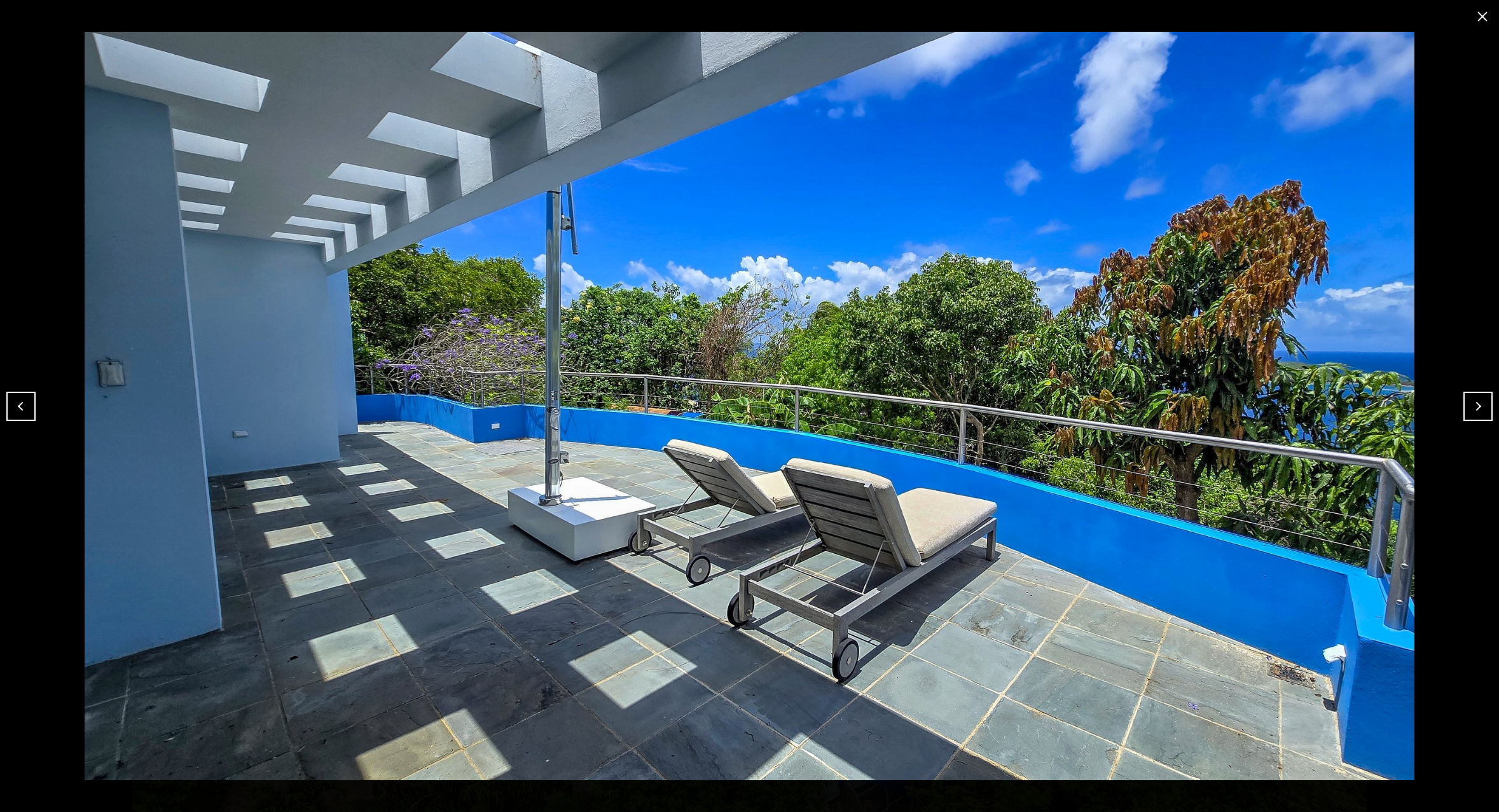
click at [1480, 403] on button "Next" at bounding box center [1478, 406] width 29 height 29
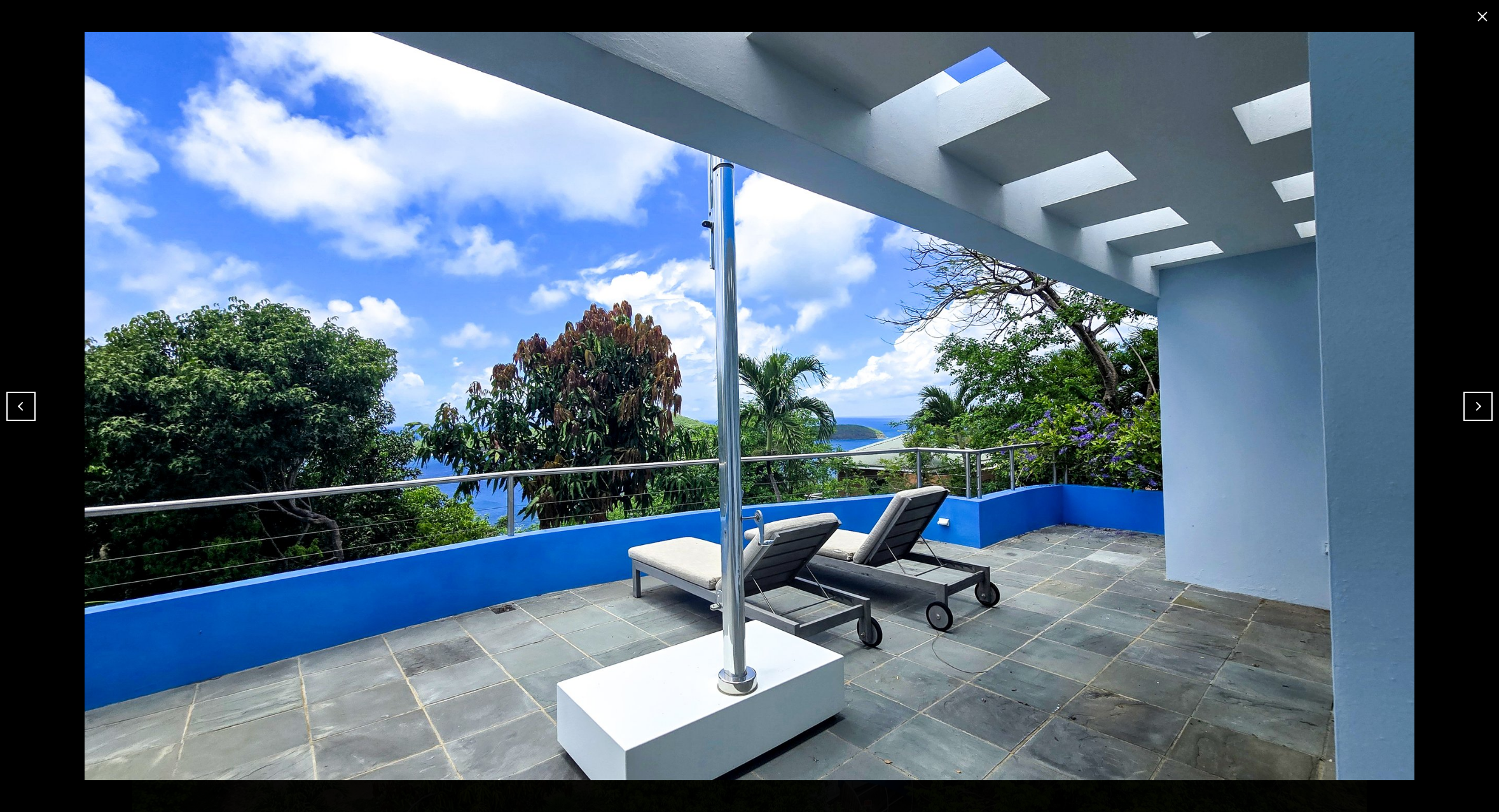
click at [1480, 403] on button "Next" at bounding box center [1478, 406] width 29 height 29
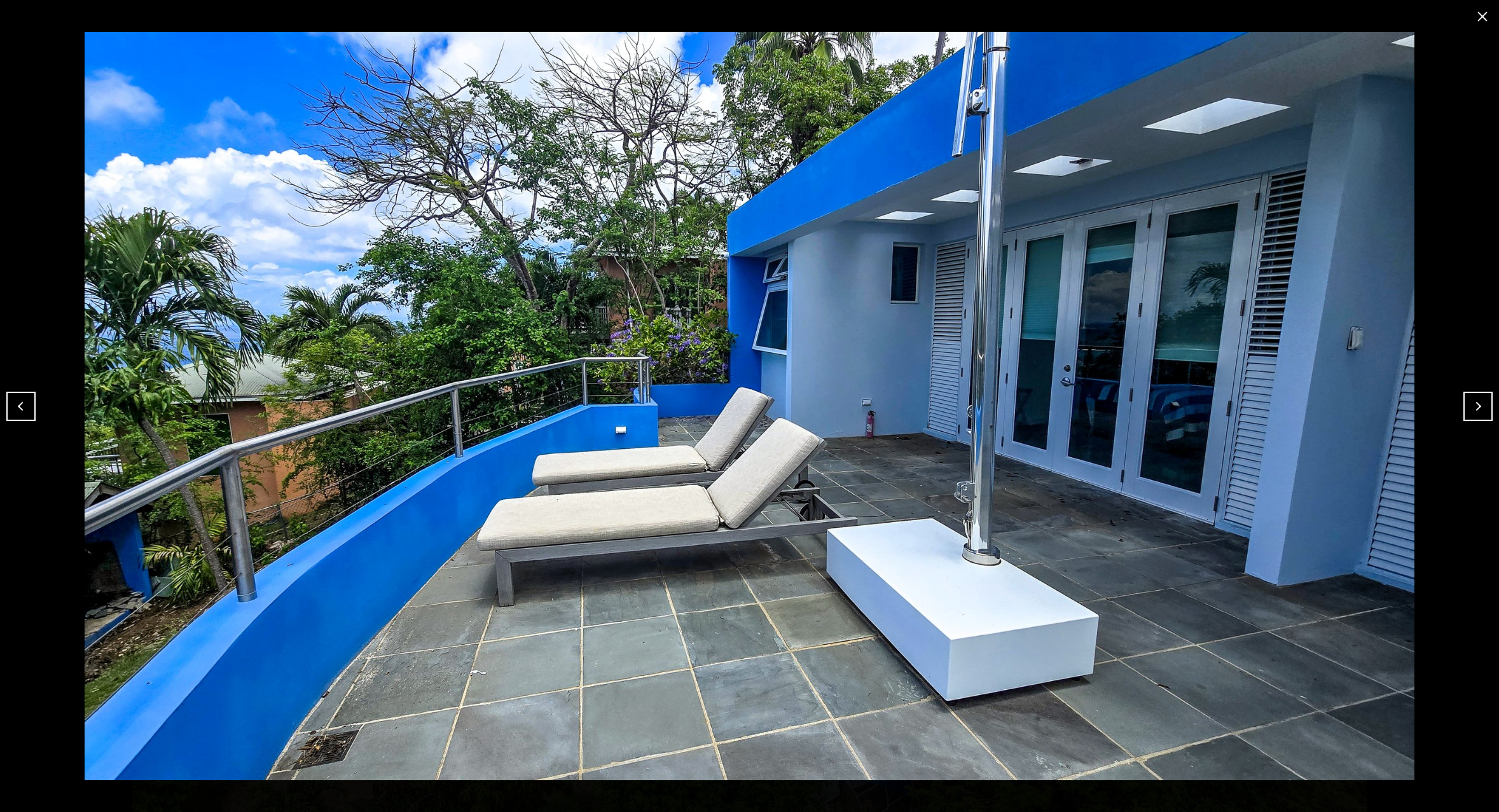
click at [1480, 403] on button "Next" at bounding box center [1478, 406] width 29 height 29
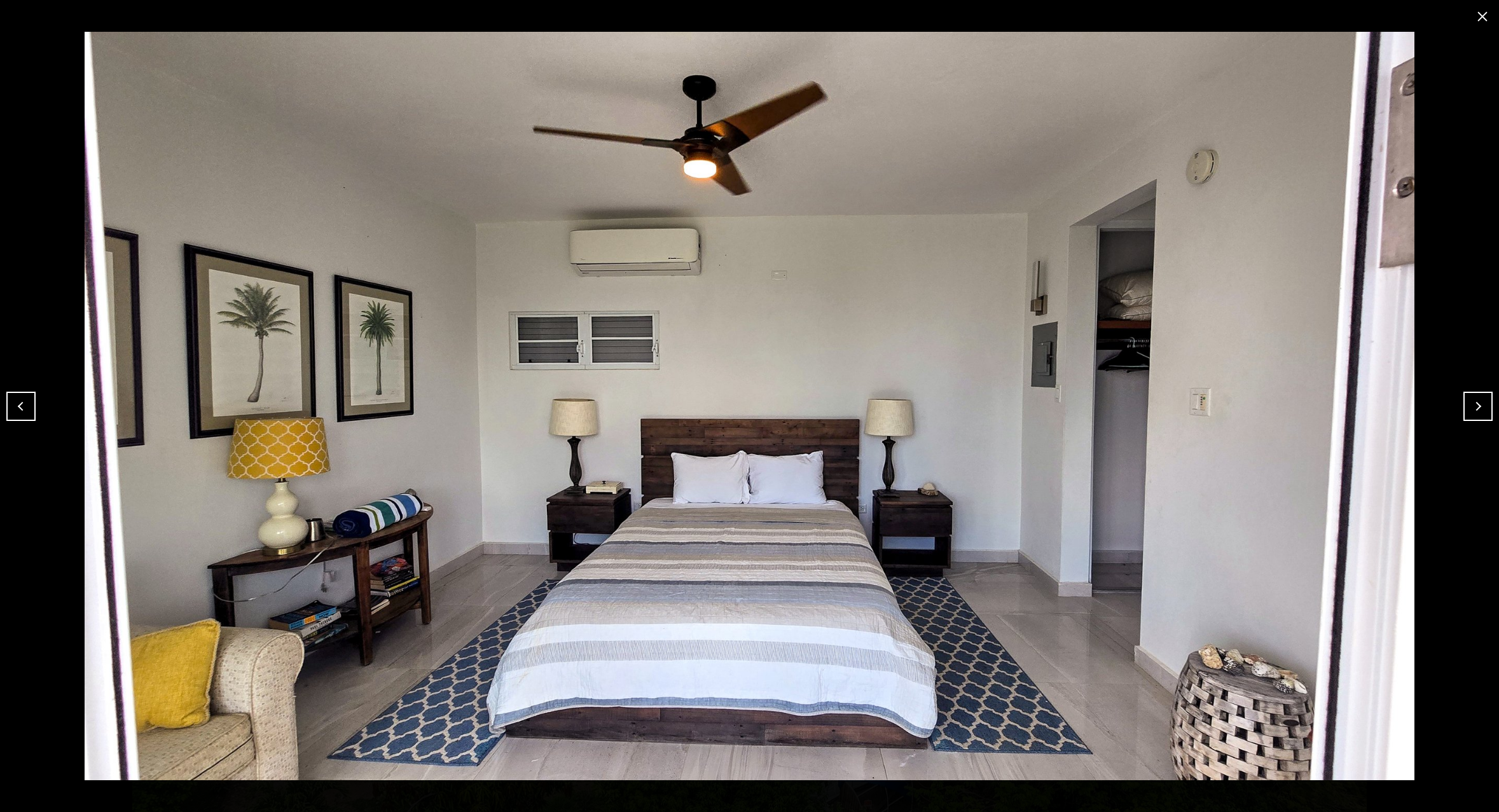
click at [1480, 403] on button "Next" at bounding box center [1478, 406] width 29 height 29
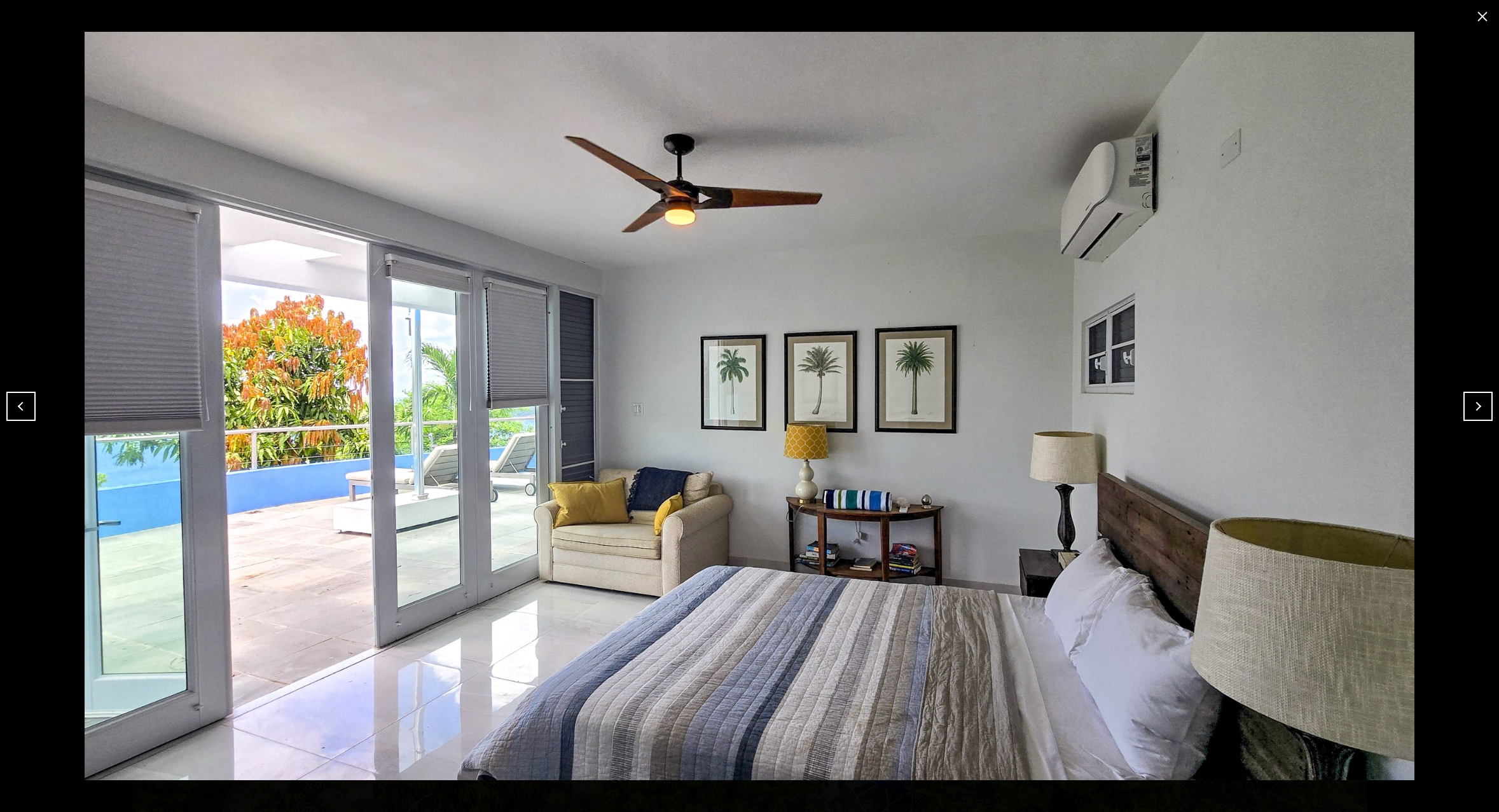
click at [1480, 403] on button "Next" at bounding box center [1478, 406] width 29 height 29
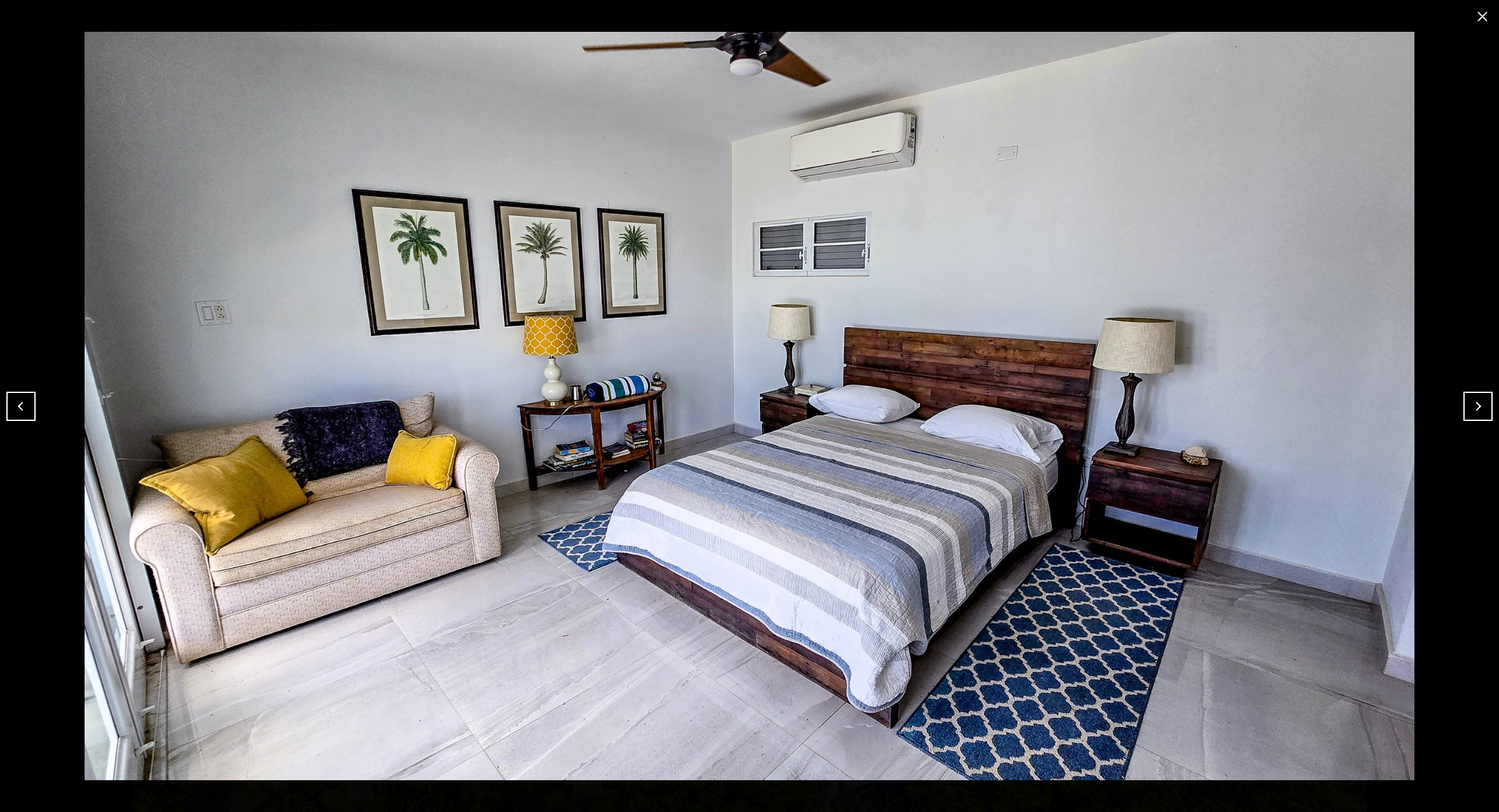
click at [1480, 403] on button "Next" at bounding box center [1478, 406] width 29 height 29
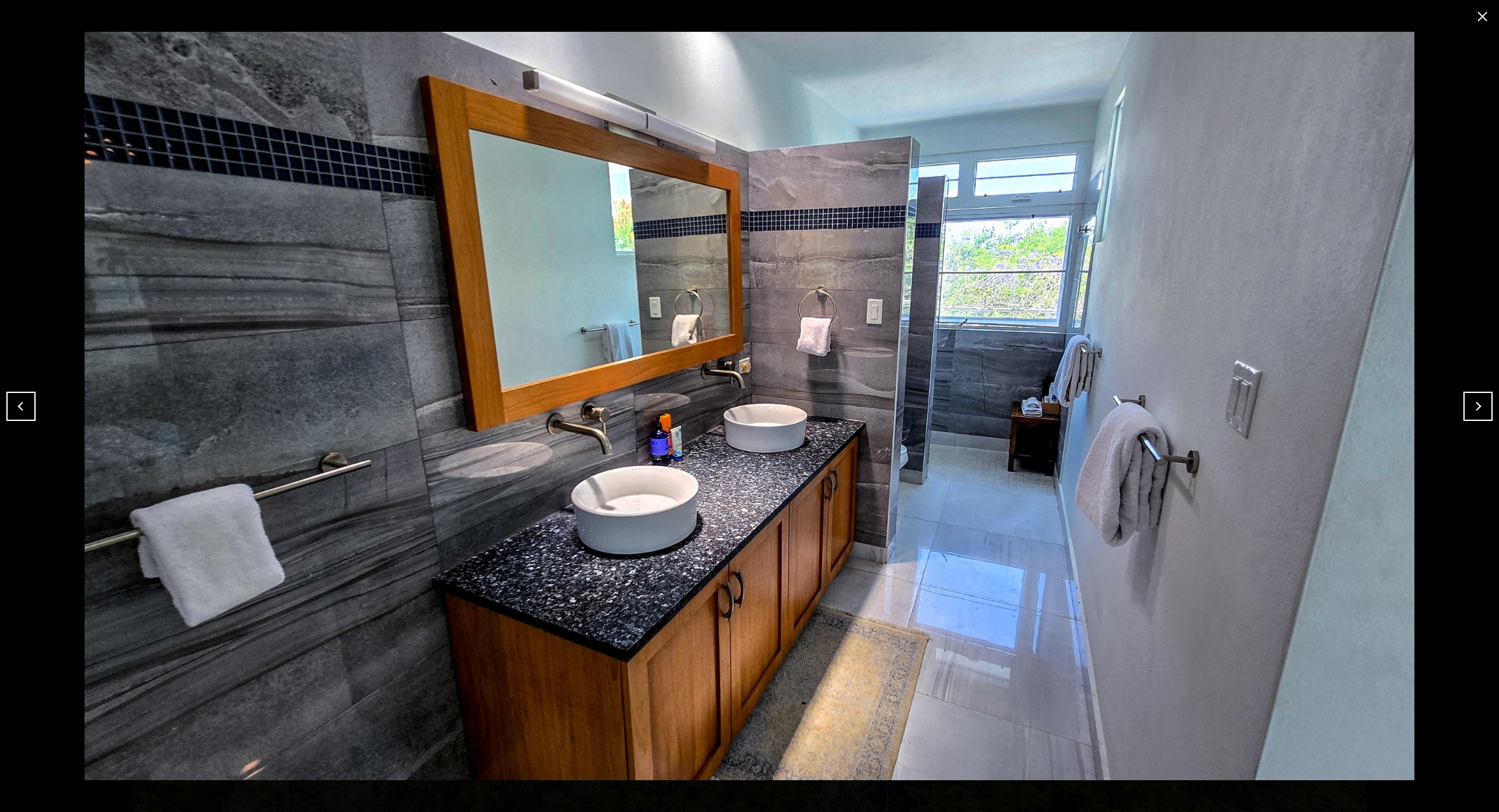
click at [1480, 403] on button "Next" at bounding box center [1478, 406] width 29 height 29
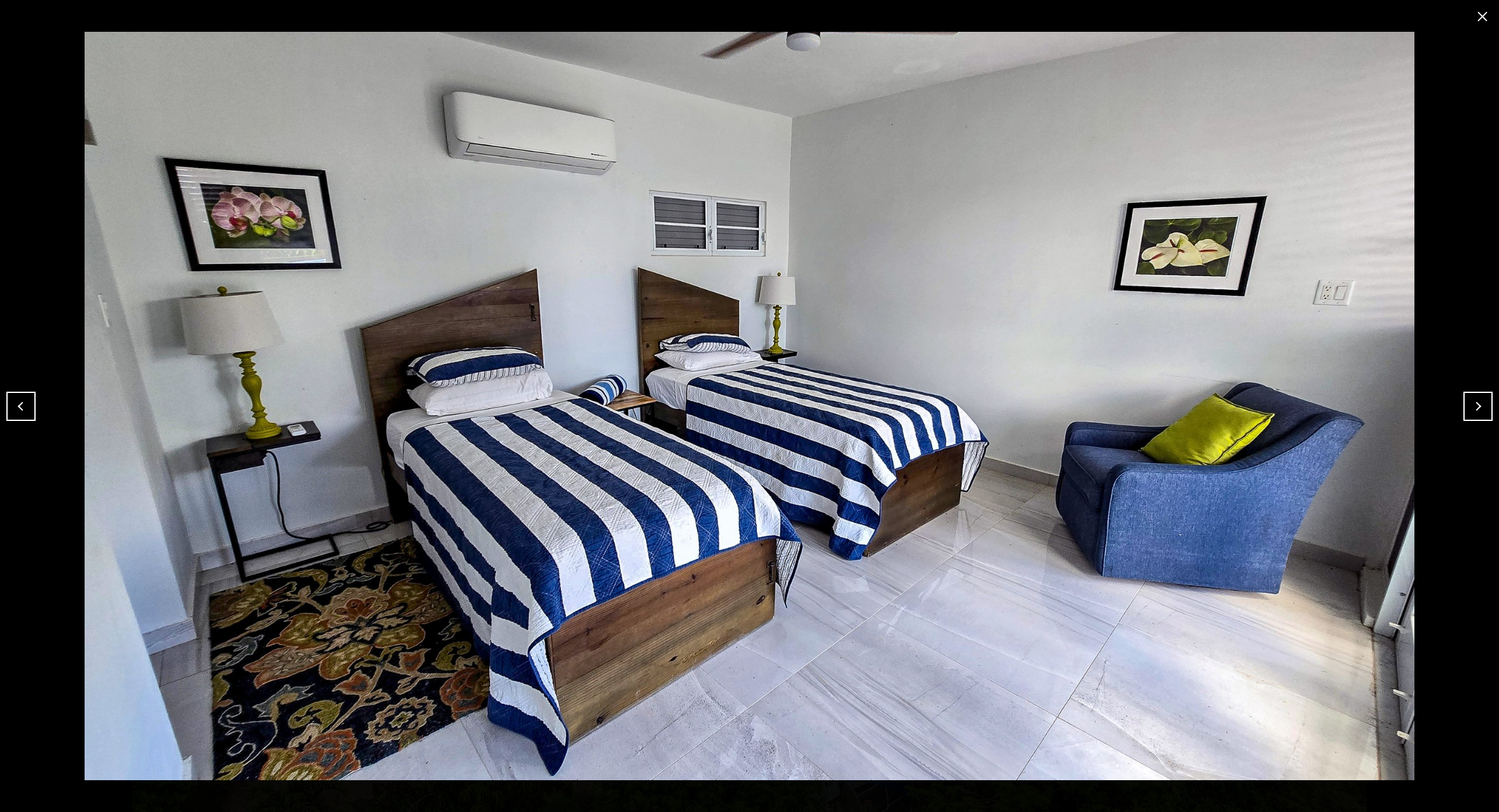
click at [1480, 403] on button "Next" at bounding box center [1478, 406] width 29 height 29
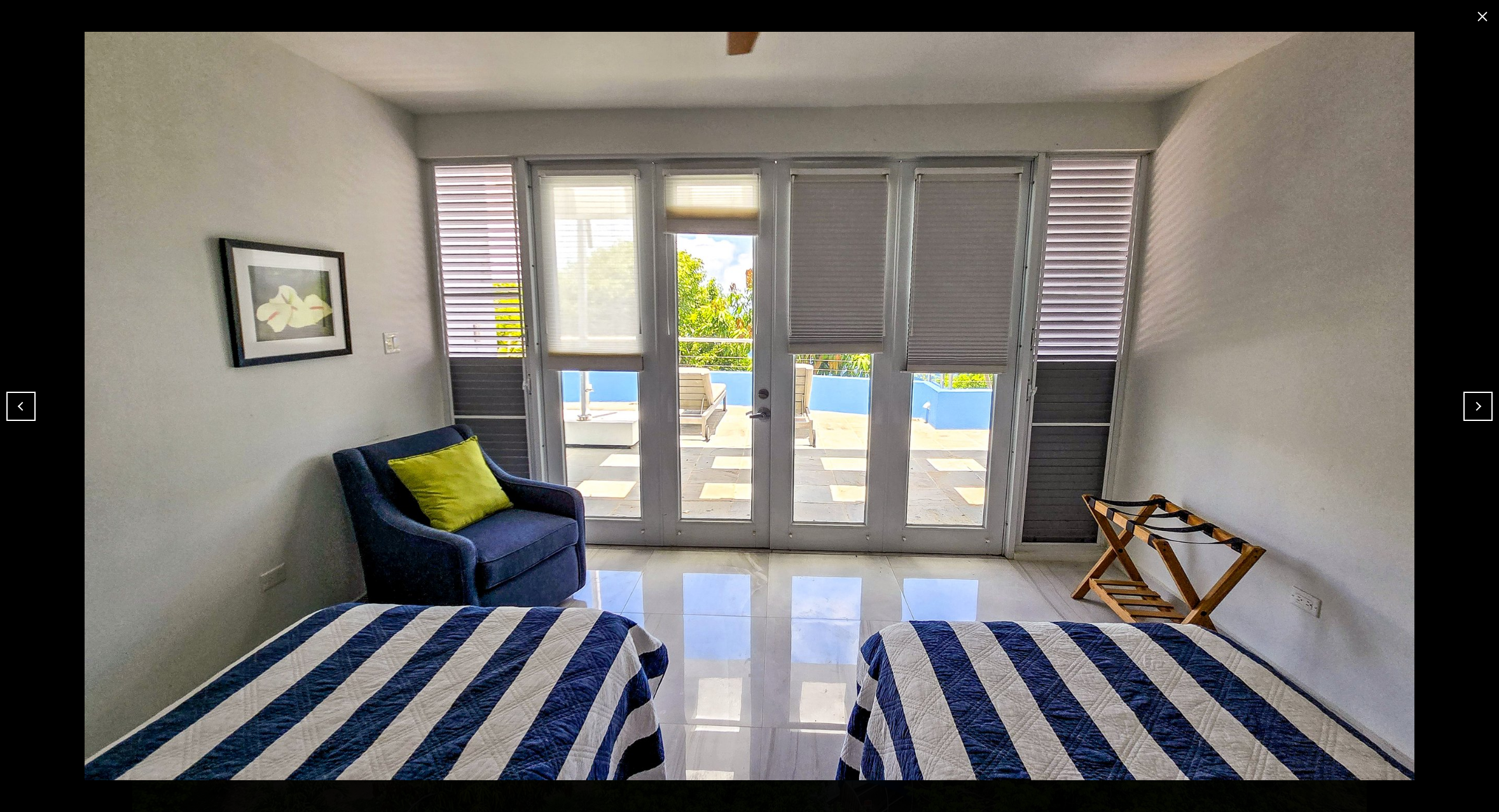
click at [1480, 403] on button "Next" at bounding box center [1478, 406] width 29 height 29
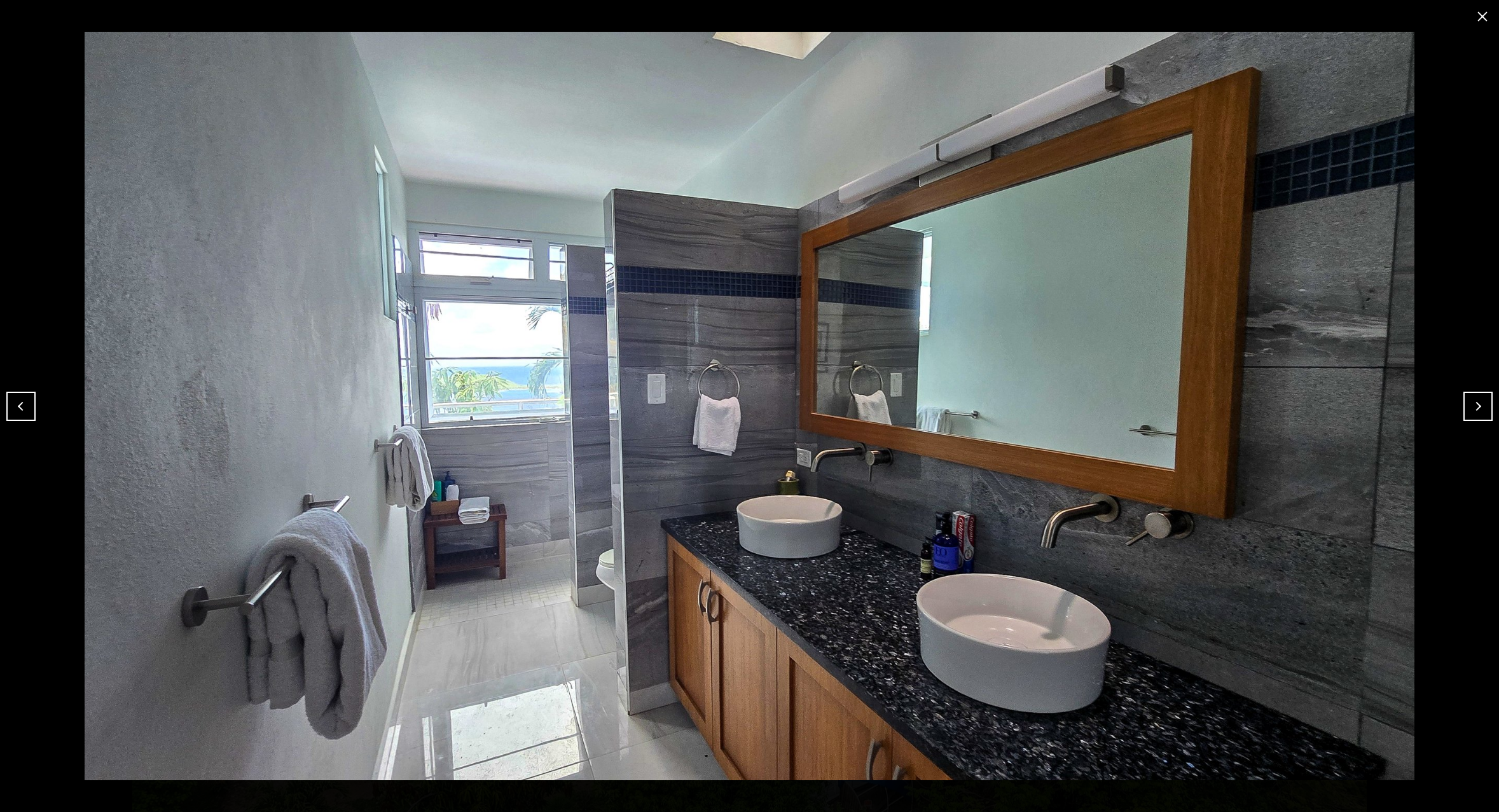
click at [1480, 403] on button "Next" at bounding box center [1478, 406] width 29 height 29
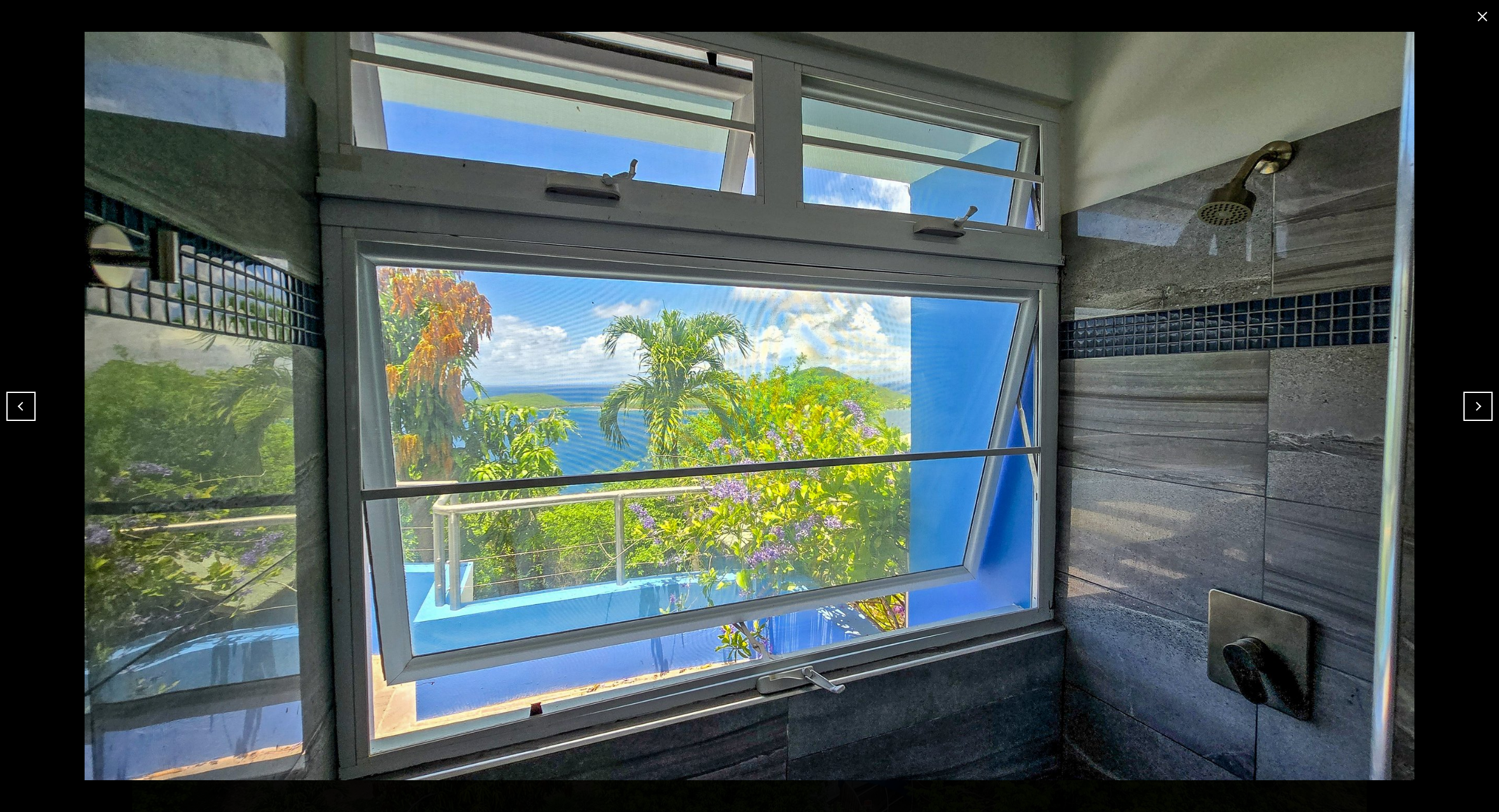
click at [1480, 403] on button "Next" at bounding box center [1478, 406] width 29 height 29
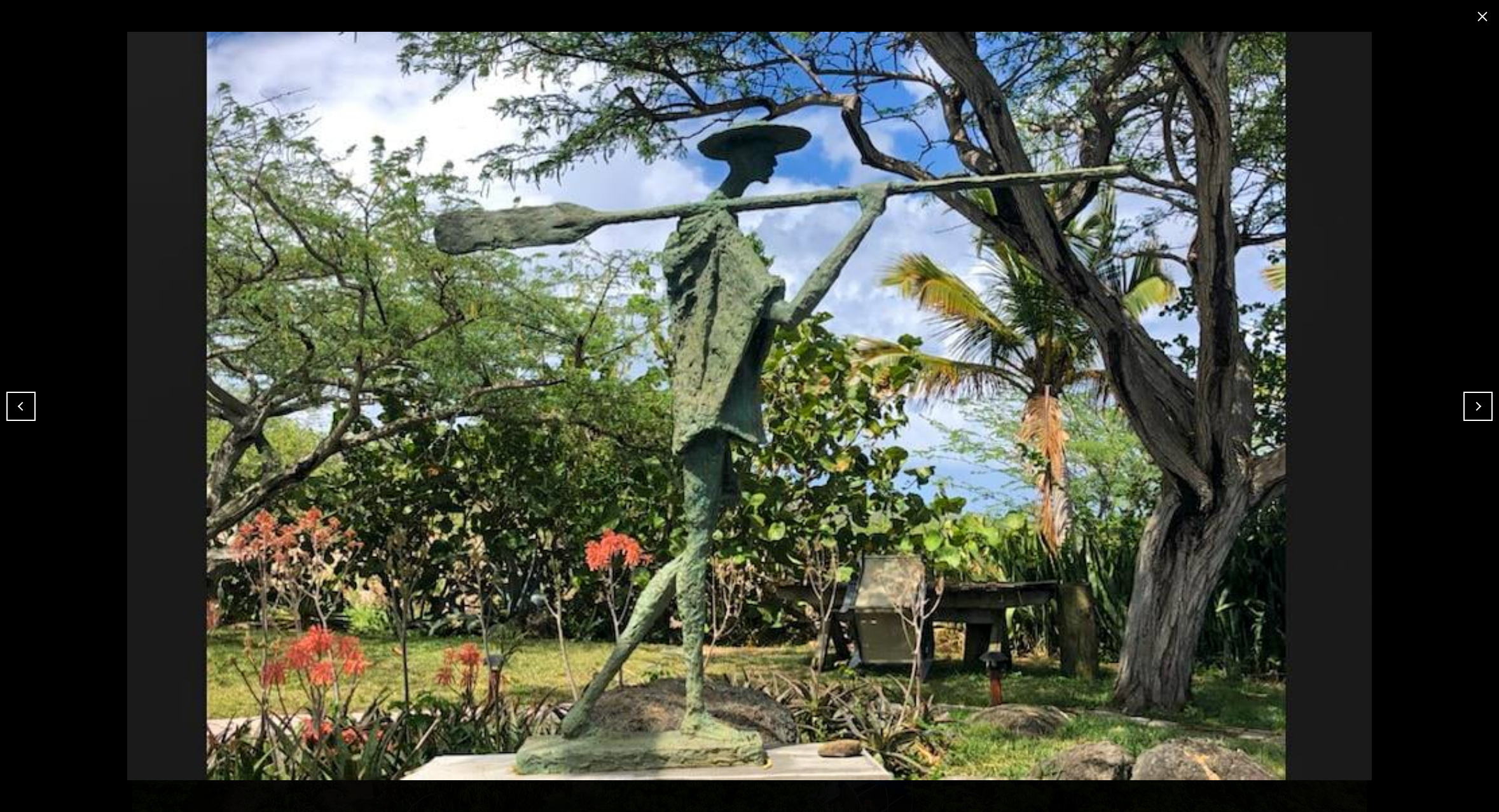
click at [1480, 403] on button "Next" at bounding box center [1478, 406] width 29 height 29
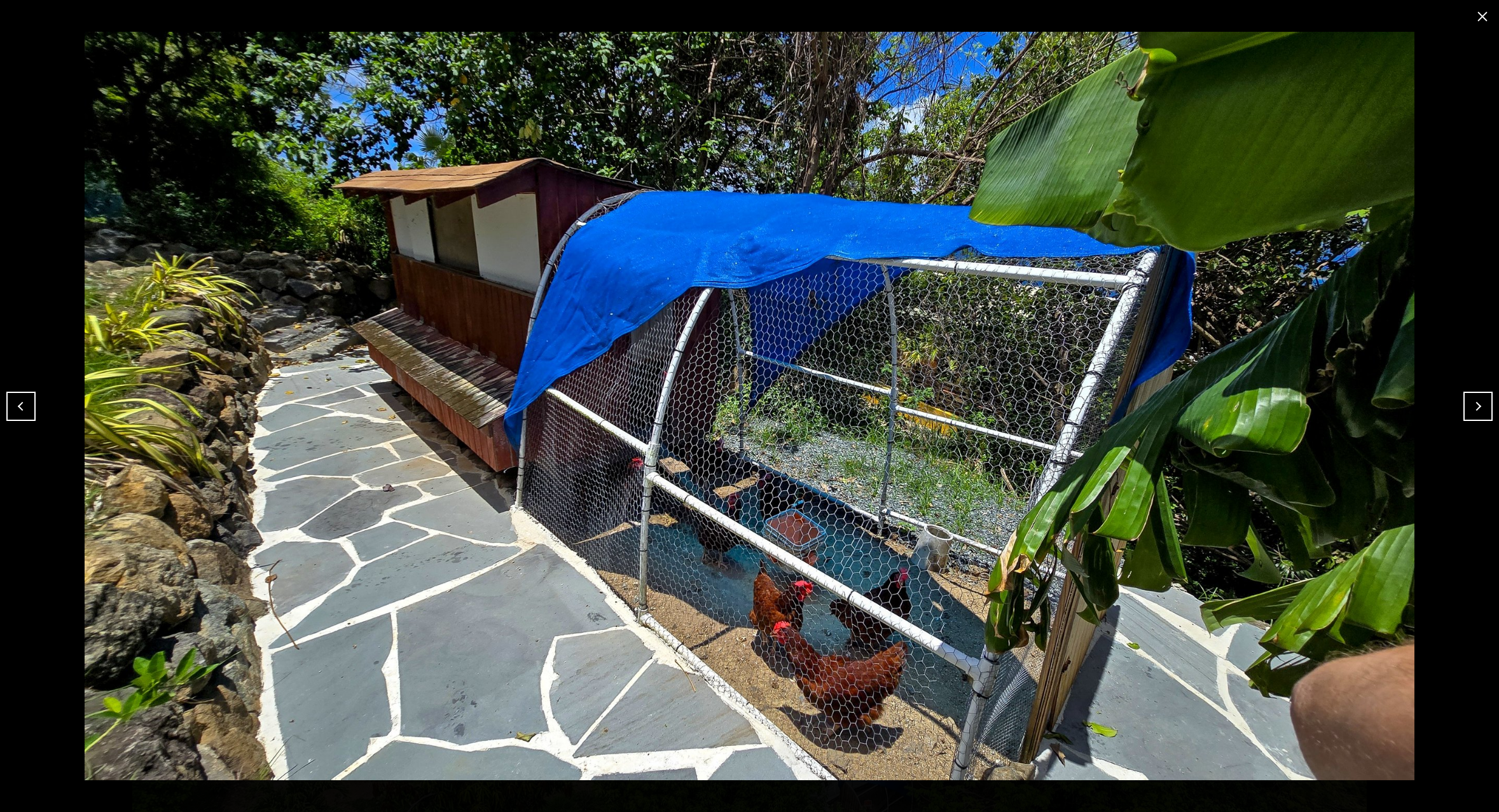
click at [1480, 403] on button "Next" at bounding box center [1478, 406] width 29 height 29
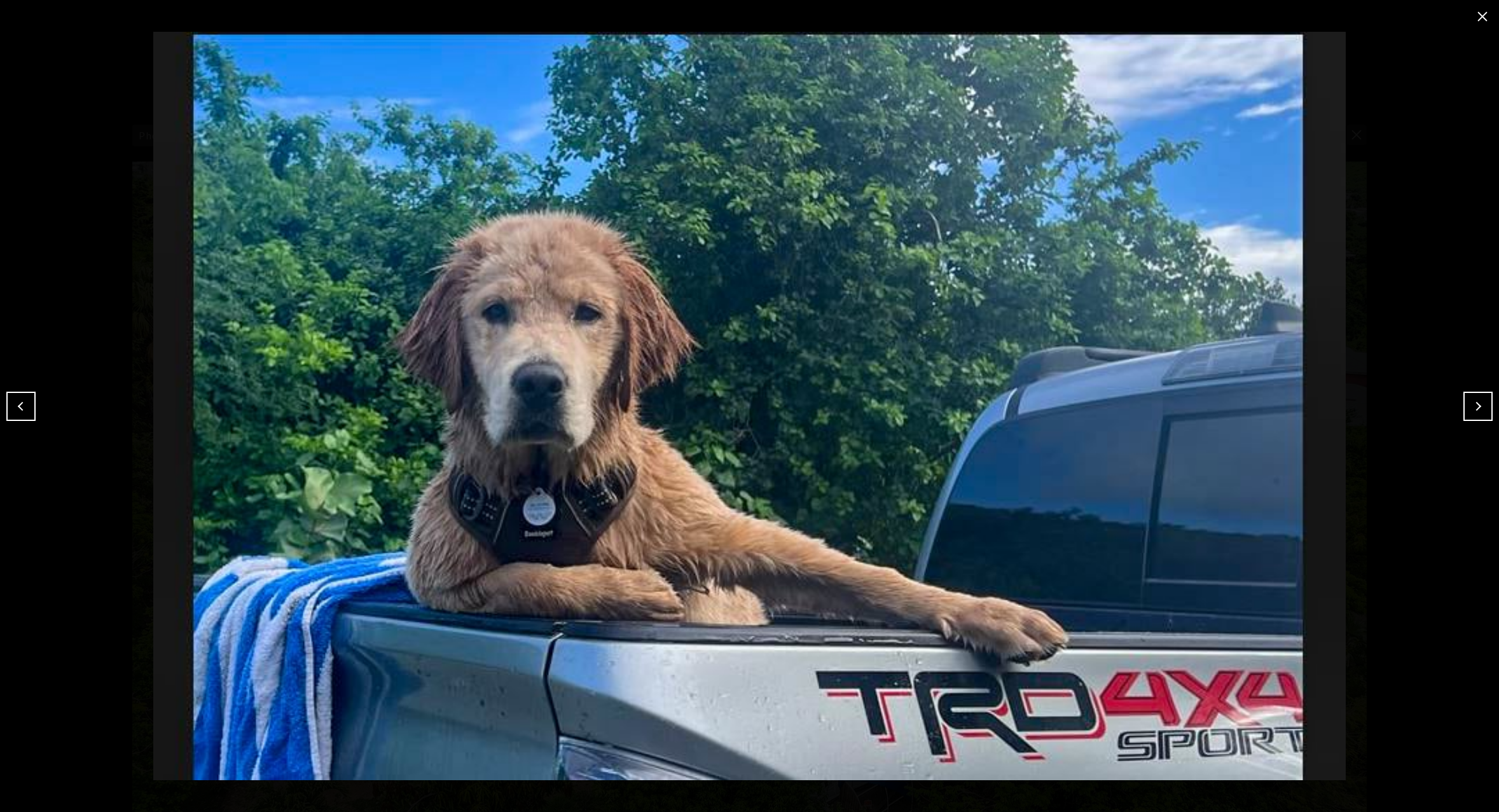
click at [1480, 403] on button "Next" at bounding box center [1478, 406] width 29 height 29
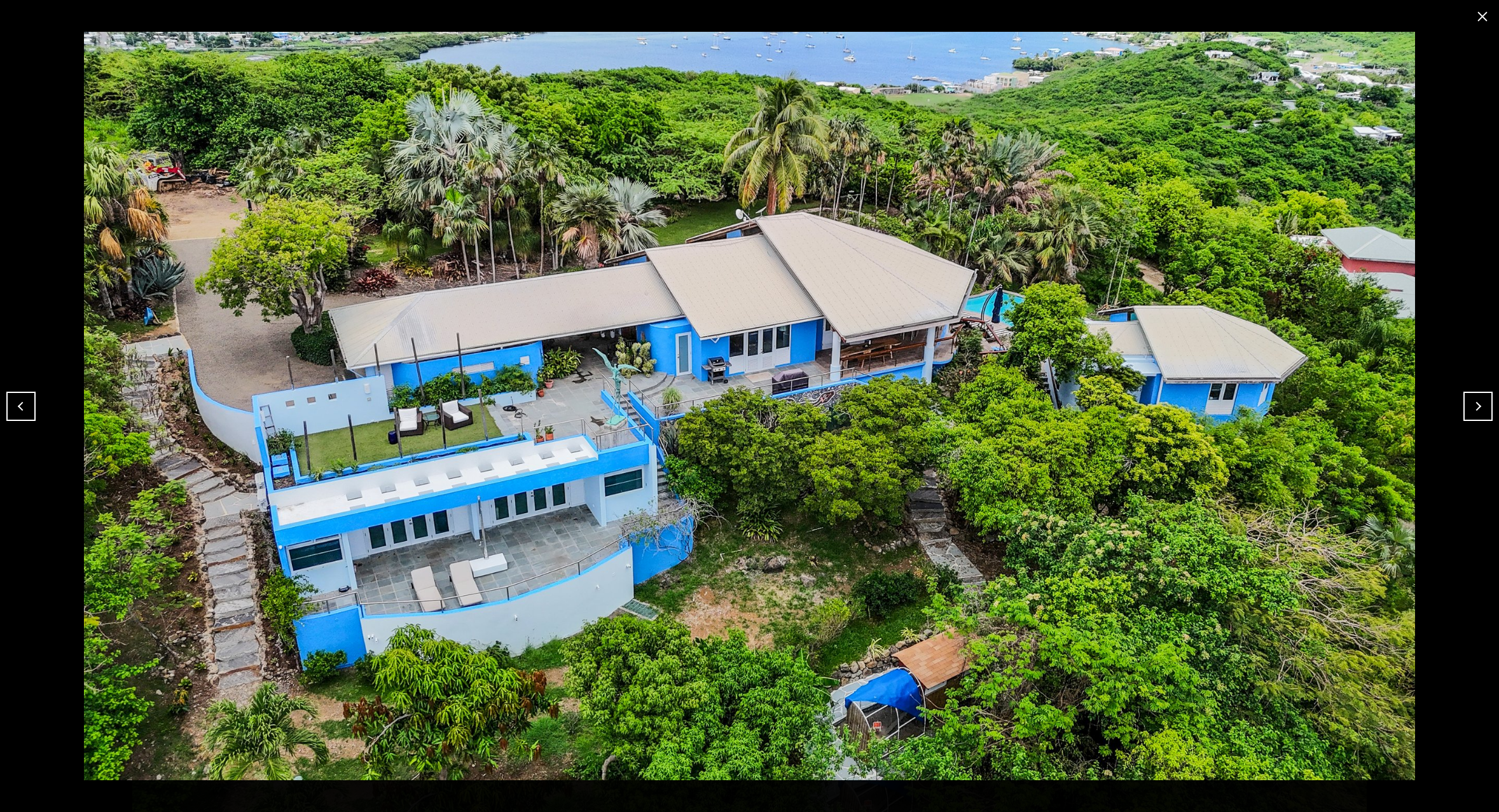
click at [1485, 18] on button "close modal" at bounding box center [1483, 16] width 20 height 20
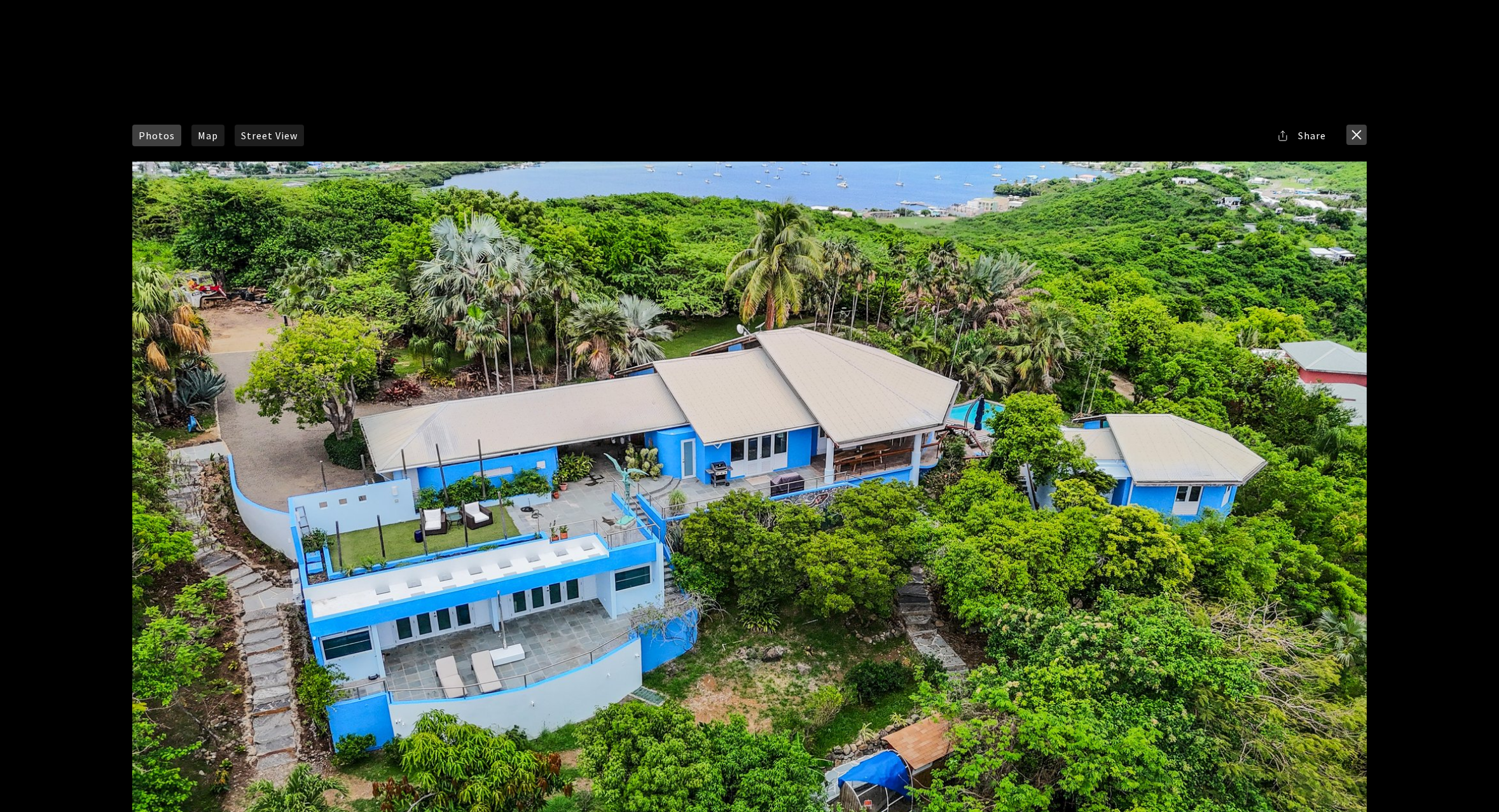
click at [1356, 142] on button "close modal" at bounding box center [1357, 135] width 20 height 20
